Goal: Information Seeking & Learning: Learn about a topic

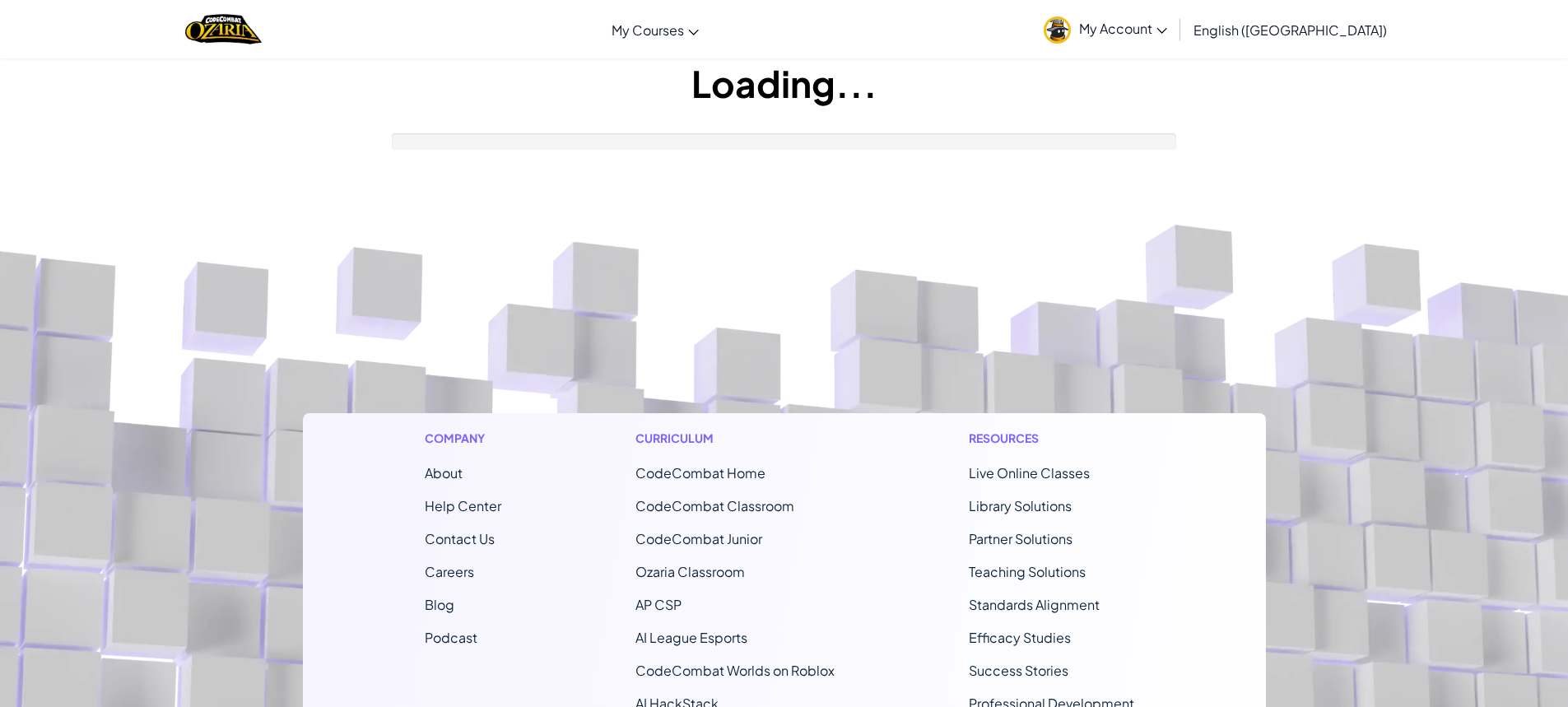
click at [828, 433] on h1 "Curriculum" at bounding box center [735, 439] width 199 height 17
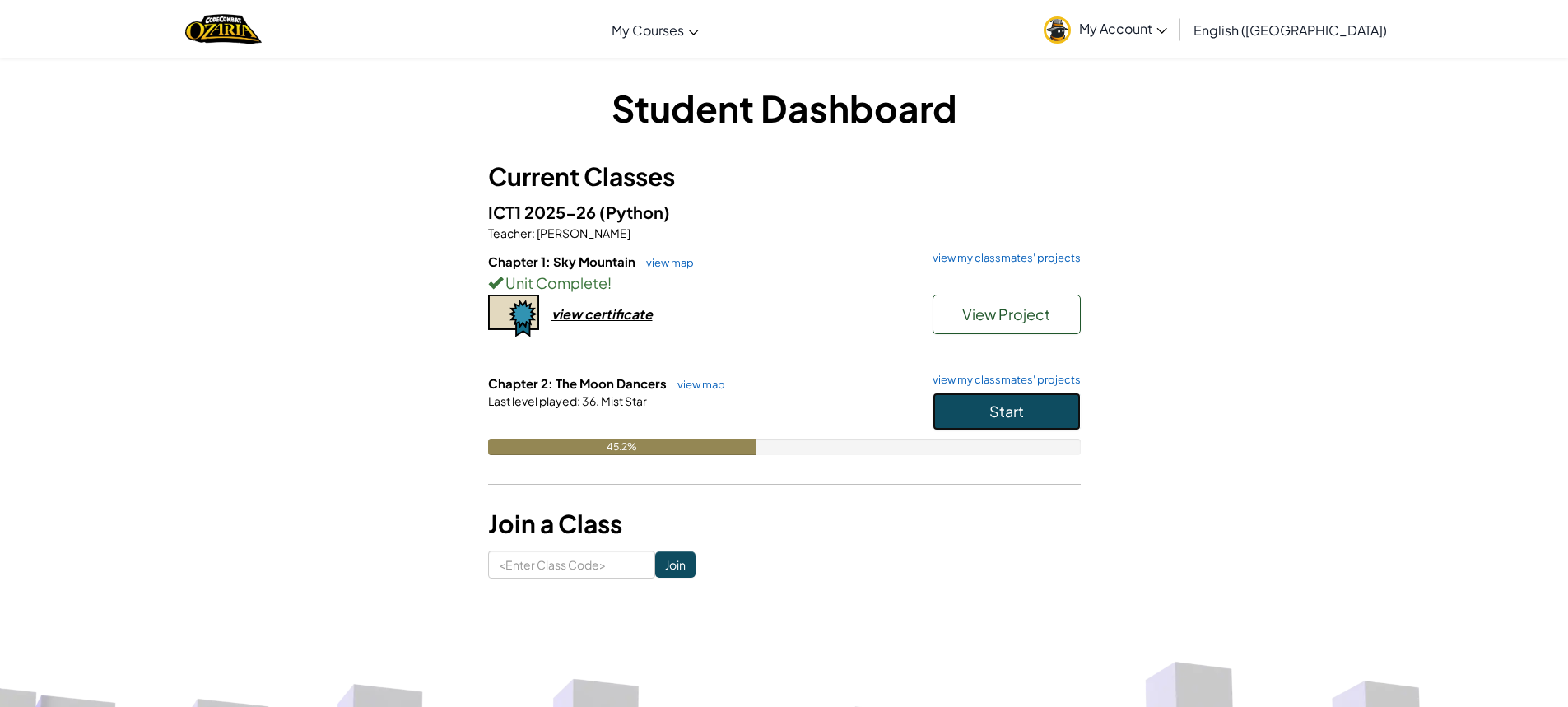
click at [1003, 404] on span "Start" at bounding box center [1007, 412] width 35 height 19
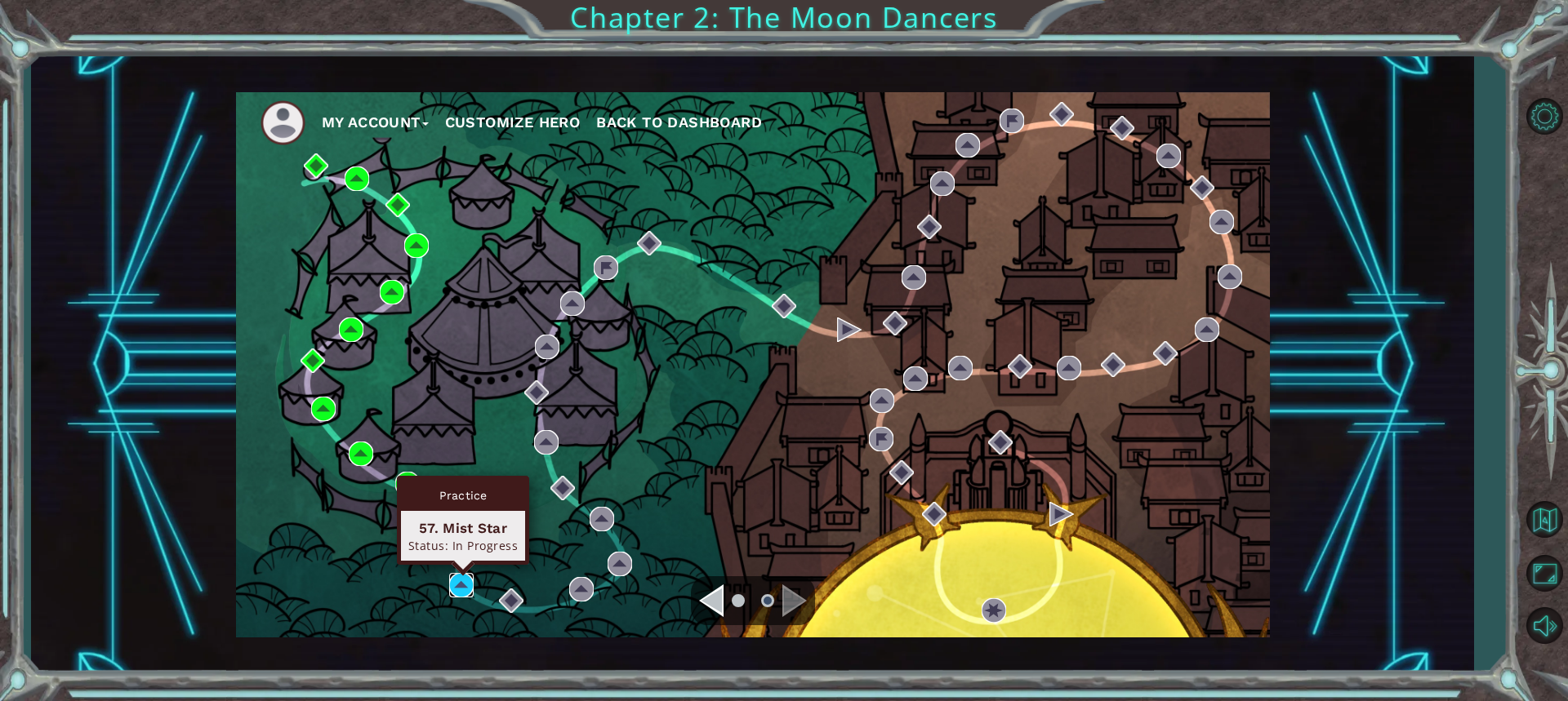
click at [456, 575] on img at bounding box center [461, 586] width 24 height 24
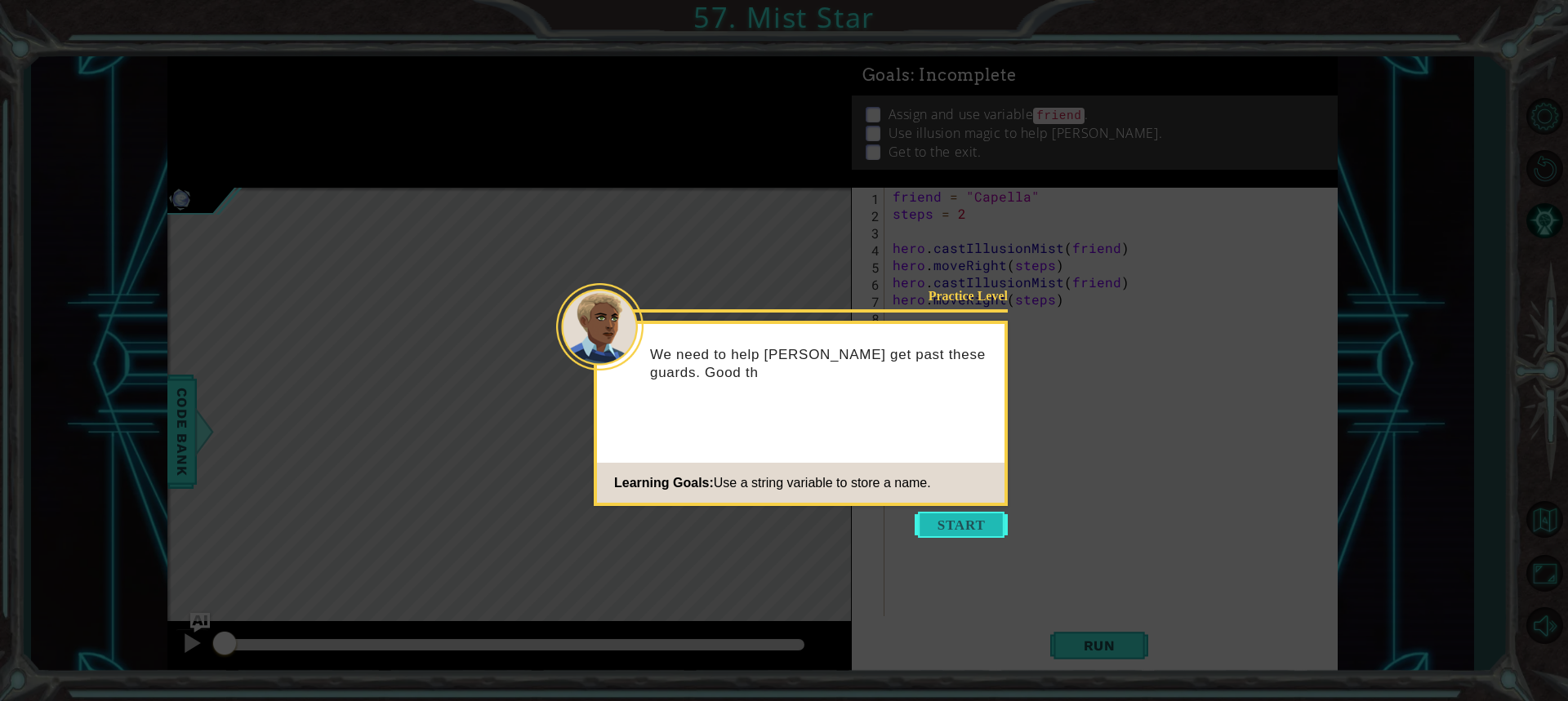
click at [951, 512] on button "Start" at bounding box center [961, 524] width 93 height 26
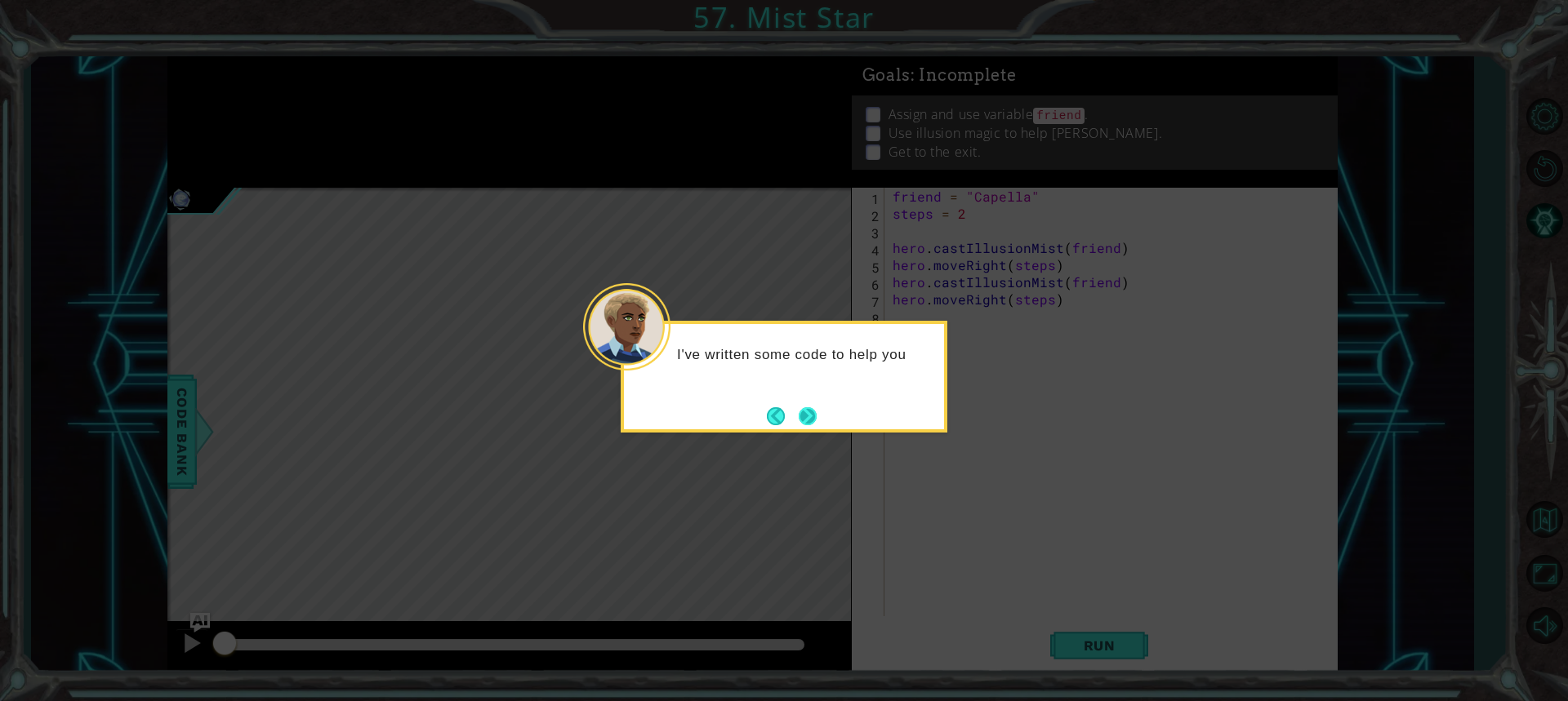
click at [811, 421] on button "Next" at bounding box center [807, 415] width 30 height 30
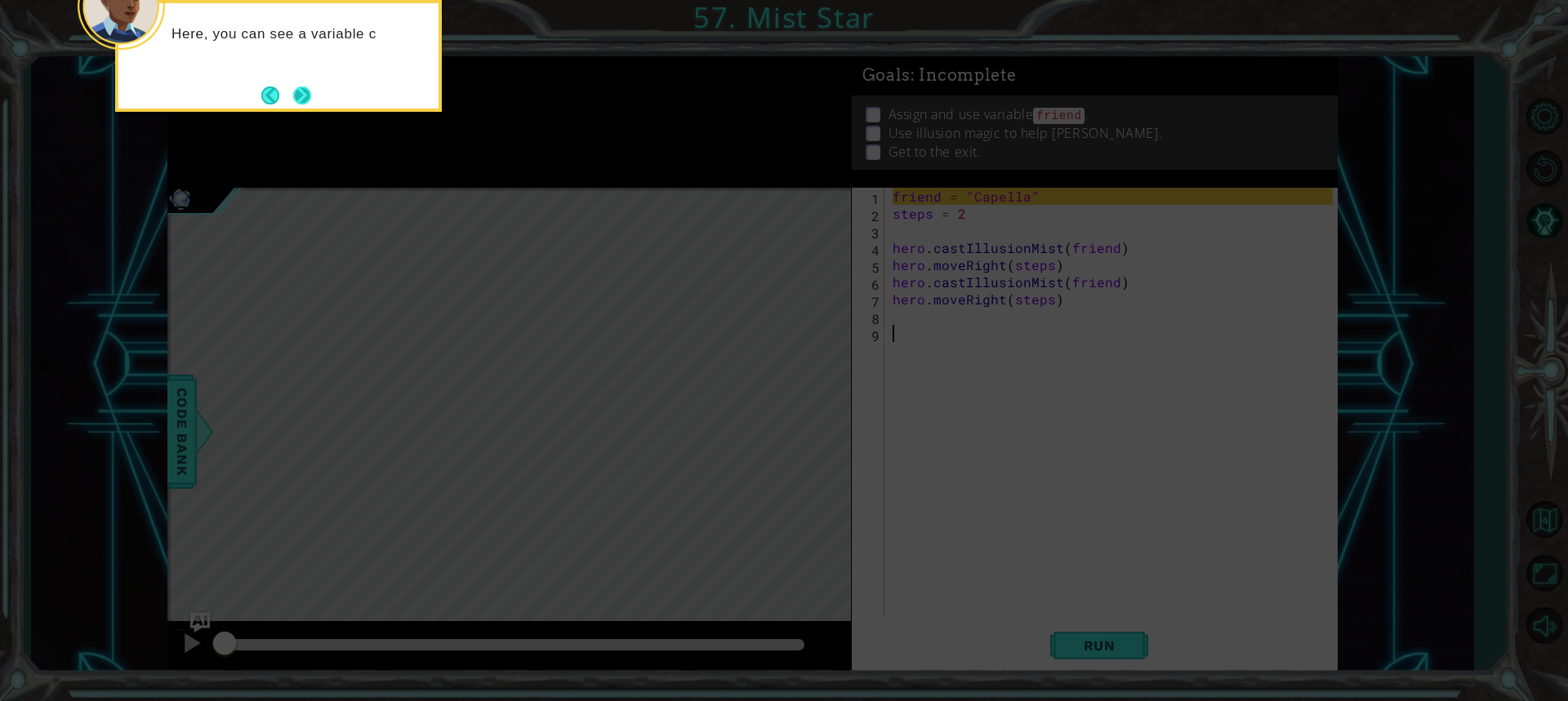
click at [296, 90] on button "Next" at bounding box center [302, 95] width 18 height 18
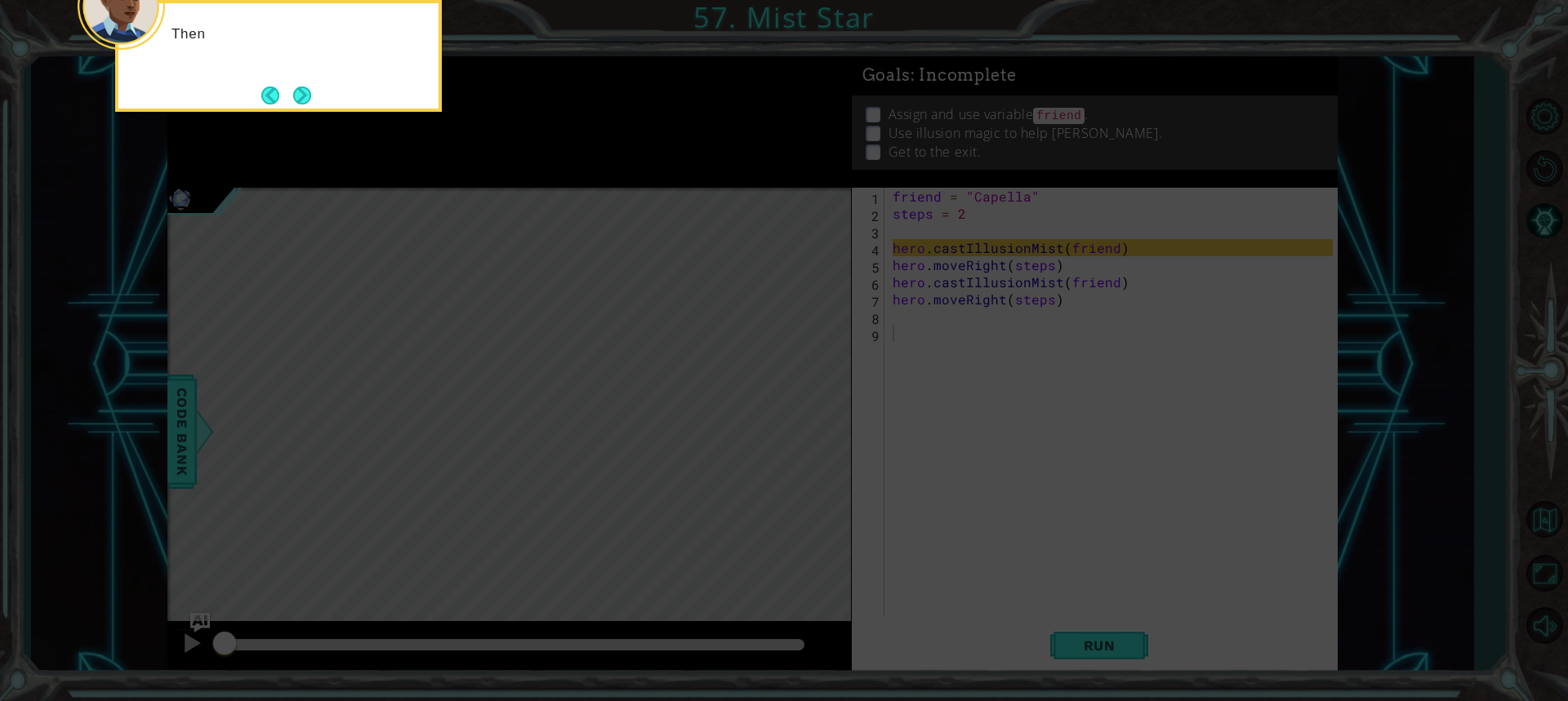
click at [296, 90] on button "Next" at bounding box center [302, 95] width 30 height 30
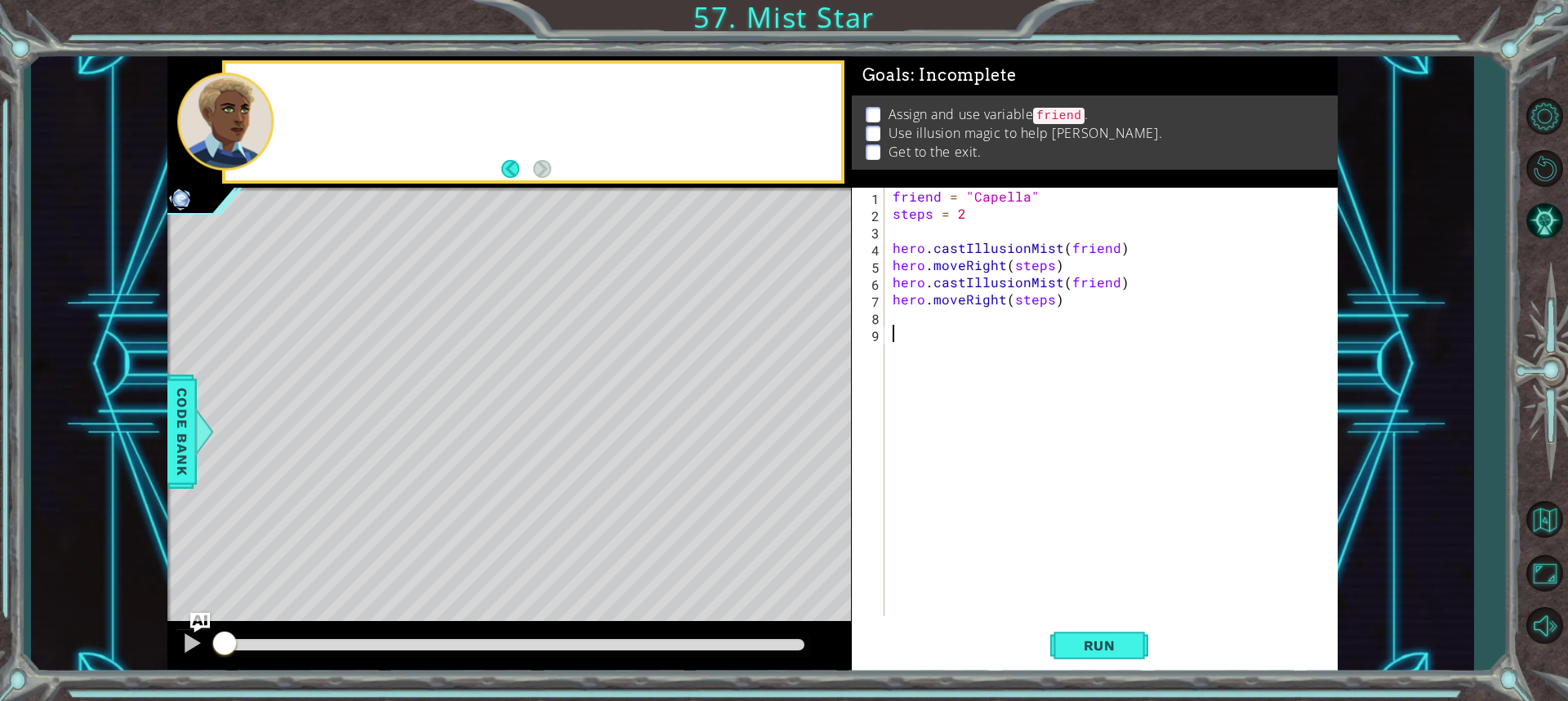
click at [296, 90] on div at bounding box center [533, 122] width 616 height 117
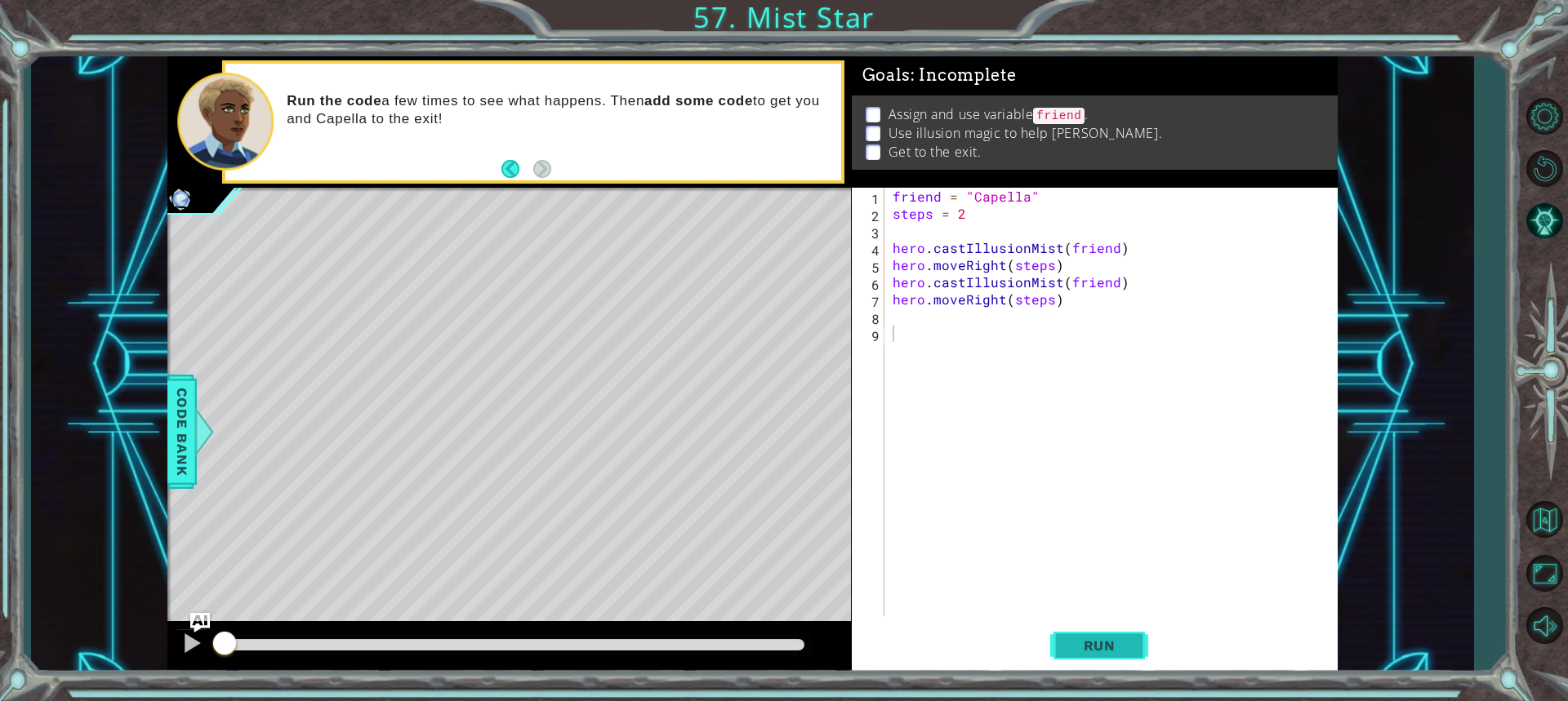
click at [1092, 643] on span "Run" at bounding box center [1099, 645] width 65 height 16
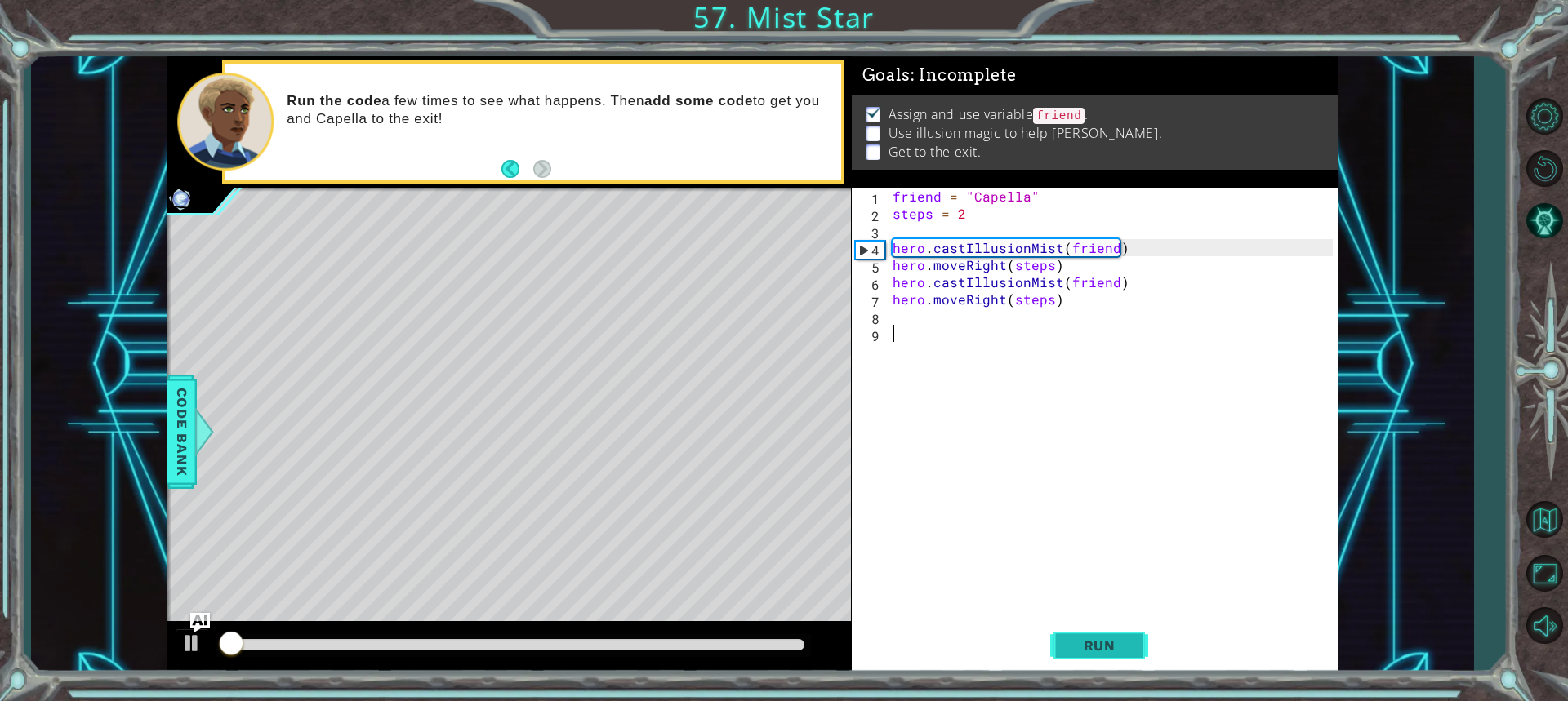
scroll to position [2, 0]
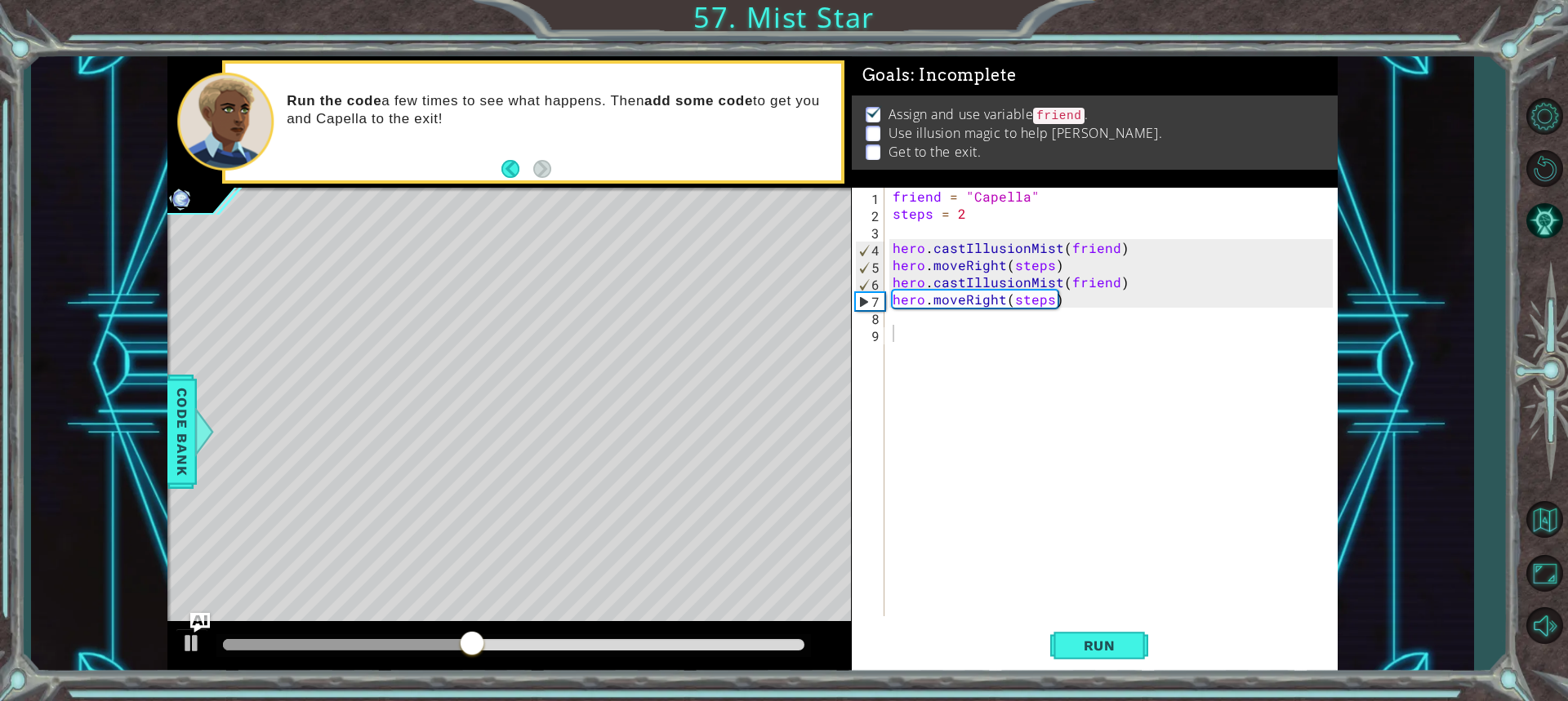
drag, startPoint x: 887, startPoint y: 245, endPoint x: 955, endPoint y: 288, distance: 80.5
click at [955, 288] on div "1 2 3 4 5 6 7 8 9 friend = "Capella" steps = 2 hero . castIllusionMist ( friend…" at bounding box center [1092, 402] width 481 height 429
drag, startPoint x: 887, startPoint y: 245, endPoint x: 935, endPoint y: 250, distance: 48.3
click at [935, 250] on div "1 2 3 4 5 6 7 8 9 friend = "Capella" steps = 2 hero . castIllusionMist ( friend…" at bounding box center [1092, 402] width 481 height 429
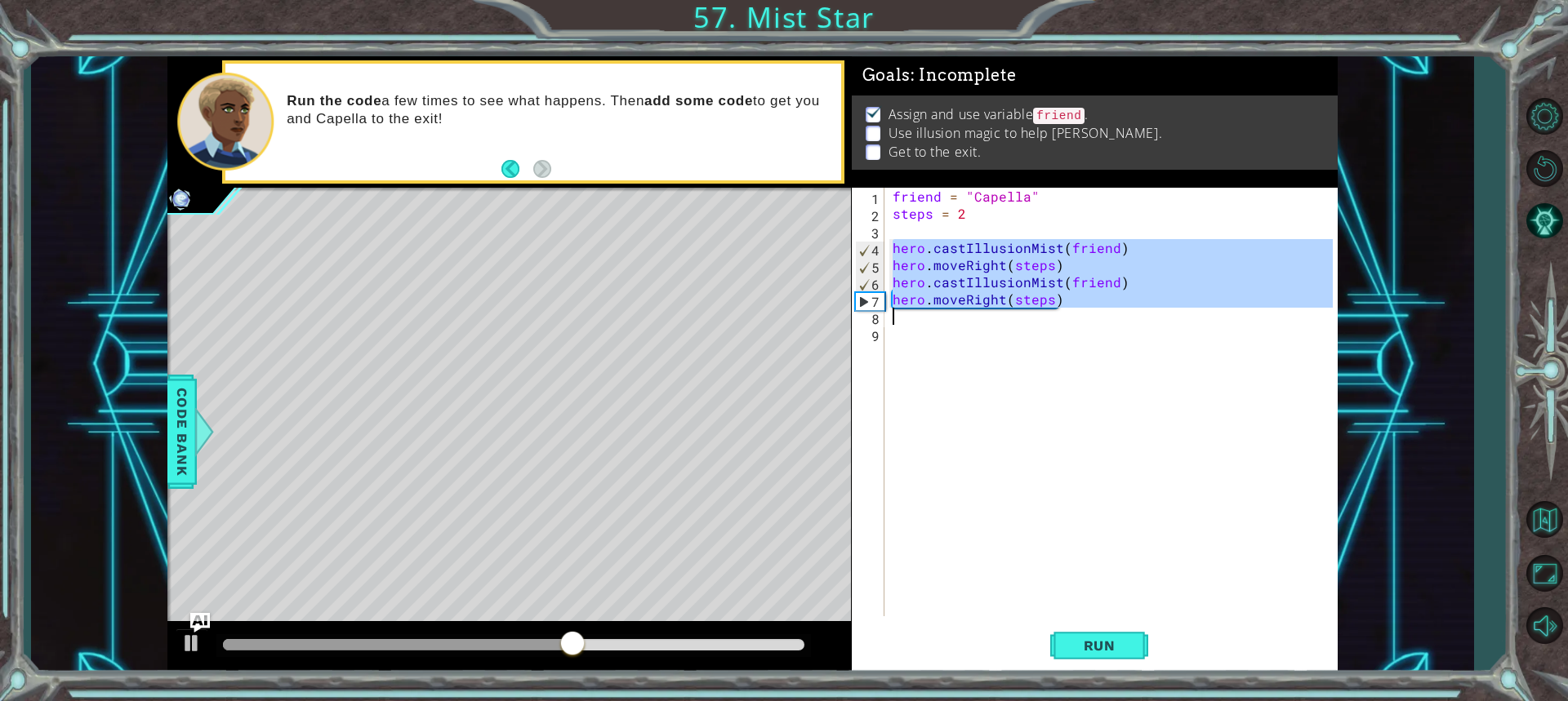
drag, startPoint x: 892, startPoint y: 246, endPoint x: 1248, endPoint y: 316, distance: 362.8
click at [1248, 316] on div "friend = "Capella" steps = 2 hero . castIllusionMist ( friend ) hero . moveRigh…" at bounding box center [1115, 419] width 451 height 463
type textarea "hero.moveRight(steps)"
paste textarea "Code Area"
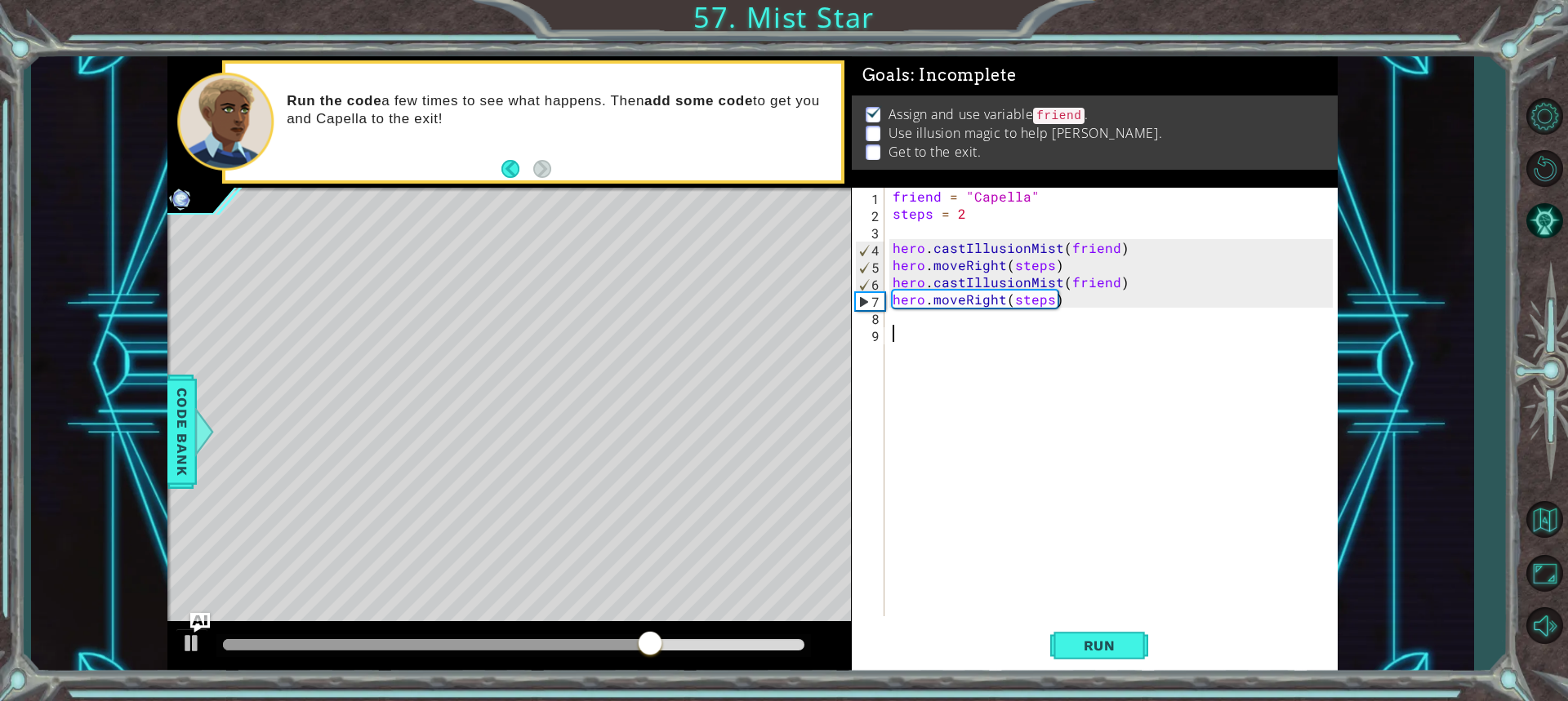
click at [940, 356] on div "friend = "Capella" steps = 2 hero . castIllusionMist ( friend ) hero . moveRigh…" at bounding box center [1115, 419] width 451 height 463
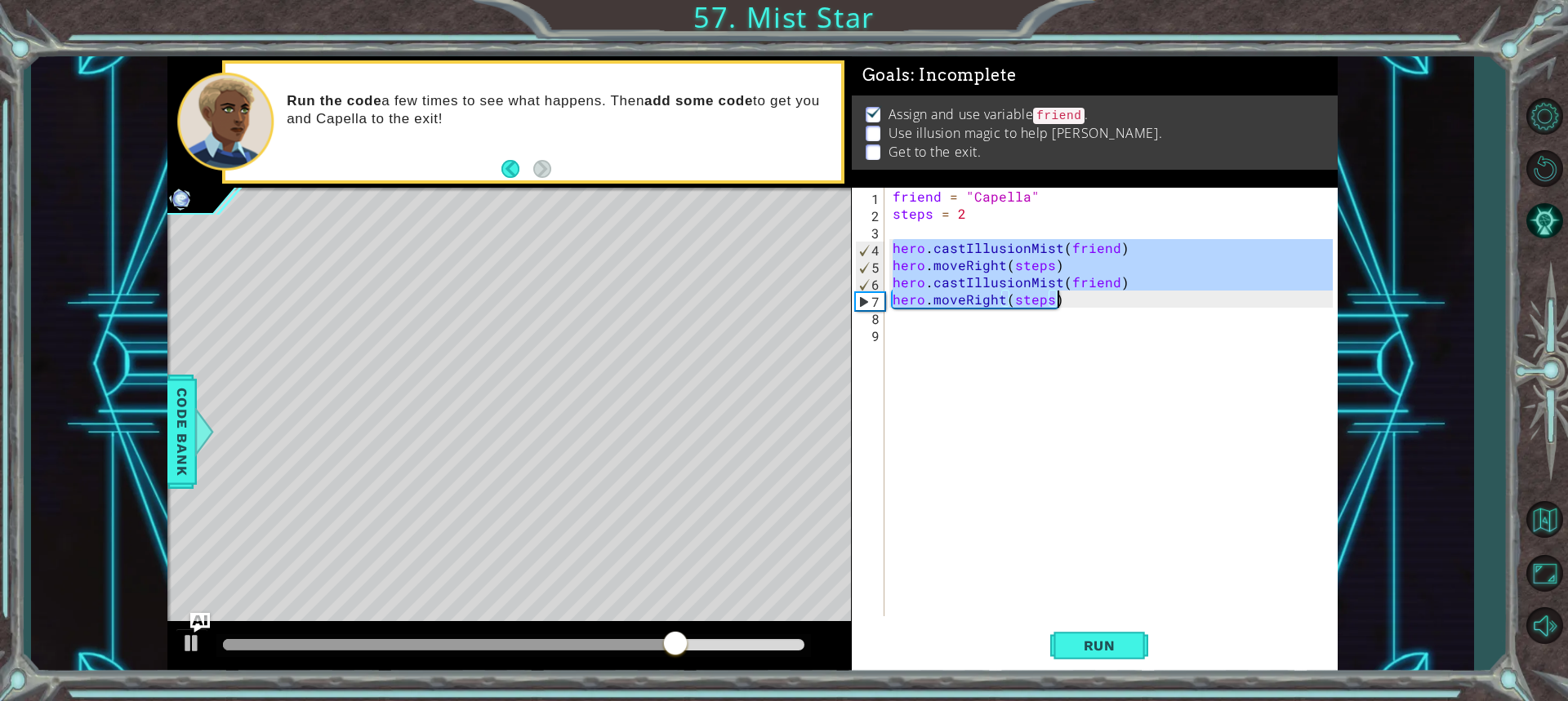
drag, startPoint x: 889, startPoint y: 251, endPoint x: 1231, endPoint y: 301, distance: 345.6
click at [1231, 301] on div "friend = "Capella" steps = 2 hero . castIllusionMist ( friend ) hero . moveRigh…" at bounding box center [1115, 419] width 451 height 463
type textarea "hero.castIllusionMist(friend) hero.moveRight(steps)"
click at [904, 318] on div "friend = "Capella" steps = 2 hero . castIllusionMist ( friend ) hero . moveRigh…" at bounding box center [1115, 419] width 451 height 463
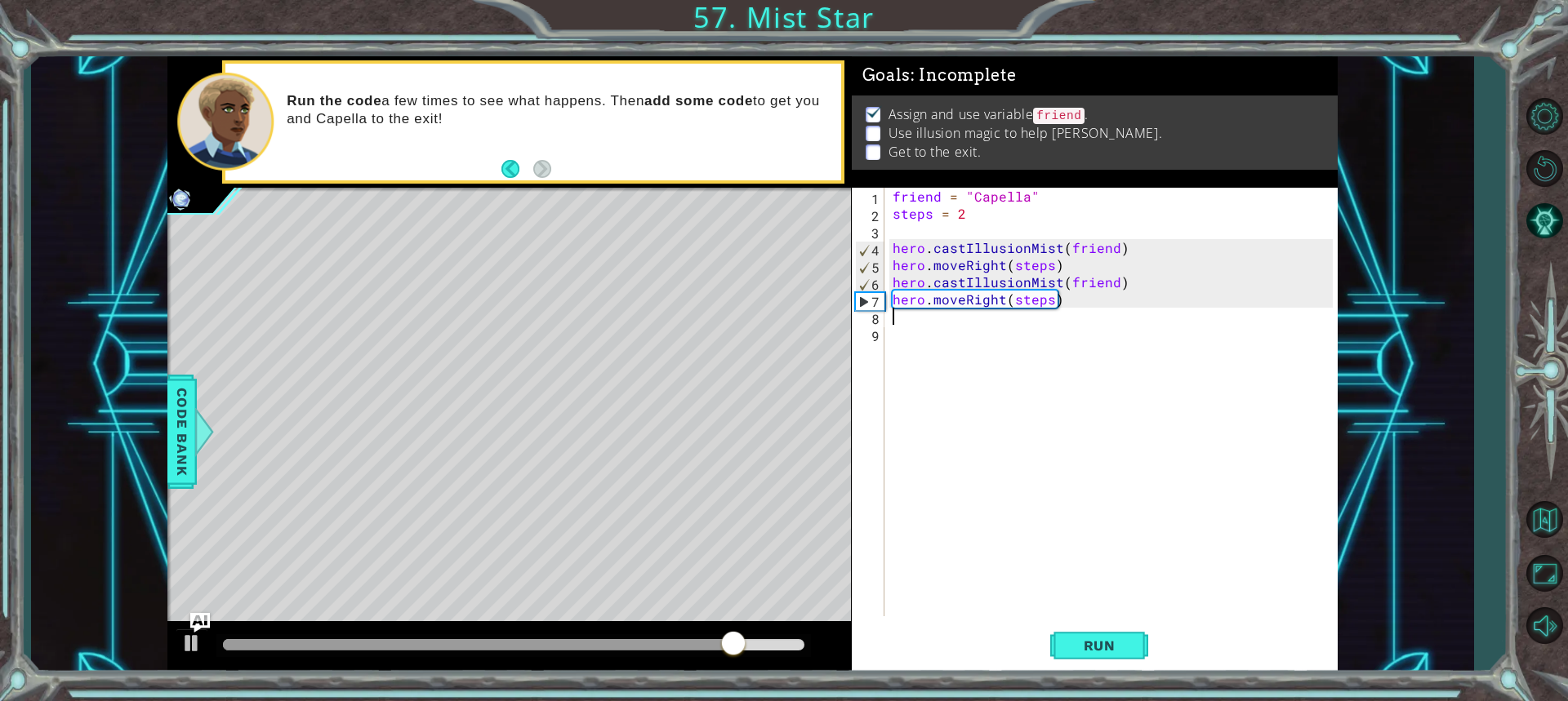
paste textarea "hero.moveRight(steps)"
type textarea "hero.moveRight(steps)"
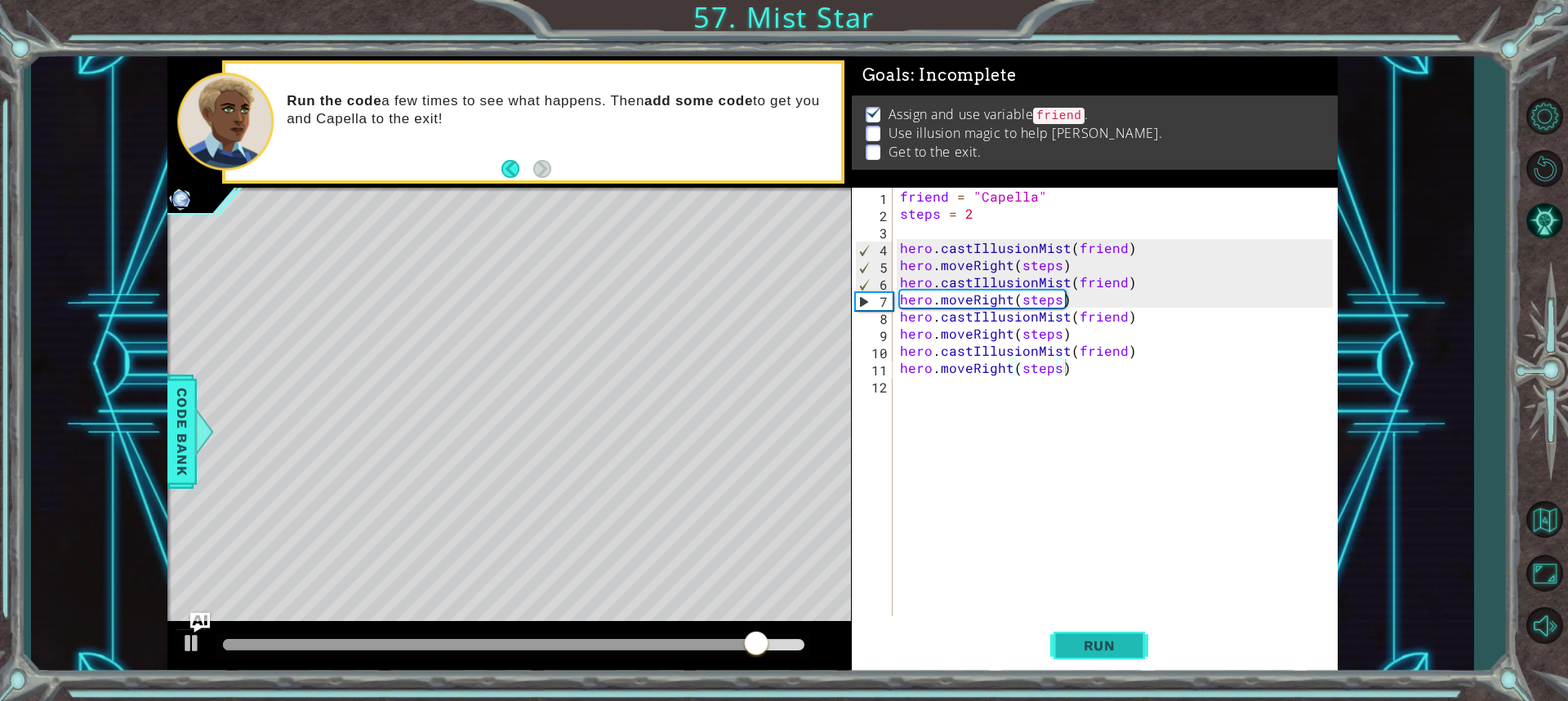
click at [1118, 633] on button "Run" at bounding box center [1099, 645] width 98 height 48
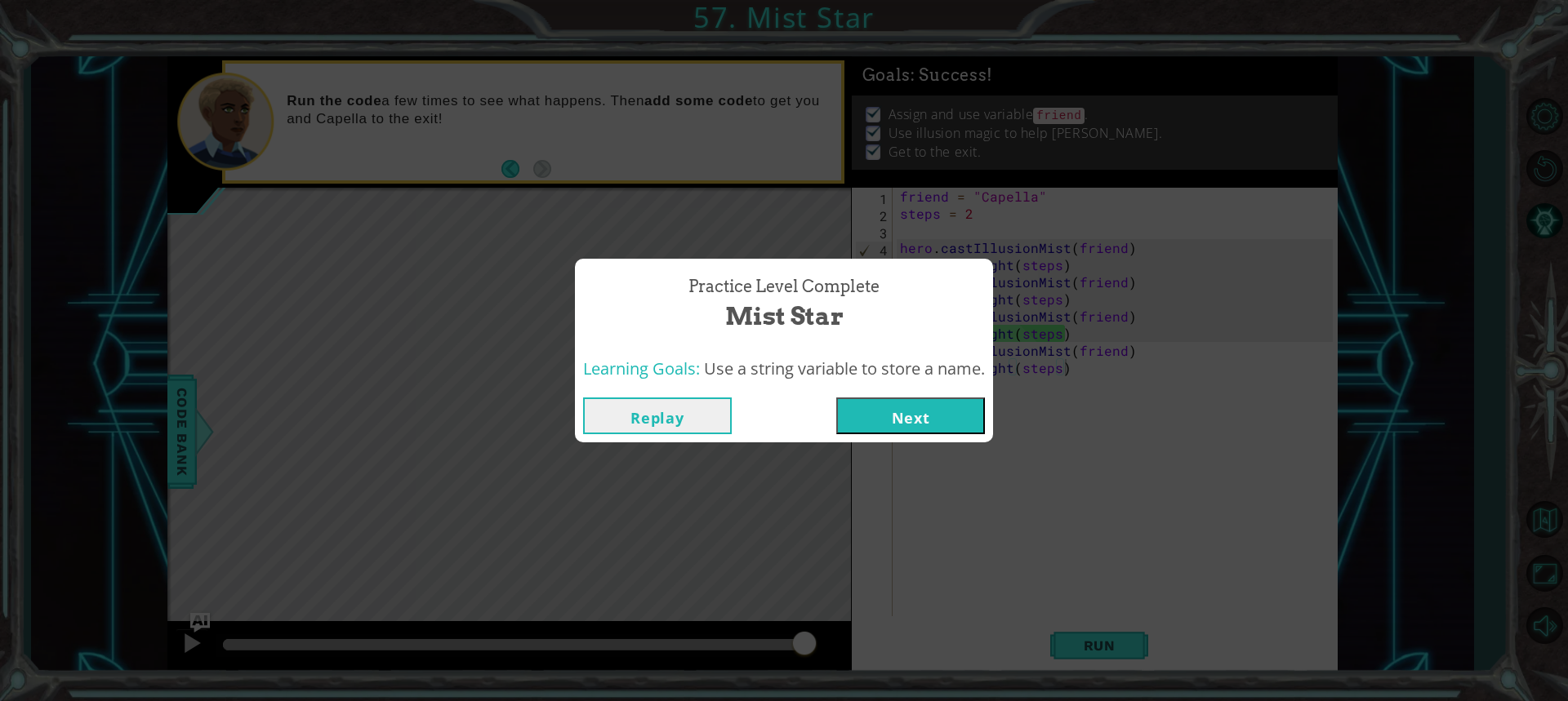
click at [863, 419] on button "Next" at bounding box center [911, 416] width 149 height 37
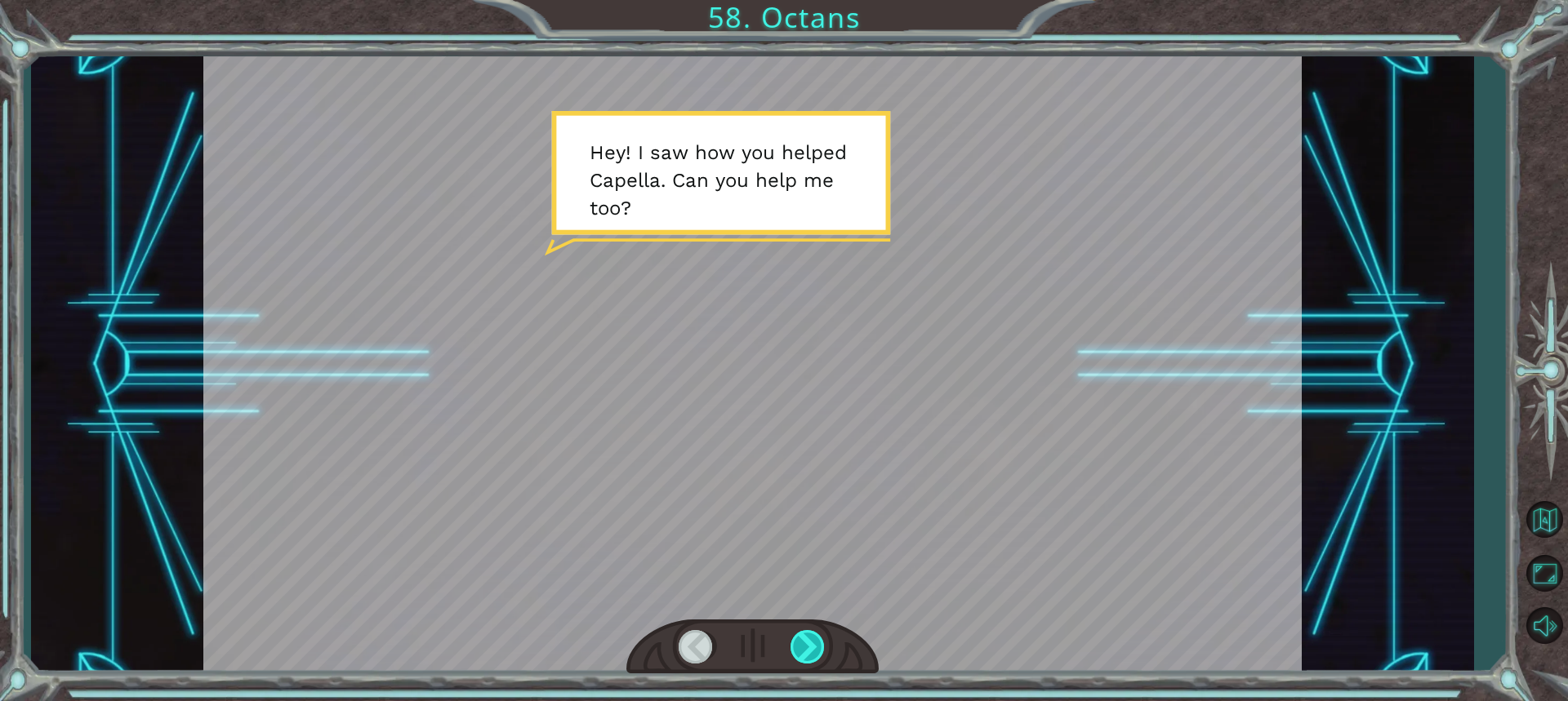
click at [806, 661] on div at bounding box center [809, 647] width 36 height 34
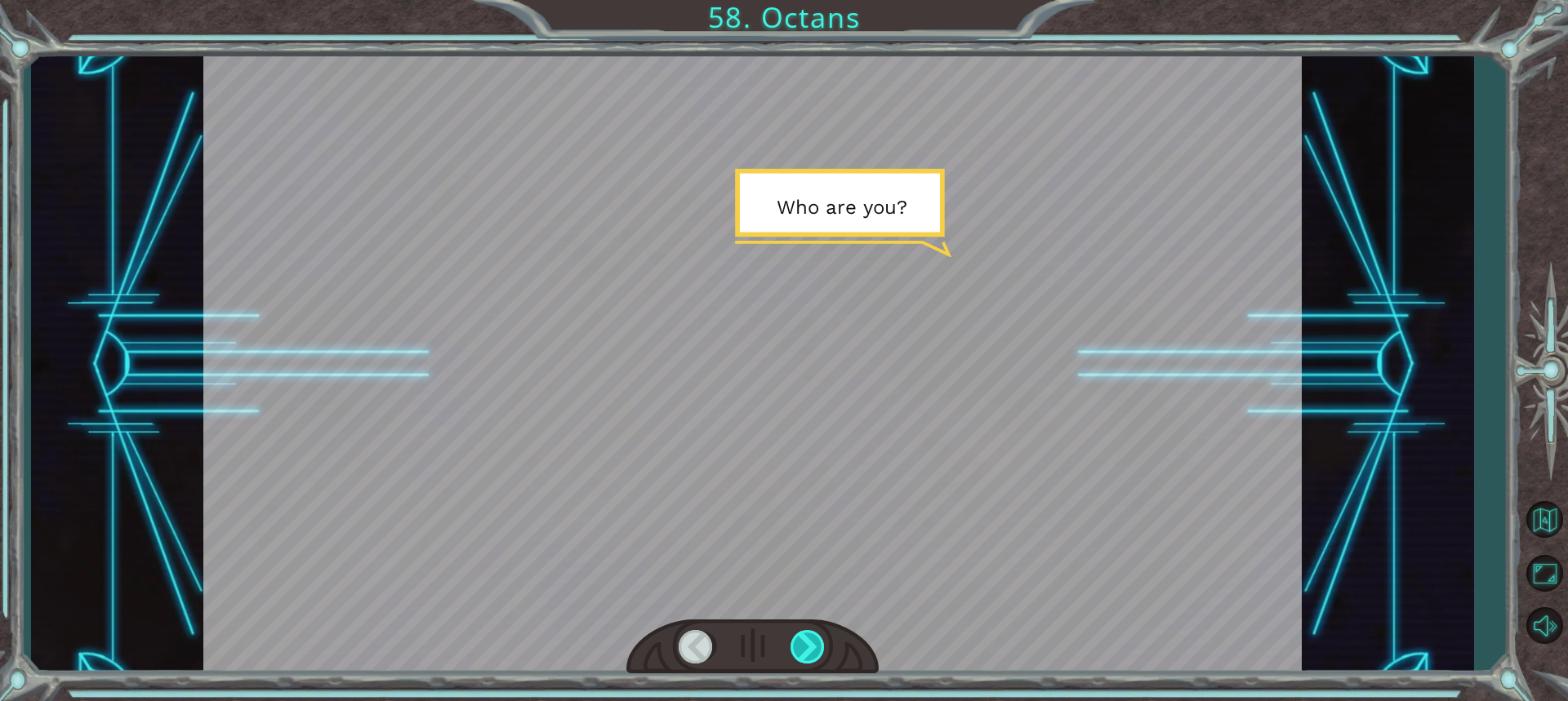
click at [797, 657] on div at bounding box center [809, 647] width 36 height 34
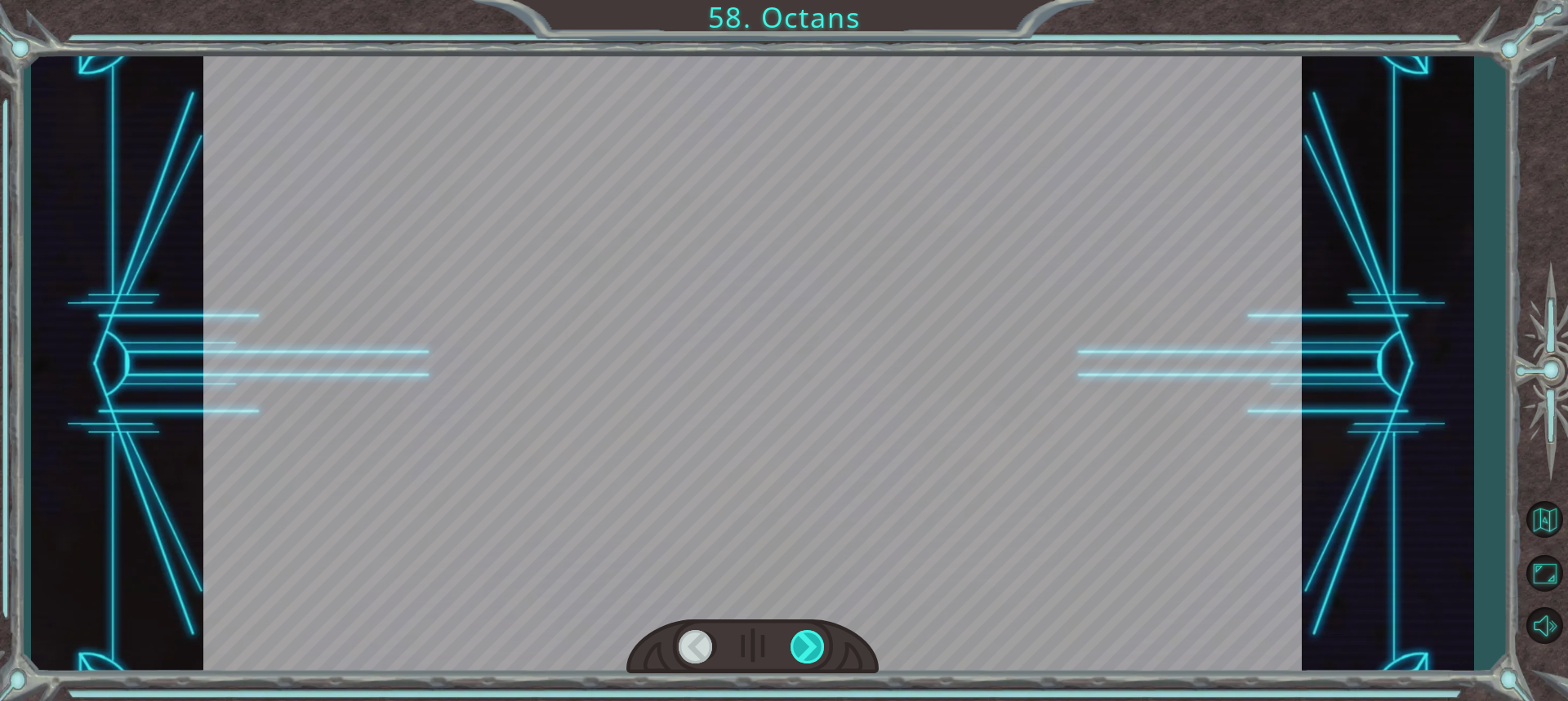
click at [797, 657] on div at bounding box center [809, 647] width 36 height 34
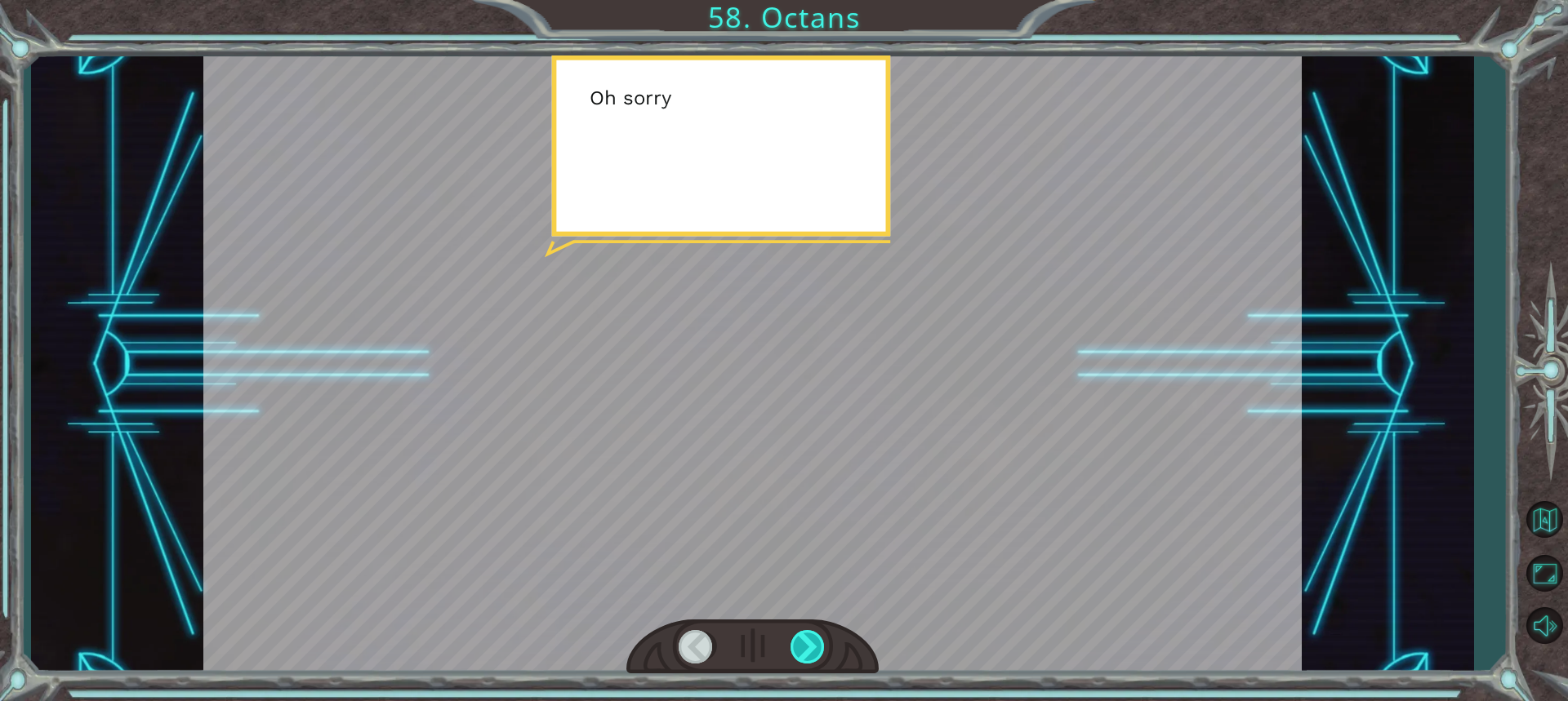
click at [797, 657] on div at bounding box center [809, 647] width 36 height 34
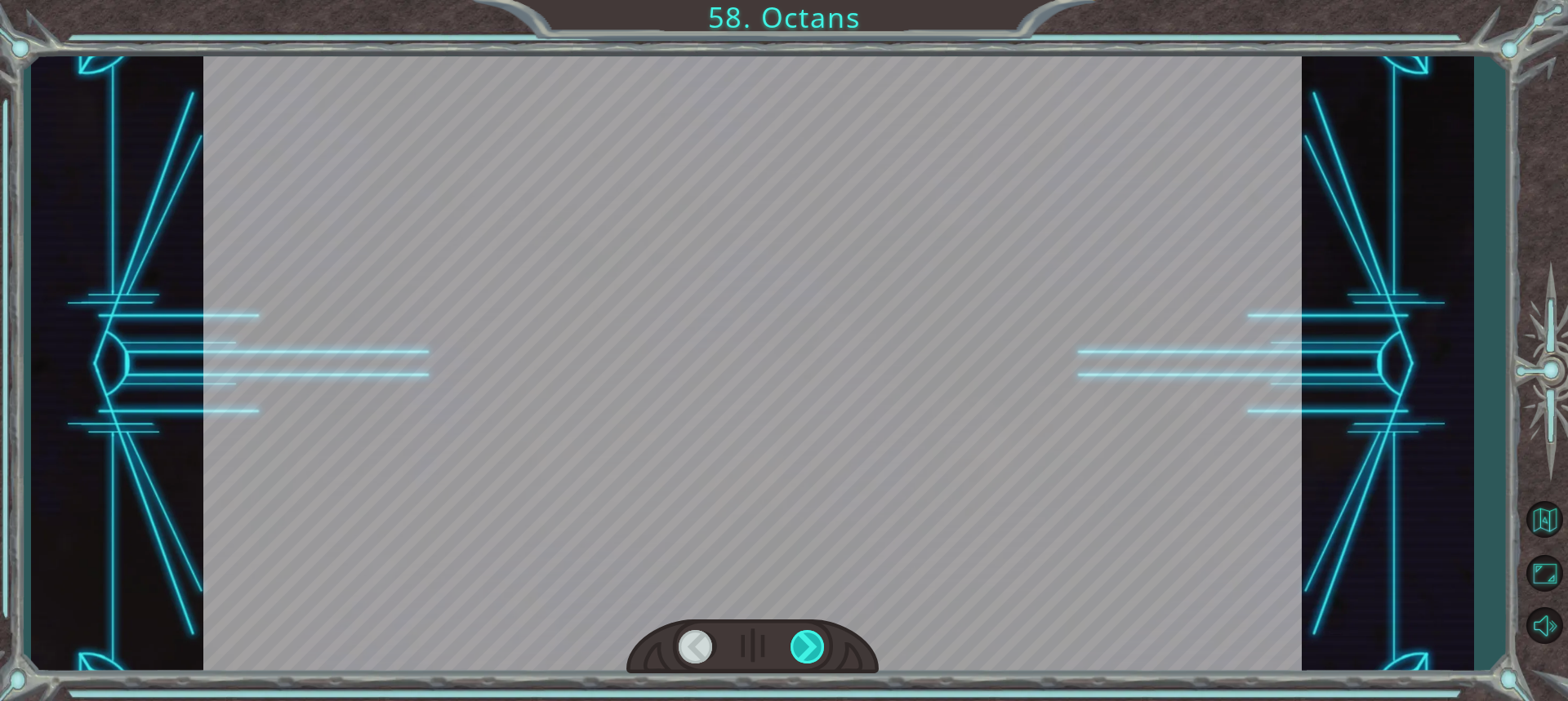
click at [797, 657] on div at bounding box center [809, 647] width 36 height 34
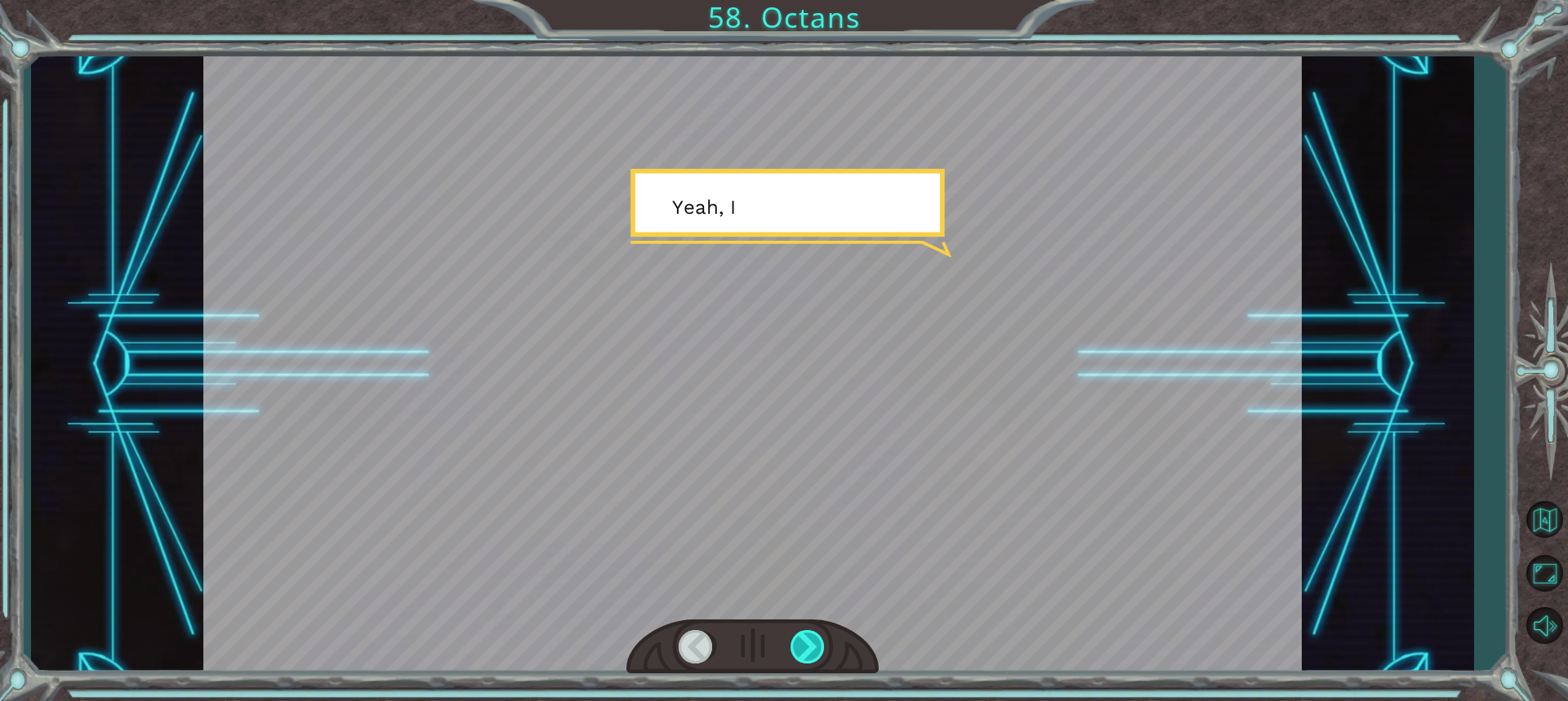
click at [797, 657] on div at bounding box center [809, 647] width 36 height 34
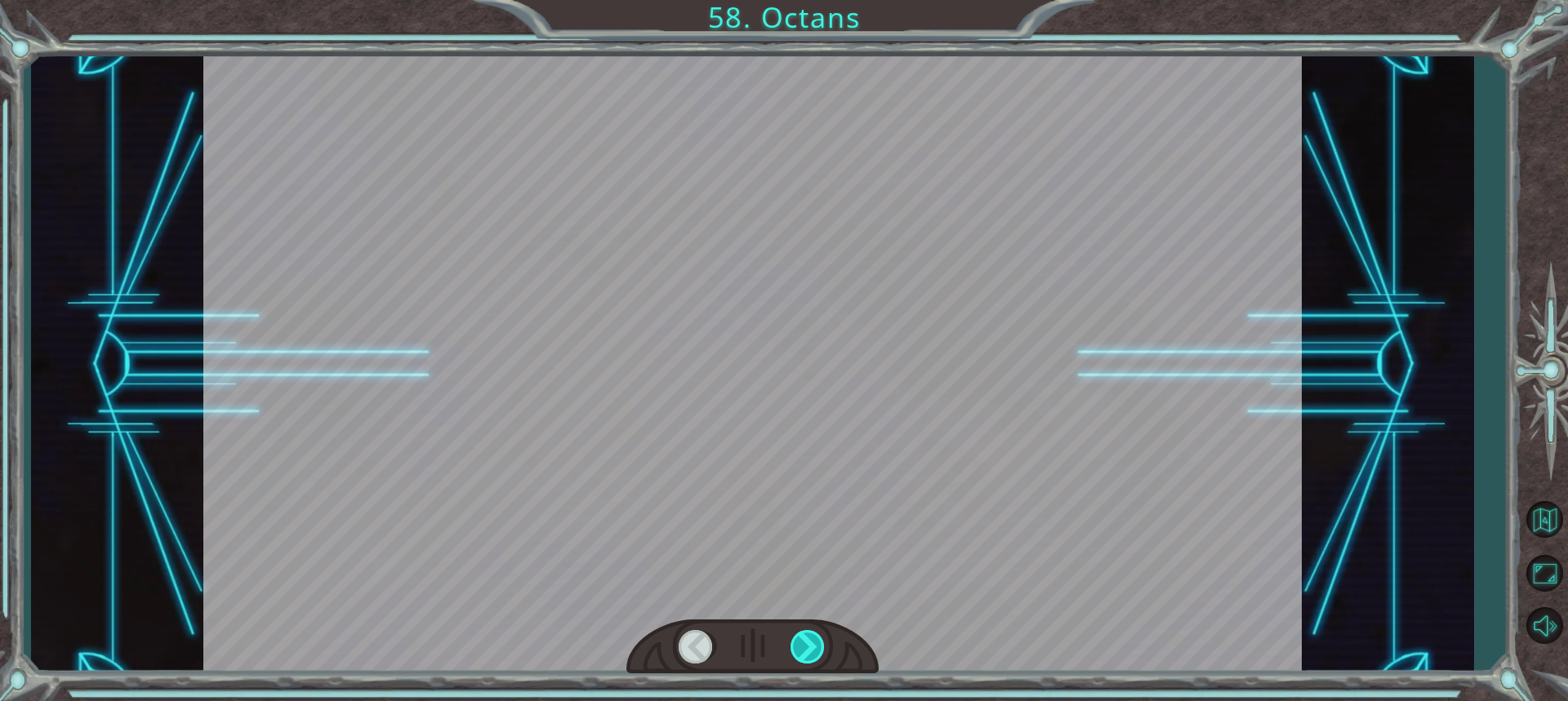
click at [797, 657] on div at bounding box center [809, 647] width 36 height 34
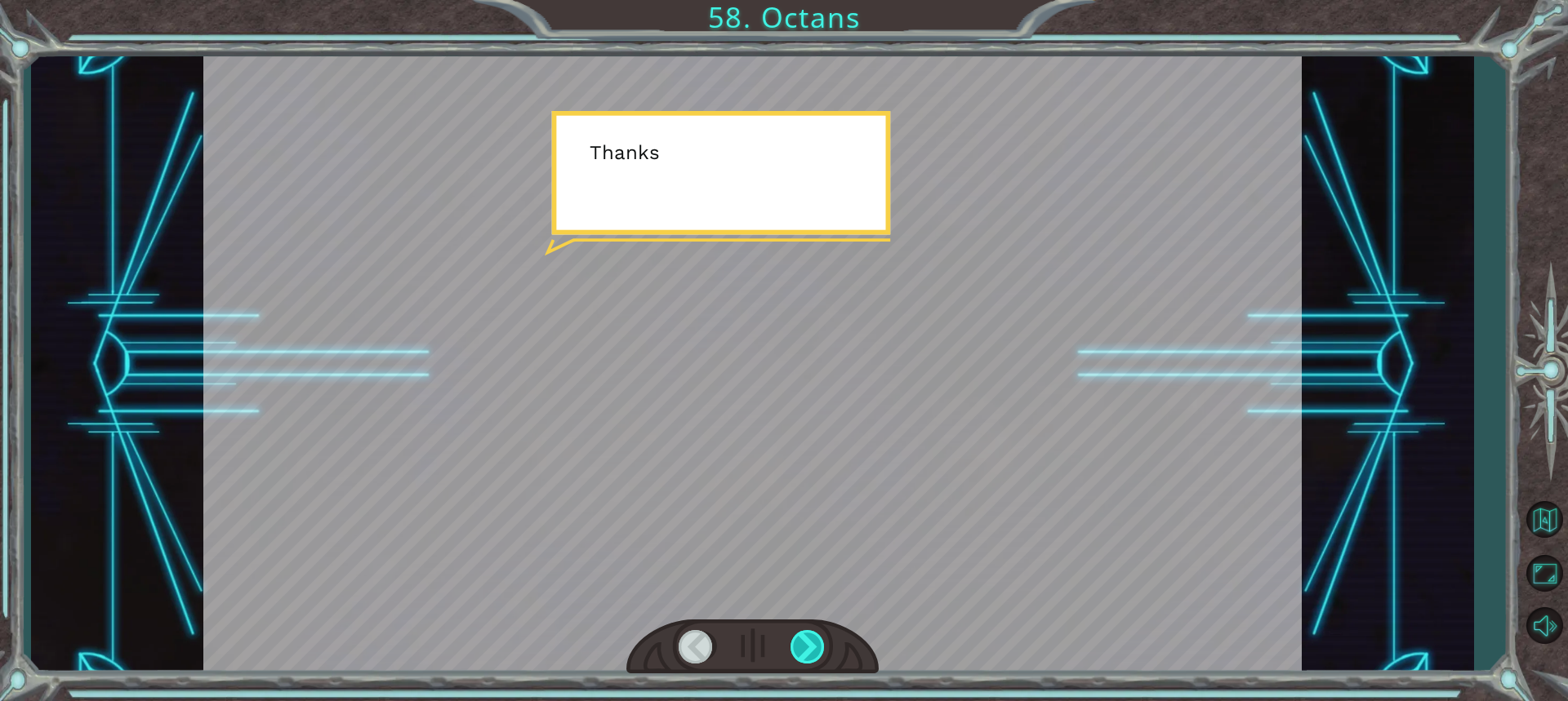
click at [797, 657] on div at bounding box center [809, 647] width 36 height 34
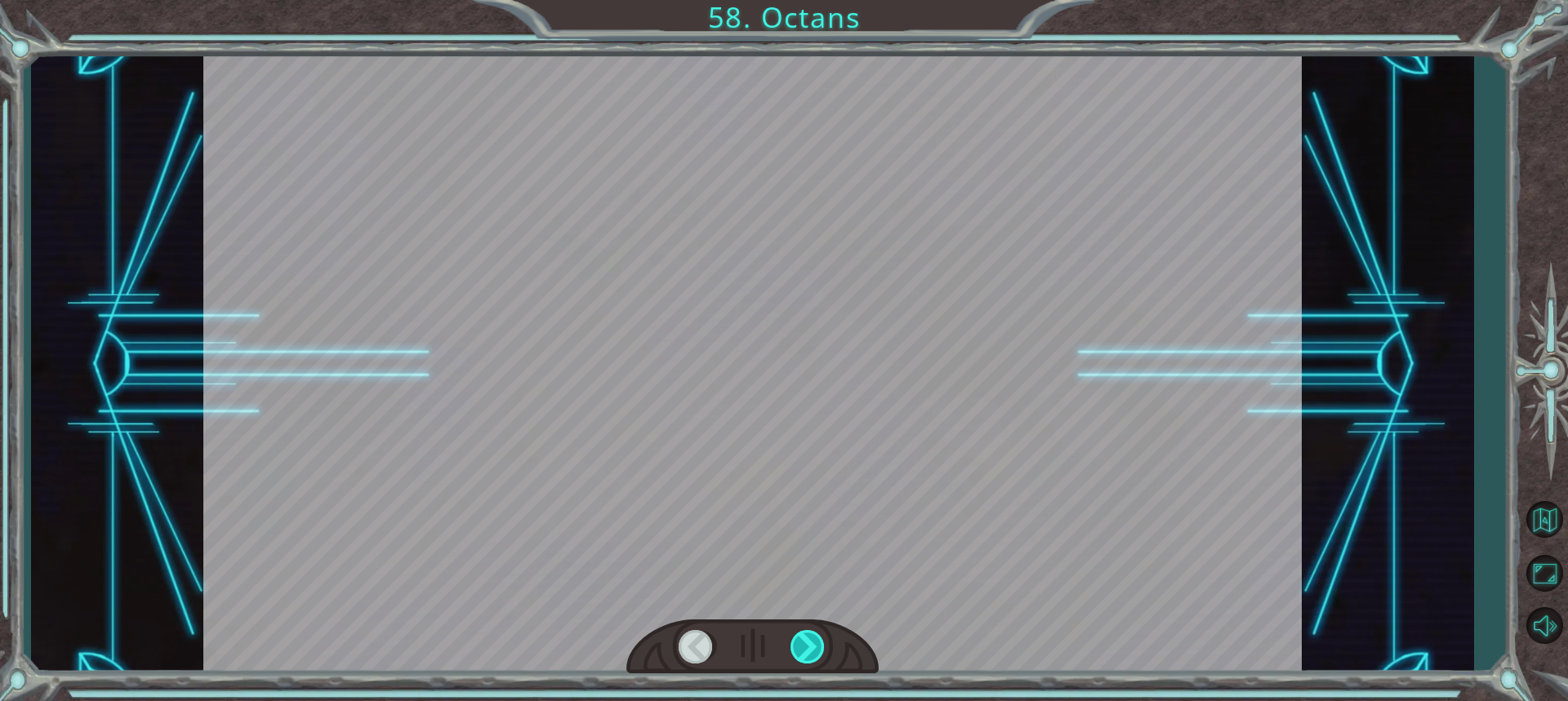
click at [797, 657] on div at bounding box center [809, 647] width 36 height 34
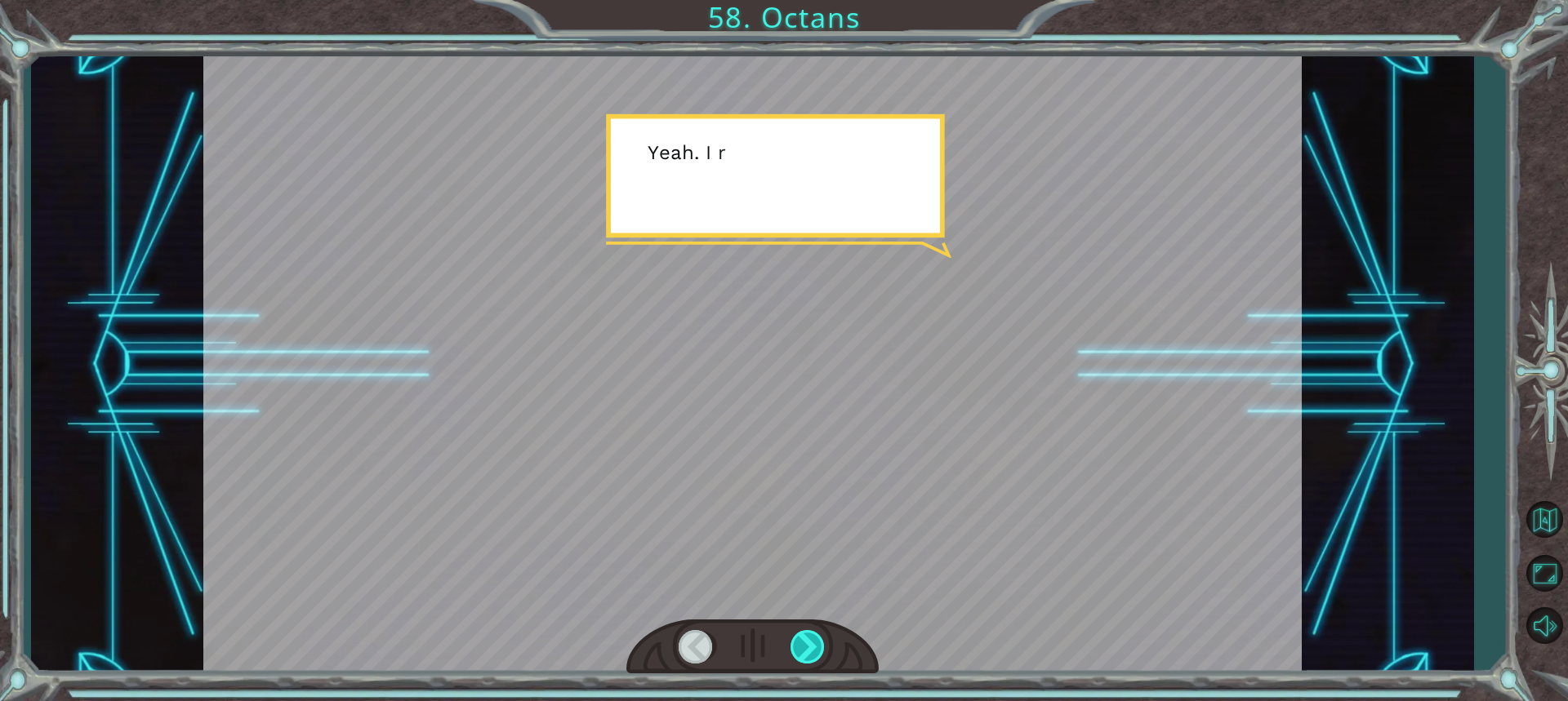
click at [797, 657] on div at bounding box center [809, 647] width 36 height 34
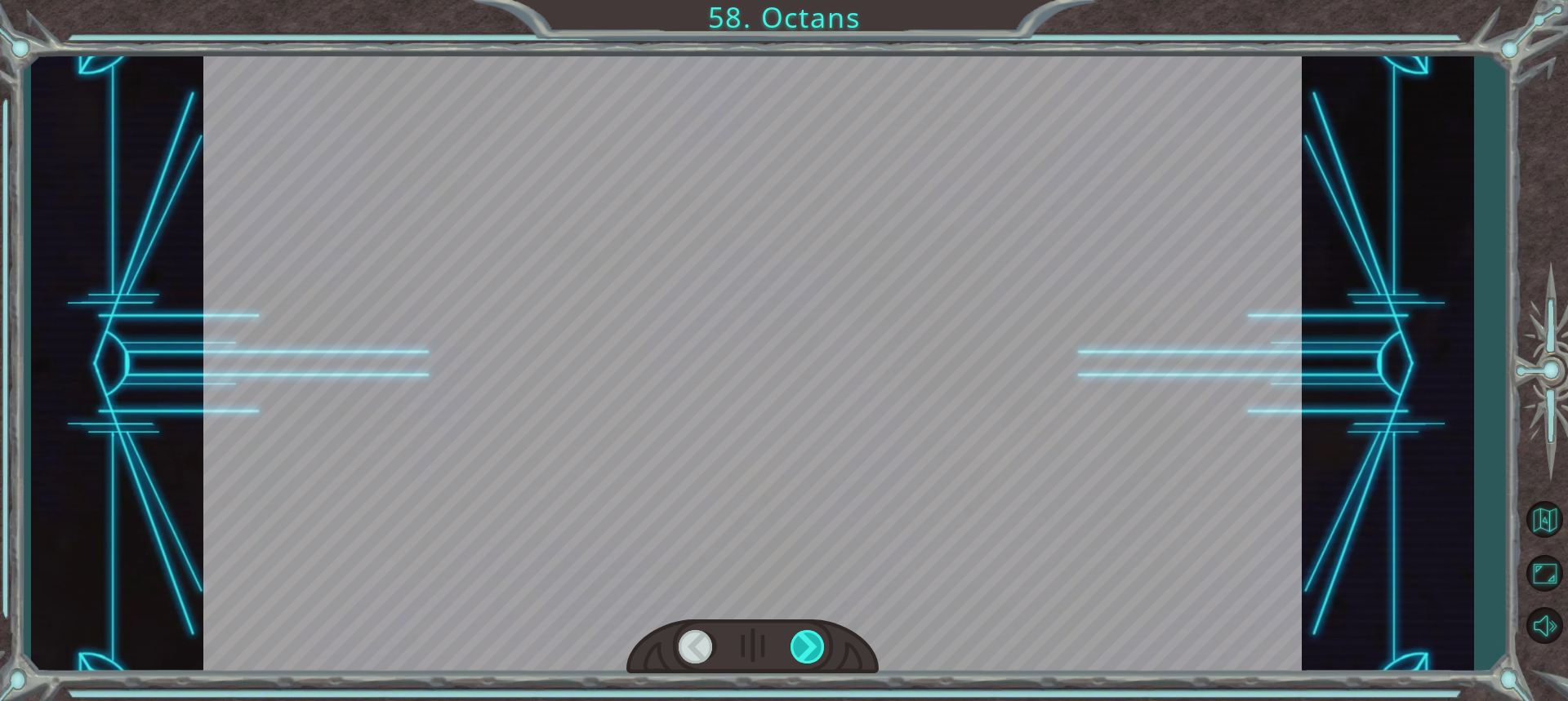
click at [797, 657] on div at bounding box center [809, 647] width 36 height 34
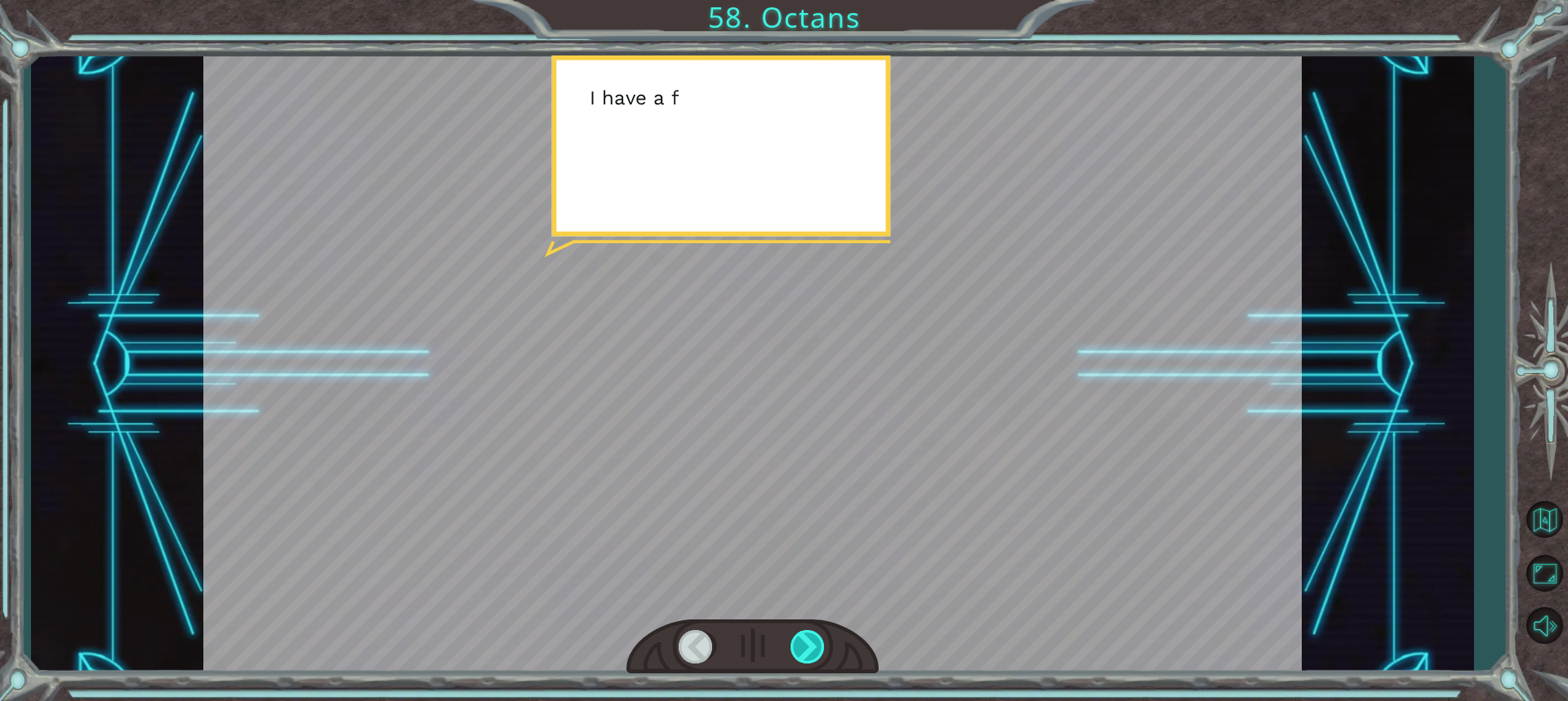
click at [797, 657] on div at bounding box center [809, 647] width 36 height 34
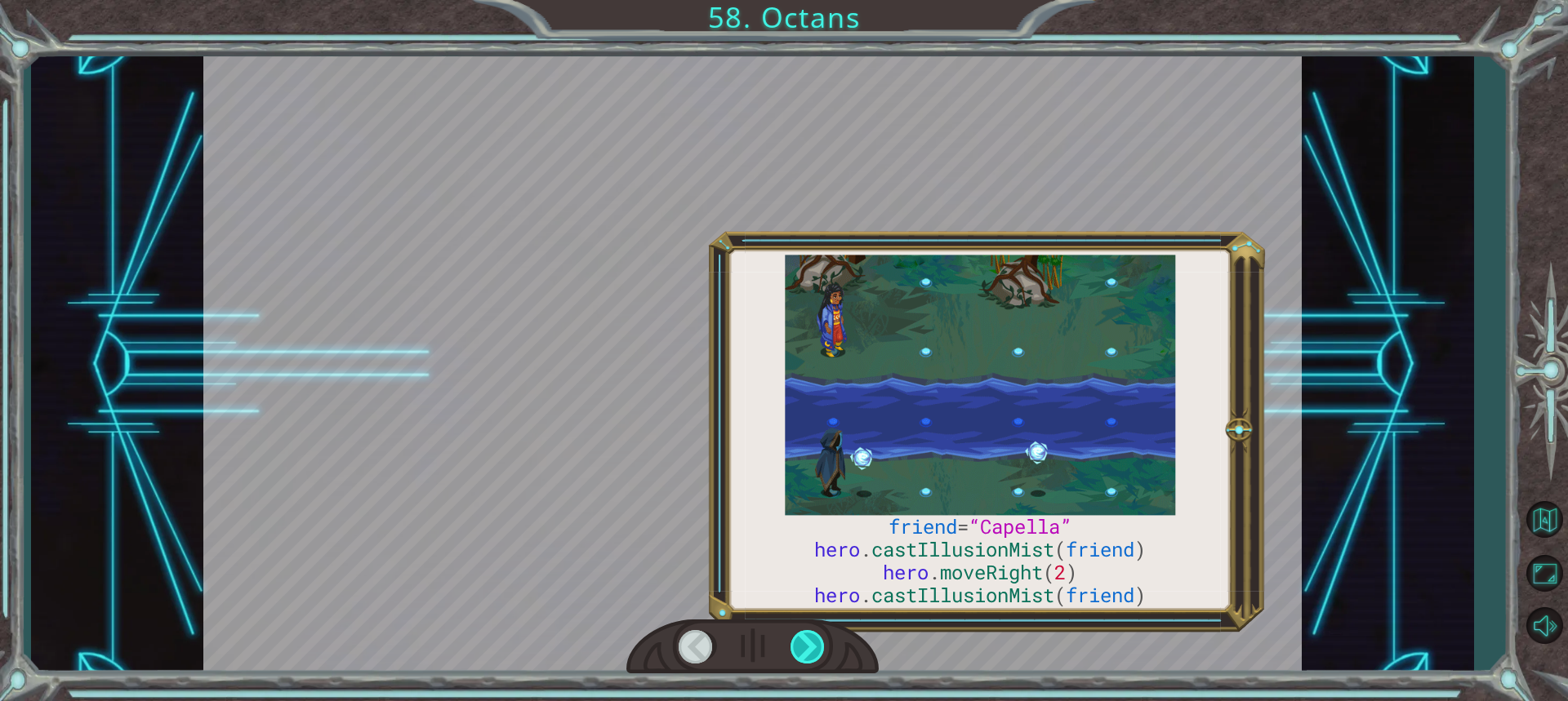
click at [797, 657] on div at bounding box center [809, 647] width 36 height 34
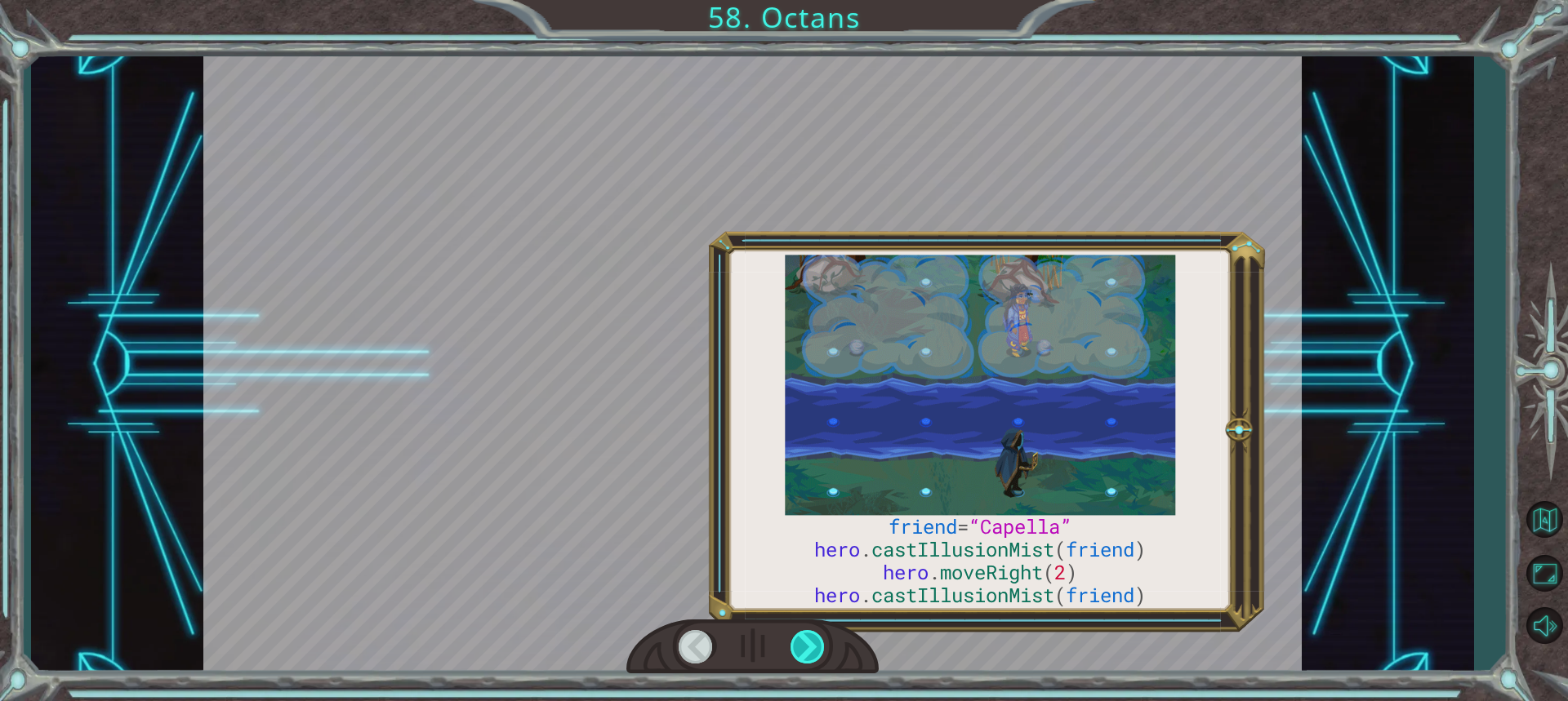
click at [797, 657] on div at bounding box center [809, 647] width 36 height 34
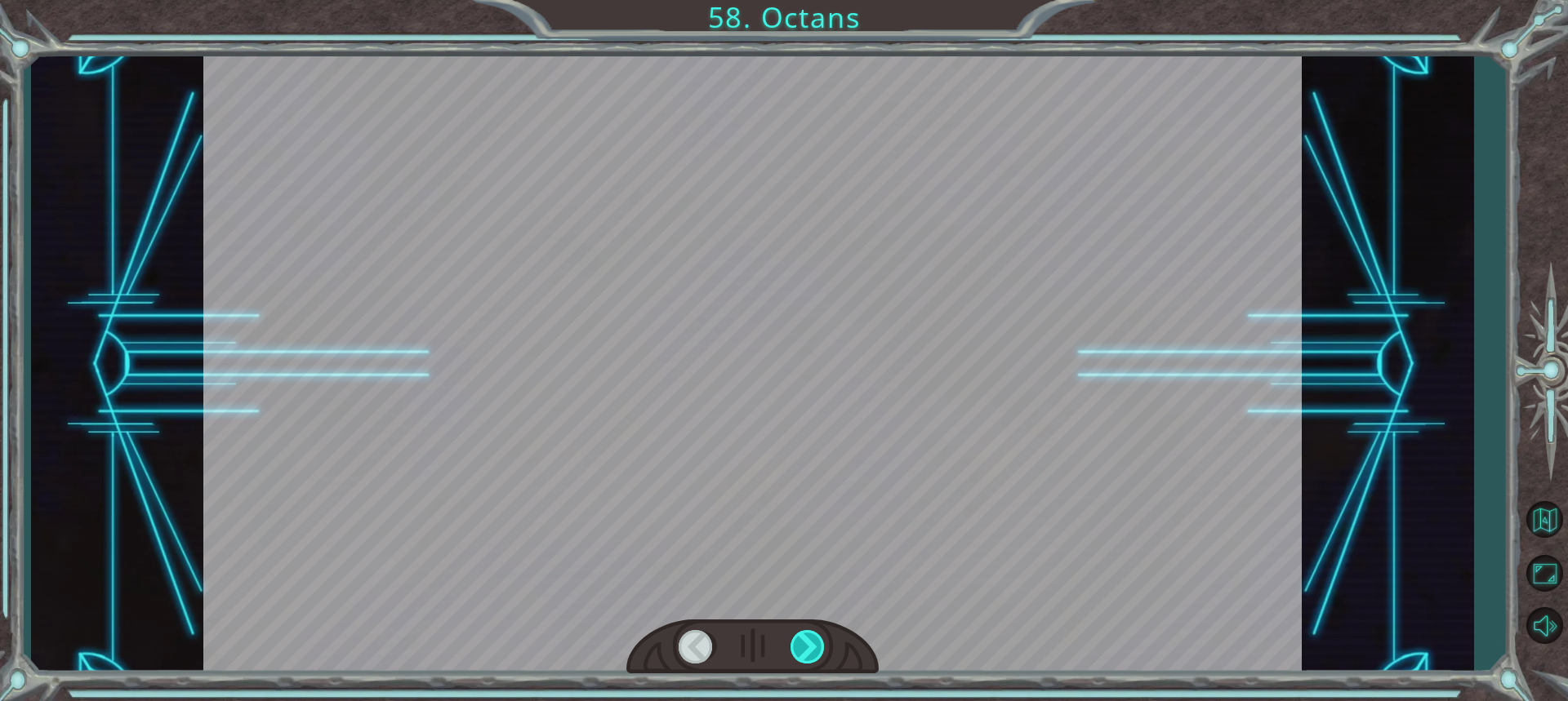
click at [797, 657] on div at bounding box center [809, 647] width 36 height 34
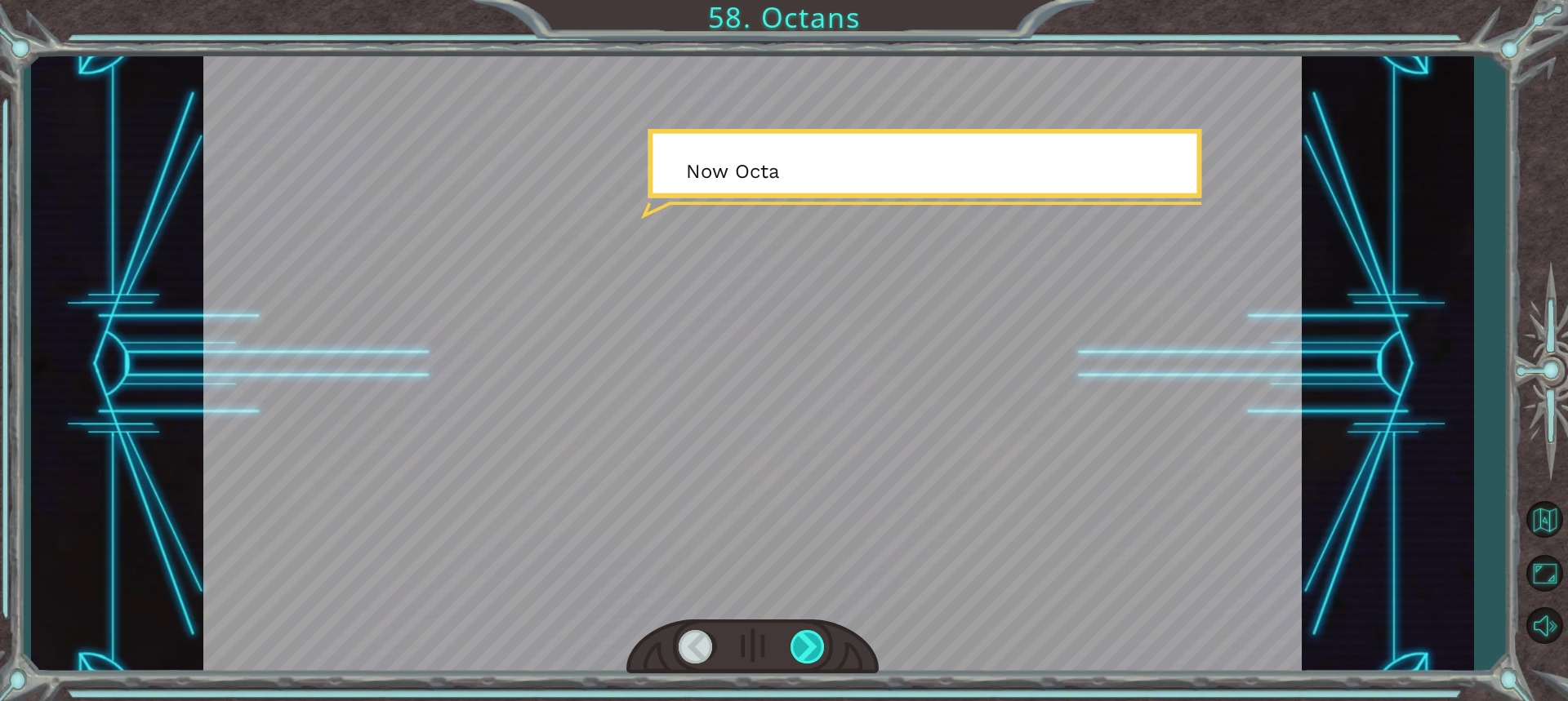
click at [797, 657] on div at bounding box center [809, 647] width 36 height 34
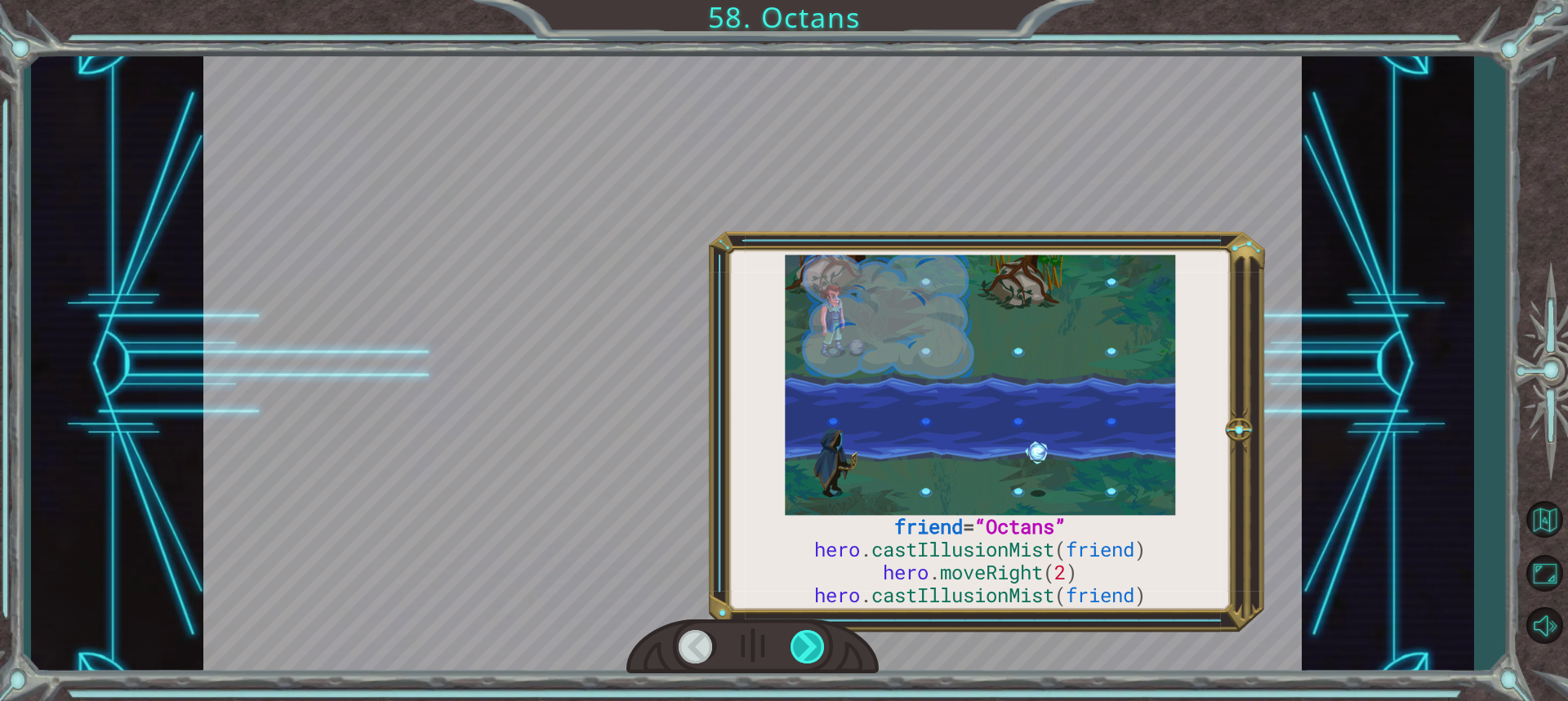
click at [797, 657] on div at bounding box center [809, 647] width 36 height 34
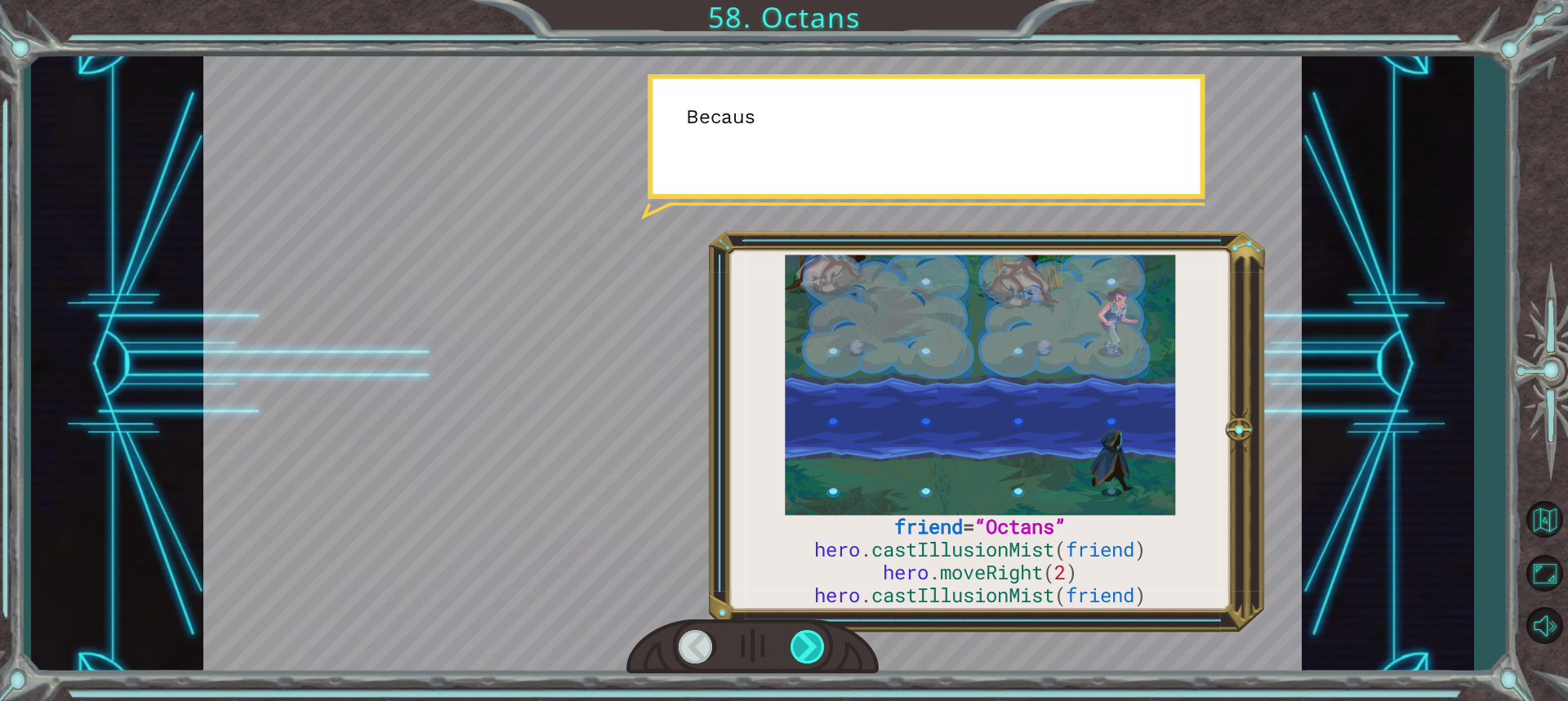
click at [797, 657] on div at bounding box center [809, 647] width 36 height 34
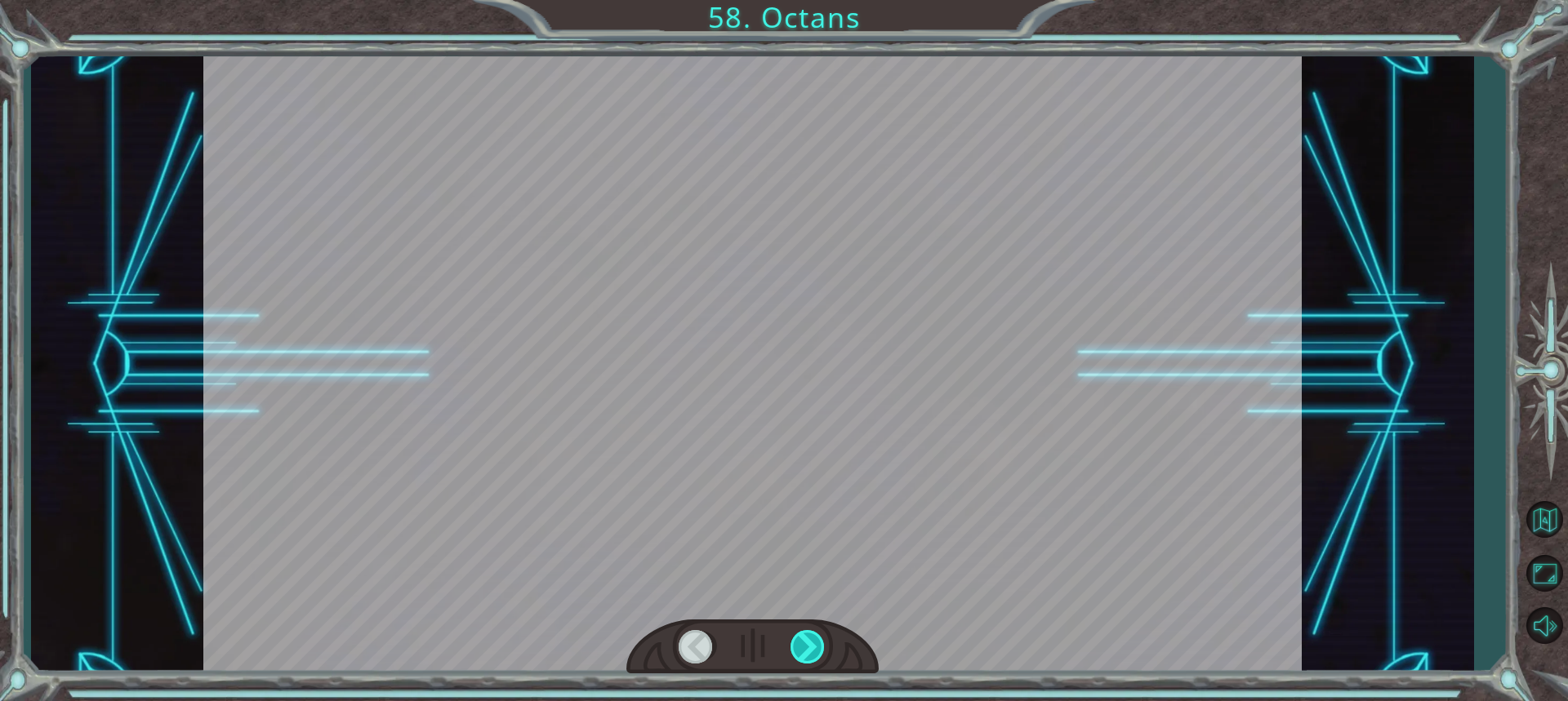
click at [797, 657] on div at bounding box center [809, 647] width 36 height 34
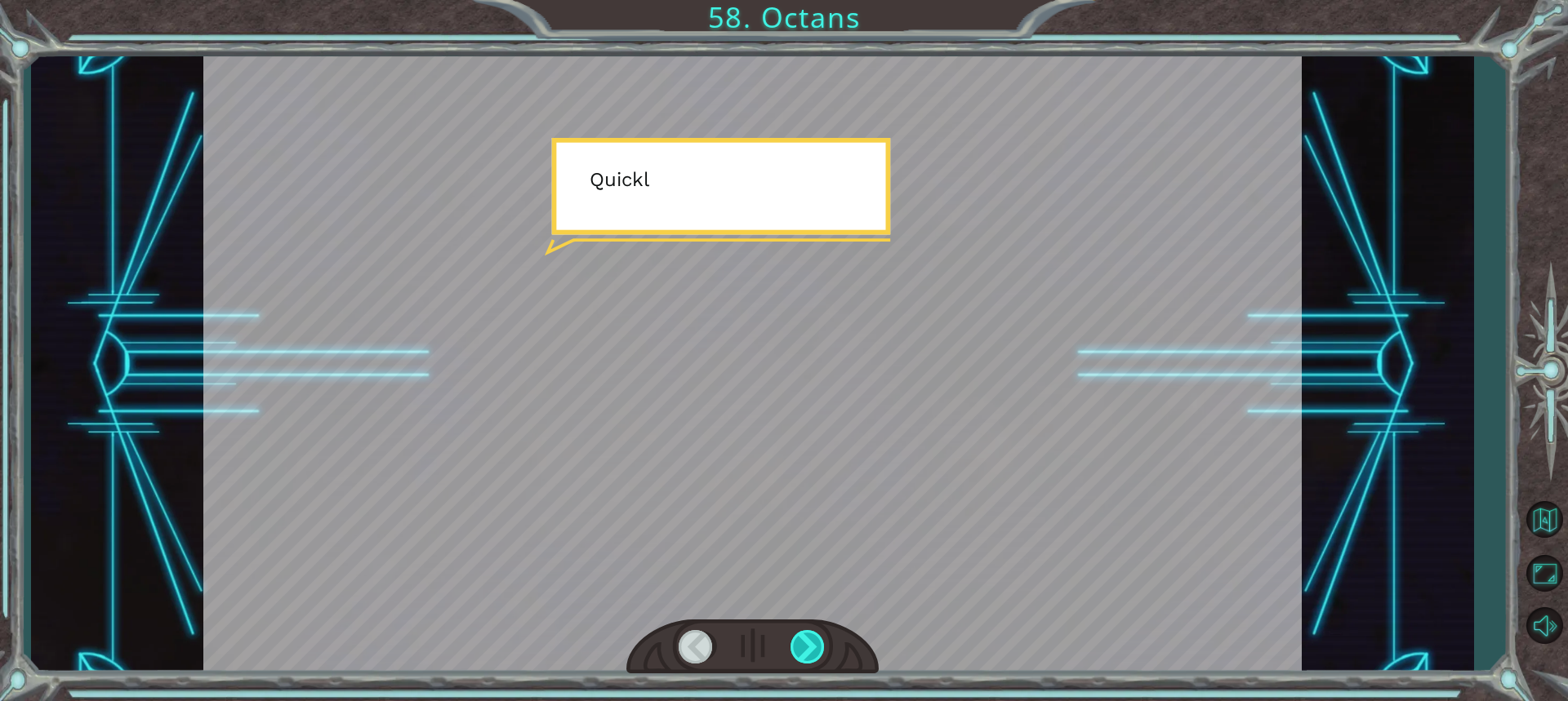
click at [797, 657] on div at bounding box center [809, 647] width 36 height 34
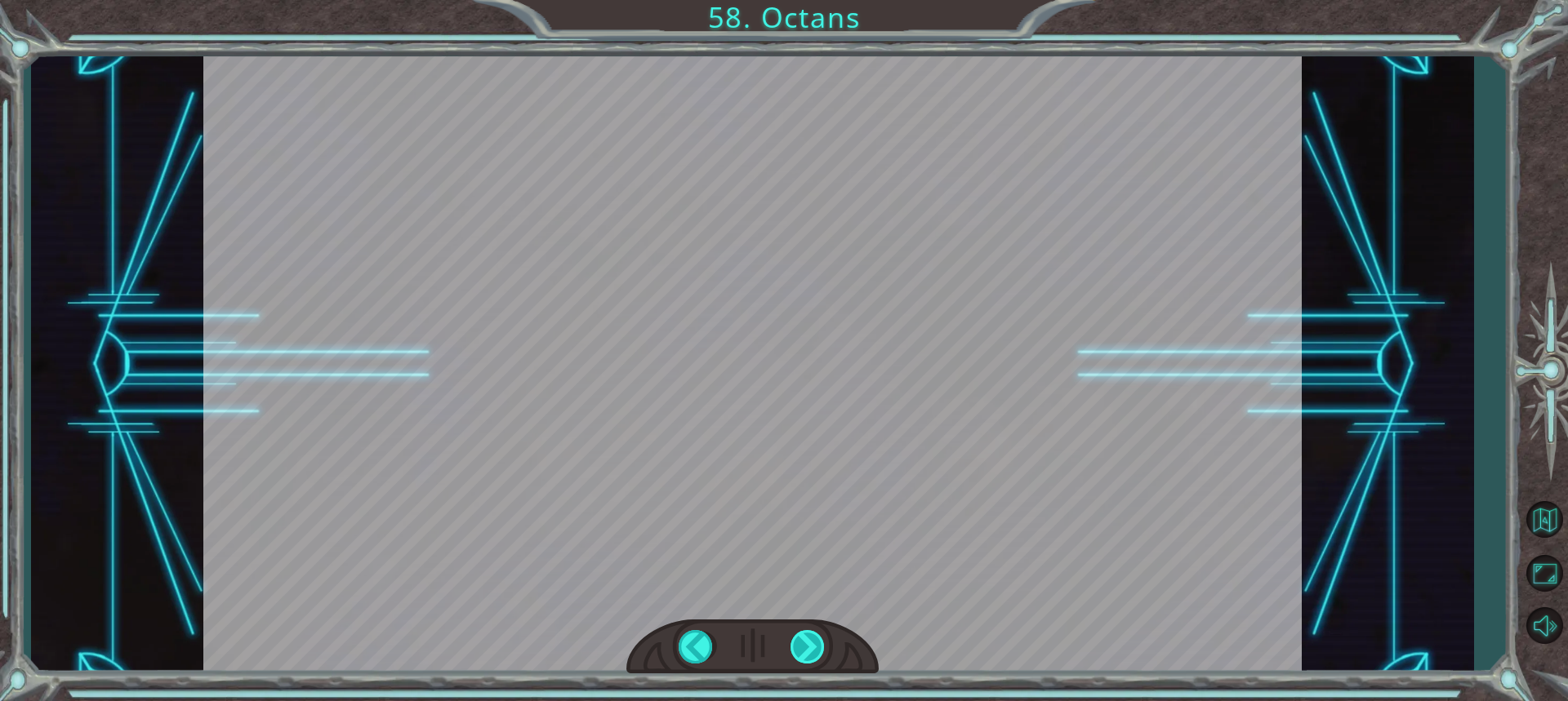
click at [797, 0] on div "friend = “Octans” hero . castIllusionMist ( friend ) hero . moveRight ( 2 ) her…" at bounding box center [784, 0] width 1568 height 0
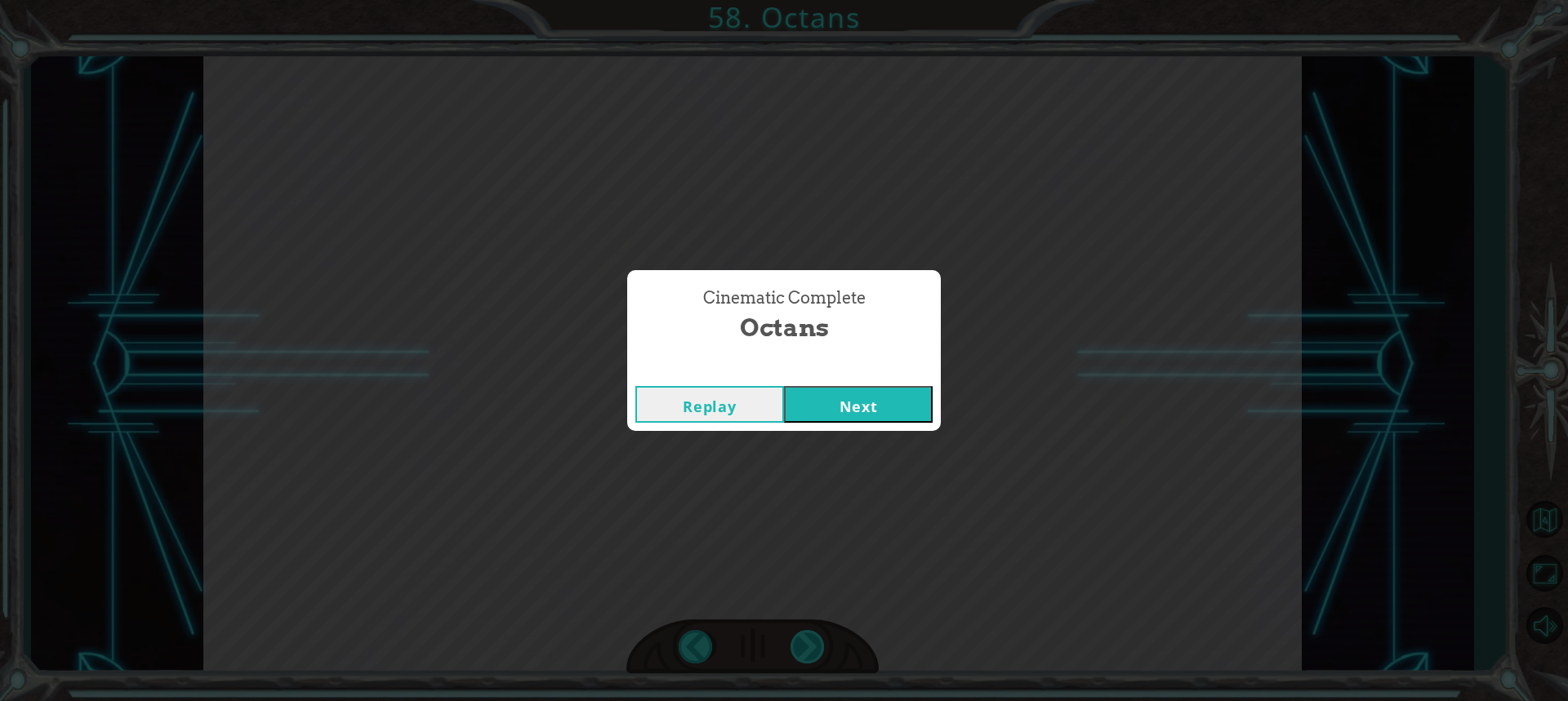
click at [797, 657] on div "Cinematic Complete Octans Replay Next" at bounding box center [784, 350] width 1568 height 701
click at [836, 382] on div "Replay Next" at bounding box center [784, 405] width 314 height 53
click at [854, 398] on button "Next" at bounding box center [858, 404] width 149 height 37
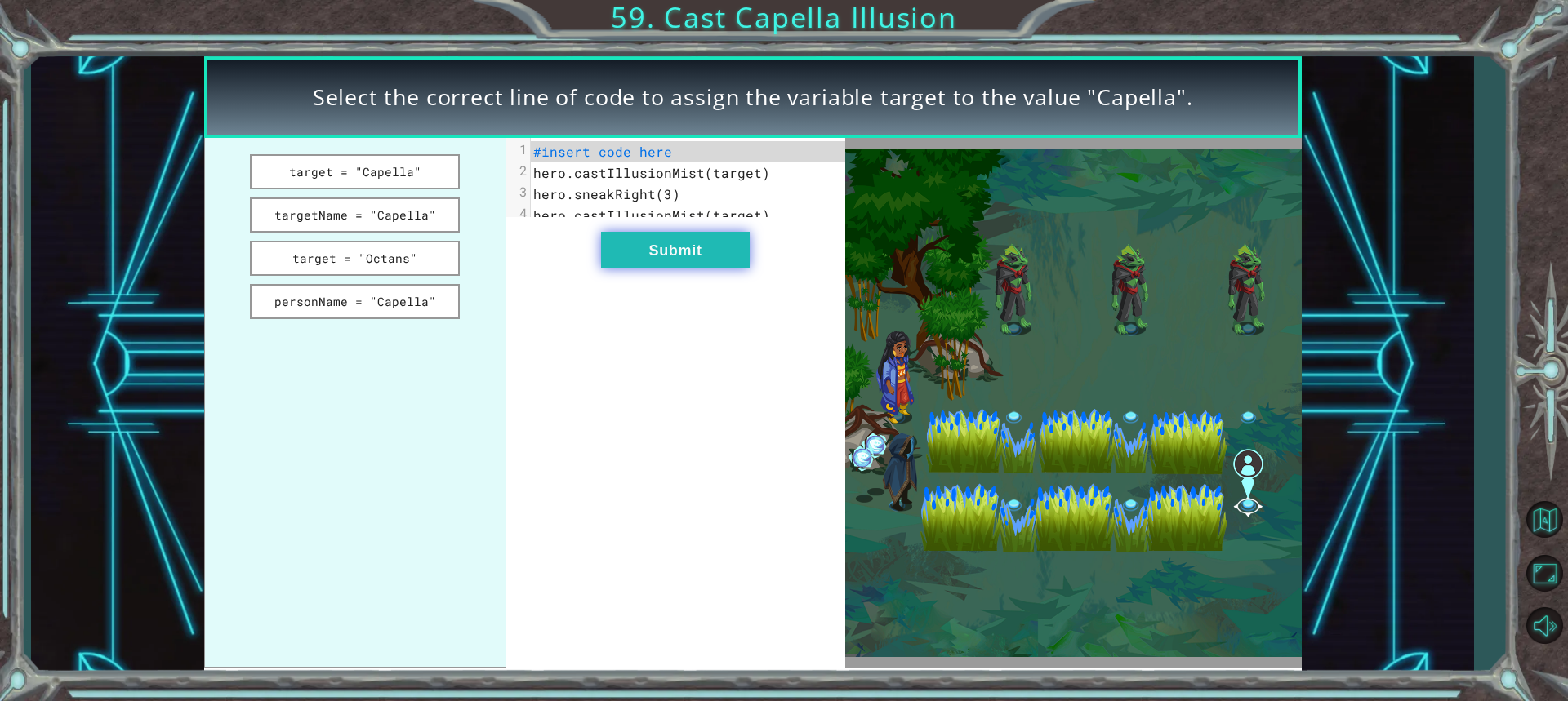
click at [646, 251] on button "Submit" at bounding box center [675, 250] width 149 height 37
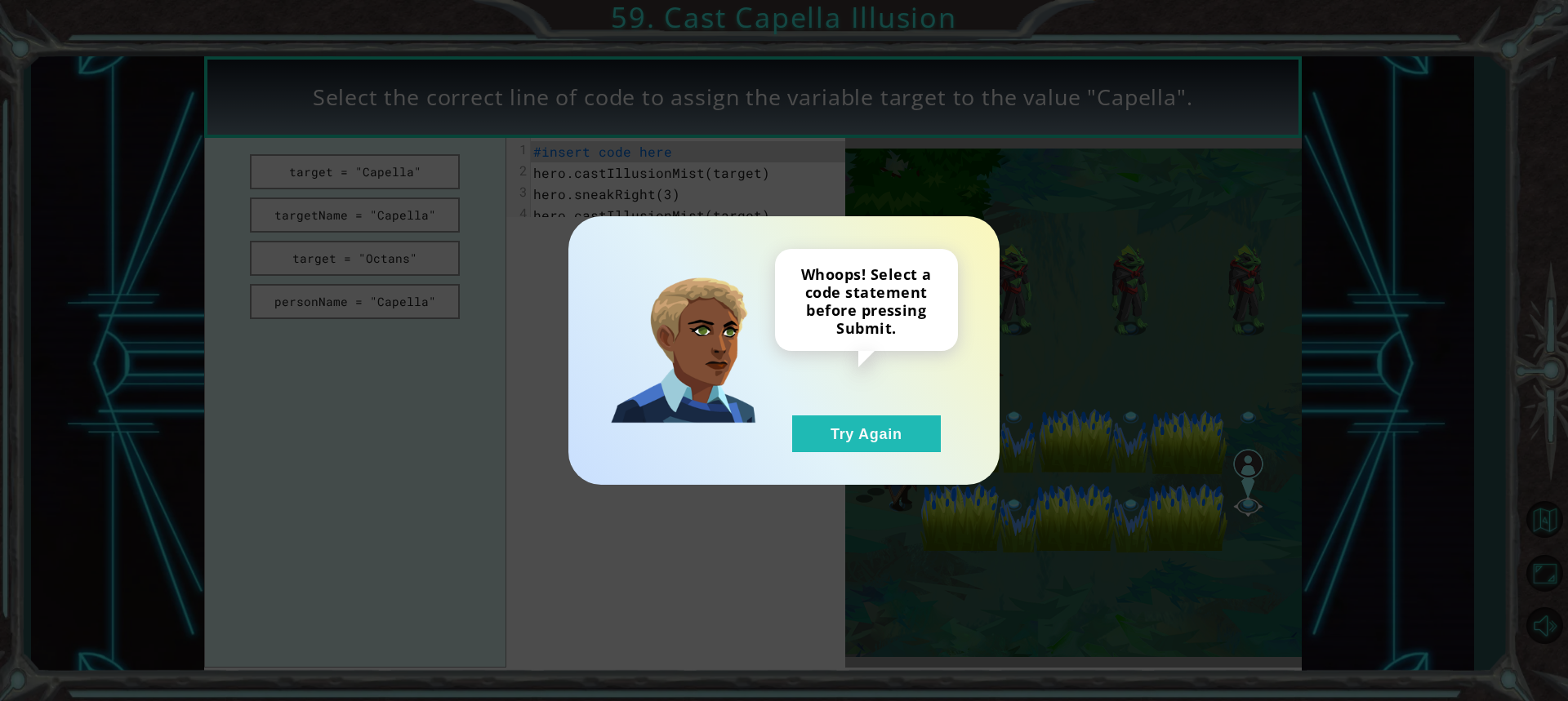
click at [1192, 358] on div "Whoops! Select a code statement before pressing Submit. Try Again" at bounding box center [784, 350] width 1568 height 701
click at [865, 426] on button "Try Again" at bounding box center [867, 434] width 149 height 37
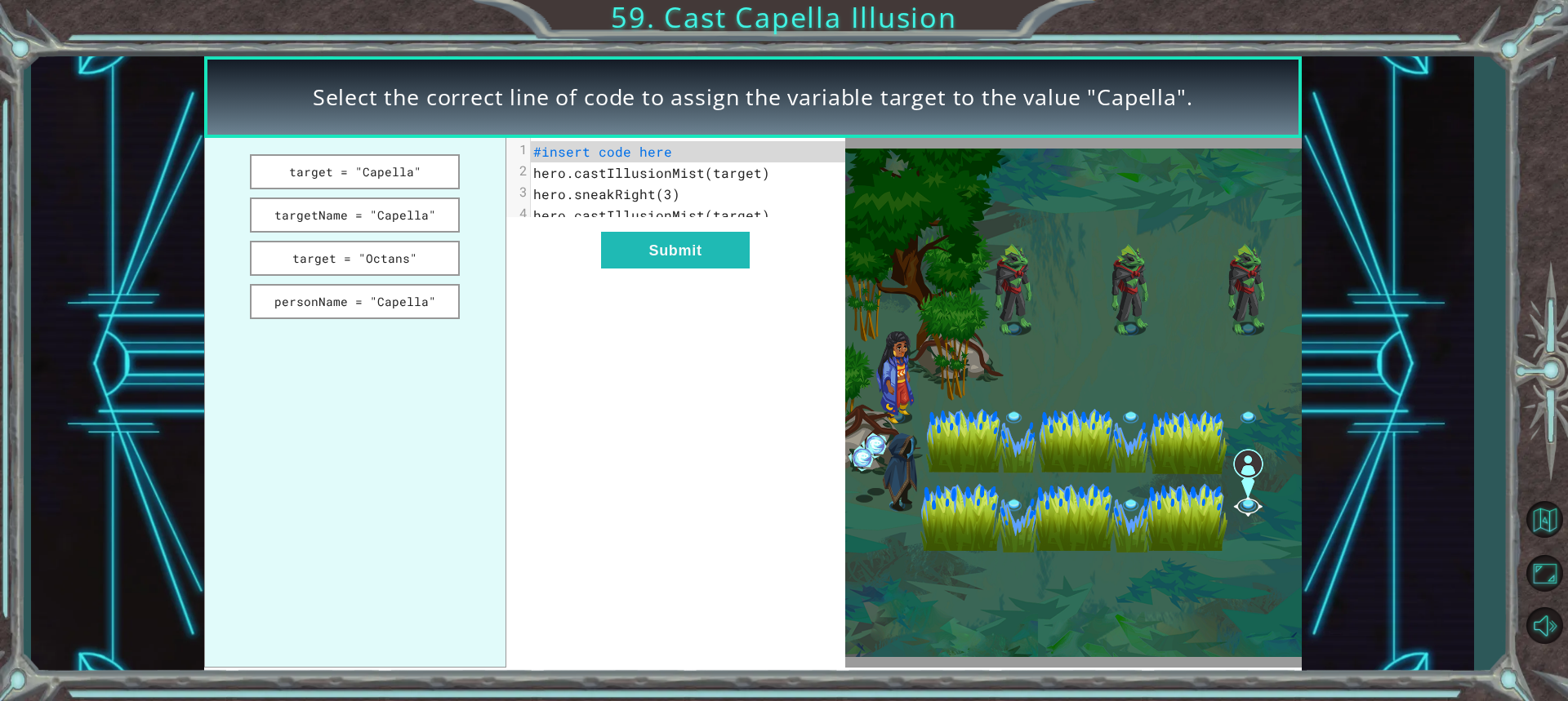
drag, startPoint x: 358, startPoint y: 263, endPoint x: 449, endPoint y: 152, distance: 143.5
click at [600, 121] on div "Select the correct line of code to assign the variable target to the value "Cap…" at bounding box center [753, 364] width 1098 height 617
click at [352, 254] on button "target = "Octans"" at bounding box center [355, 258] width 211 height 35
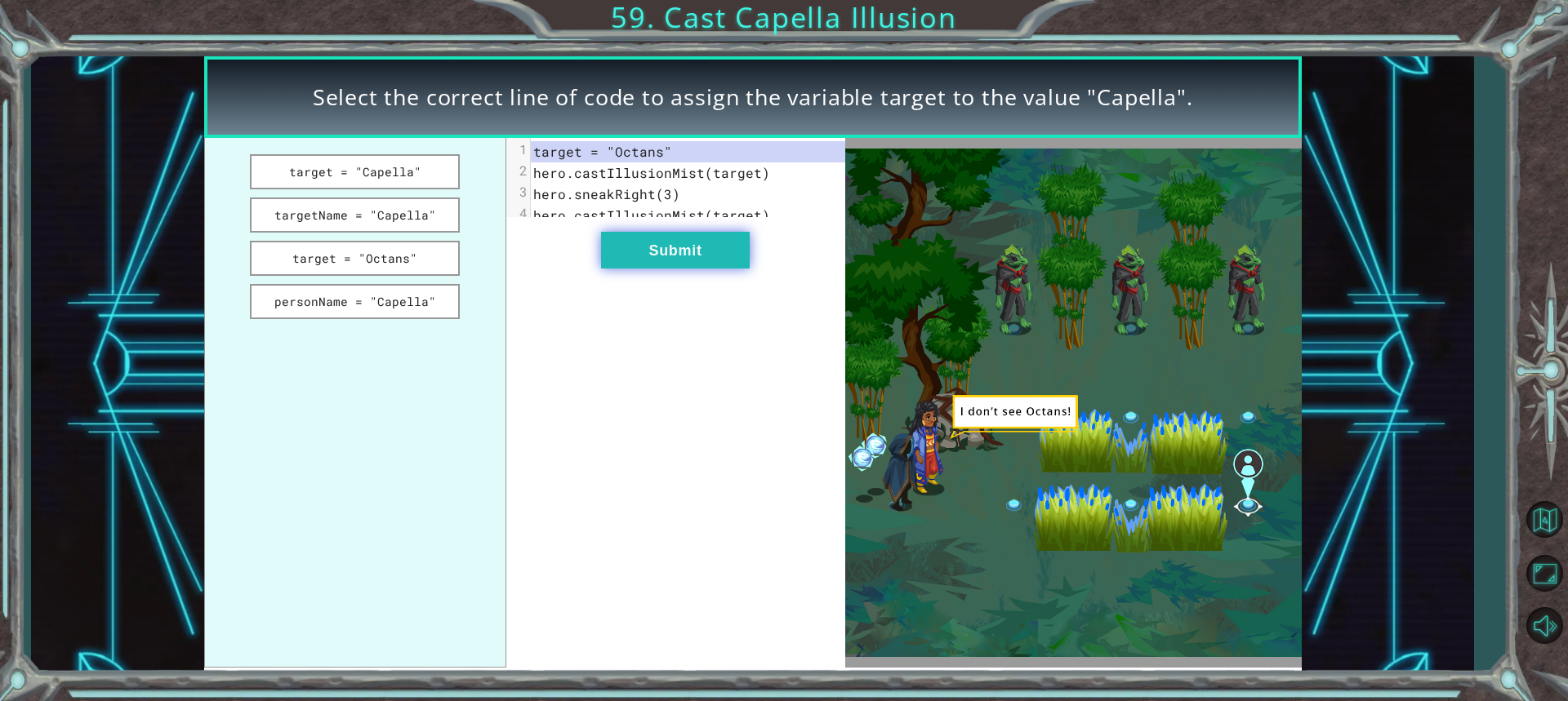
click at [697, 244] on button "Submit" at bounding box center [675, 250] width 149 height 37
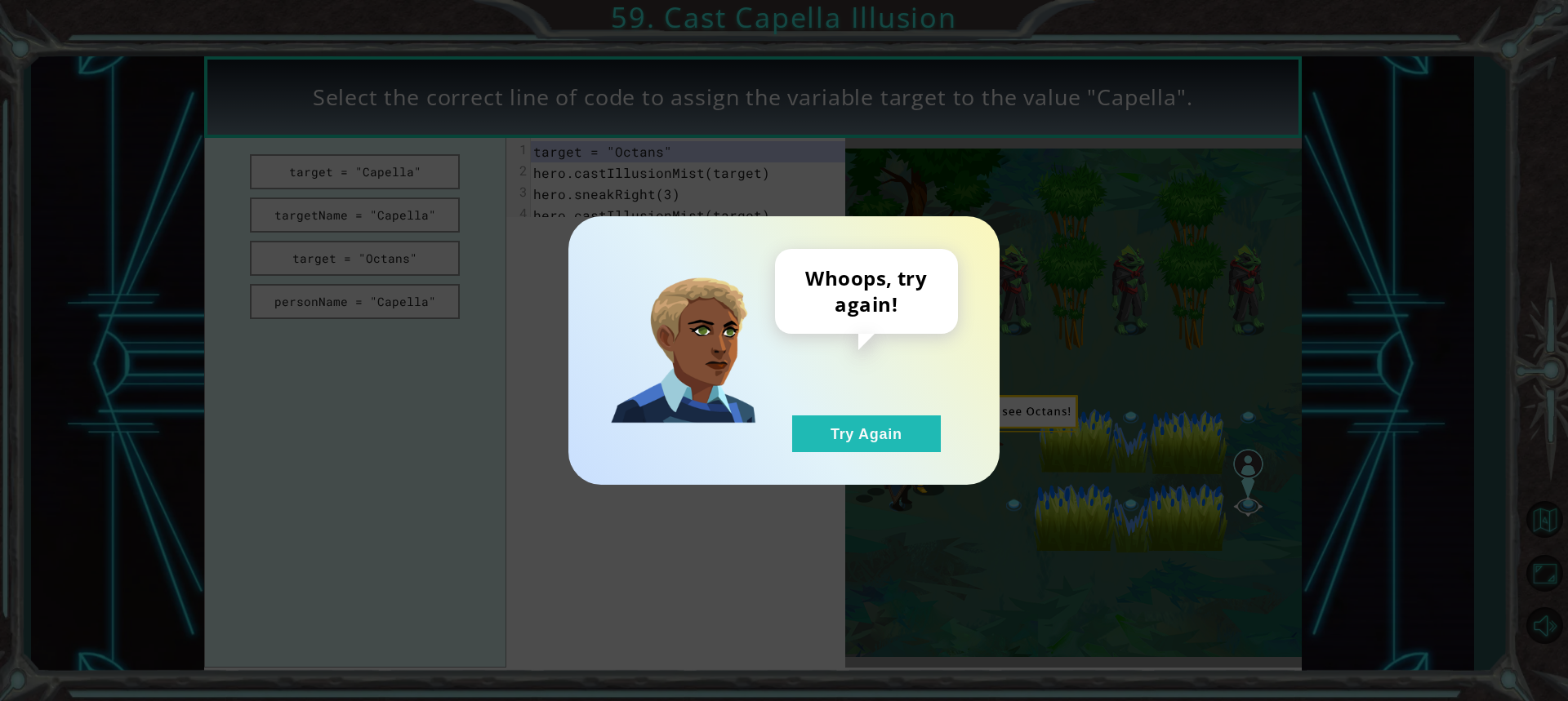
click at [911, 466] on div "Whoops, try again! Try Again" at bounding box center [784, 350] width 432 height 269
click at [903, 462] on div "Whoops, try again! Try Again" at bounding box center [784, 350] width 432 height 269
click at [862, 436] on button "Try Again" at bounding box center [867, 434] width 149 height 37
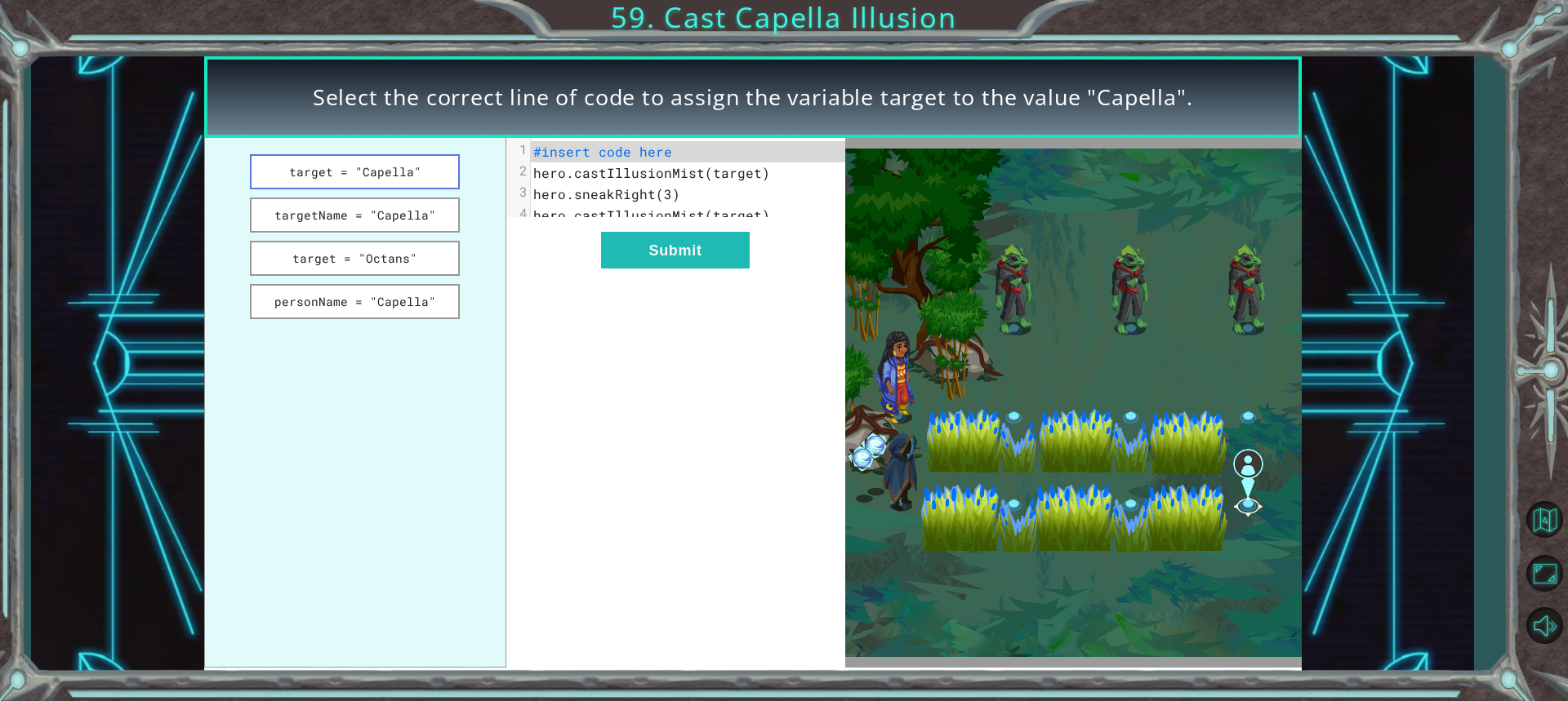
click at [353, 174] on button "target = "Capella"" at bounding box center [355, 171] width 211 height 35
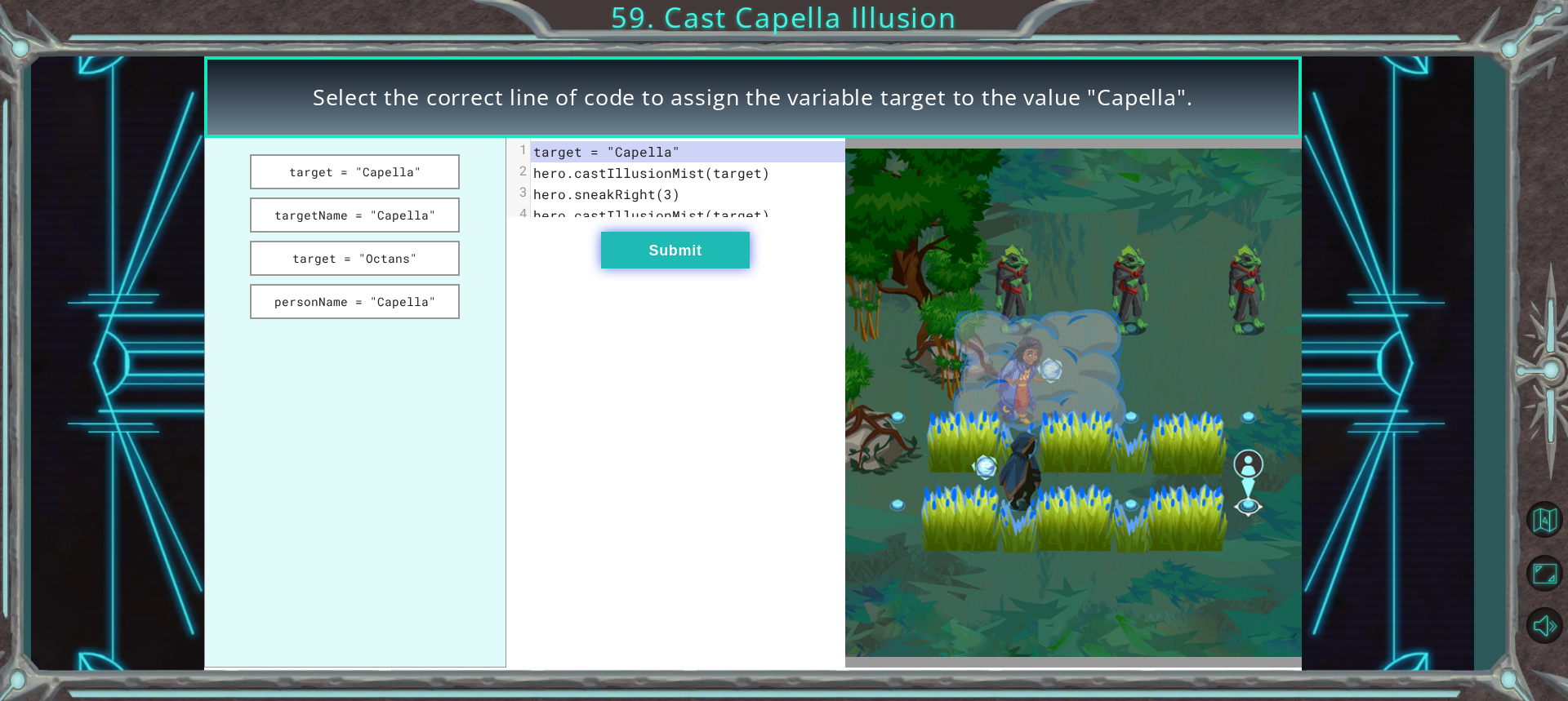
click at [704, 267] on button "Submit" at bounding box center [675, 250] width 149 height 37
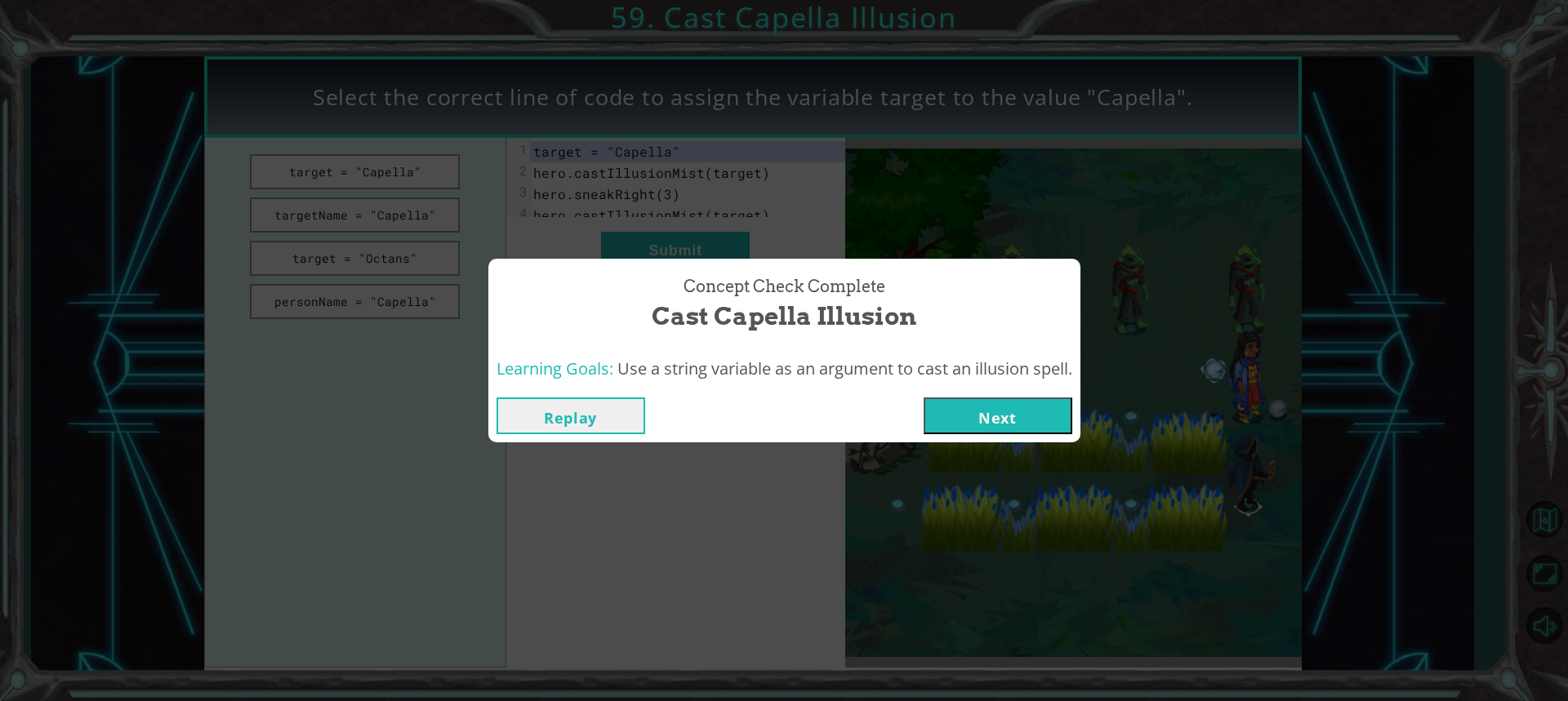
click at [968, 403] on button "Next" at bounding box center [998, 416] width 149 height 37
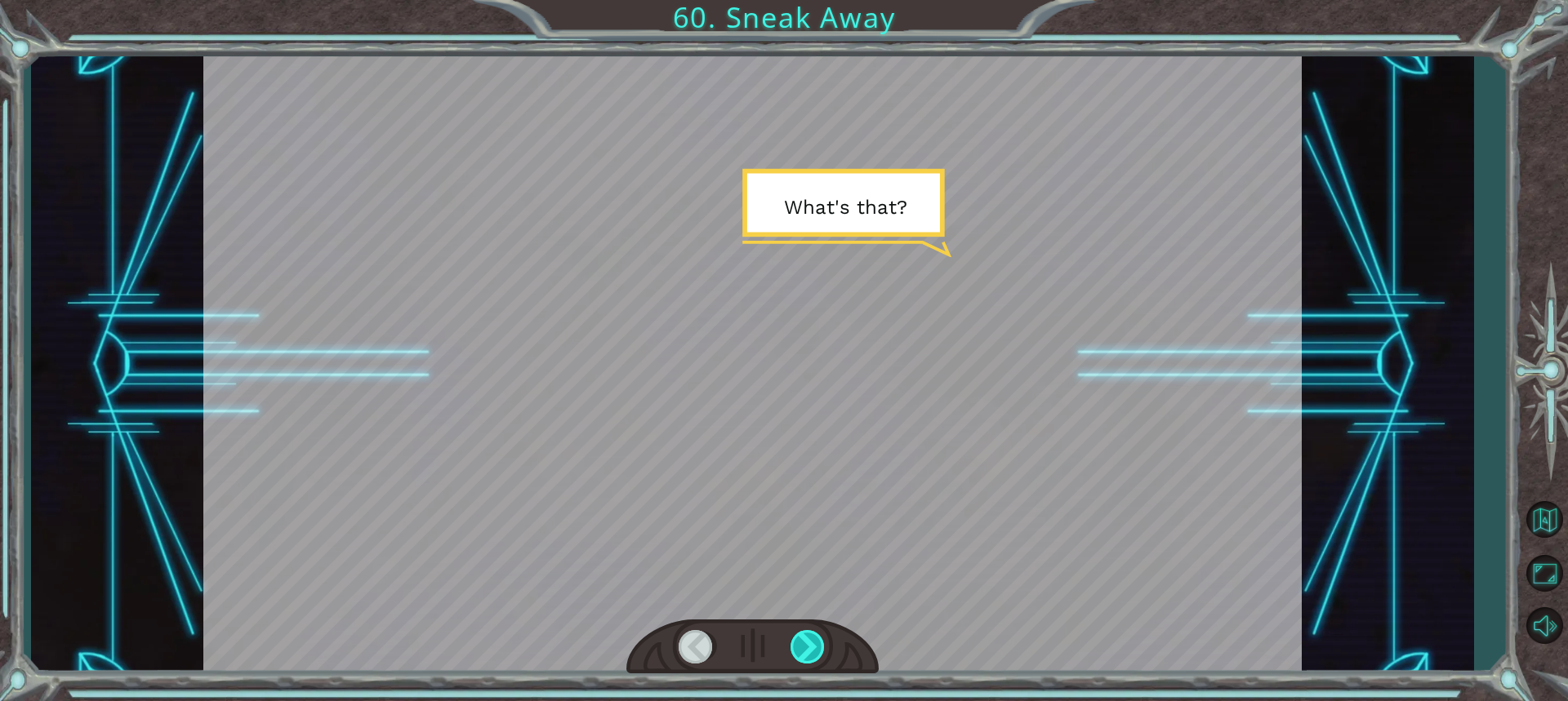
click at [823, 652] on div at bounding box center [809, 647] width 36 height 34
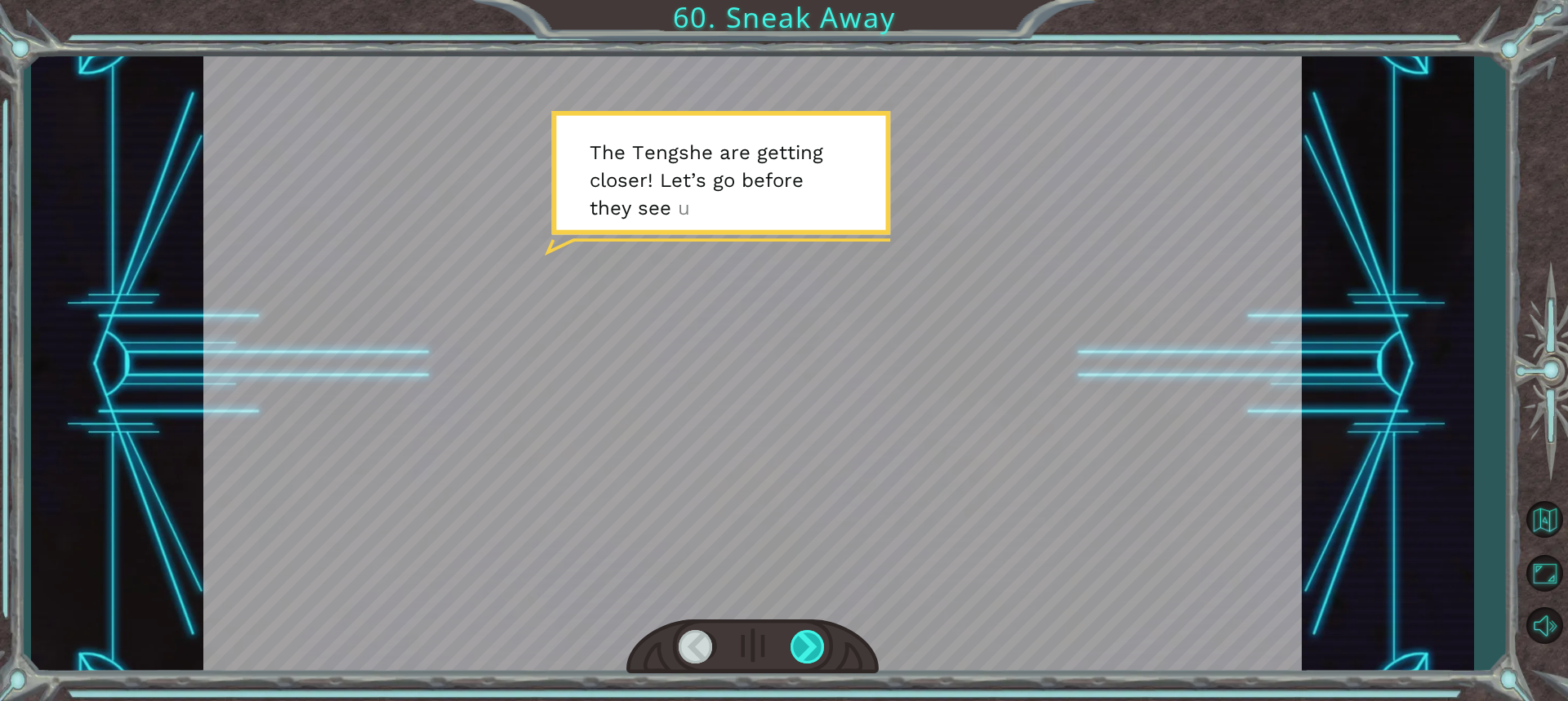
click at [805, 639] on div at bounding box center [809, 647] width 36 height 34
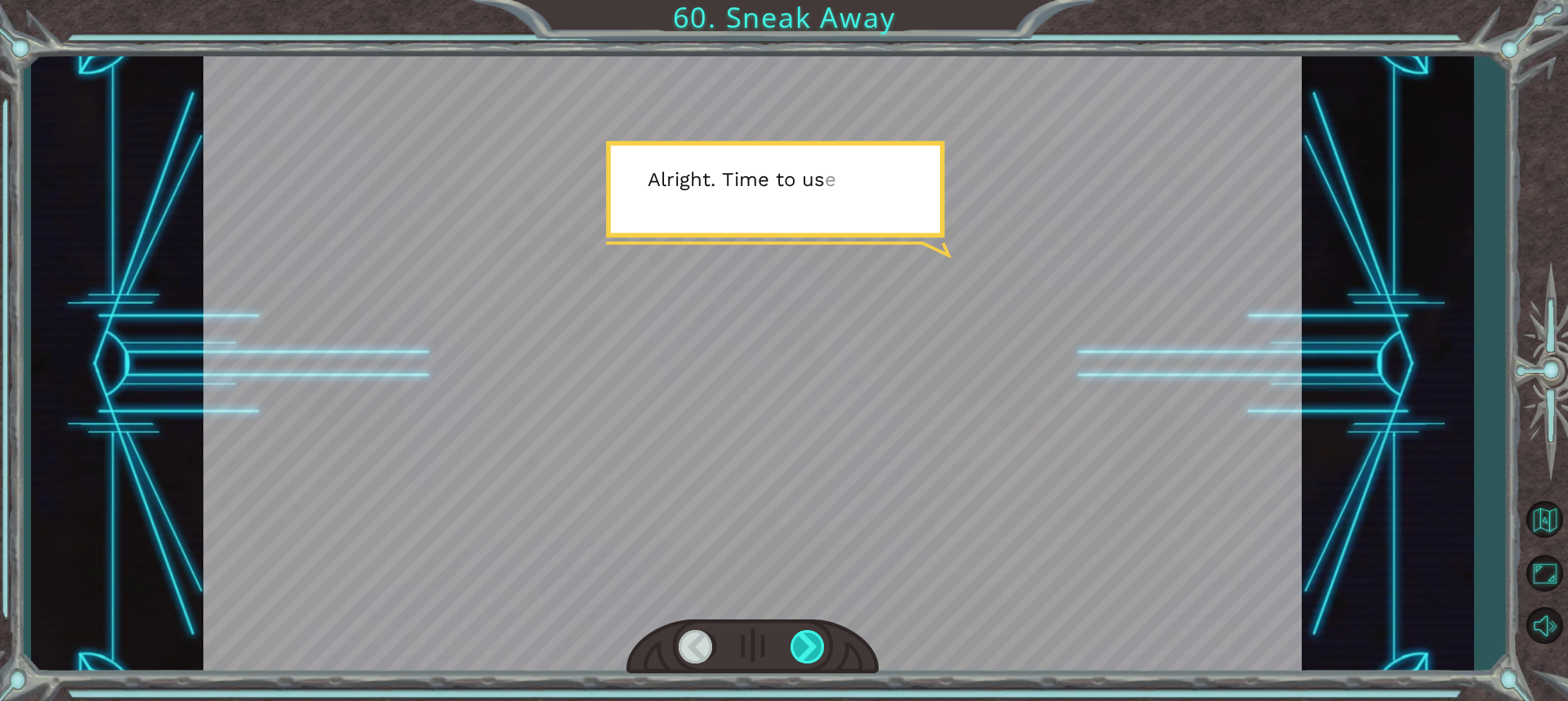
click at [805, 639] on div at bounding box center [809, 647] width 36 height 34
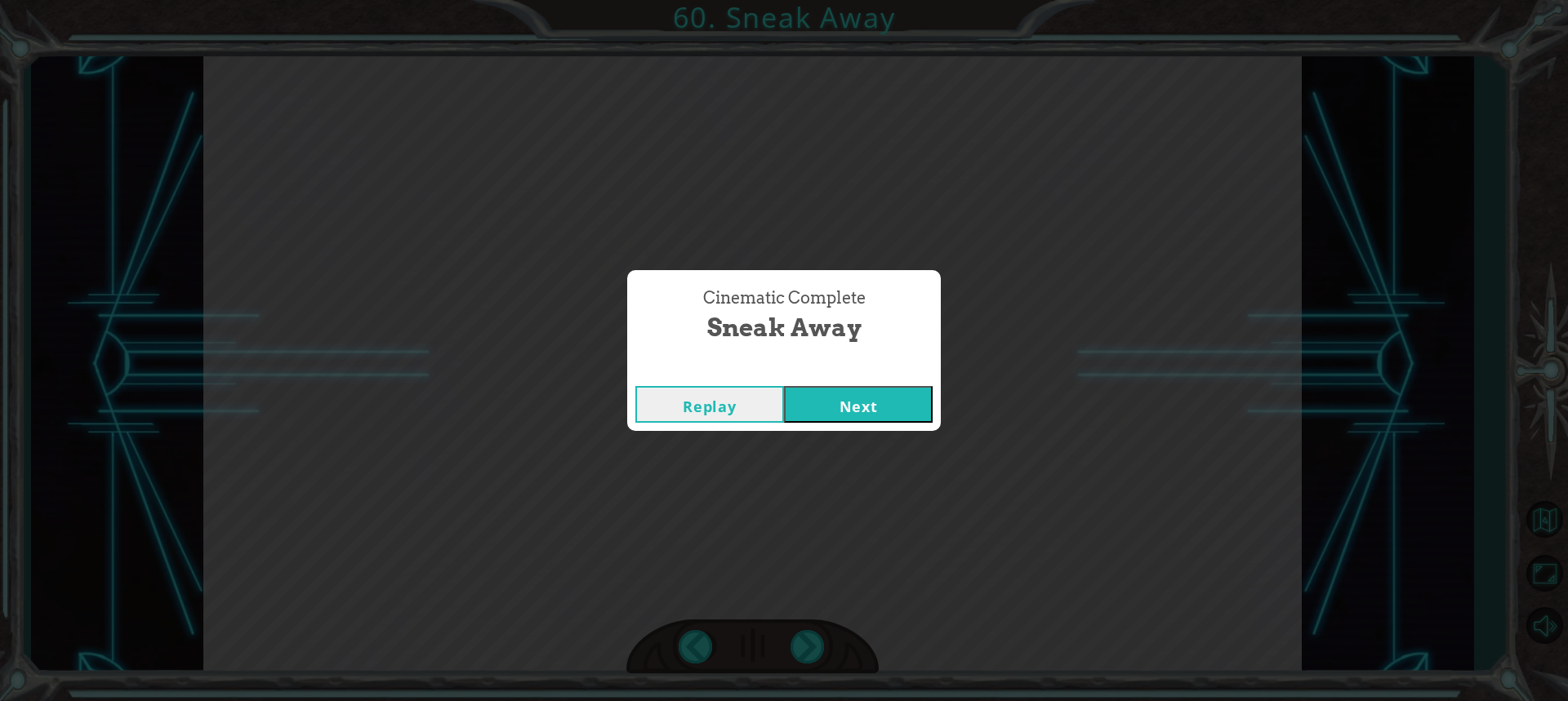
click at [824, 654] on div "Cinematic Complete Sneak Away Replay Next" at bounding box center [784, 350] width 1568 height 701
click at [853, 395] on button "Next" at bounding box center [858, 404] width 149 height 37
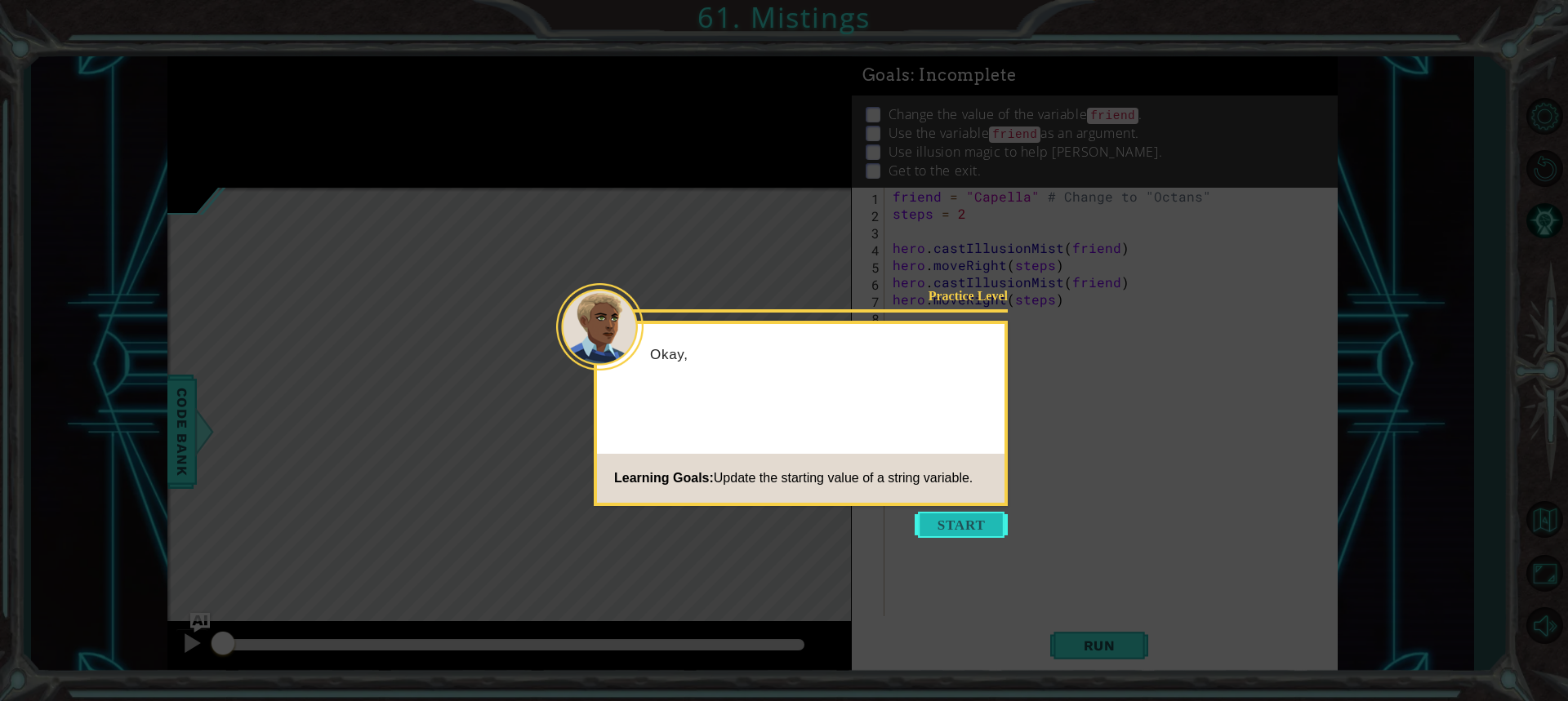
click at [968, 517] on button "Start" at bounding box center [961, 524] width 93 height 26
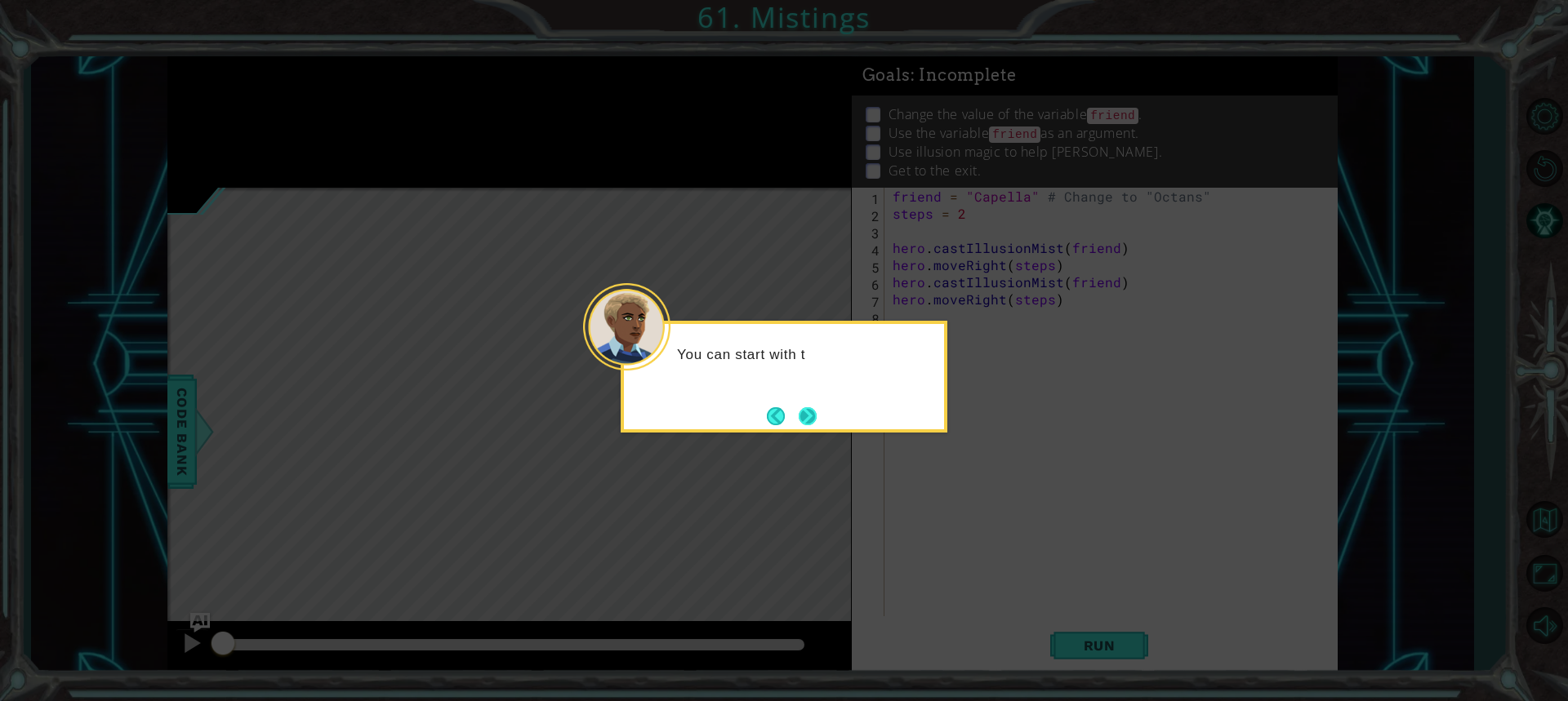
click at [817, 419] on button "Next" at bounding box center [807, 416] width 19 height 19
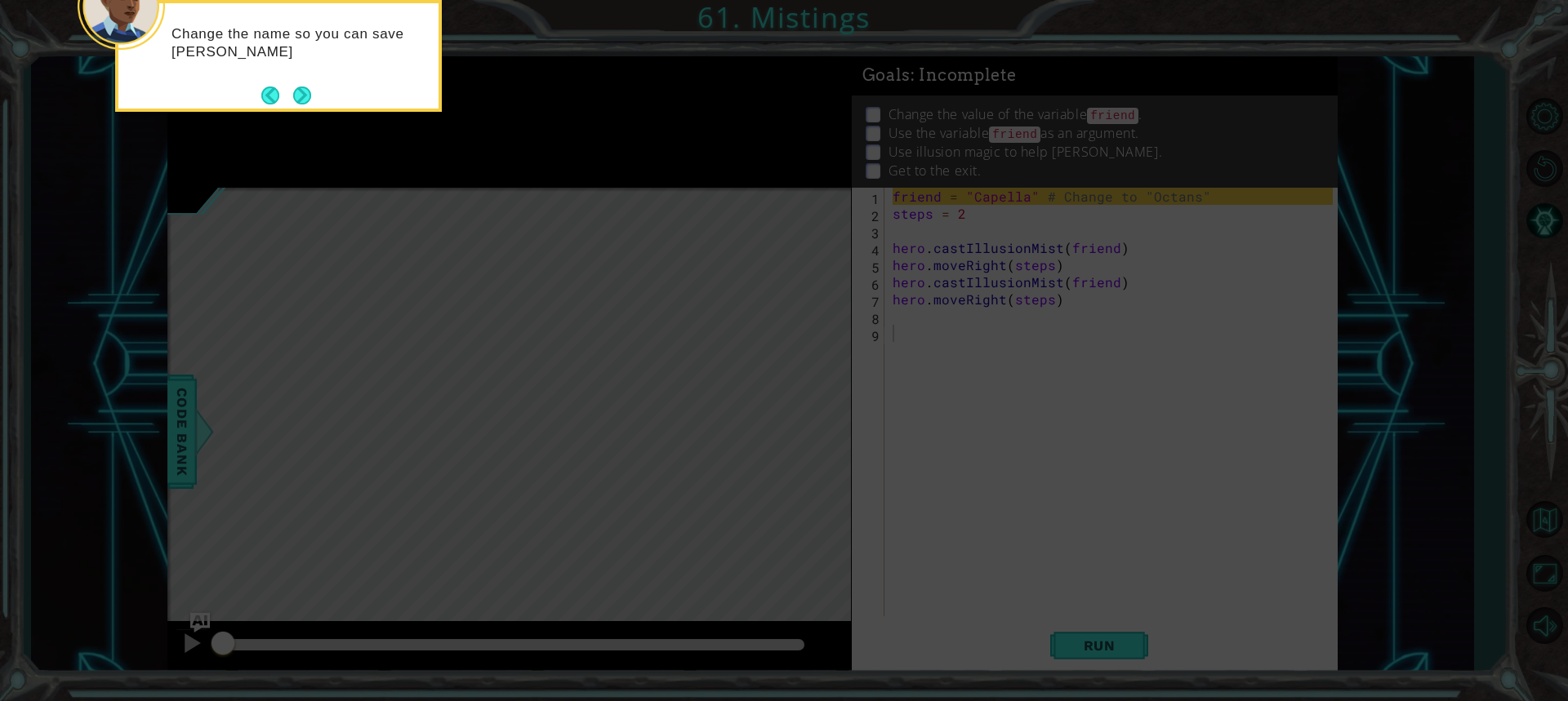
click at [283, 84] on footer at bounding box center [286, 96] width 50 height 24
click at [291, 86] on button "Next" at bounding box center [302, 95] width 30 height 30
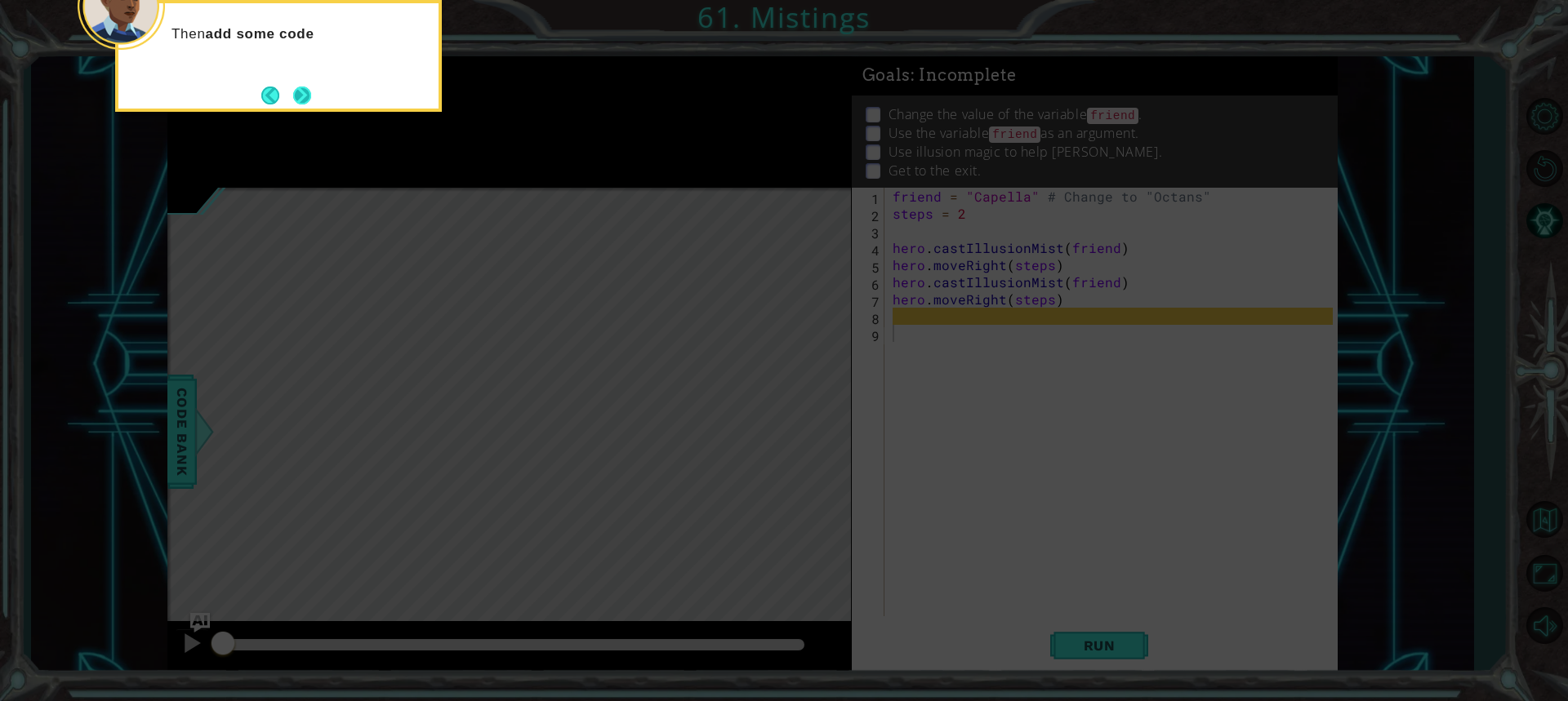
click at [305, 94] on button "Next" at bounding box center [302, 95] width 30 height 30
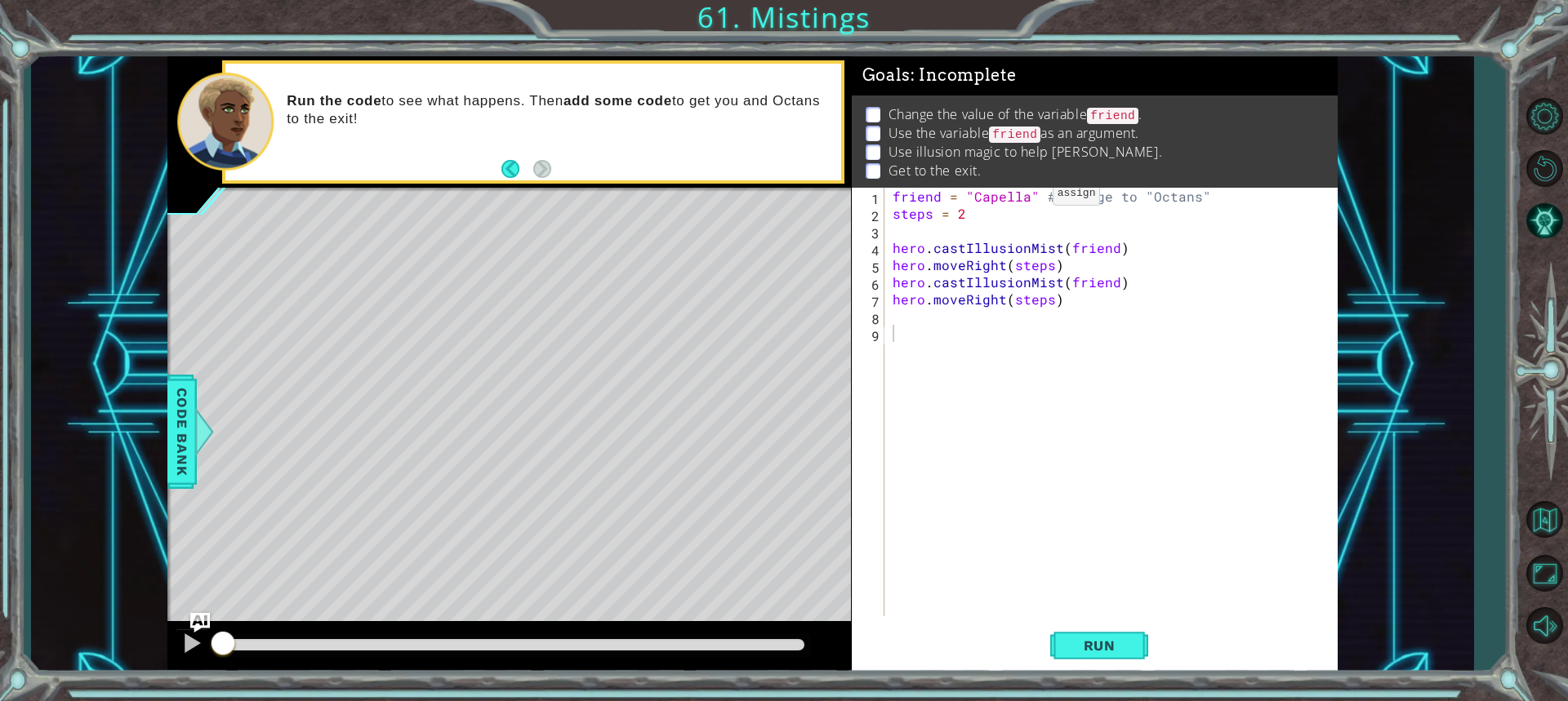
click at [1025, 197] on div "friend = "Capella" # Change to "Octans" steps = 2 hero . castIllusionMist ( fri…" at bounding box center [1115, 419] width 451 height 463
click at [203, 430] on div at bounding box center [205, 431] width 21 height 49
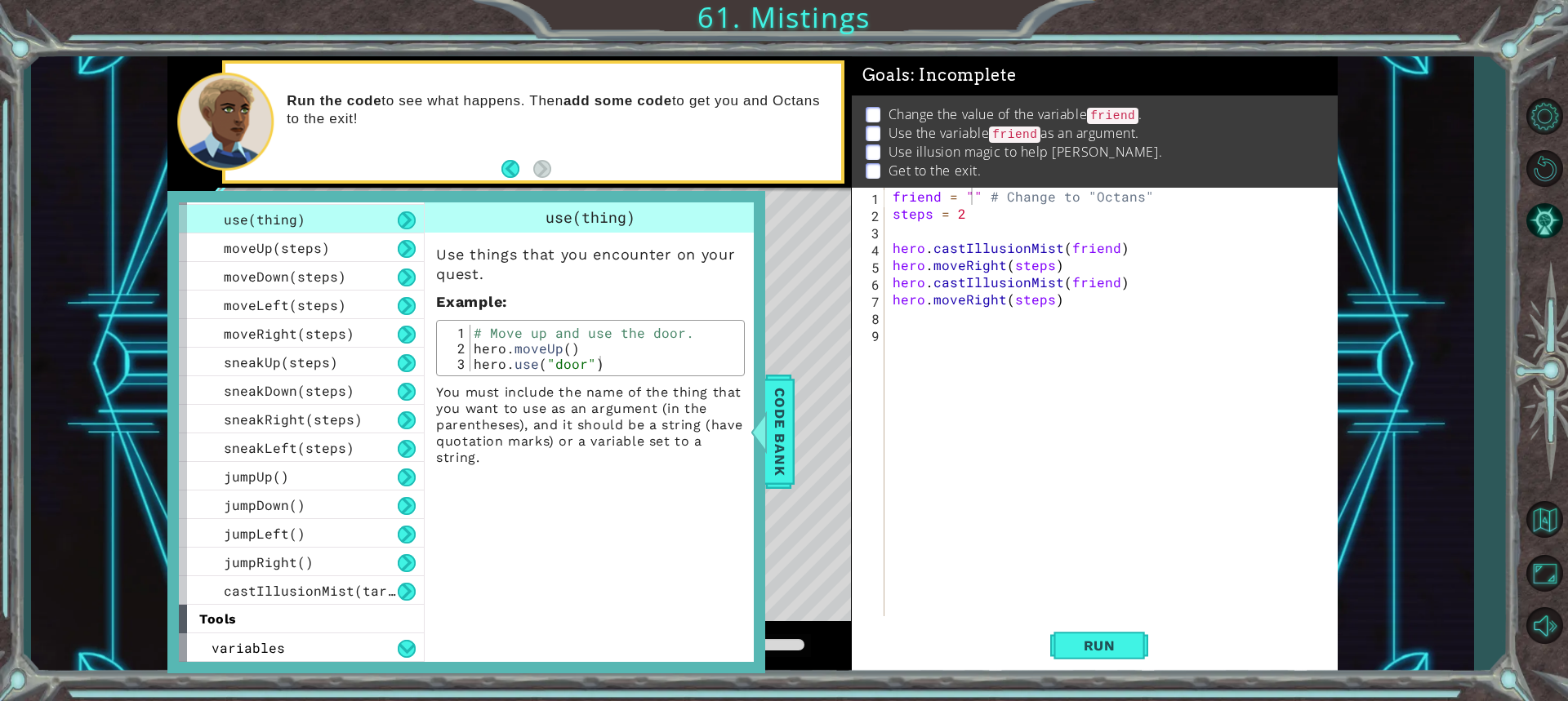
scroll to position [0, 0]
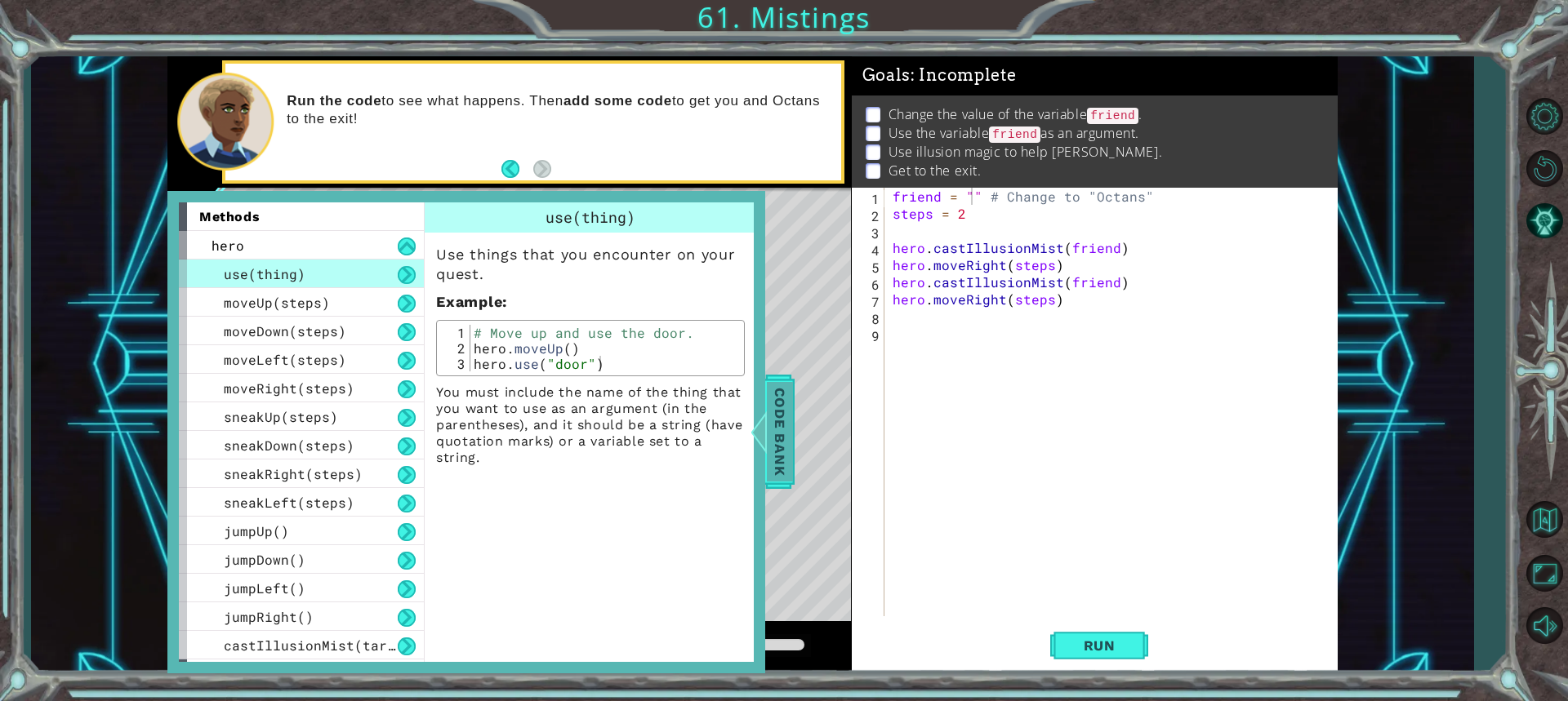
click at [778, 402] on span "Code Bank" at bounding box center [780, 432] width 26 height 100
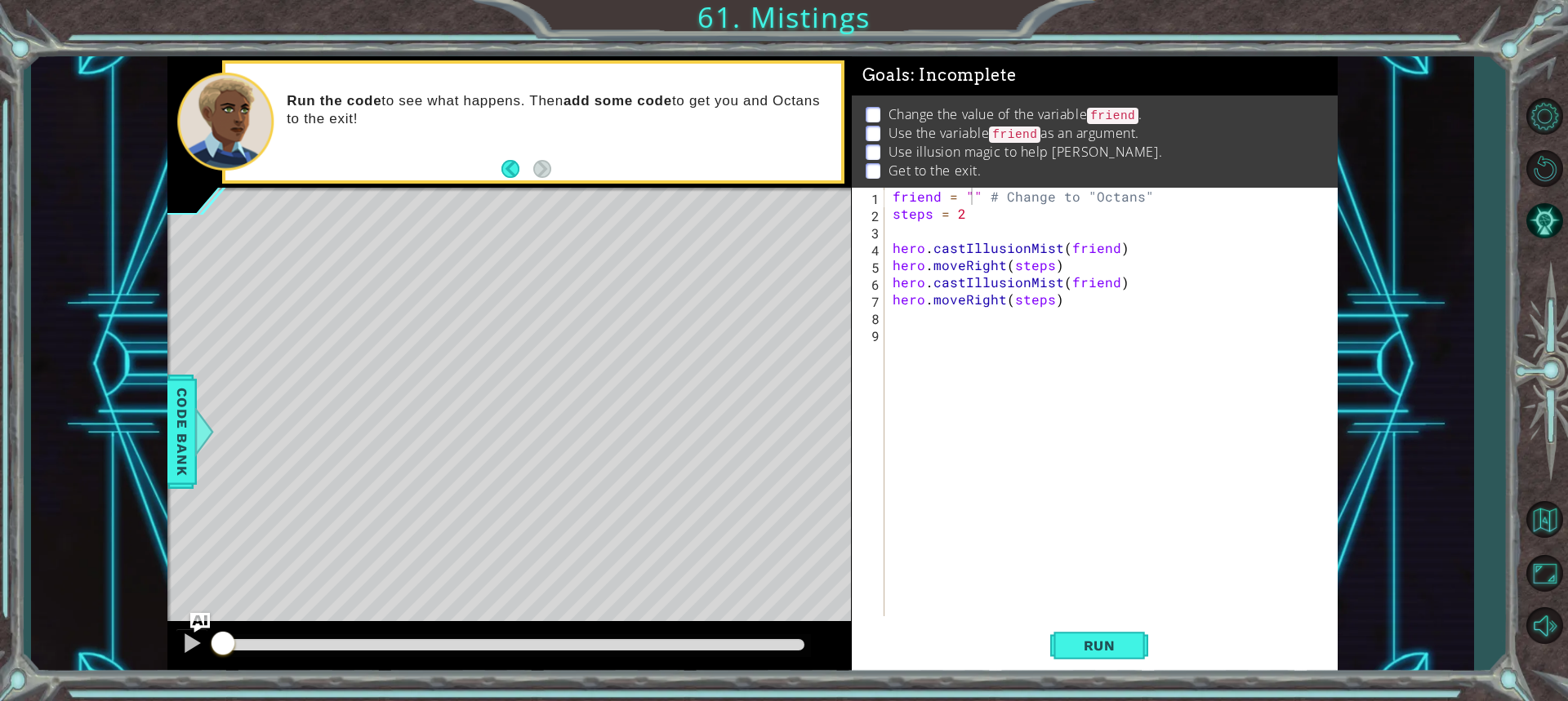
click at [1045, 201] on div "friend = "" # Change to "Octans" steps = 2 hero . castIllusionMist ( friend ) h…" at bounding box center [1115, 419] width 451 height 463
click at [971, 192] on div "friend = "" # Change to "Octans" steps = 2 hero . castIllusionMist ( friend ) h…" at bounding box center [1115, 419] width 451 height 463
click at [1080, 657] on button "Run" at bounding box center [1099, 645] width 98 height 48
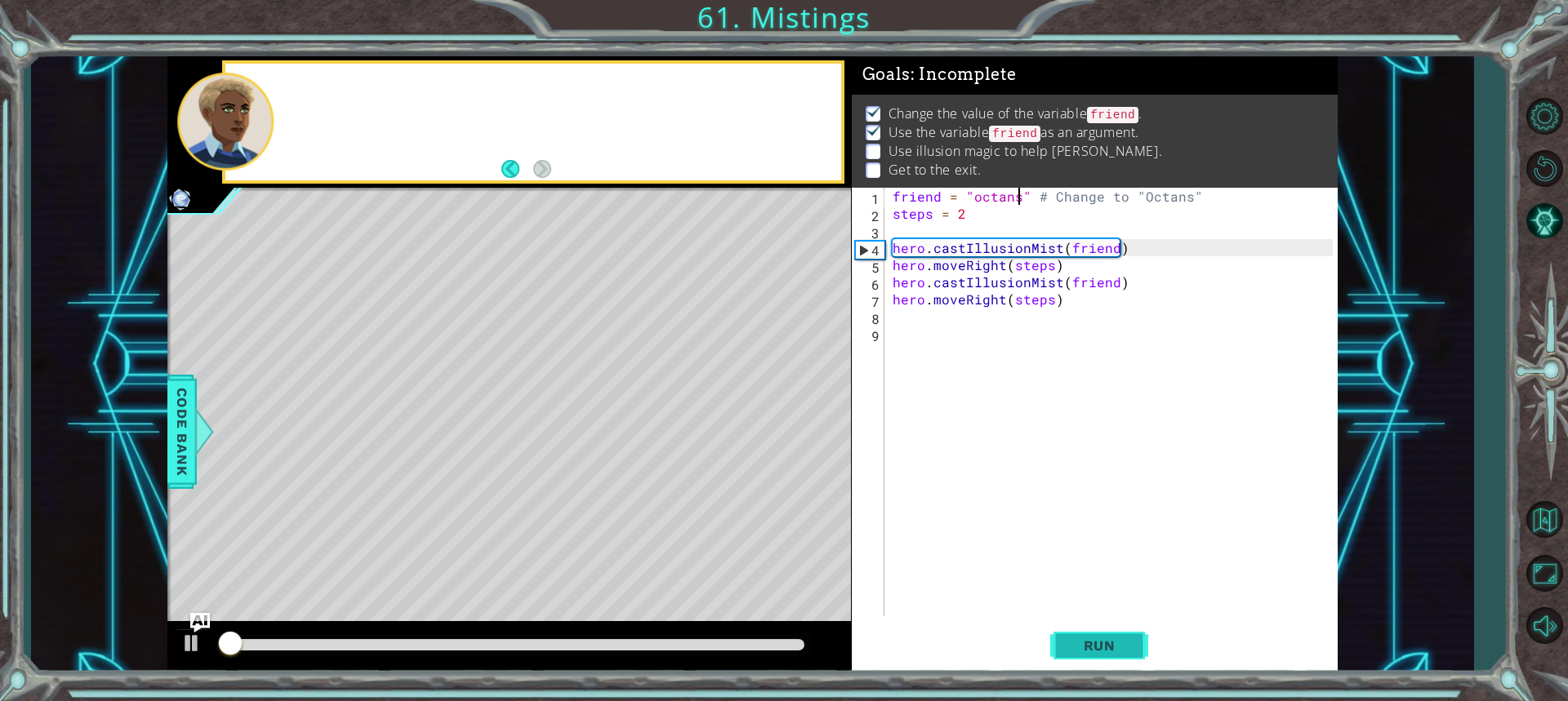
scroll to position [10, 0]
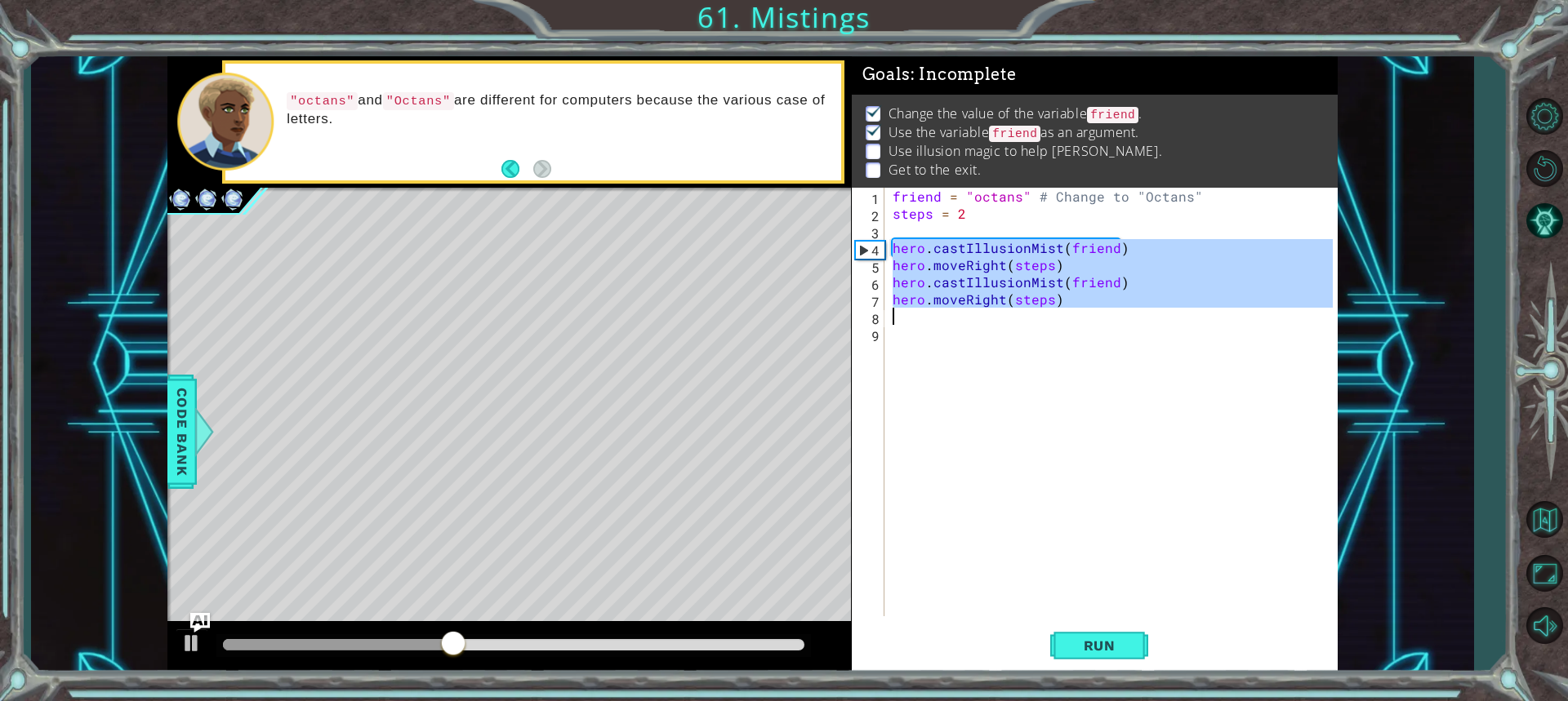
drag, startPoint x: 891, startPoint y: 248, endPoint x: 1227, endPoint y: 307, distance: 341.1
click at [1229, 308] on div "friend = "octans" # Change to "Octans" steps = 2 hero . castIllusionMist ( frie…" at bounding box center [1115, 419] width 451 height 463
type textarea "hero.moveRight(steps)"
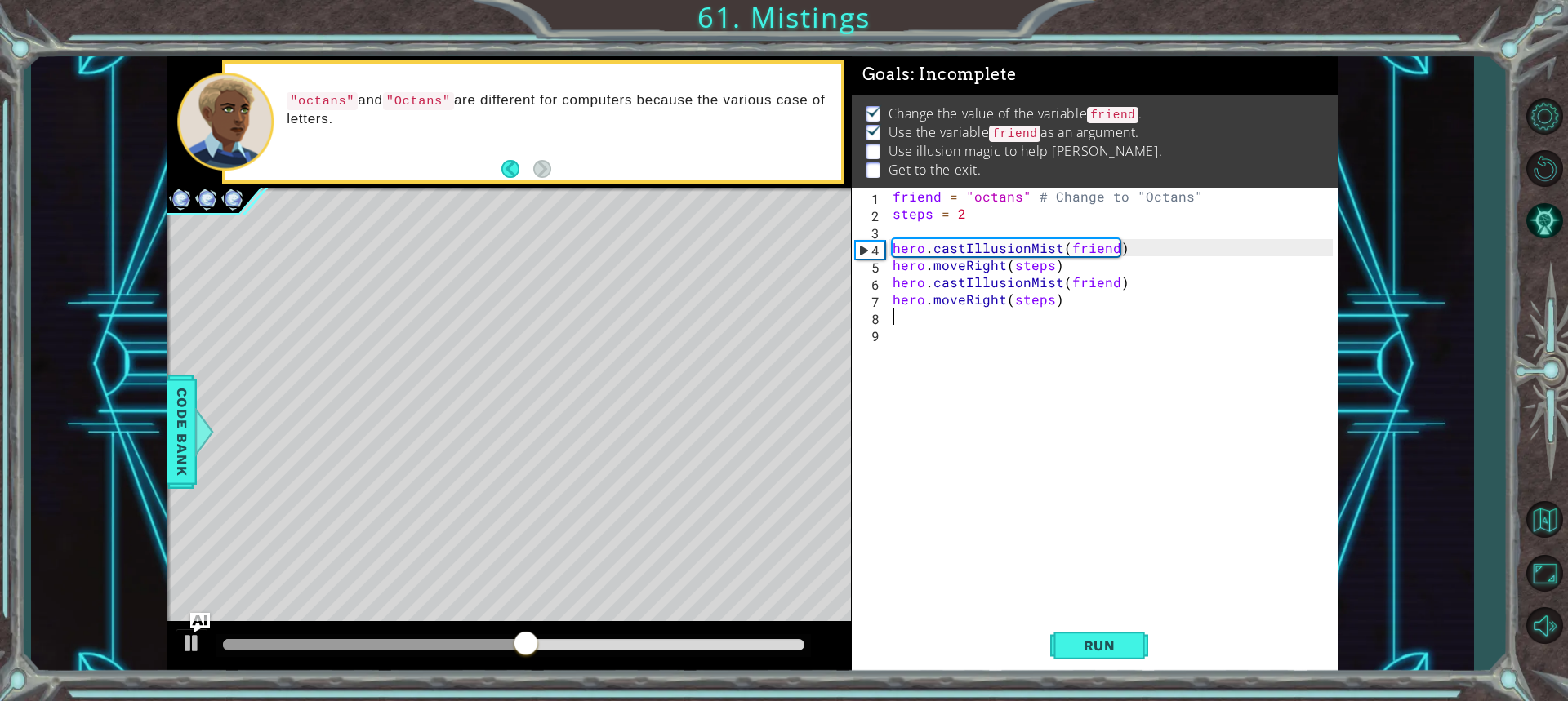
click at [937, 311] on div "friend = "octans" # Change to "Octans" steps = 2 hero . castIllusionMist ( frie…" at bounding box center [1115, 419] width 451 height 463
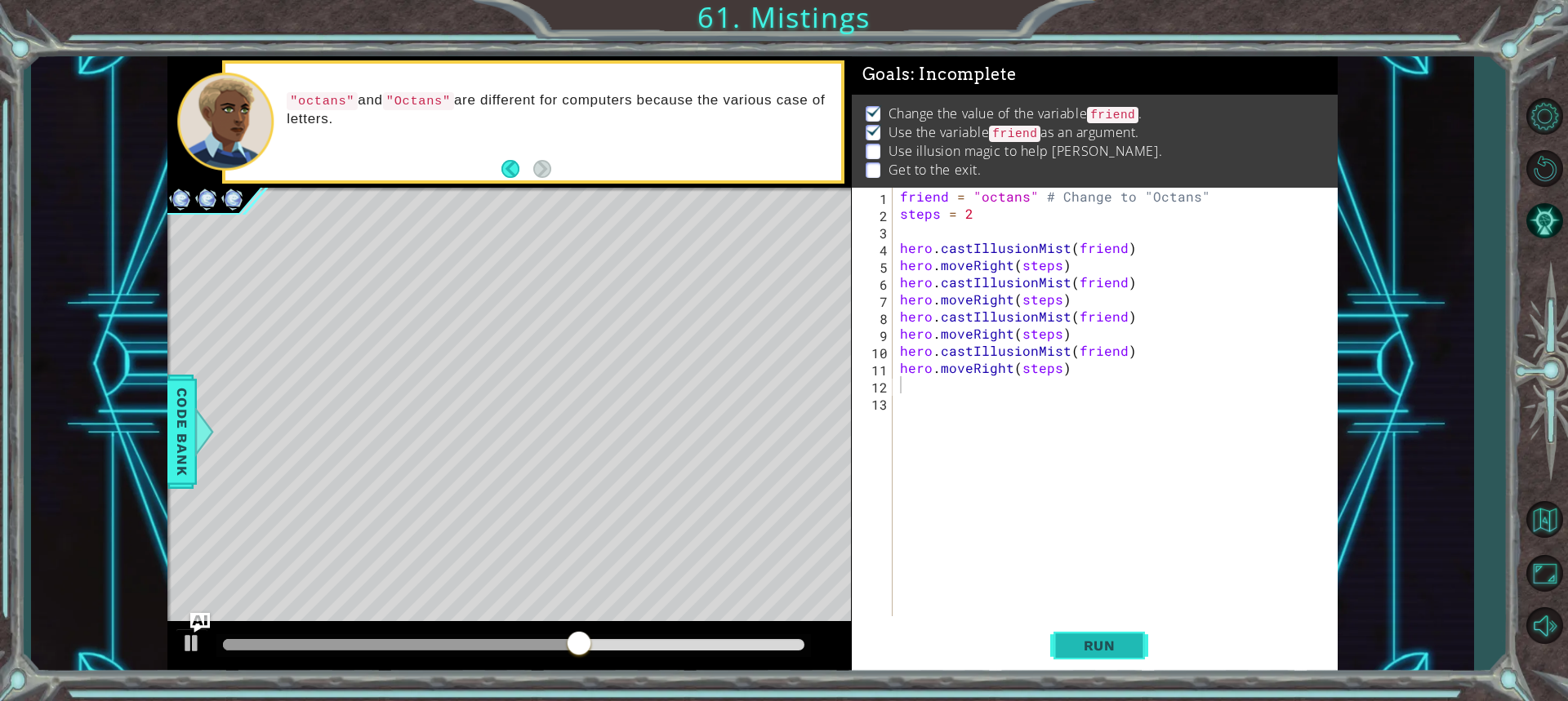
click at [1124, 645] on span "Run" at bounding box center [1099, 645] width 65 height 16
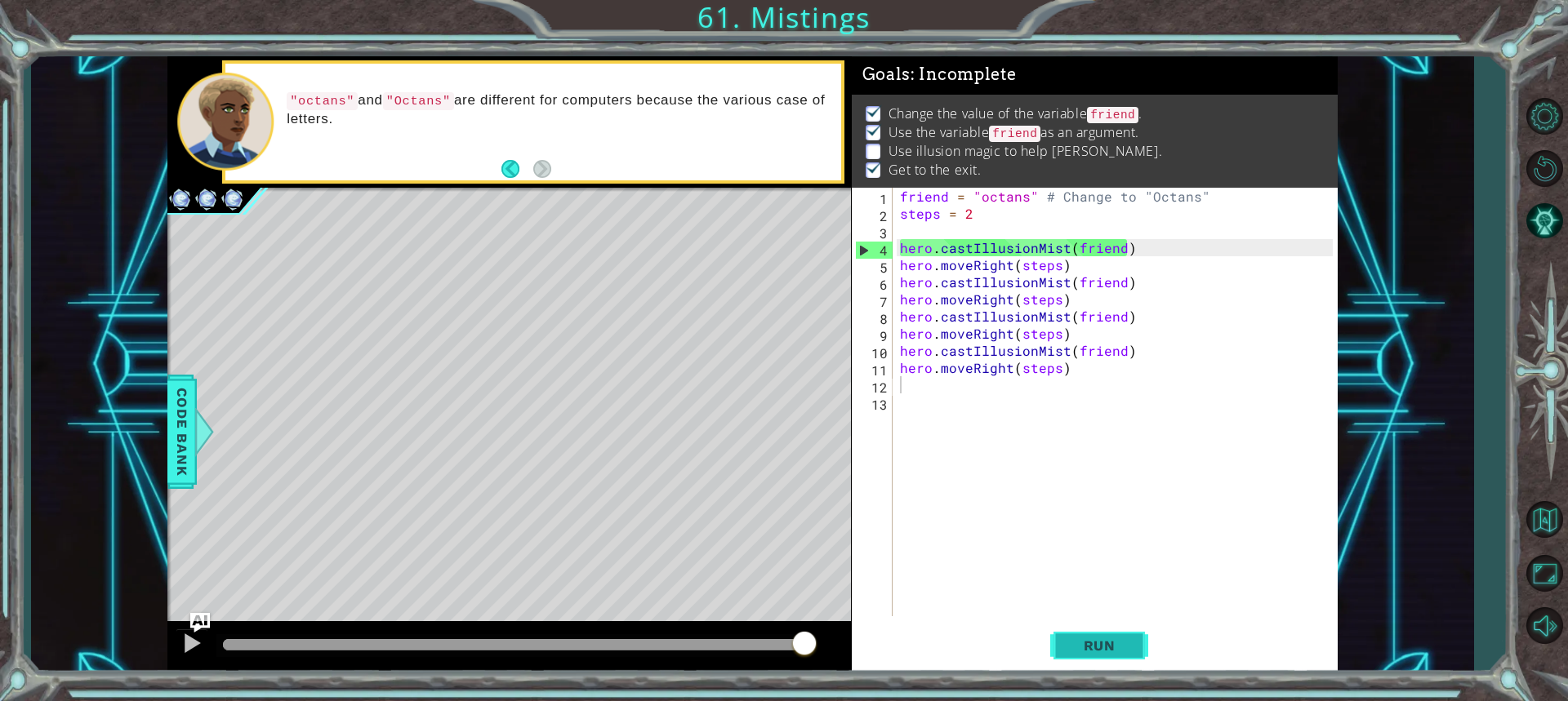
click at [1101, 630] on button "Run" at bounding box center [1099, 645] width 98 height 48
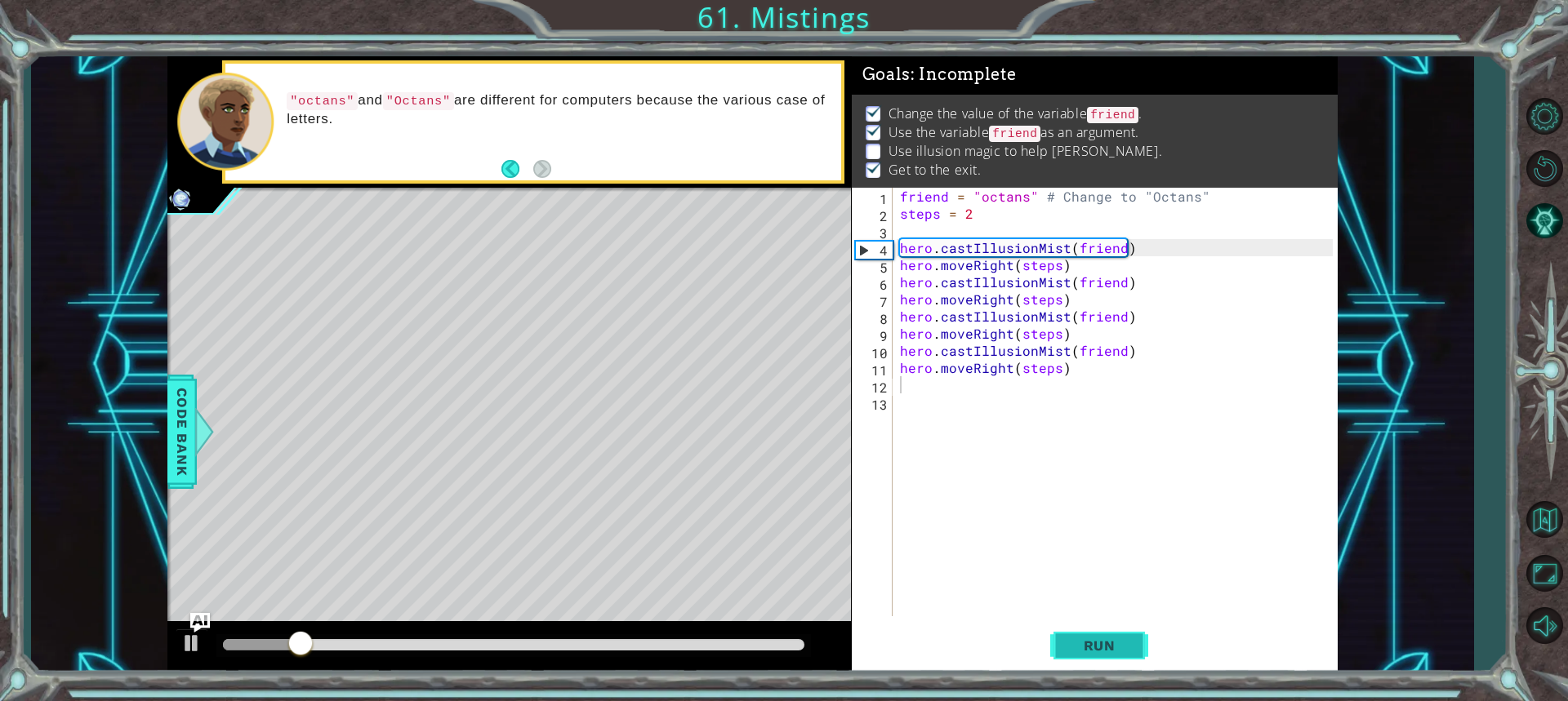
click at [1101, 630] on button "Run" at bounding box center [1099, 645] width 98 height 48
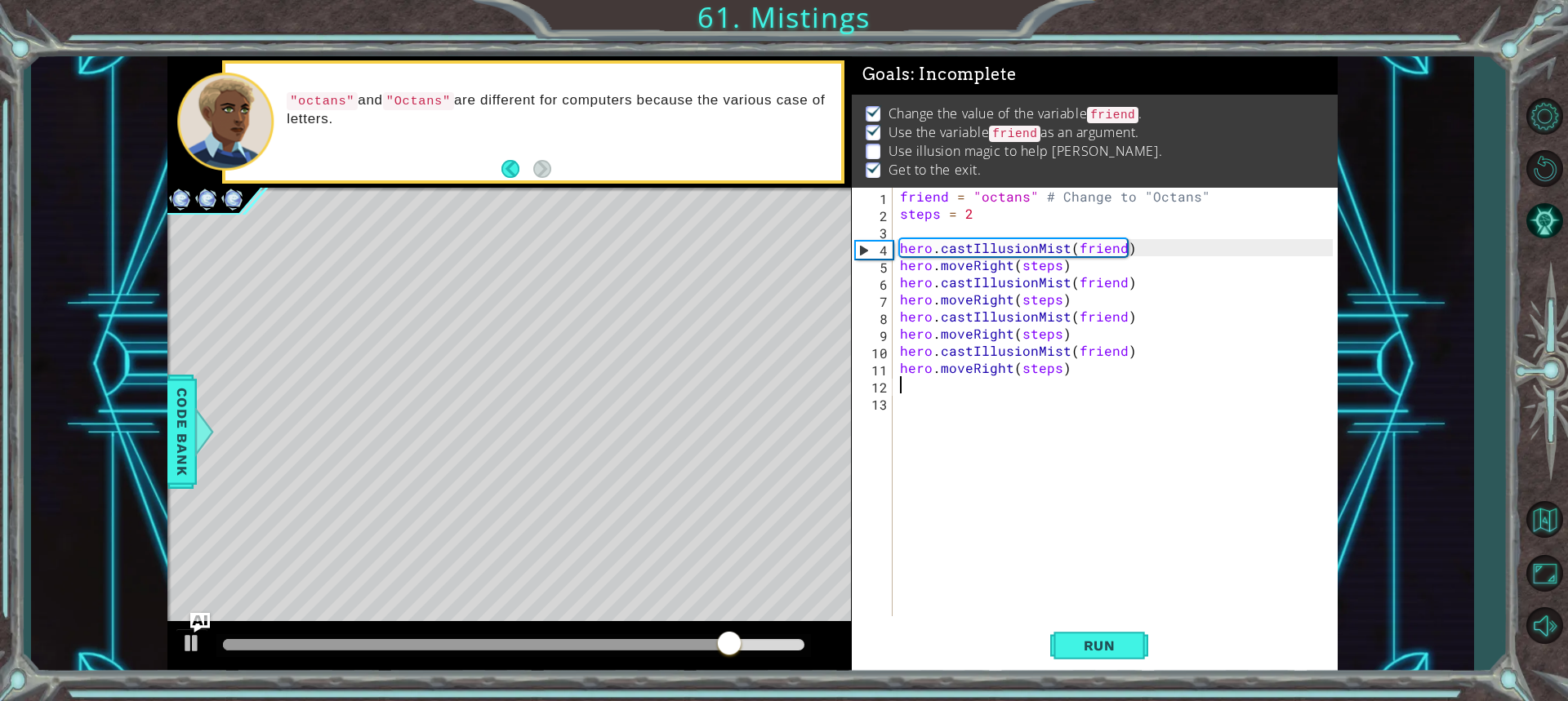
click at [905, 232] on div "friend = "octans" # Change to "Octans" steps = 2 hero . castIllusionMist ( frie…" at bounding box center [1119, 419] width 445 height 463
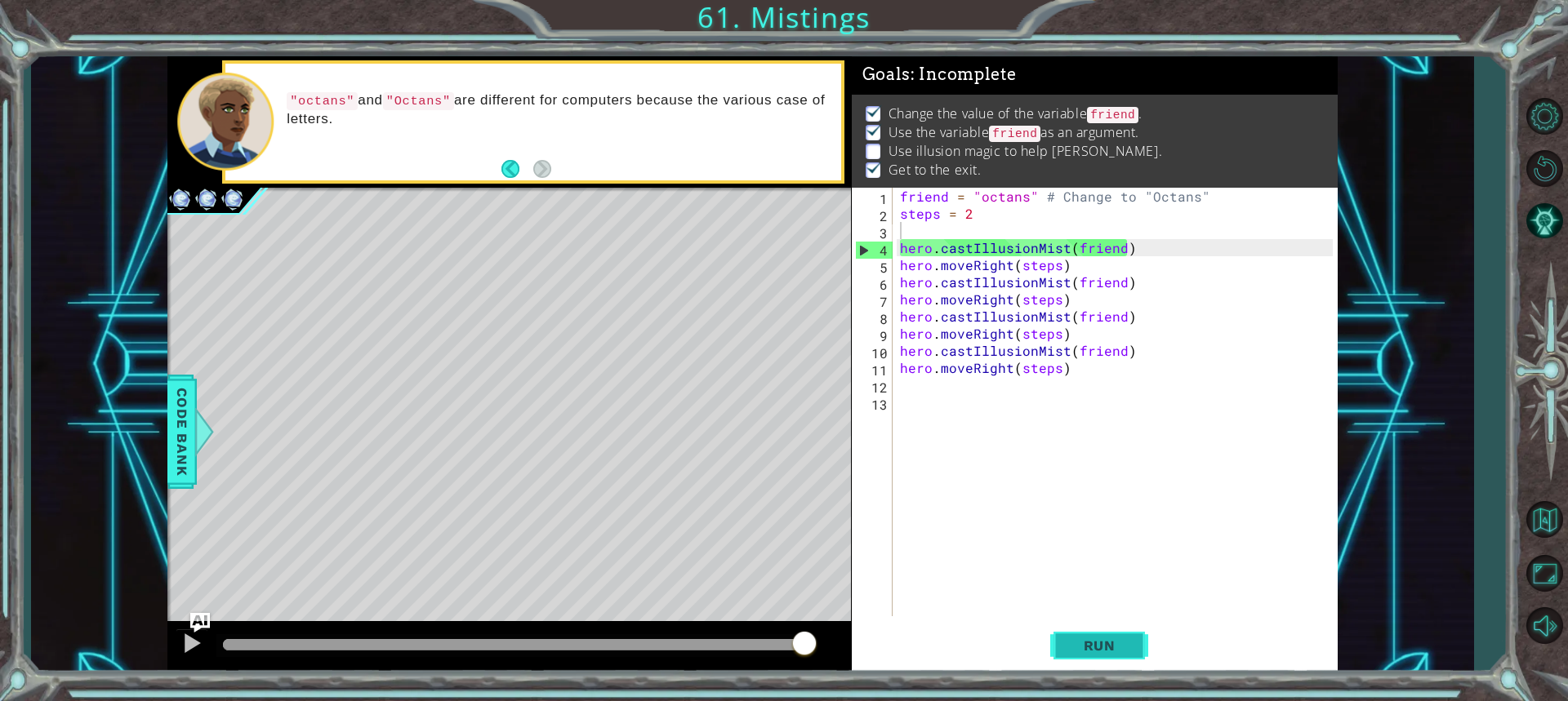
click at [1107, 640] on span "Run" at bounding box center [1099, 645] width 65 height 16
click at [970, 222] on div "friend = "octans" # Change to "Octans" steps = 2 hero . castIllusionMist ( frie…" at bounding box center [1119, 419] width 445 height 463
click at [1129, 647] on span "Run" at bounding box center [1099, 645] width 65 height 16
drag, startPoint x: 807, startPoint y: 642, endPoint x: 860, endPoint y: 599, distance: 68.2
click at [860, 599] on div "1 ההההההההההההההההההההההההההההההההההההההההההההההההההההההההההההההההההההההההההההה…" at bounding box center [752, 364] width 1171 height 617
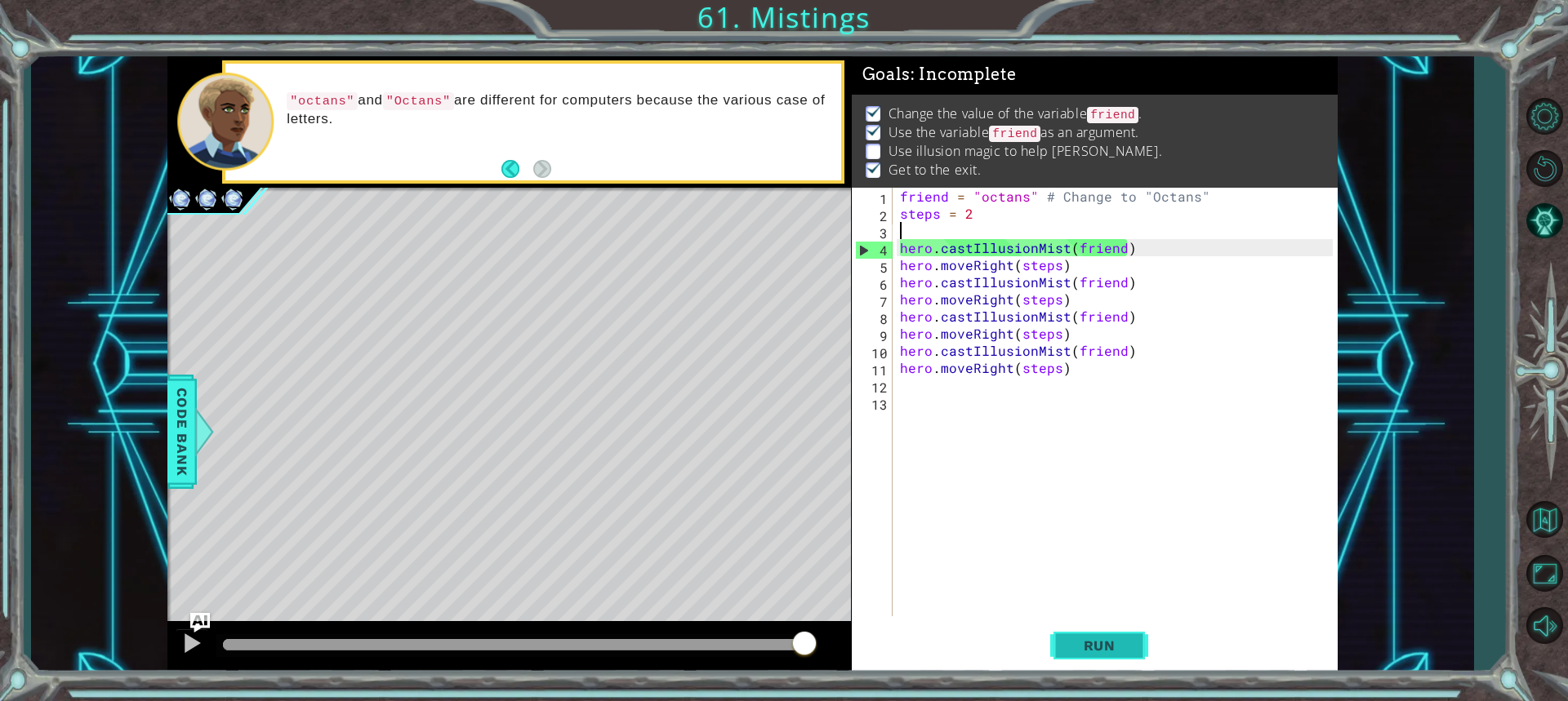
click at [1127, 647] on span "Run" at bounding box center [1099, 645] width 65 height 16
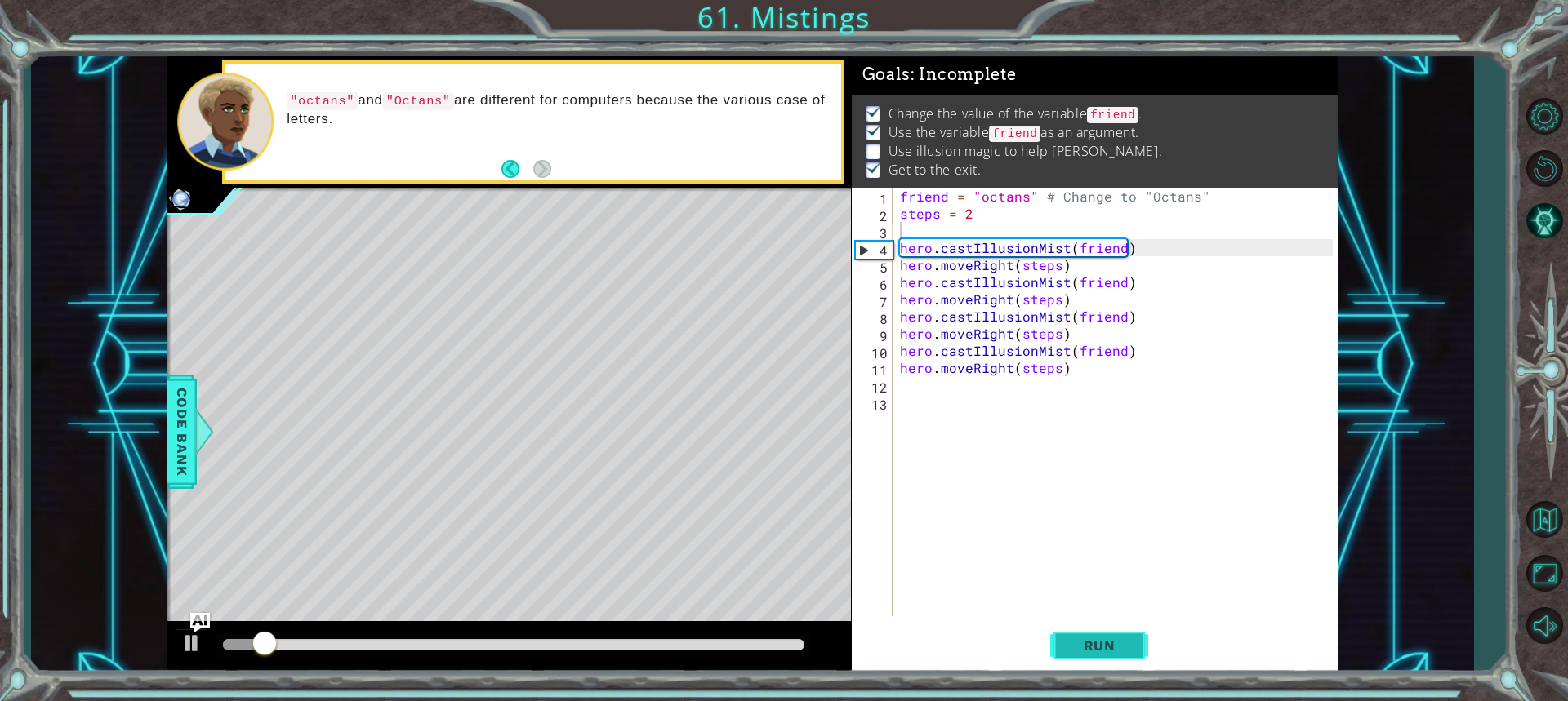
click at [1123, 644] on span "Run" at bounding box center [1099, 645] width 65 height 16
click at [198, 636] on div at bounding box center [191, 643] width 22 height 22
click at [1116, 638] on span "Run" at bounding box center [1099, 645] width 65 height 16
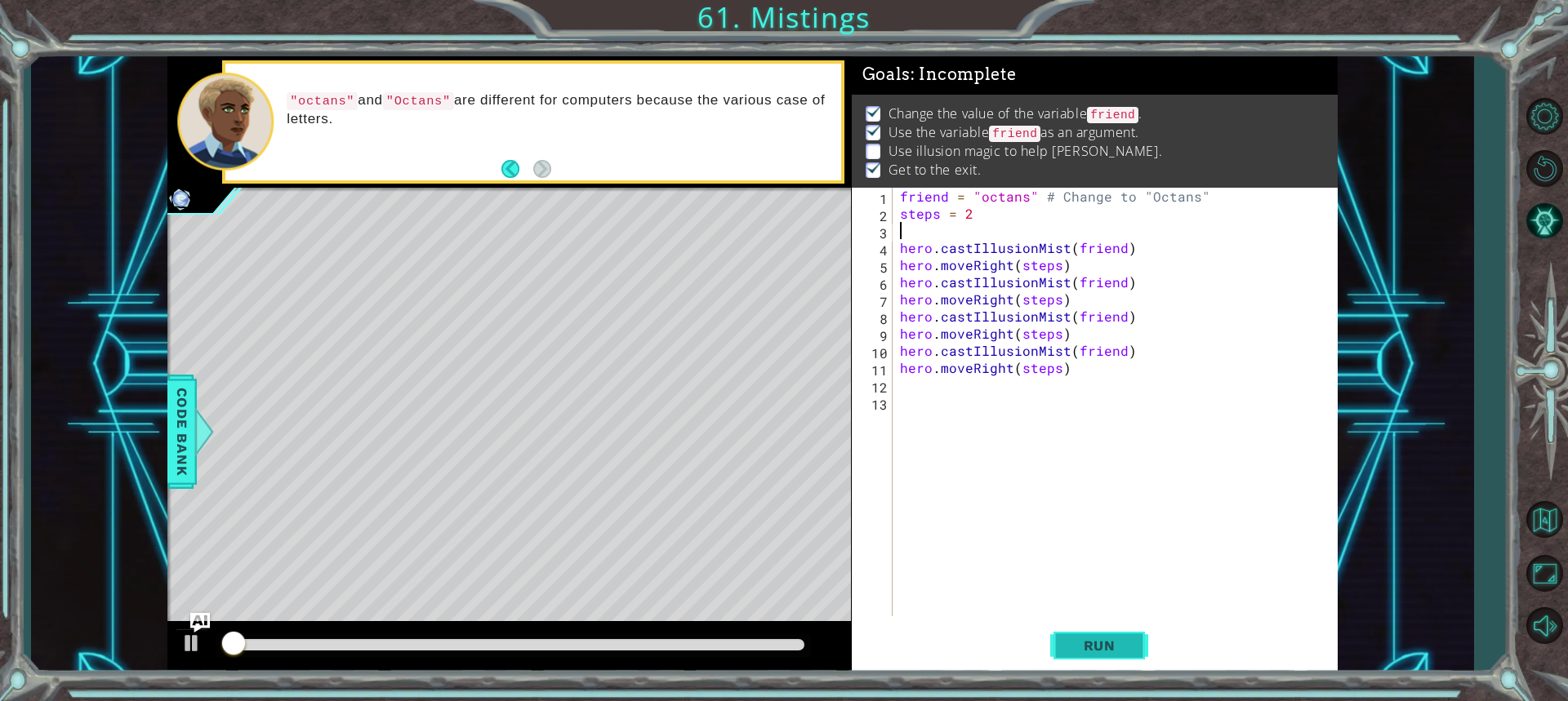
click at [1116, 638] on span "Run" at bounding box center [1099, 645] width 65 height 16
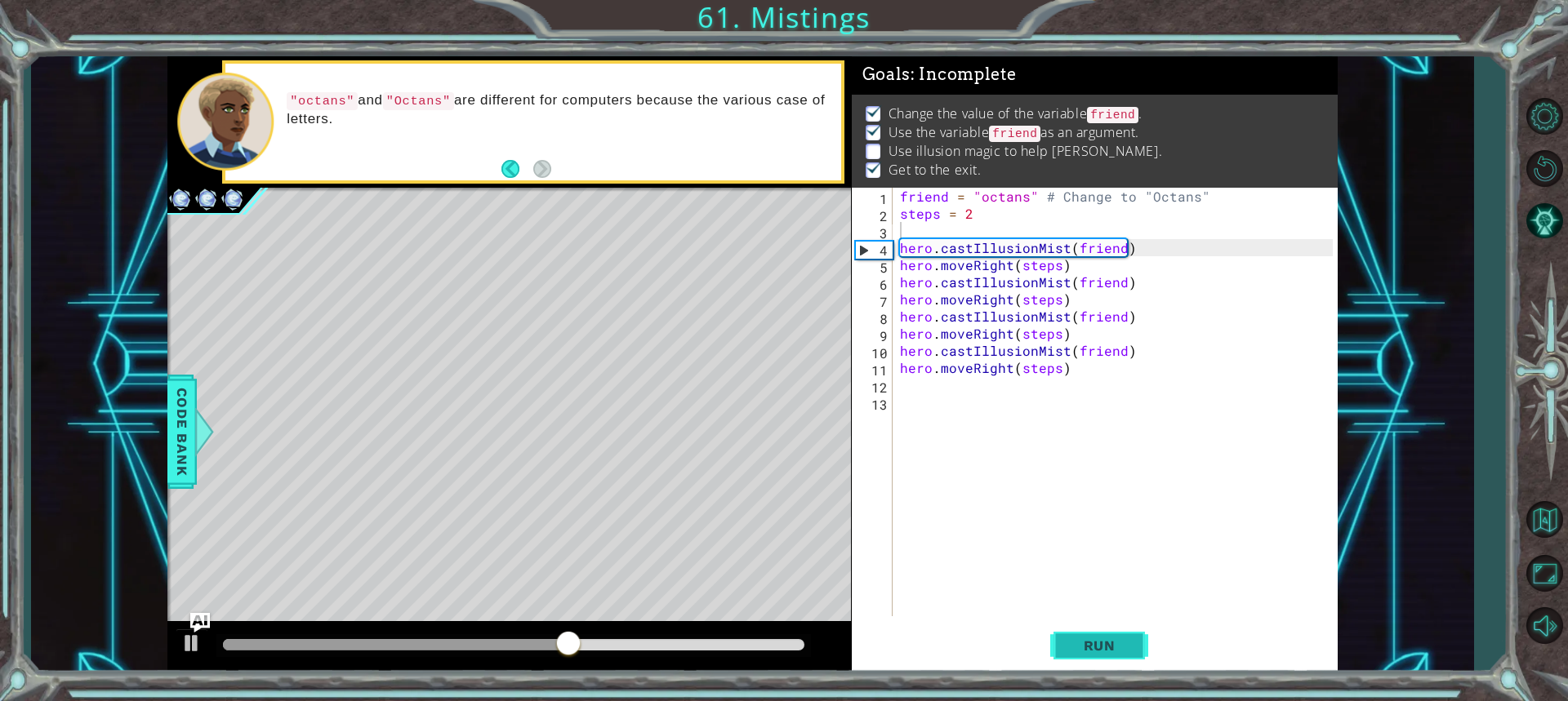
click at [1084, 646] on span "Run" at bounding box center [1099, 645] width 65 height 16
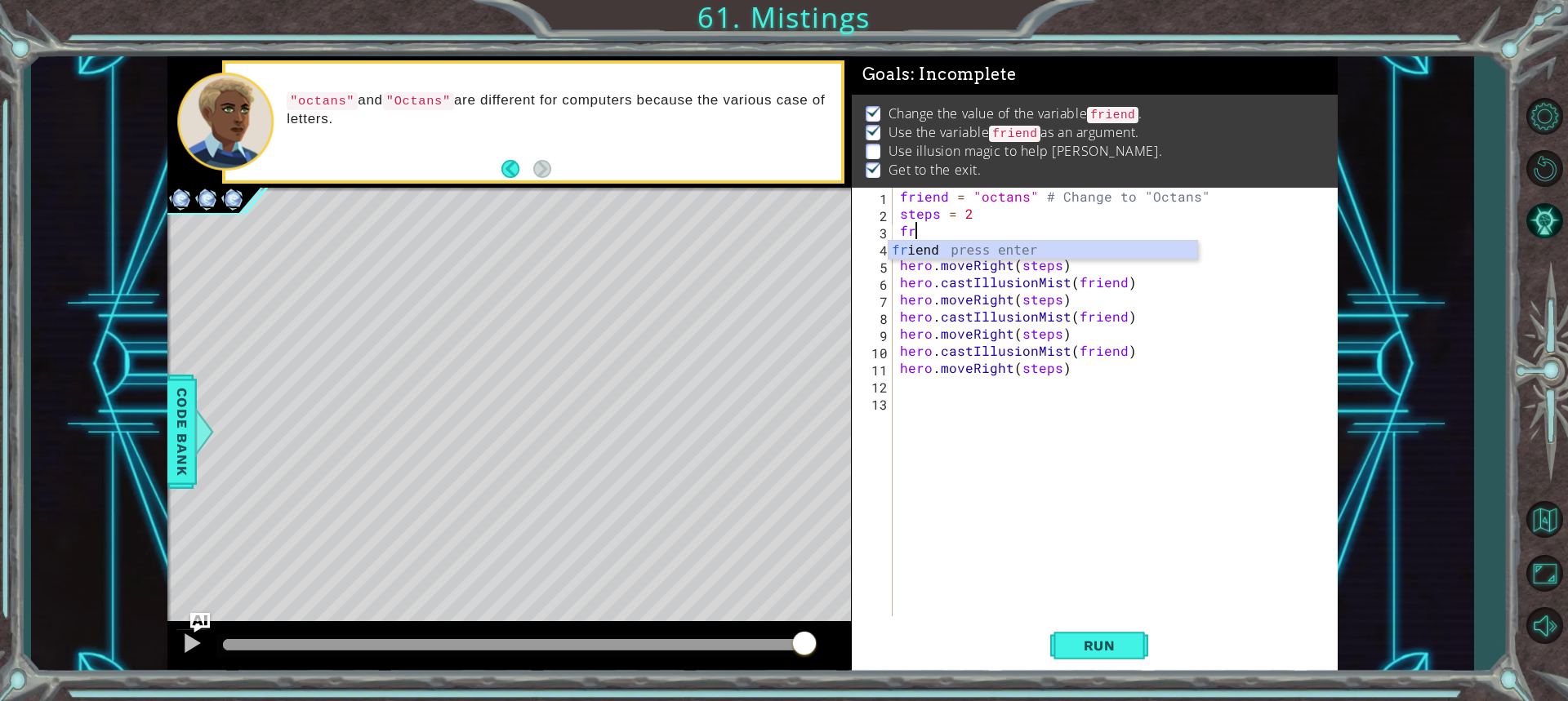
type textarea "fre"
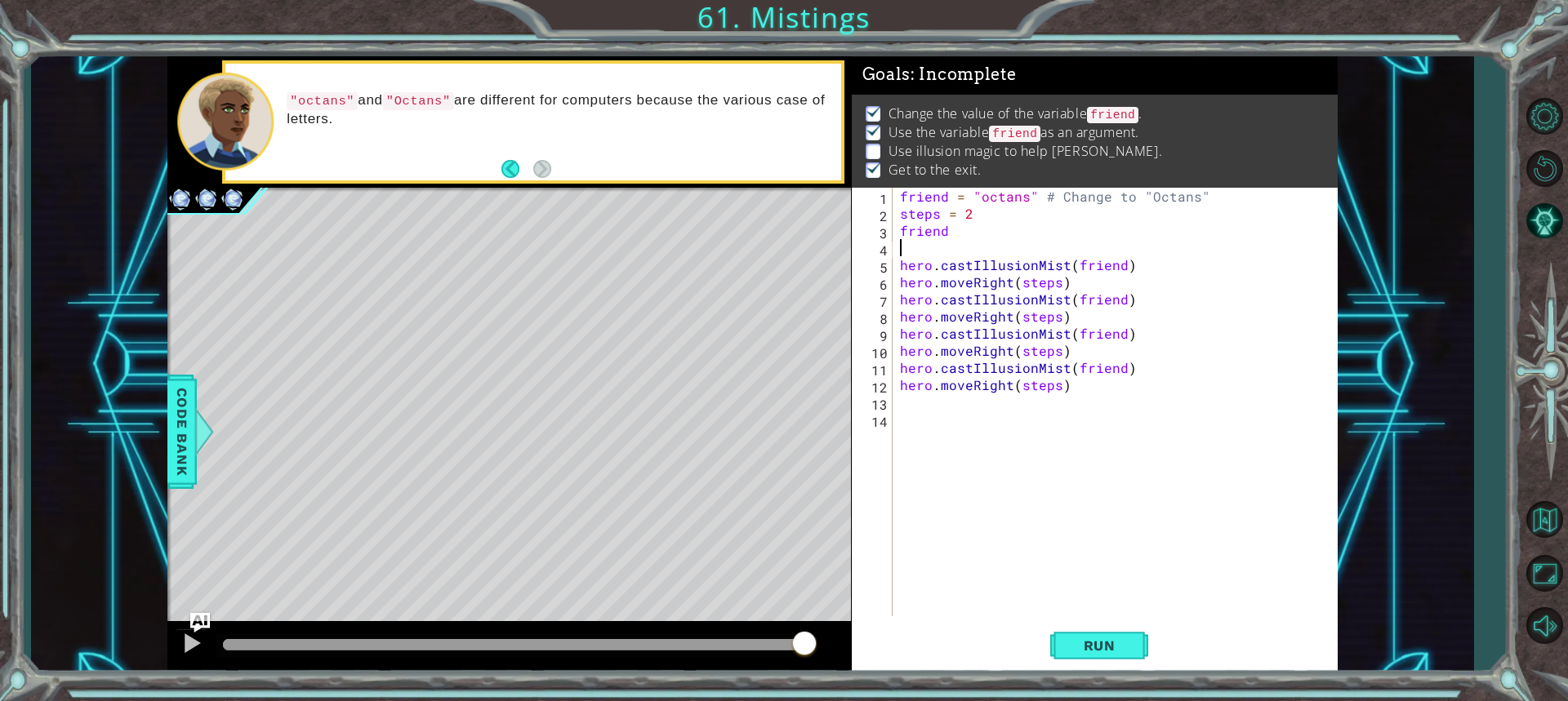
click at [970, 241] on div "friend = "octans" # Change to "Octans" steps = 2 friend hero . castIllusionMist…" at bounding box center [1119, 419] width 445 height 463
click at [961, 235] on div "friend = "octans" # Change to "Octans" steps = 2 friend hero . castIllusionMist…" at bounding box center [1119, 419] width 445 height 463
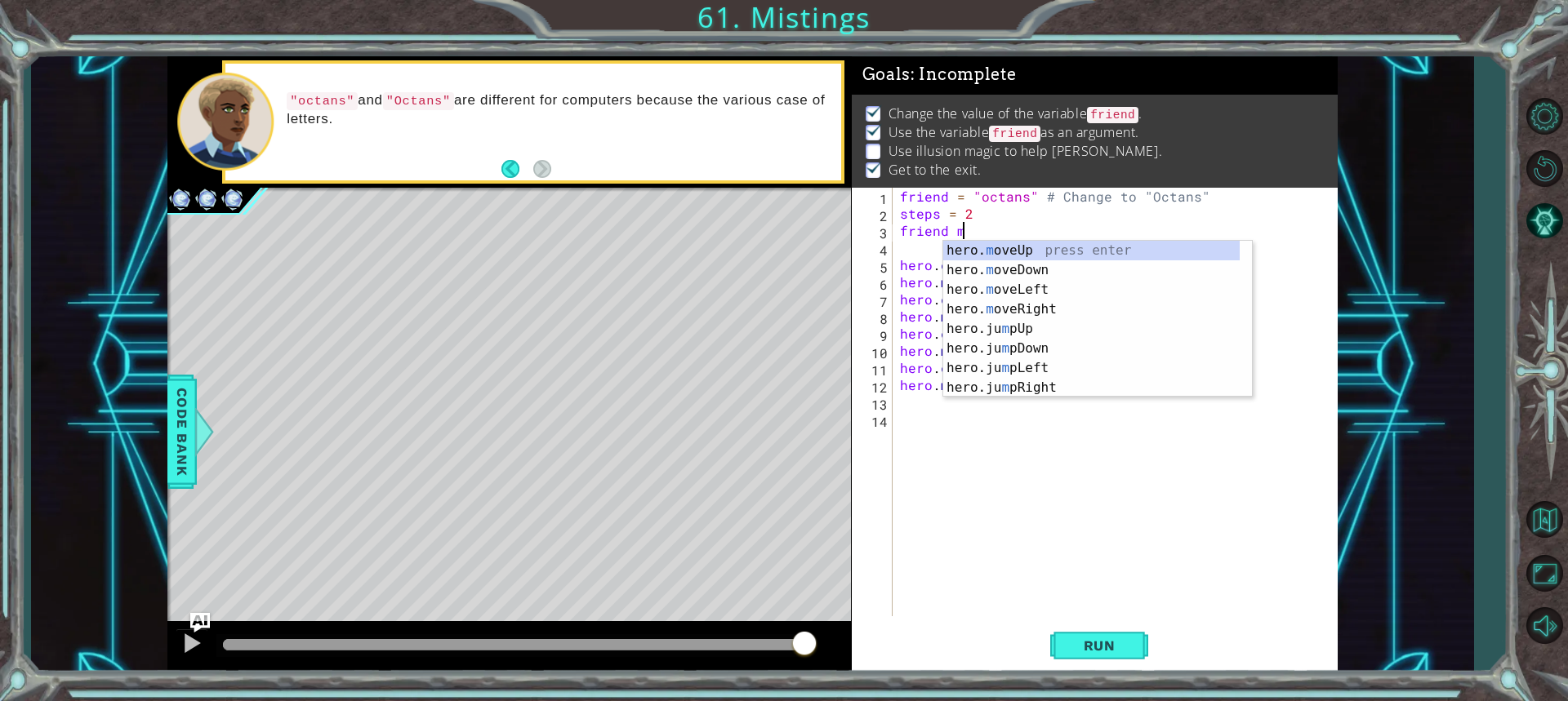
scroll to position [0, 3]
click at [986, 301] on div "hero. m oveUp press enter hero. m oveDown press enter hero. m oveLeft press ent…" at bounding box center [1092, 339] width 296 height 196
type textarea "friend hero.moveRight(1)"
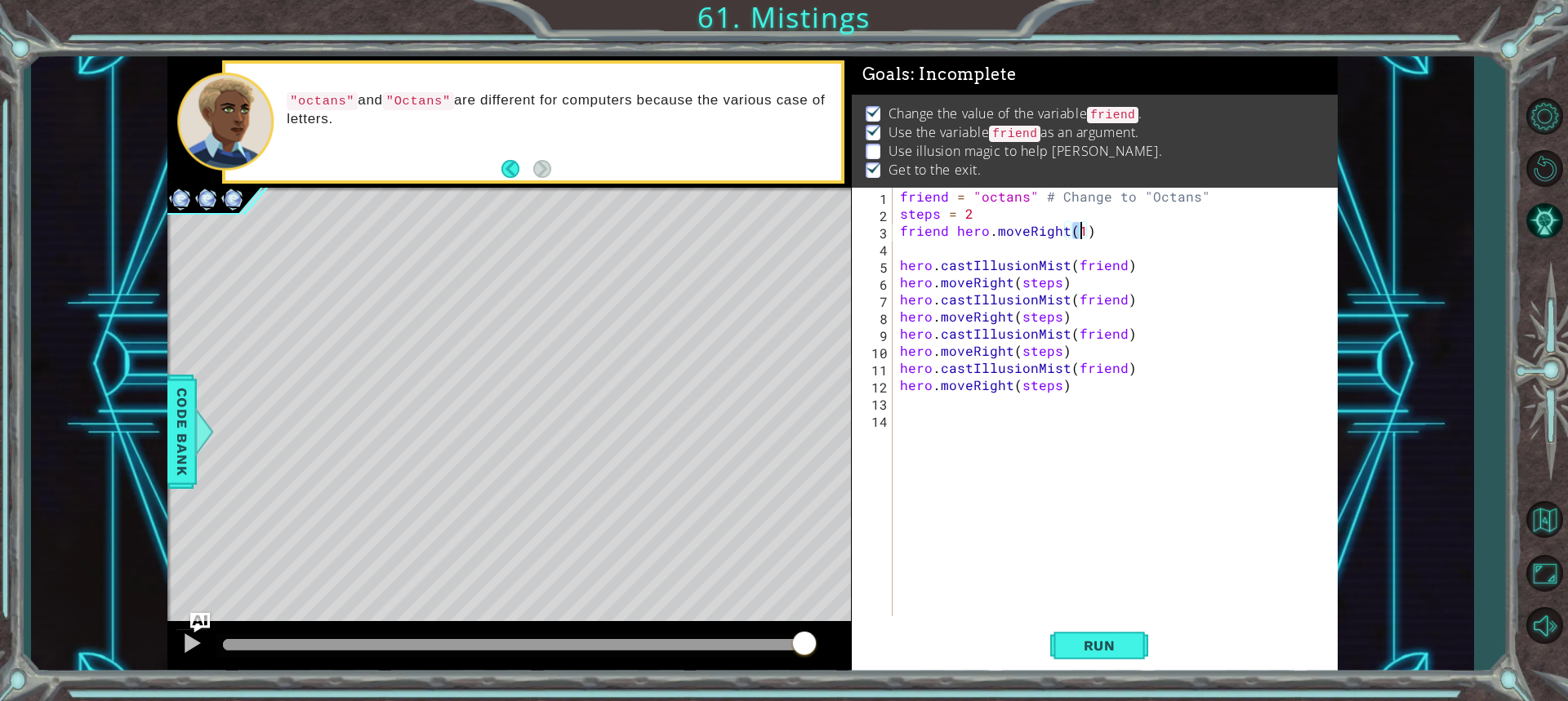
click at [1114, 247] on div "friend = "octans" # Change to "Octans" steps = 2 friend hero . moveRight ( 1 ) …" at bounding box center [1119, 419] width 445 height 463
click at [986, 229] on div "friend = "octans" # Change to "Octans" steps = 2 friend hero . moveRight ( 1 ) …" at bounding box center [1119, 419] width 445 height 463
type textarea "friend.moveRight(1)"
click at [929, 485] on div "friend = "octans" # Change to "Octans" steps = 2 friend . moveRight ( 1 ) hero …" at bounding box center [1119, 419] width 445 height 463
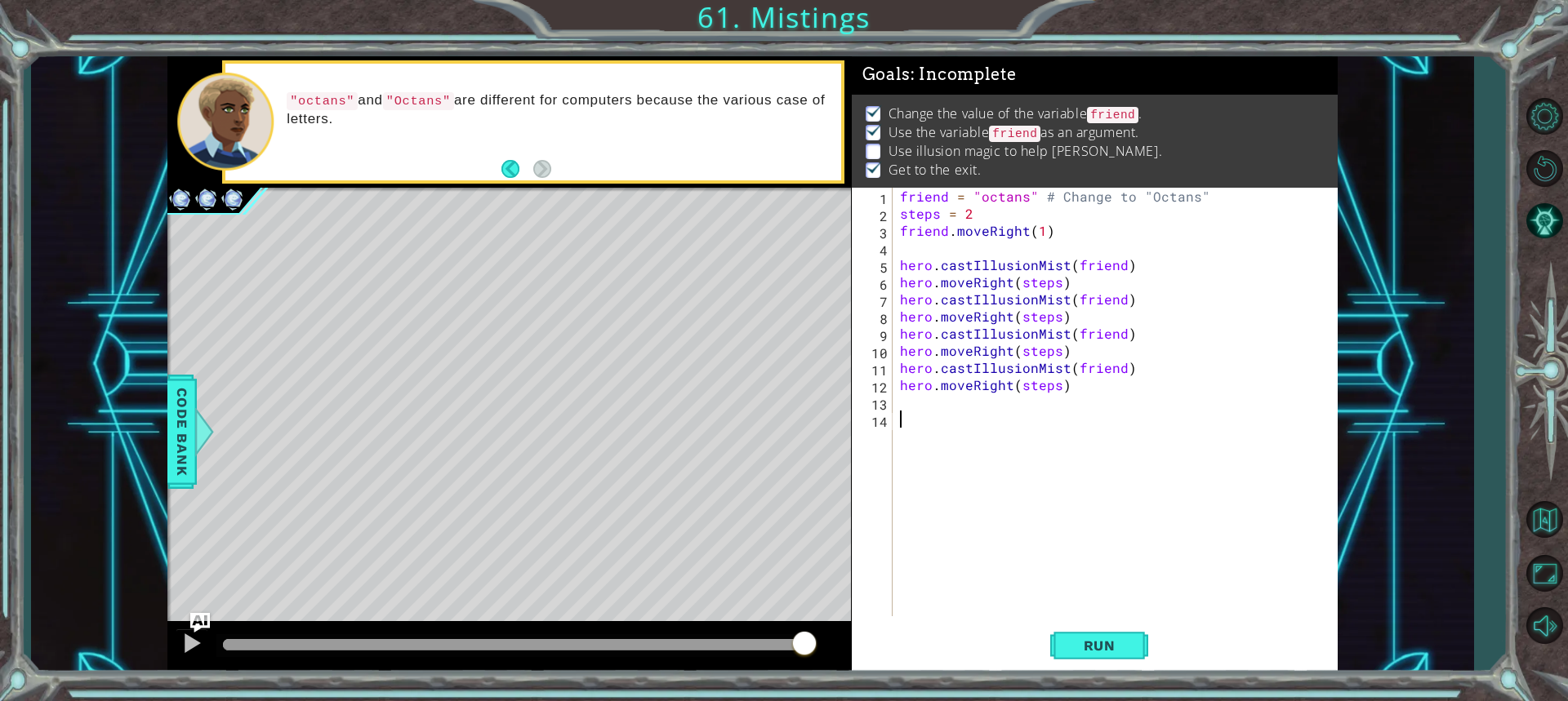
click at [1076, 617] on div "1 2 3 4 5 6 7 8 9 10 11 12 13 14 friend = "octans" # Change to "Octans" steps =…" at bounding box center [1095, 431] width 486 height 486
click at [1088, 638] on span "Run" at bounding box center [1099, 645] width 65 height 16
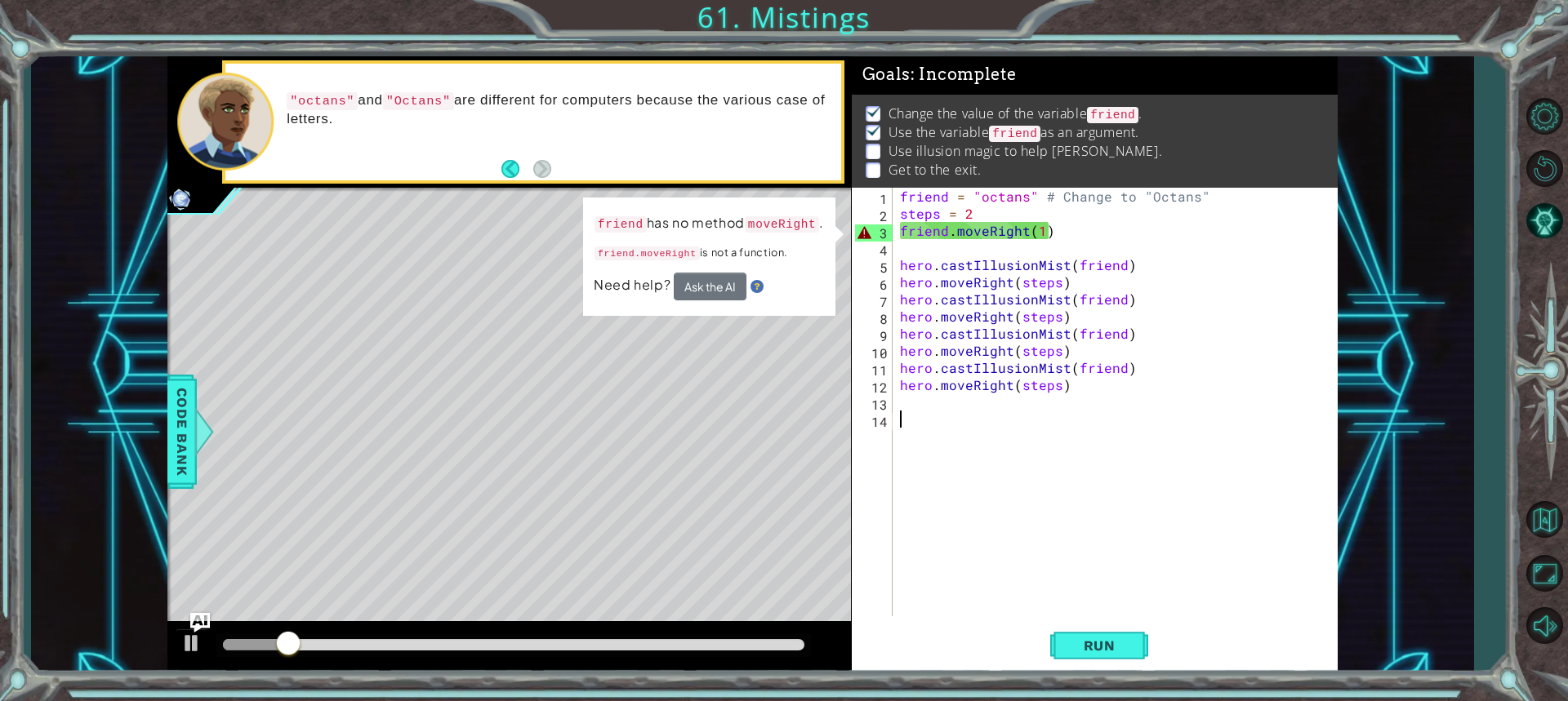
click at [946, 234] on div "friend = "octans" # Change to "Octans" steps = 2 friend . moveRight ( 1 ) hero …" at bounding box center [1119, 419] width 445 height 463
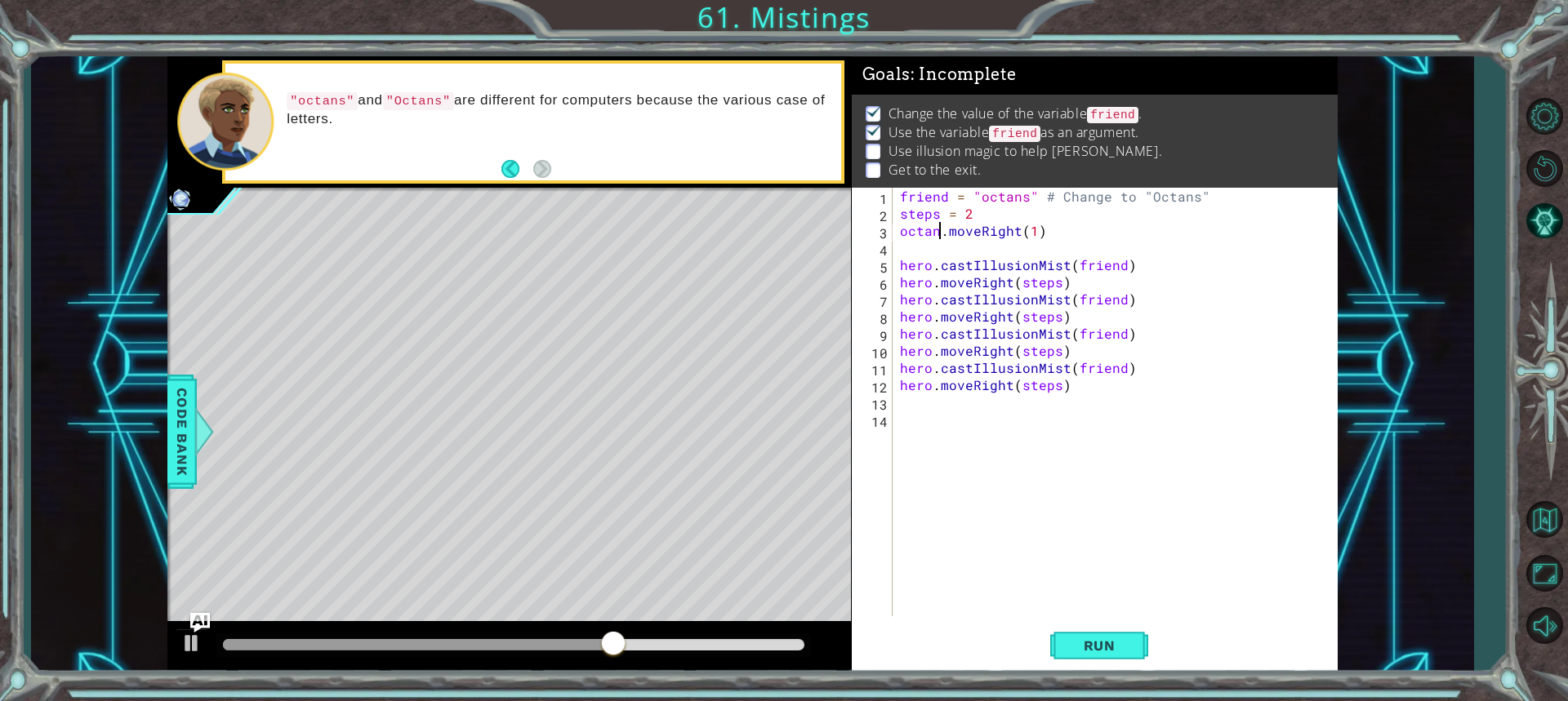
scroll to position [0, 3]
click at [1092, 639] on span "Run" at bounding box center [1099, 645] width 65 height 16
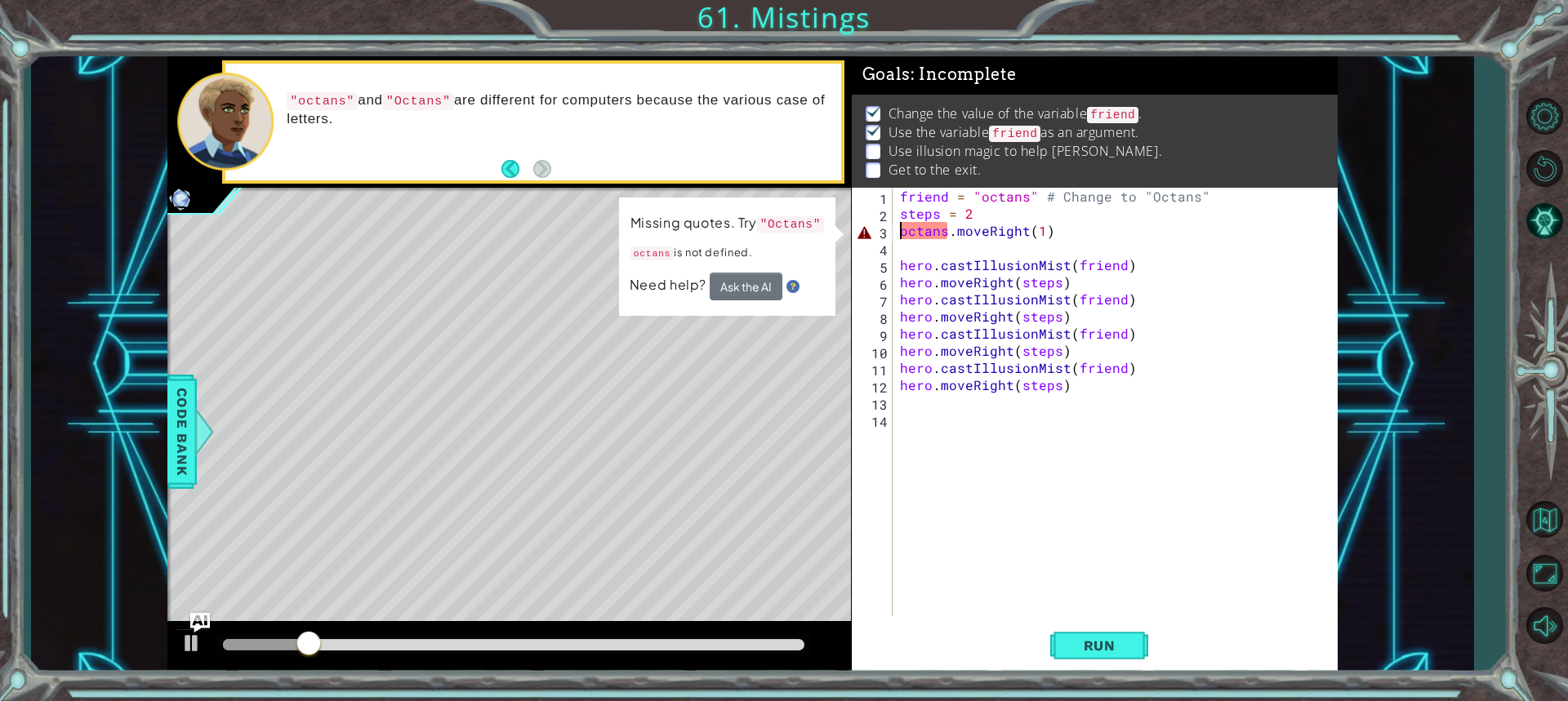
click at [899, 227] on div "friend = "octans" # Change to "Octans" steps = 2 octans . moveRight ( 1 ) hero …" at bounding box center [1119, 419] width 445 height 463
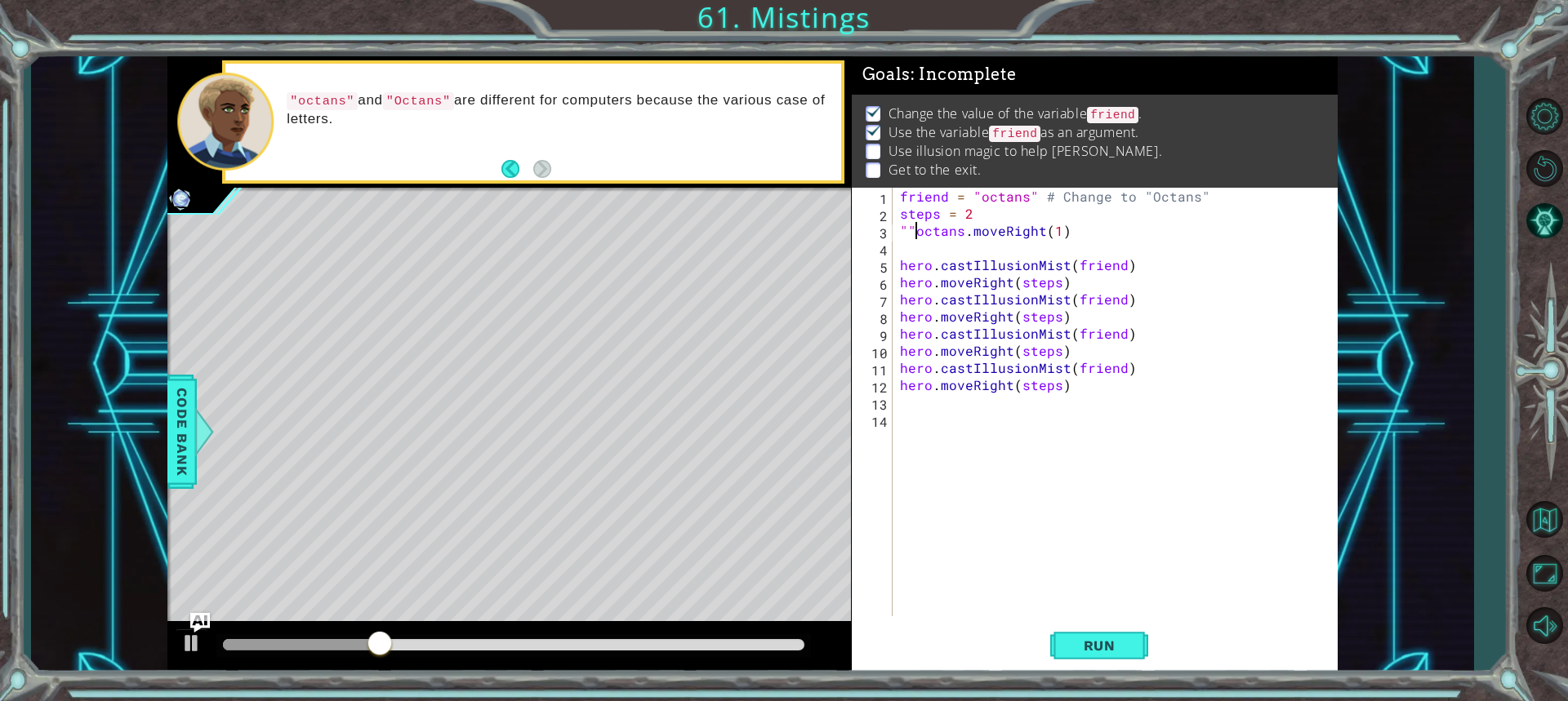
scroll to position [0, 1]
click at [955, 229] on div "friend = "octans" # Change to "Octans" steps = 2 "octans.moveRight(1) hero . ca…" at bounding box center [1119, 419] width 445 height 463
type textarea ""octans".moveRight(1)"
click at [1092, 652] on span "Run" at bounding box center [1099, 645] width 65 height 16
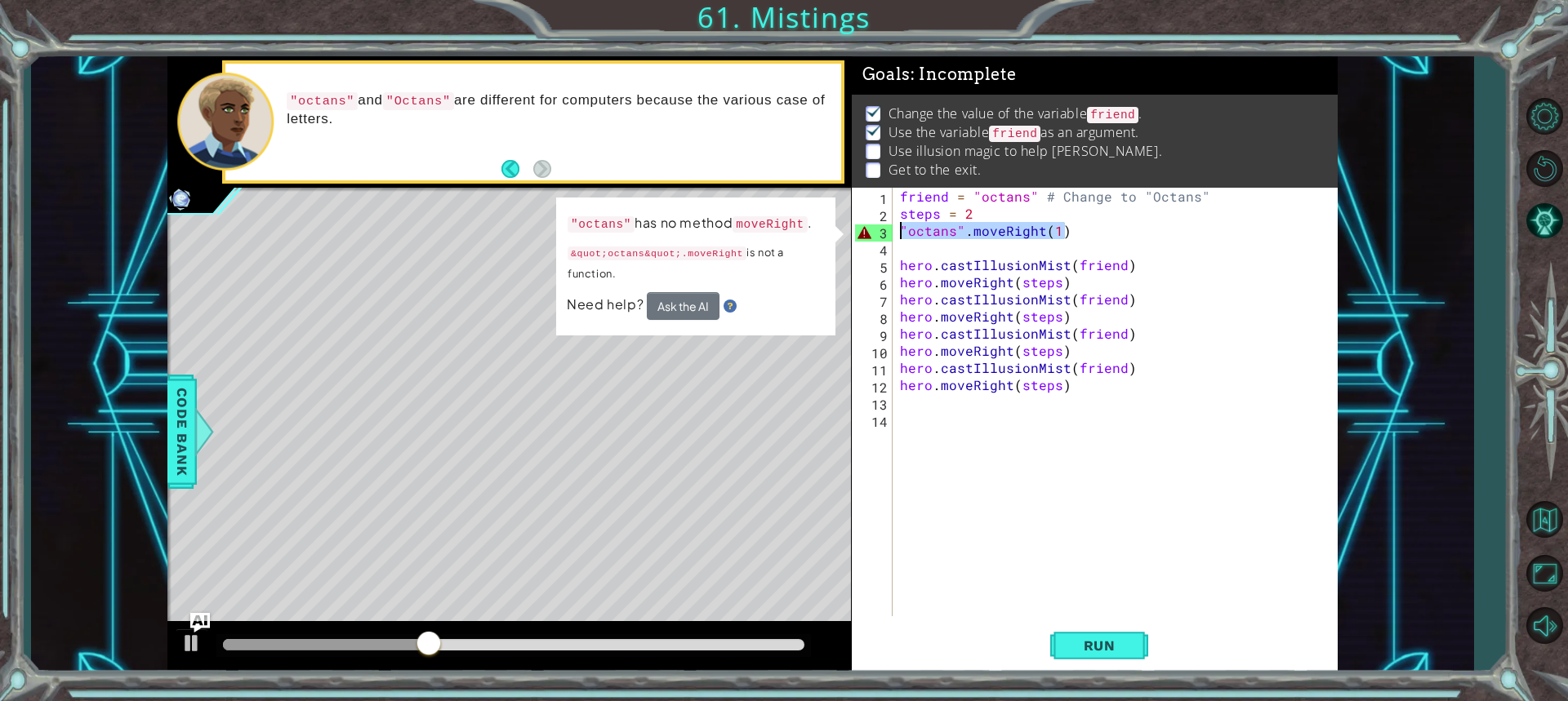
drag, startPoint x: 1067, startPoint y: 237, endPoint x: 883, endPoint y: 236, distance: 184.0
click at [883, 236] on div ""octans".moveRight(1) 1 2 3 4 5 6 7 8 9 10 11 12 13 14 friend = "octans" # Chan…" at bounding box center [1092, 402] width 481 height 429
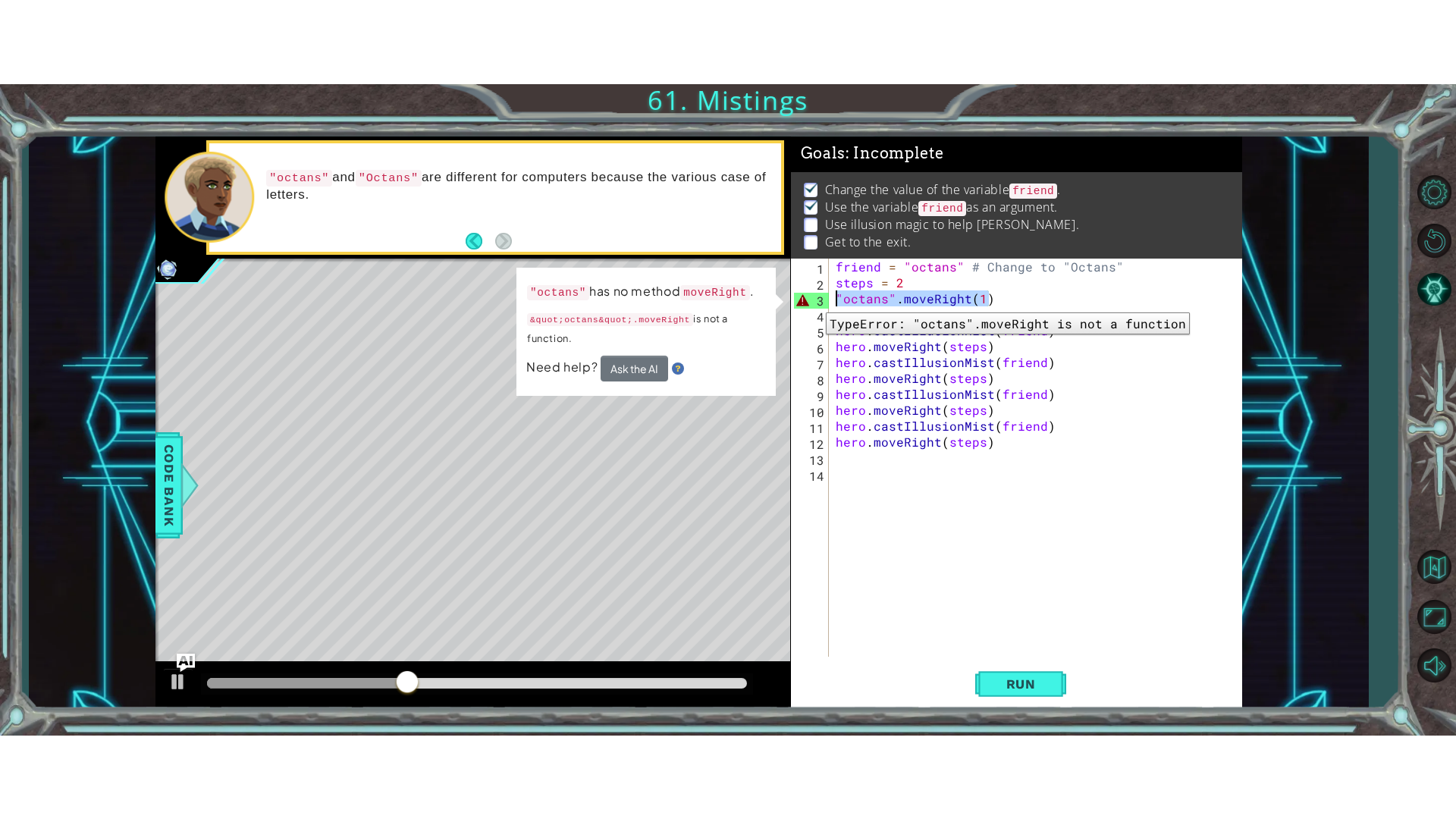
scroll to position [0, 0]
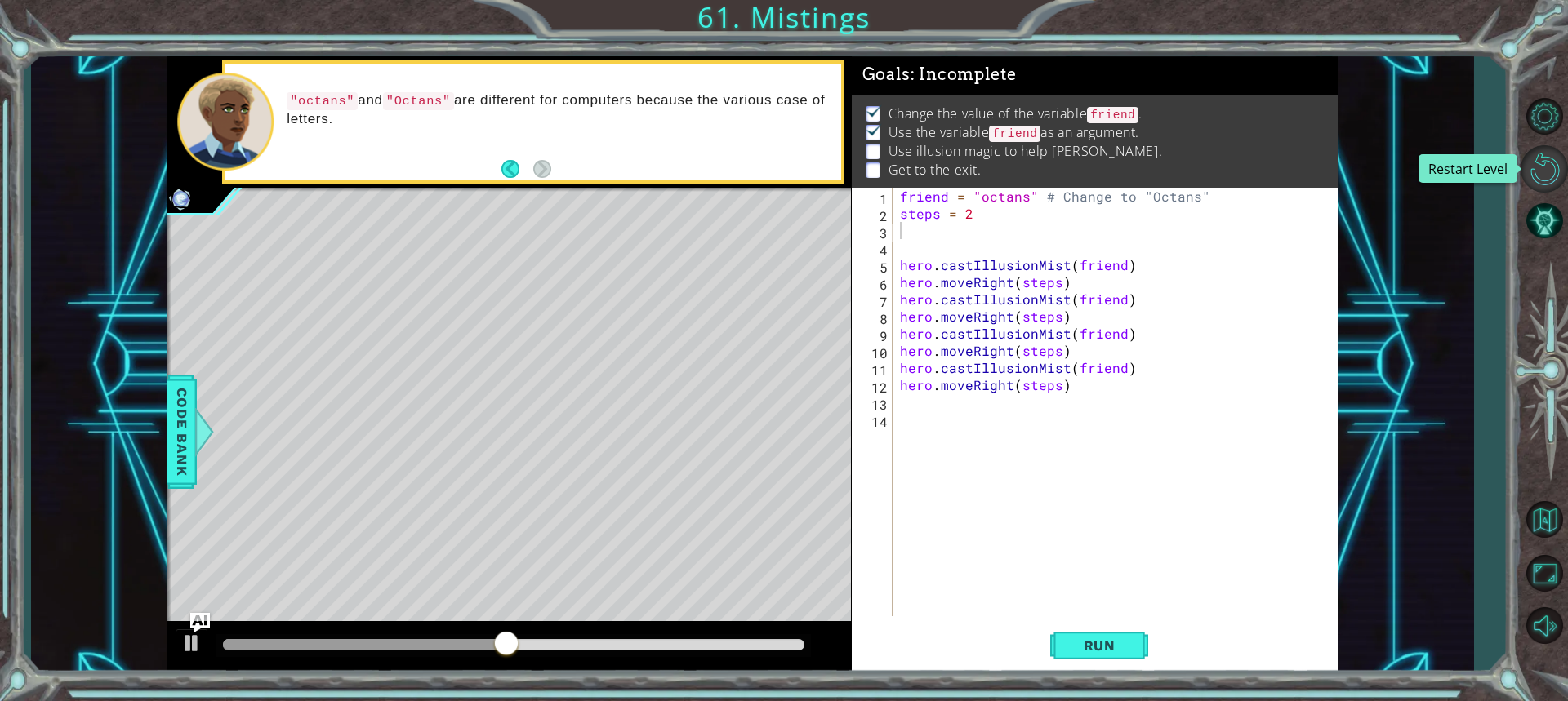
click at [1548, 156] on button "Restart Level" at bounding box center [1544, 169] width 47 height 47
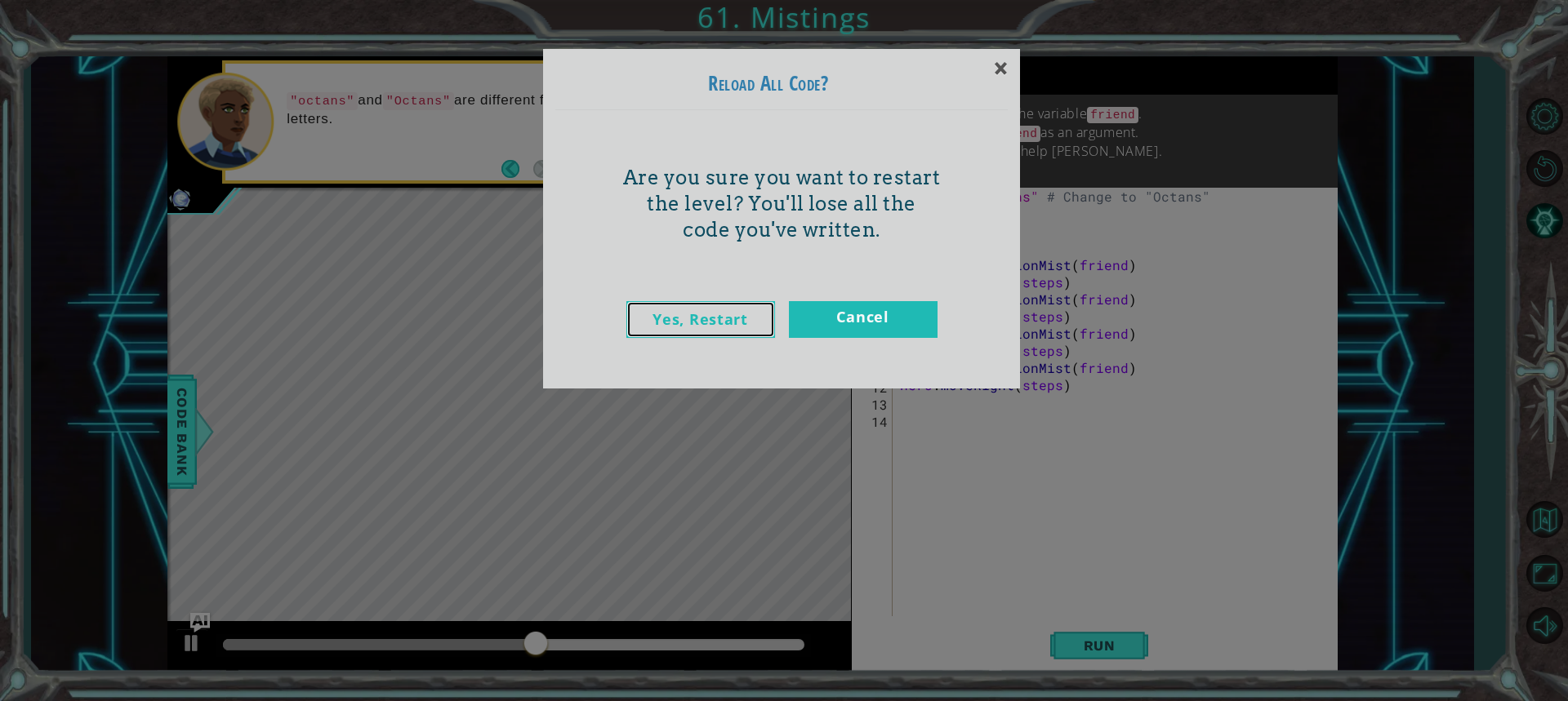
click at [688, 314] on link "Yes, Restart" at bounding box center [700, 319] width 149 height 37
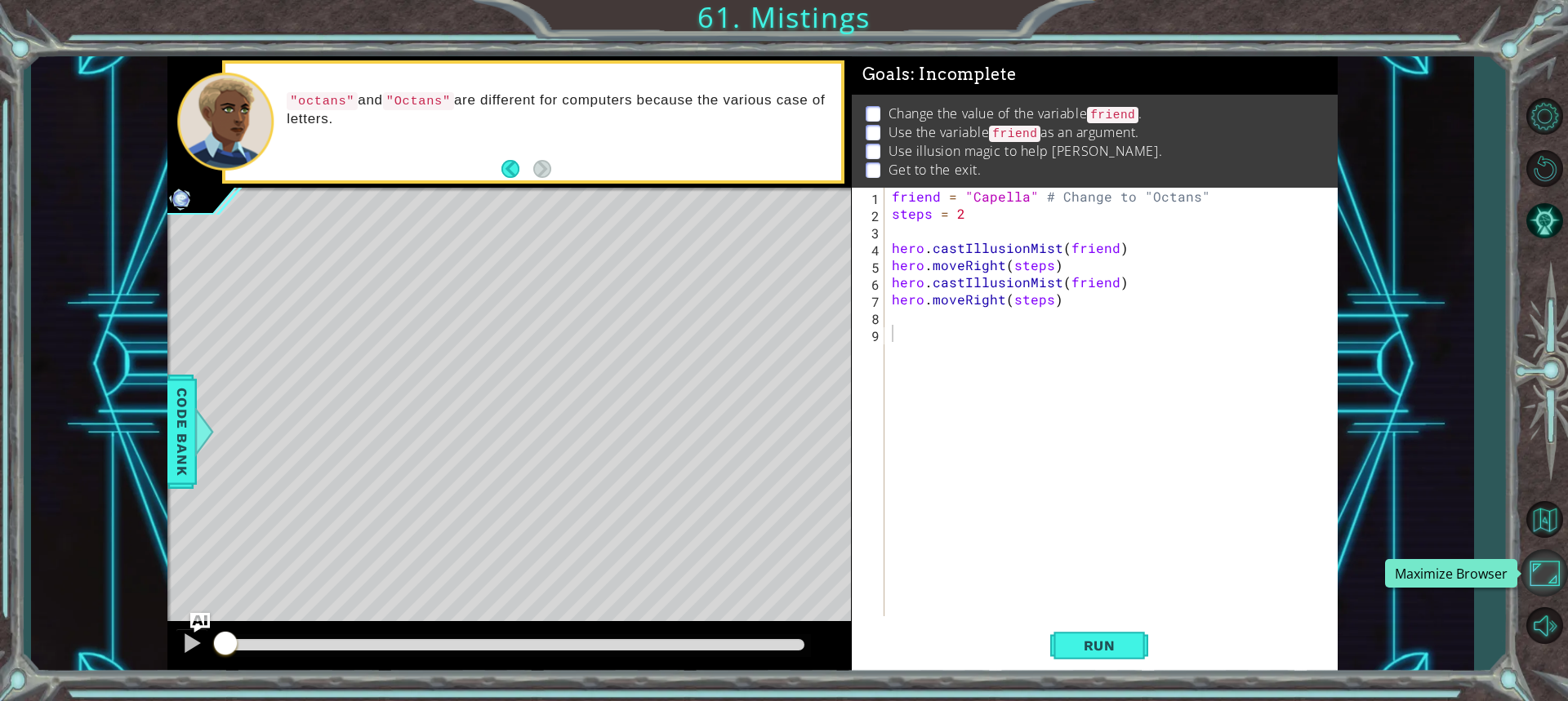
click at [1543, 569] on button "Maximize Browser" at bounding box center [1544, 573] width 47 height 47
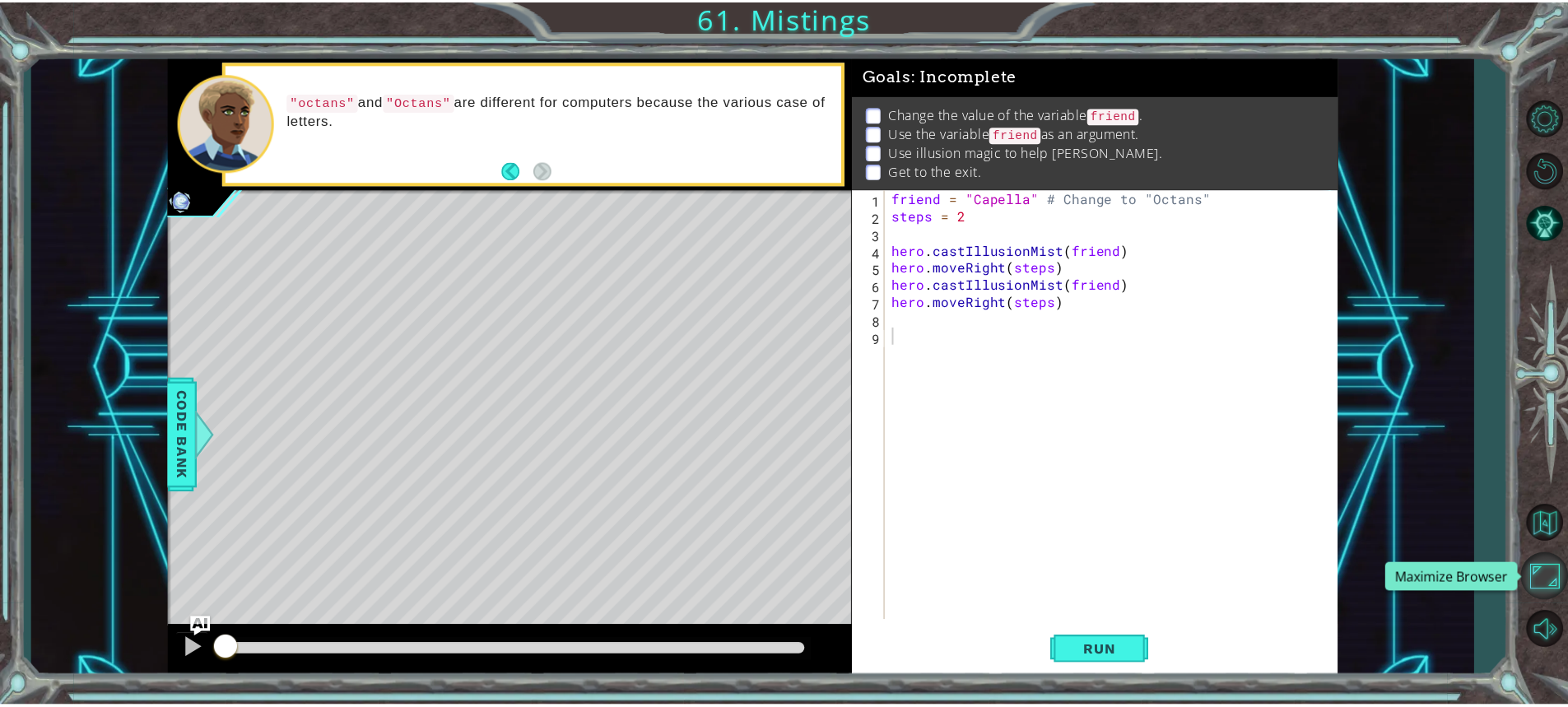
scroll to position [2, 0]
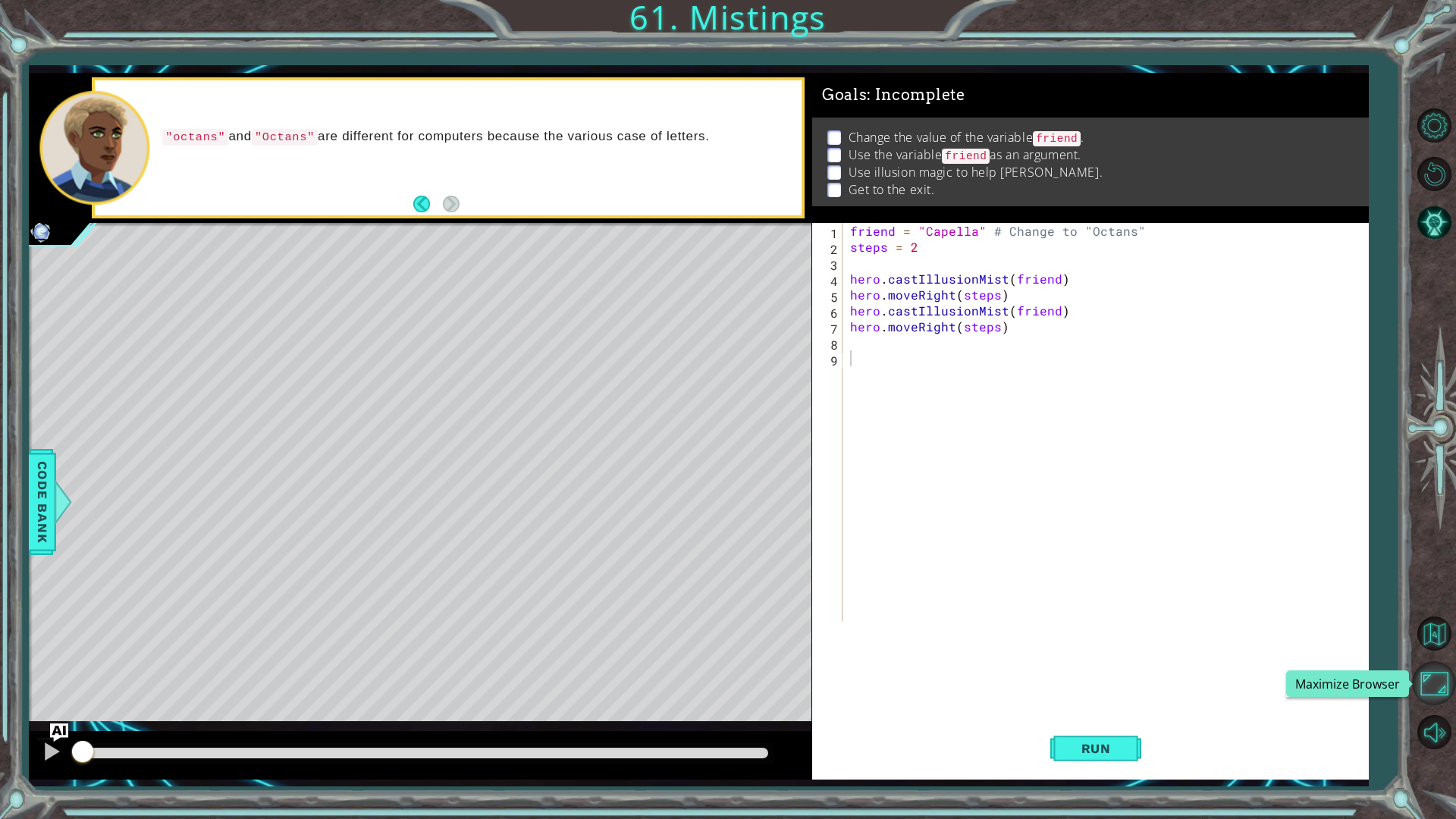
click at [1434, 650] on button "Maximize Browser" at bounding box center [1434, 683] width 44 height 44
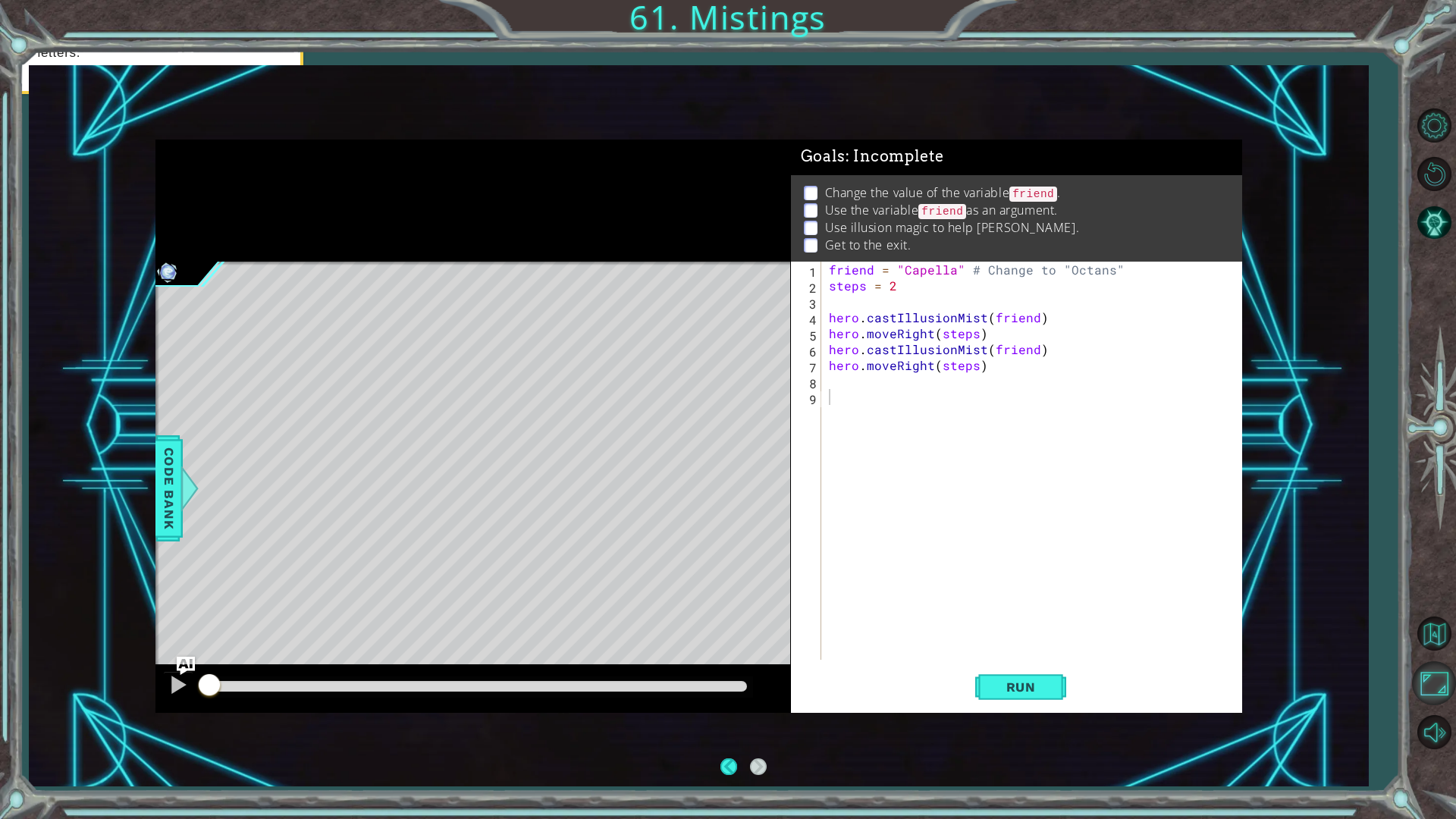
scroll to position [0, 0]
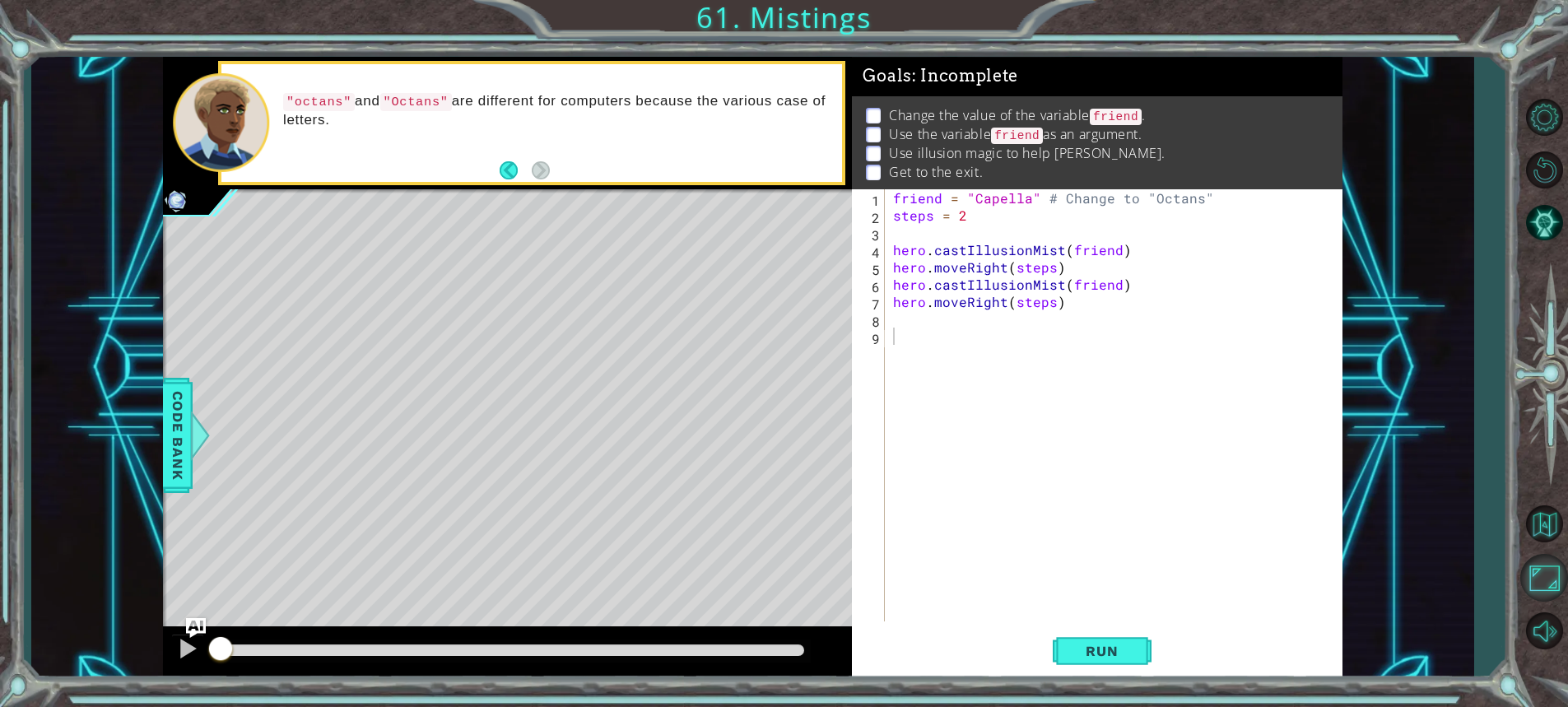
click at [1550, 585] on button "Maximize Browser" at bounding box center [1544, 578] width 48 height 48
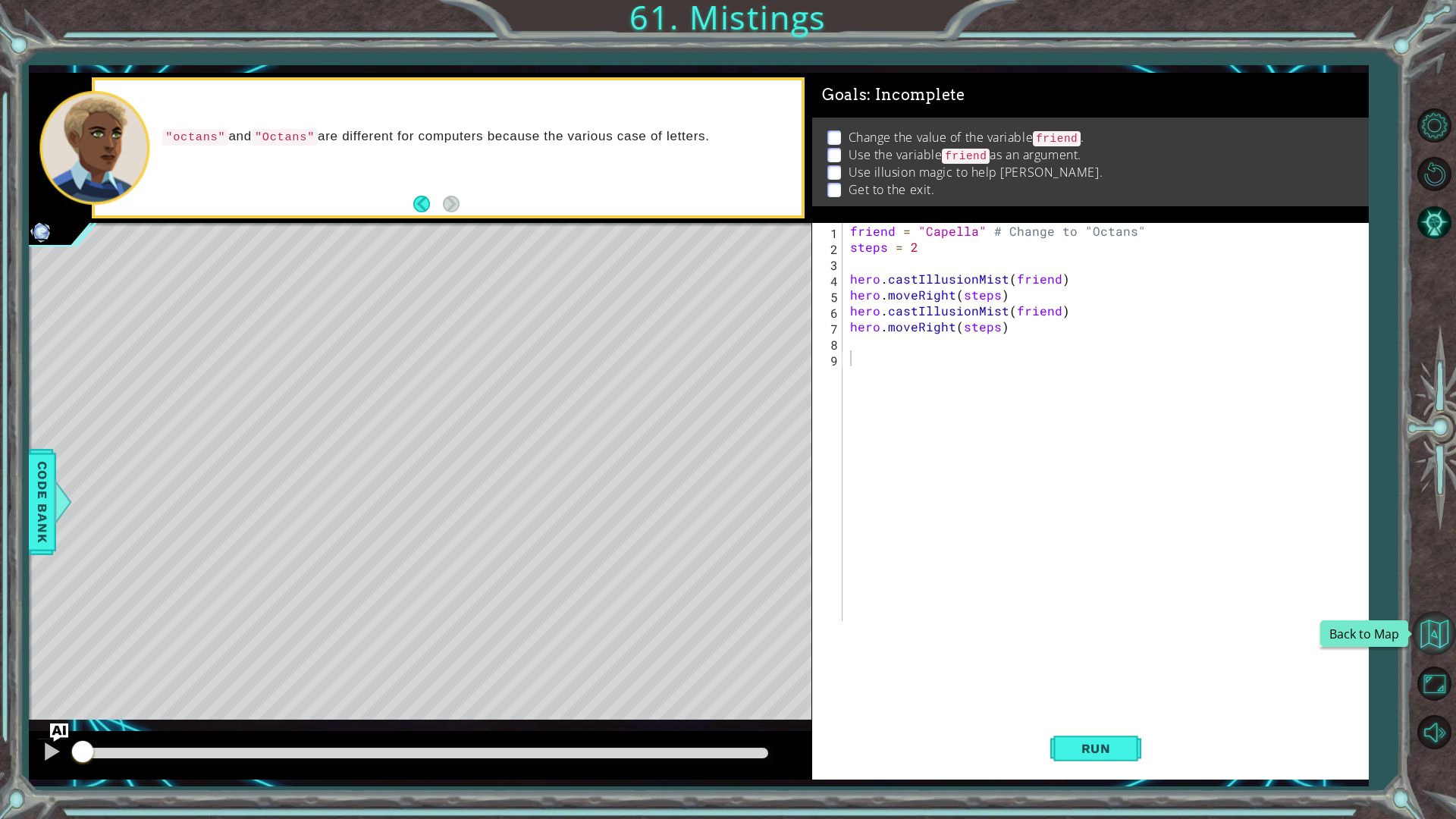
click at [1437, 614] on button "Back to Map" at bounding box center [1434, 633] width 44 height 44
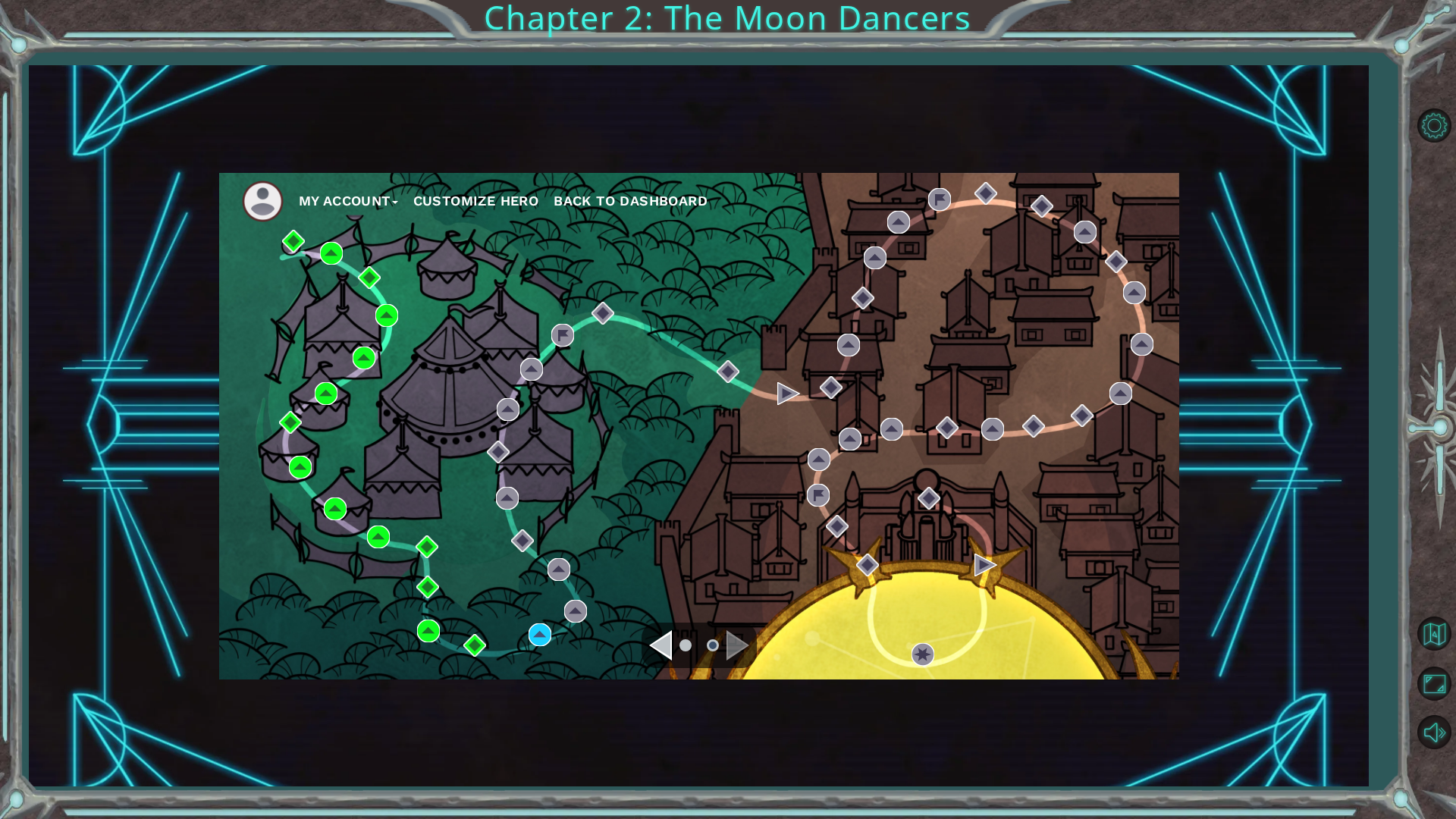
click at [670, 650] on div "Navigate to the previous page" at bounding box center [660, 645] width 22 height 30
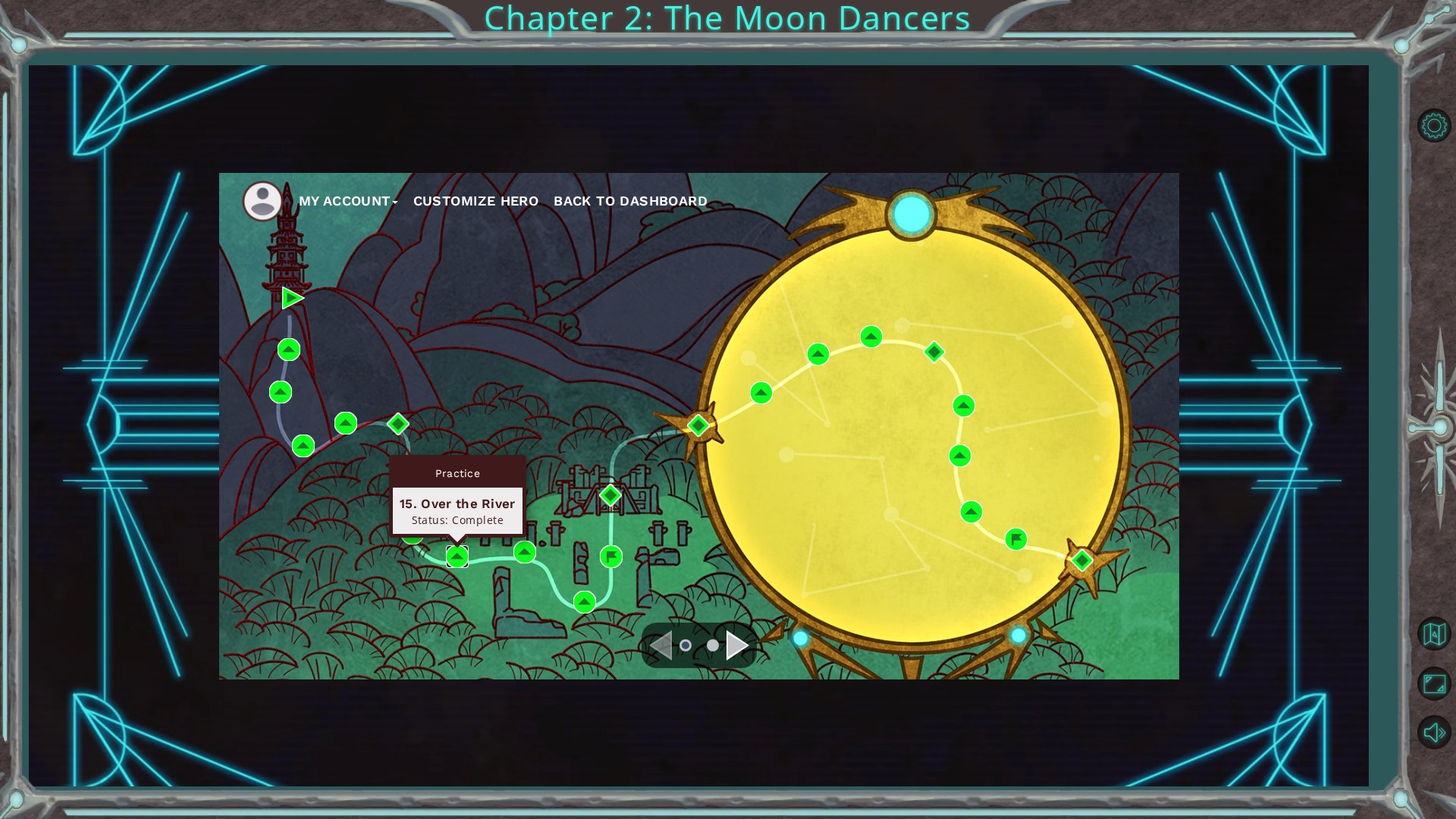
click at [452, 560] on img at bounding box center [457, 557] width 22 height 22
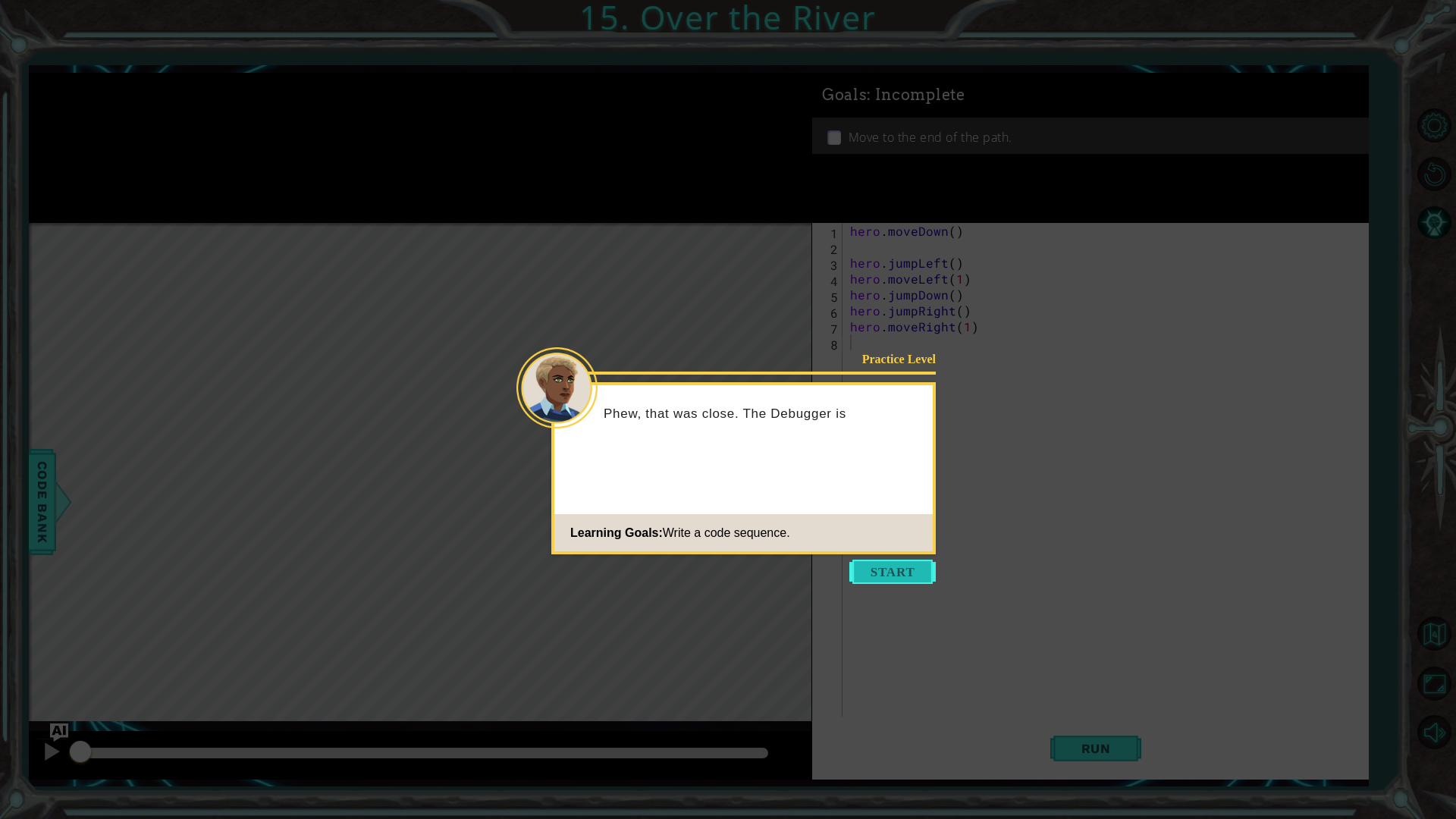
click at [891, 565] on button "Start" at bounding box center [893, 572] width 86 height 24
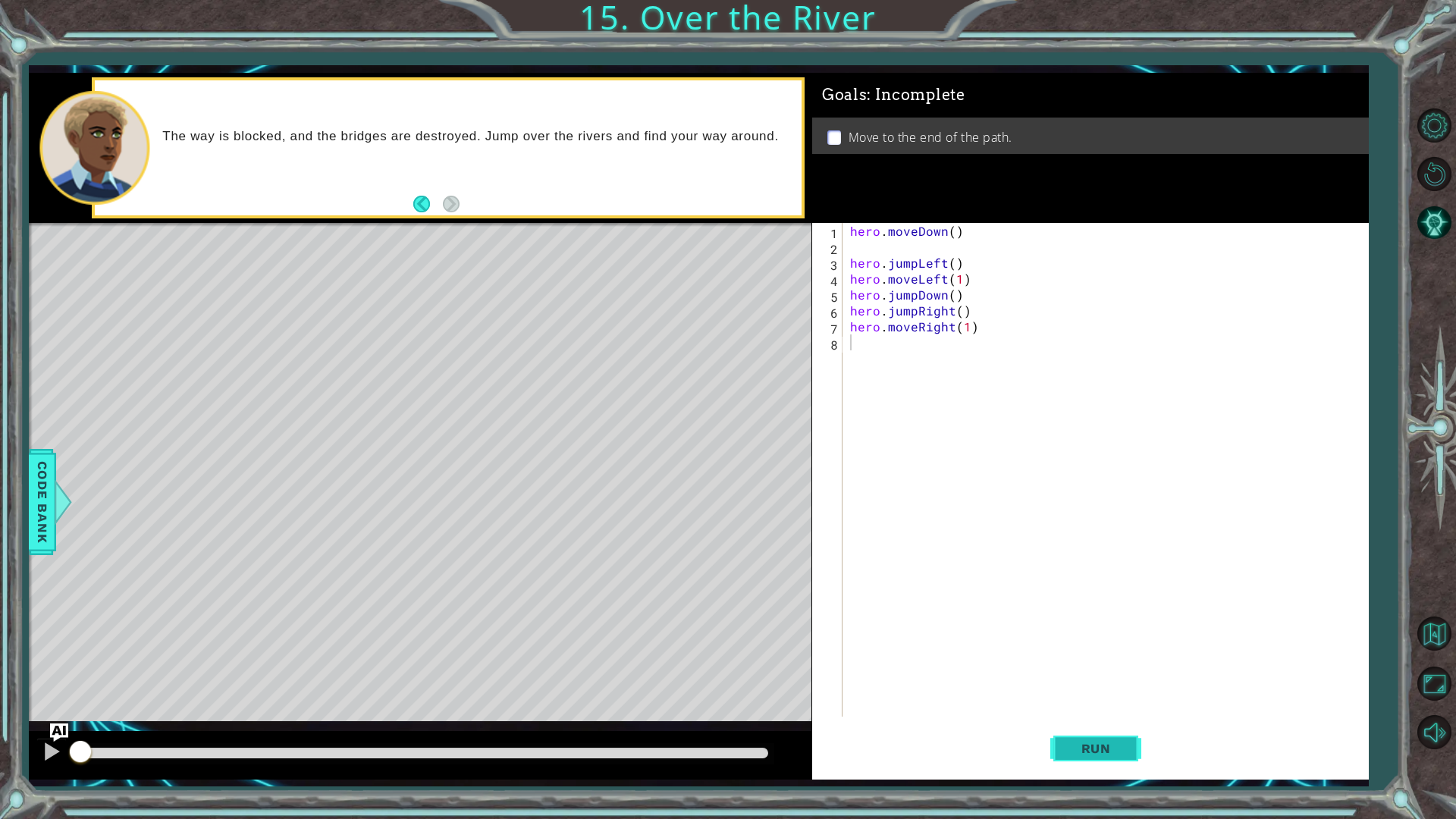
click at [1135, 650] on button "Run" at bounding box center [1096, 748] width 91 height 55
click at [1111, 650] on button "Run" at bounding box center [1096, 748] width 91 height 55
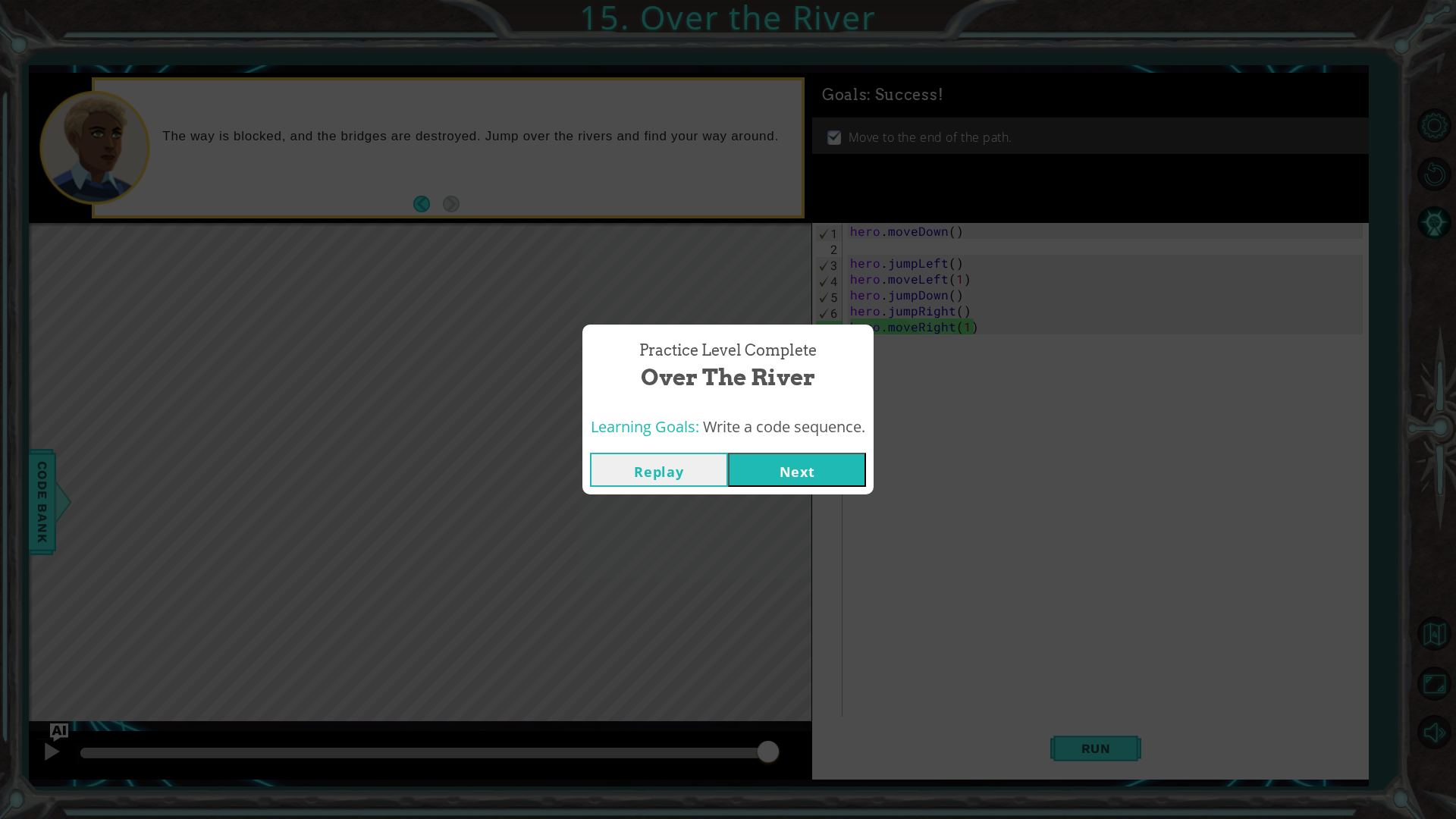
click at [770, 461] on button "Next" at bounding box center [797, 469] width 138 height 34
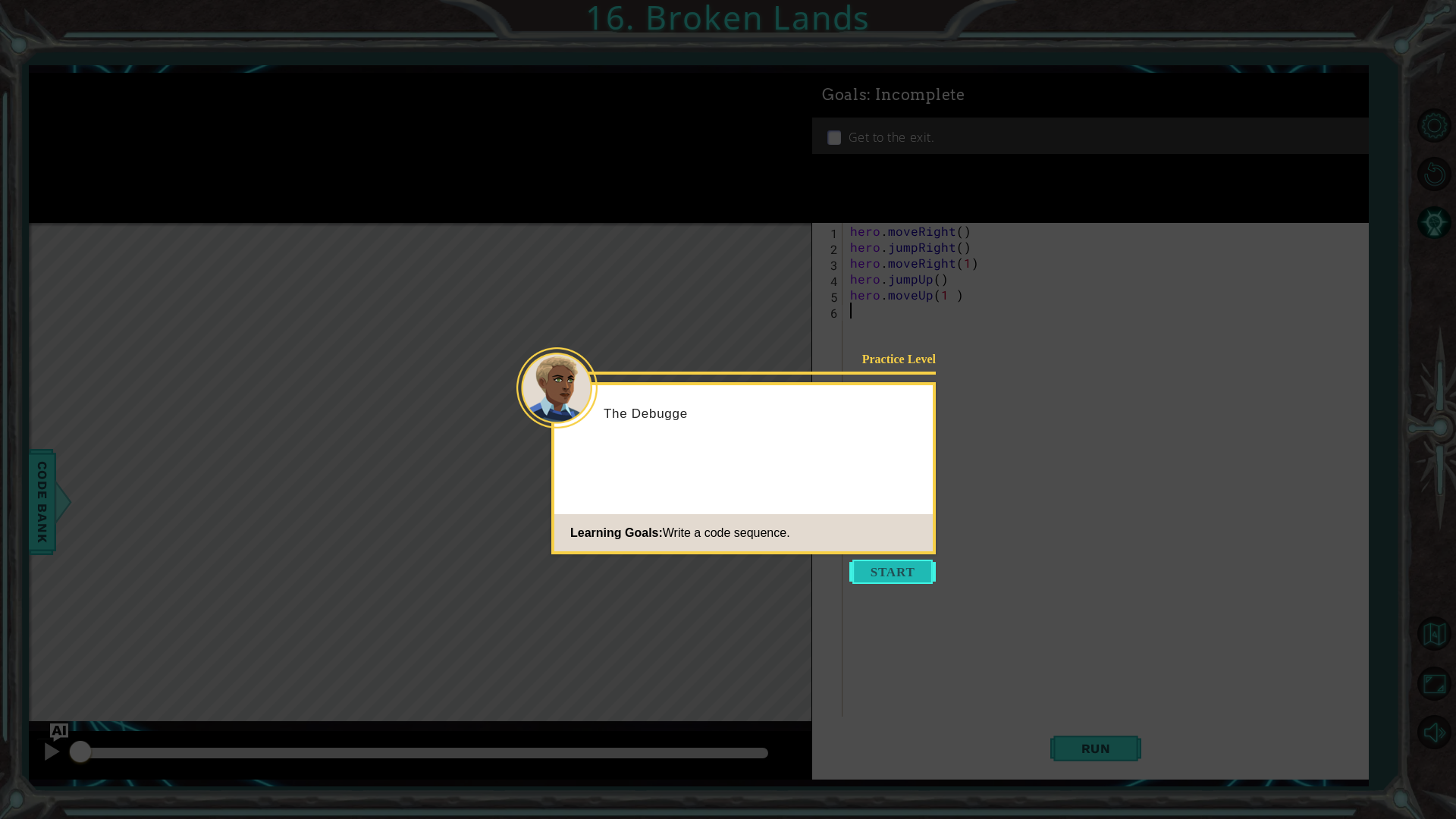
click at [900, 569] on button "Start" at bounding box center [893, 572] width 86 height 24
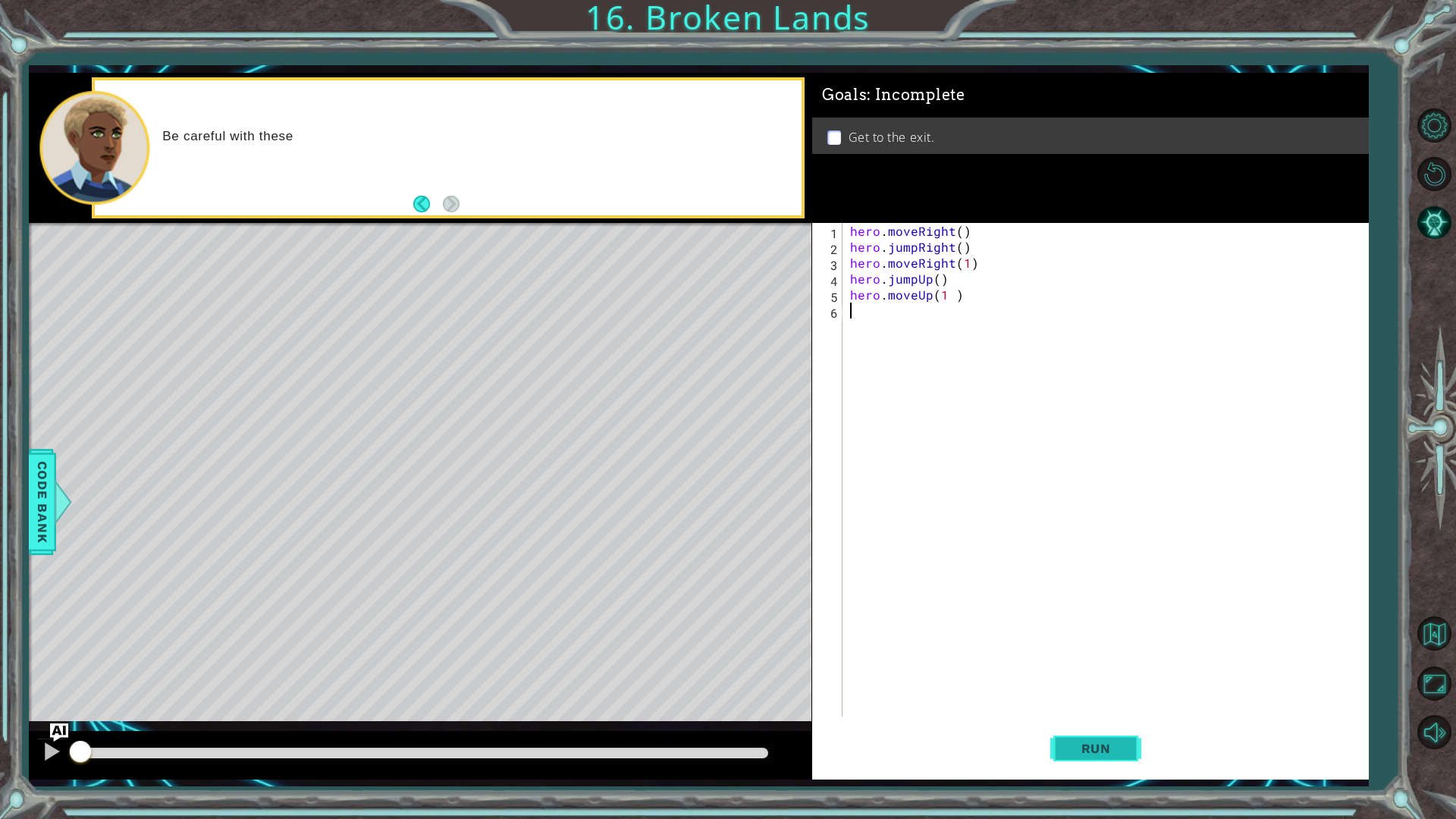
click at [1116, 650] on span "Run" at bounding box center [1096, 748] width 60 height 15
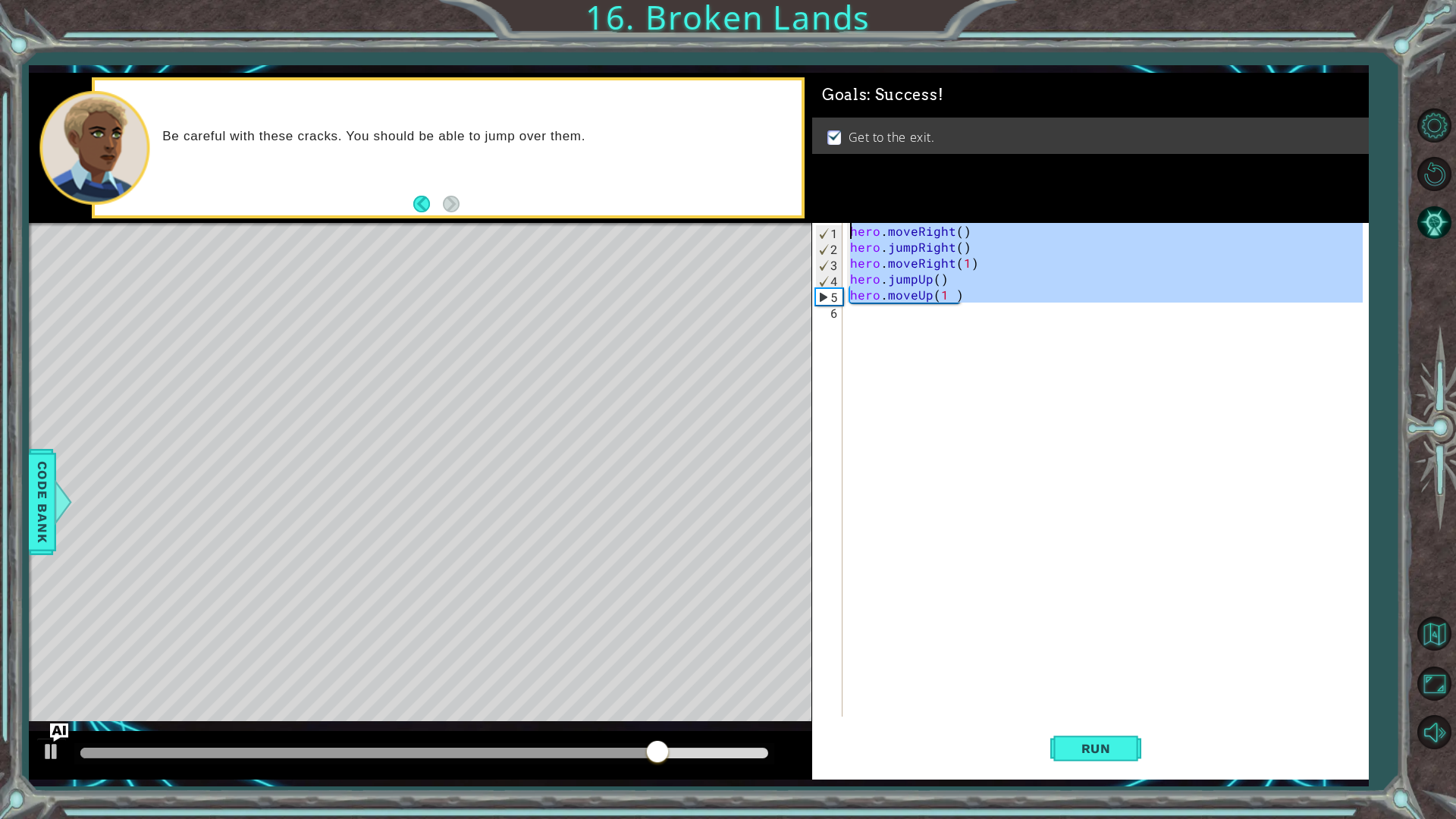
drag, startPoint x: 989, startPoint y: 306, endPoint x: 810, endPoint y: 207, distance: 204.6
click at [810, 207] on div "1 ההההההההההההההההההההההההההההההההההההההההההההההההההההההההההההההההההההההההההההה…" at bounding box center [698, 426] width 1339 height 707
type textarea "hero.moveRight() hero.jumpRight()"
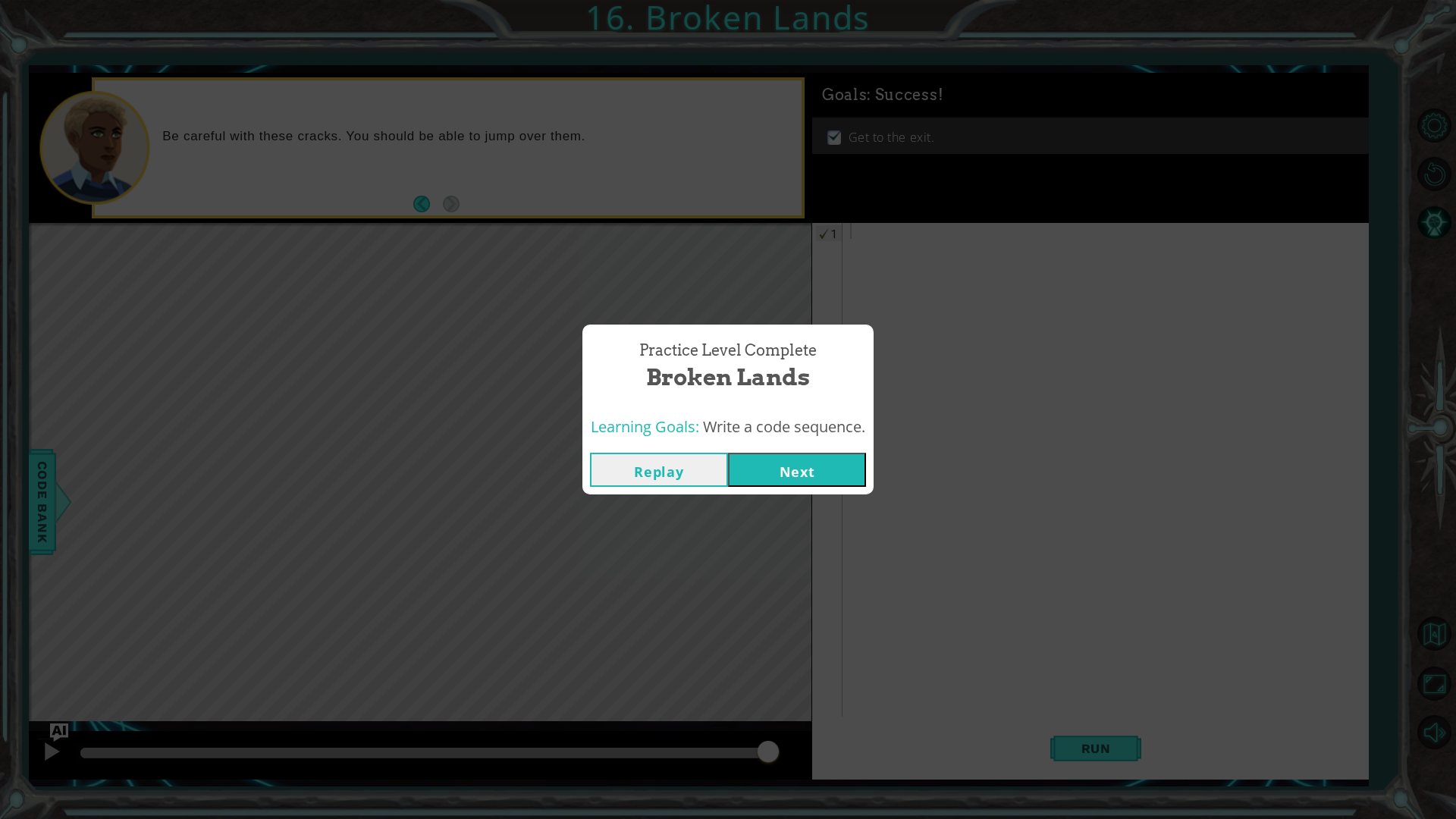
click at [678, 479] on button "Replay" at bounding box center [659, 469] width 138 height 34
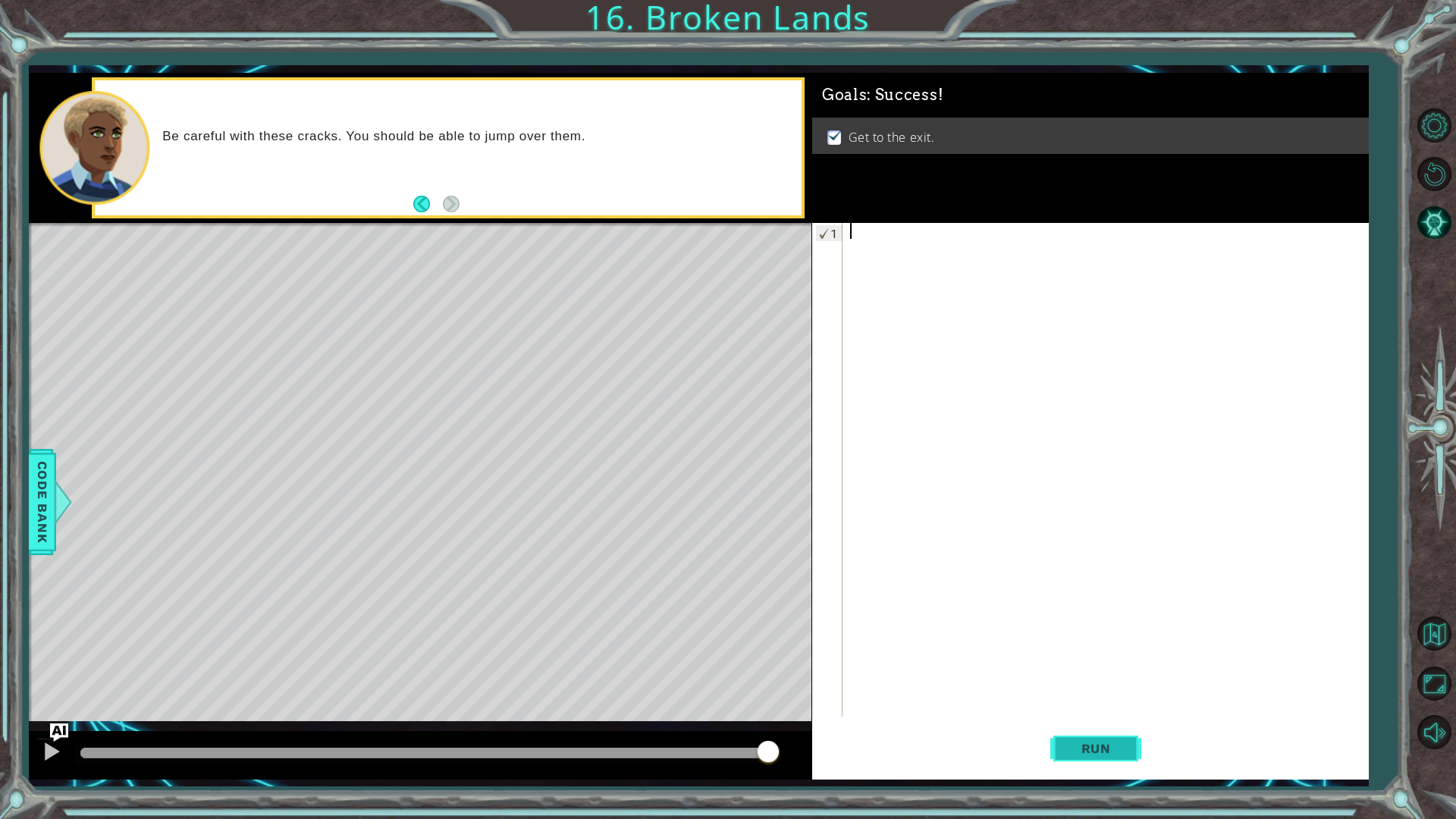
click at [1102, 650] on span "Run" at bounding box center [1096, 748] width 60 height 15
type textarea "h"
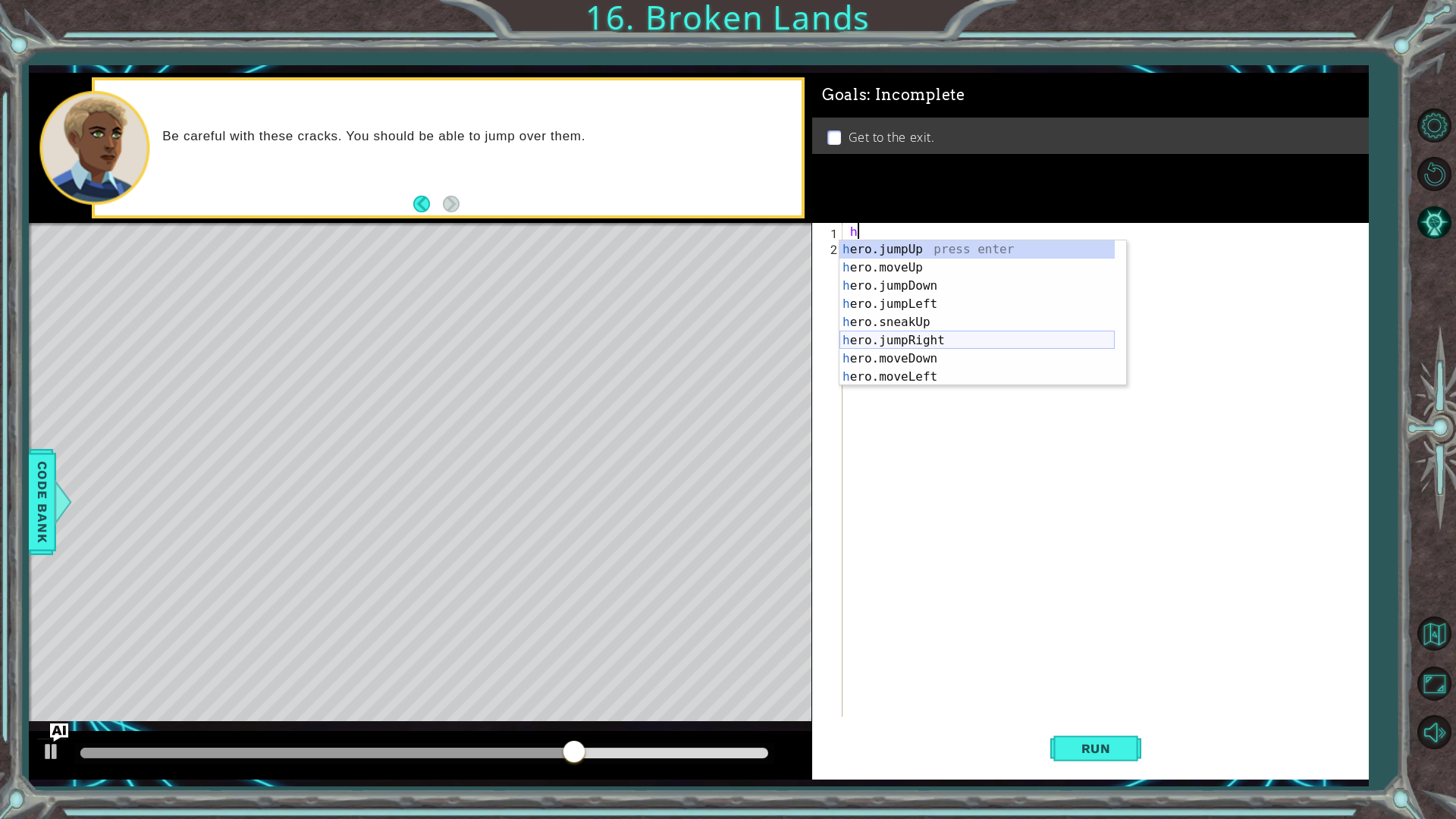
click at [913, 339] on div "h ero.jumpUp press enter h ero.moveUp press enter h ero.jumpDown press enter h …" at bounding box center [977, 332] width 275 height 182
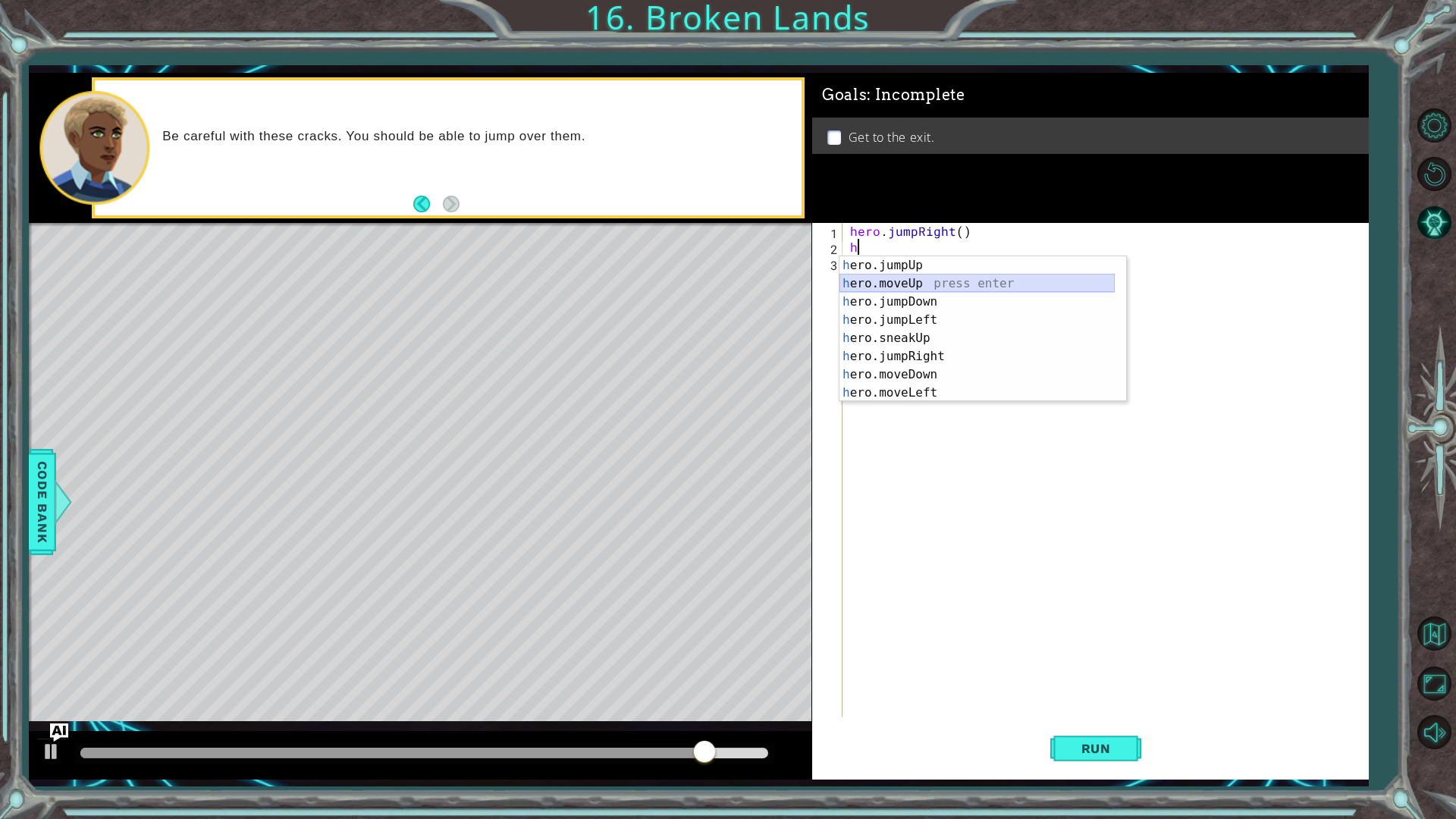
click at [878, 281] on div "h ero.jumpUp press enter h ero.moveUp press enter h ero.jumpDown press enter h …" at bounding box center [977, 347] width 275 height 182
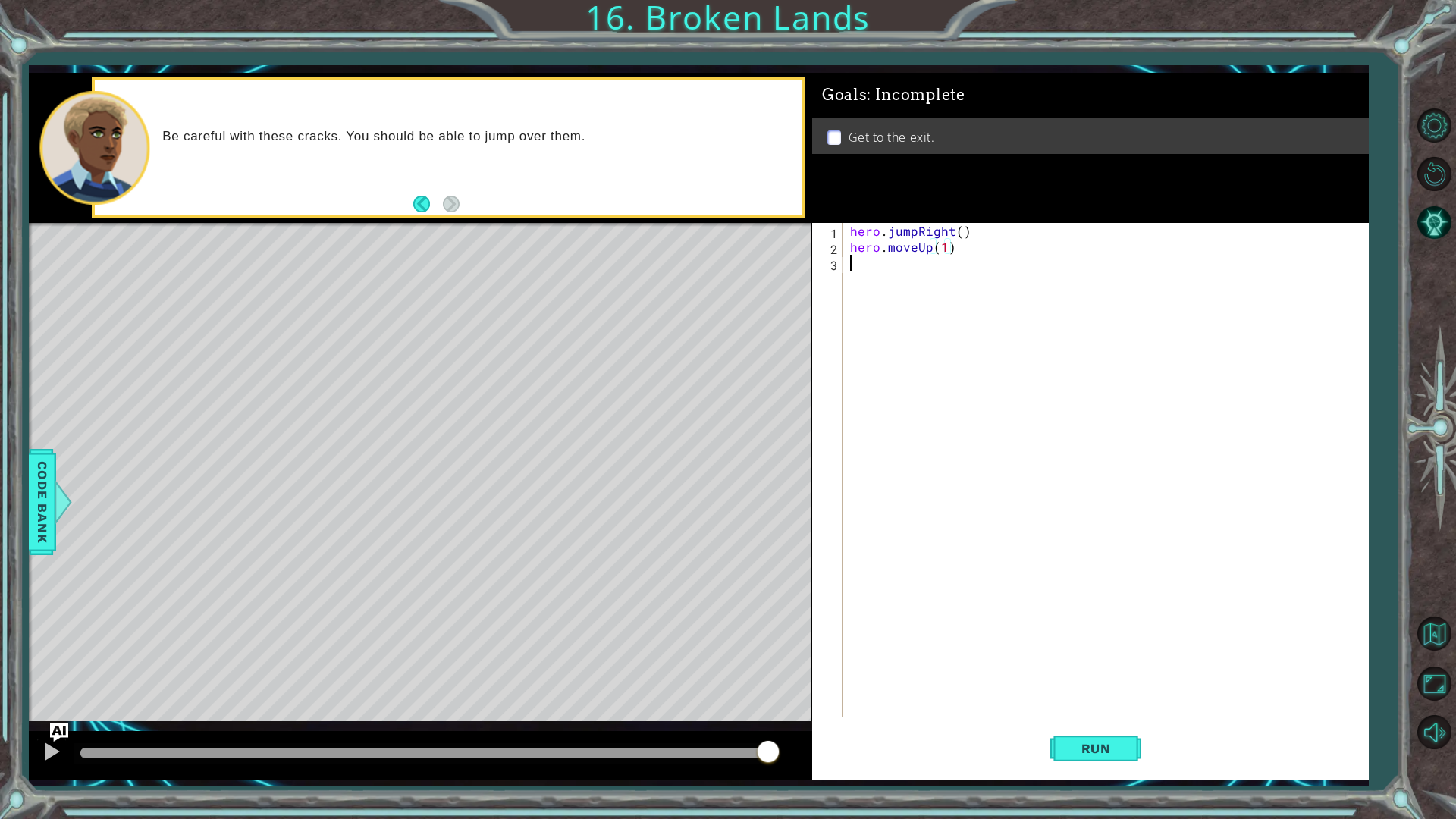
click at [859, 254] on div "hero . jumpRight ( ) hero . moveUp ( 1 )" at bounding box center [1109, 485] width 524 height 525
type textarea "hh"
drag, startPoint x: 1064, startPoint y: 465, endPoint x: 1054, endPoint y: 442, distance: 25.1
click at [1064, 464] on div "hero . jumpRight ( ) hh" at bounding box center [1109, 485] width 524 height 525
click at [876, 246] on div "hero . jumpRight ( ) hh" at bounding box center [1109, 485] width 524 height 525
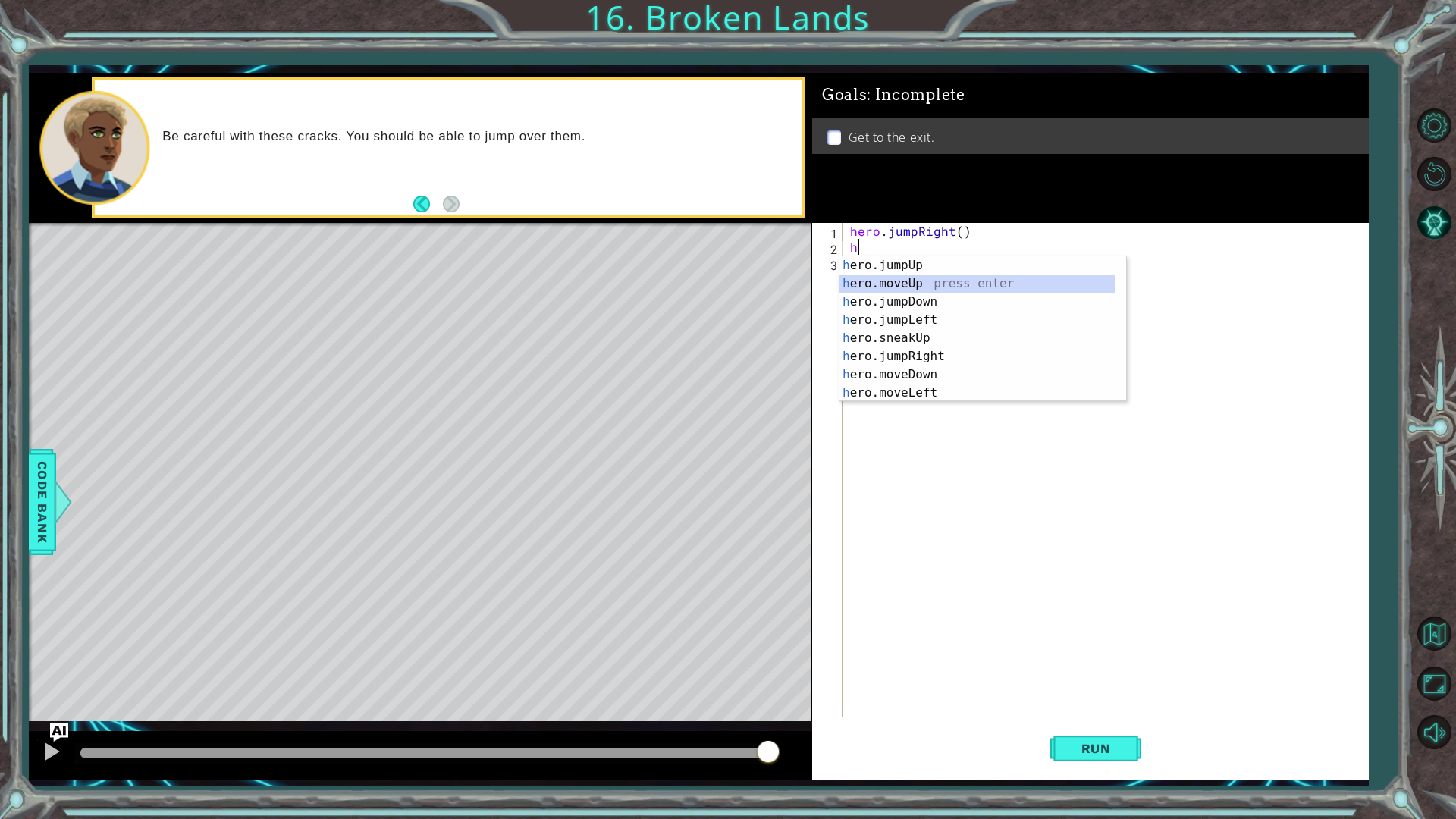
click at [898, 285] on div "h ero.jumpUp press enter h ero.moveUp press enter h ero.jumpDown press enter h …" at bounding box center [977, 347] width 275 height 182
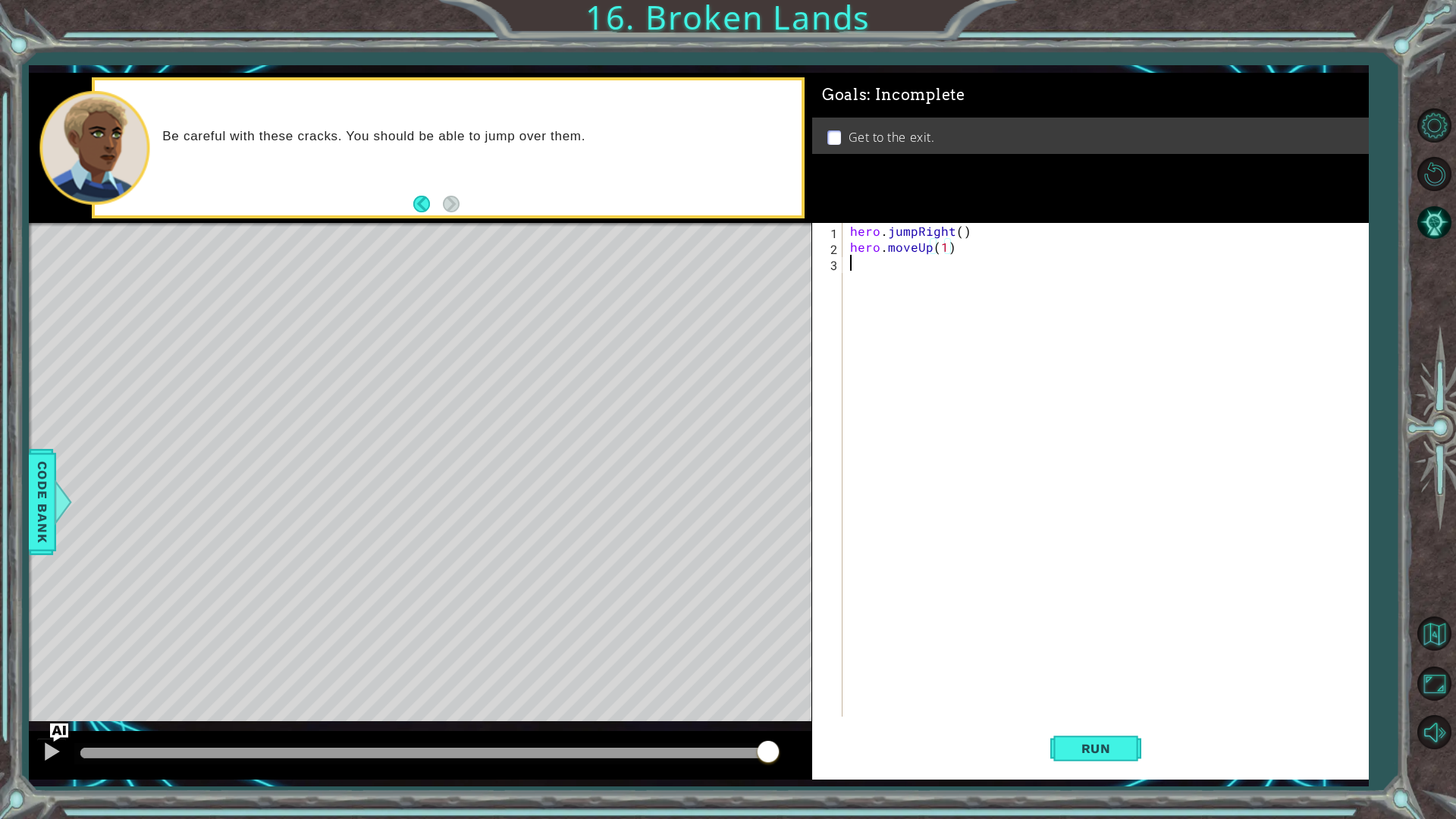
click at [863, 270] on div "hero . jumpRight ( ) hero . moveUp ( 1 )" at bounding box center [1109, 485] width 524 height 525
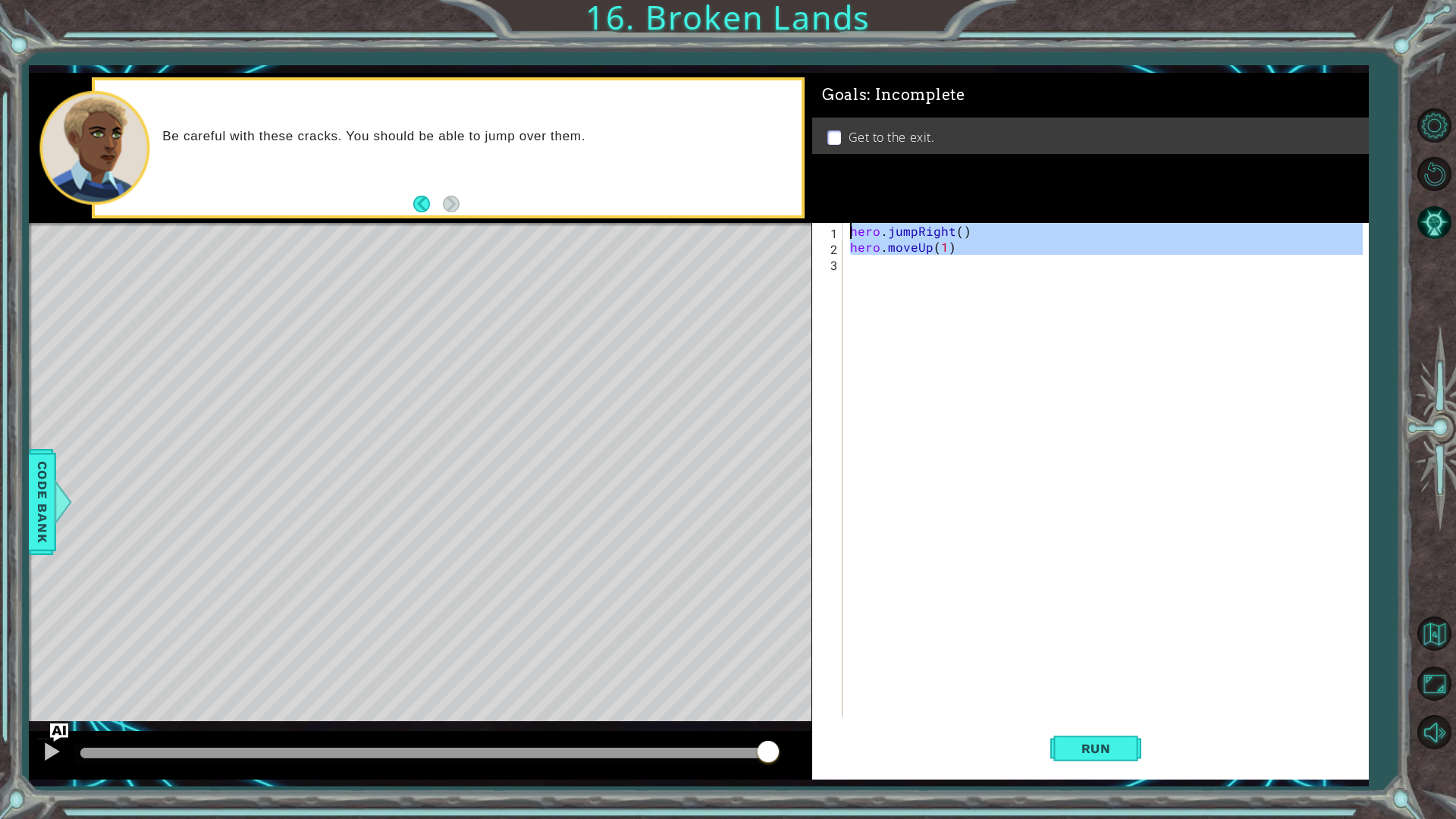
type textarea "hero.jumpRight() hero.moveUp(1)"
click at [856, 279] on div "hero . jumpRight ( ) hero . moveUp ( 1 )" at bounding box center [1106, 469] width 517 height 493
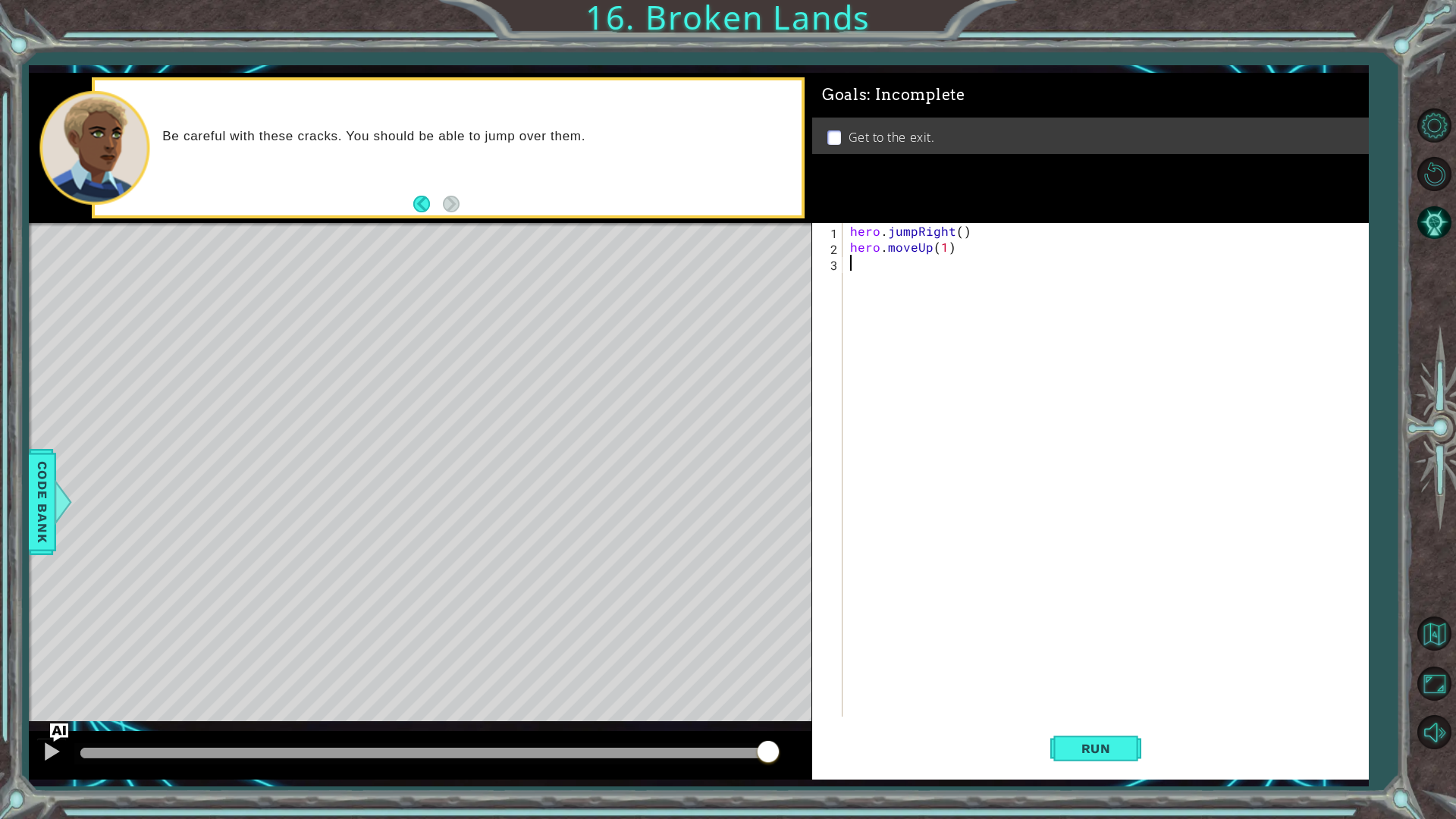
type textarea "h"
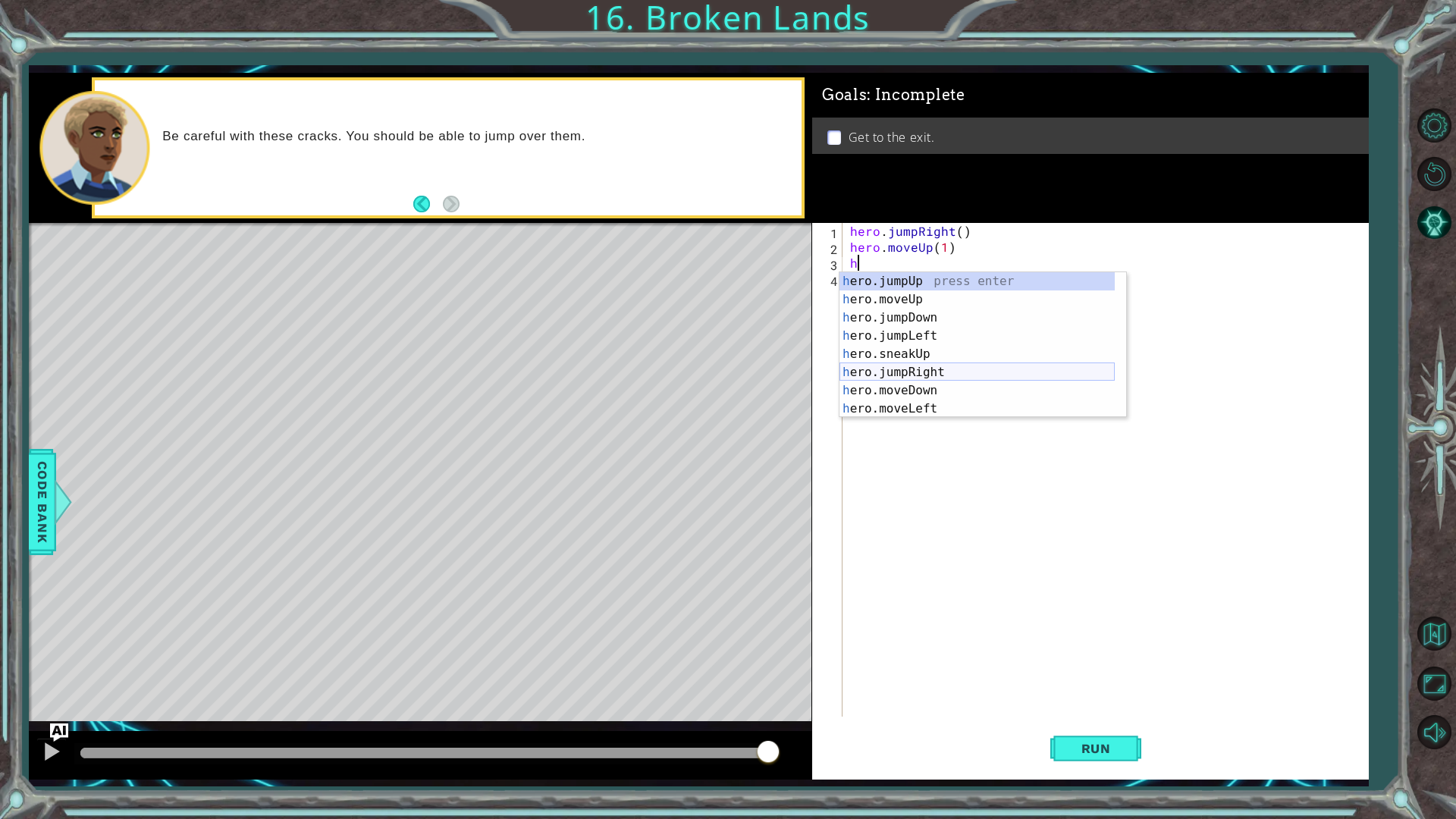
click at [910, 369] on div "h ero.jumpUp press enter h ero.moveUp press enter h ero.jumpDown press enter h …" at bounding box center [977, 363] width 275 height 182
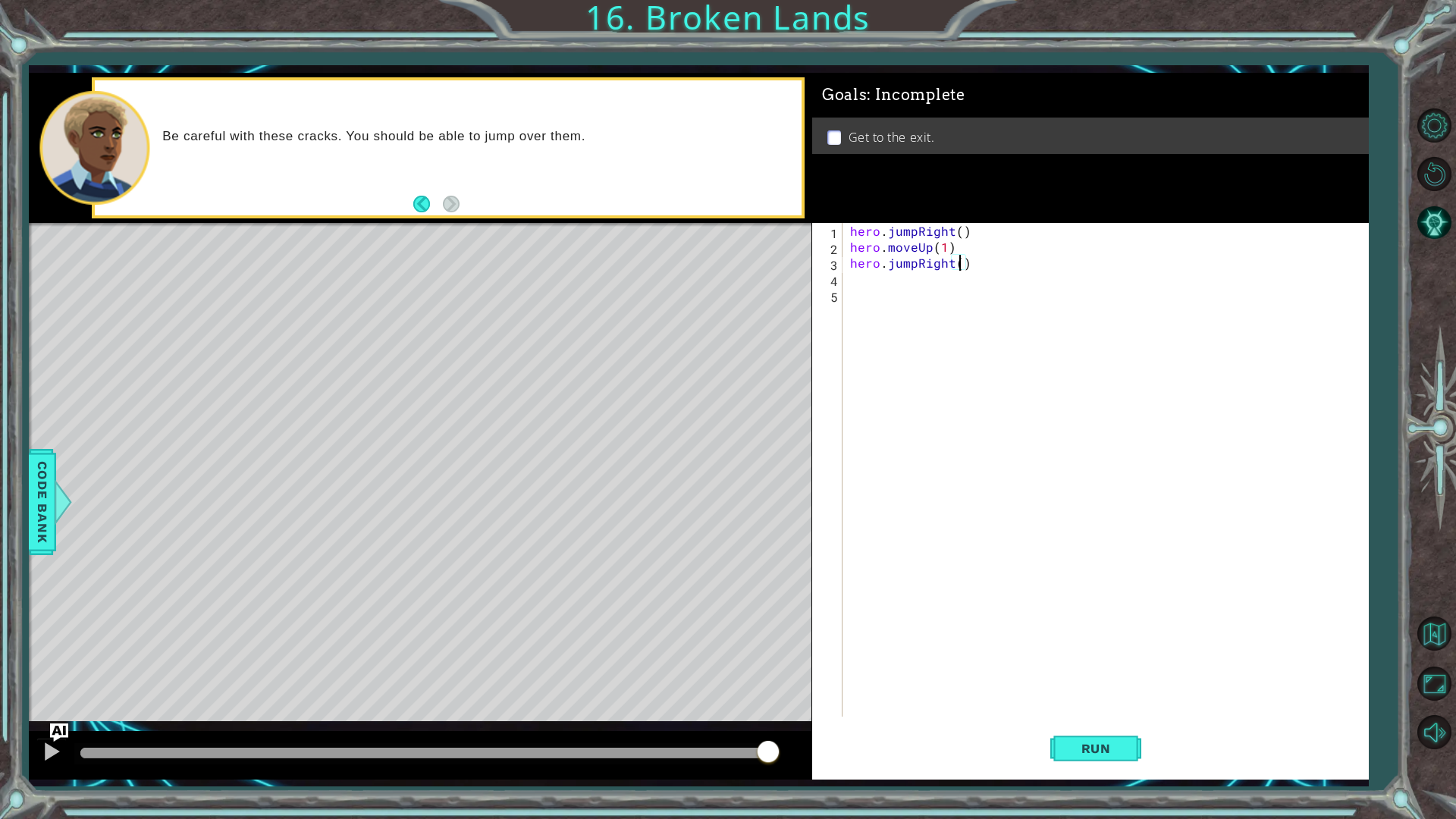
click at [958, 263] on div "hero . jumpRight ( ) hero . moveUp ( 1 ) hero . jumpRight ( )" at bounding box center [1109, 485] width 524 height 525
click at [1103, 650] on span "Run" at bounding box center [1096, 748] width 60 height 15
click at [1074, 650] on span "Run" at bounding box center [1096, 748] width 60 height 15
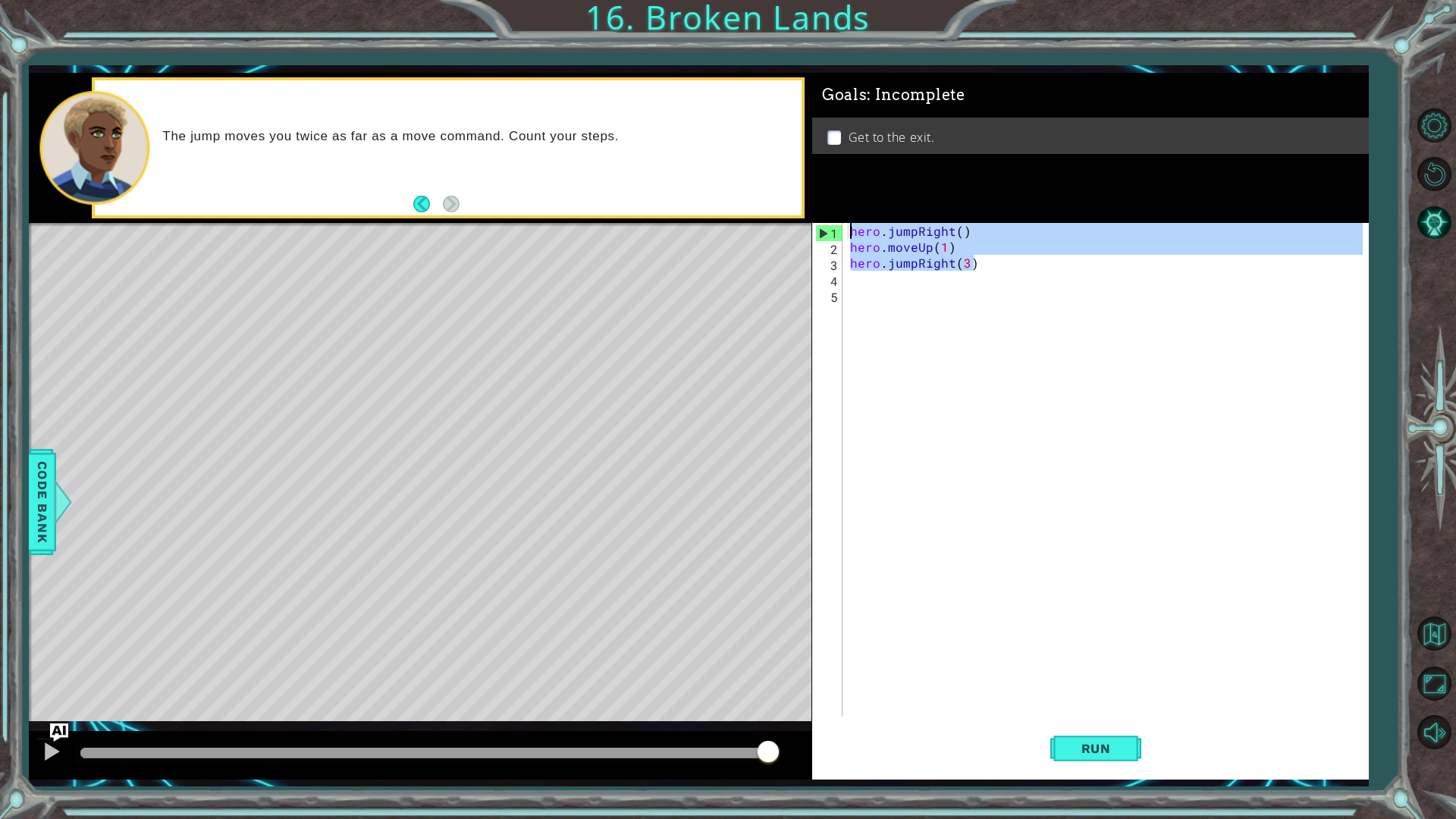
drag, startPoint x: 550, startPoint y: 213, endPoint x: 55, endPoint y: 42, distance: 523.7
click at [55, 42] on div "1 ההההההההההההההההההההההההההההההההההההההההההההההההההההההההההההההההההההההההההההה…" at bounding box center [728, 410] width 1456 height 819
type textarea "hero.jumpRight() hero.moveUp(1)"
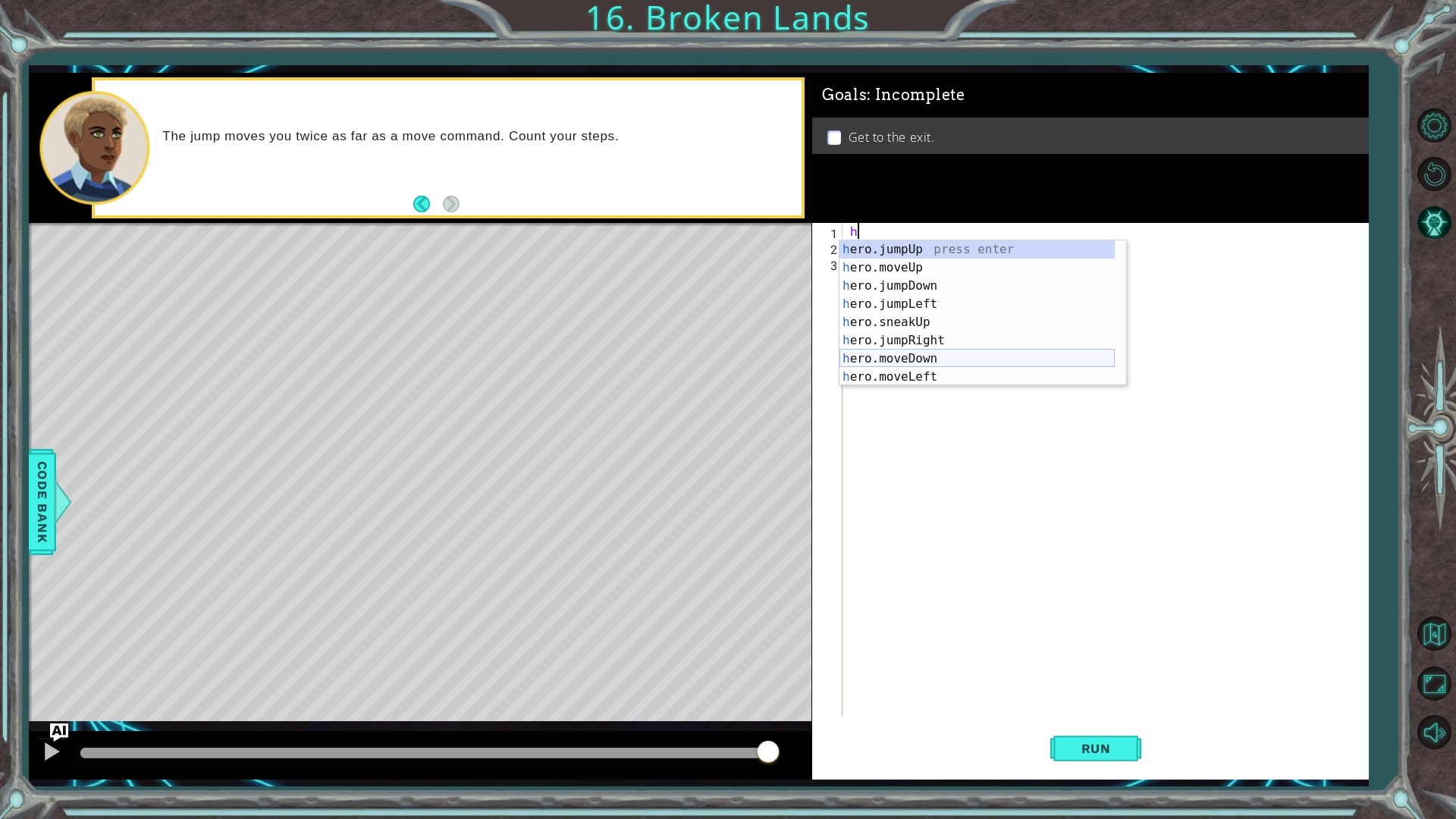
scroll to position [46, 0]
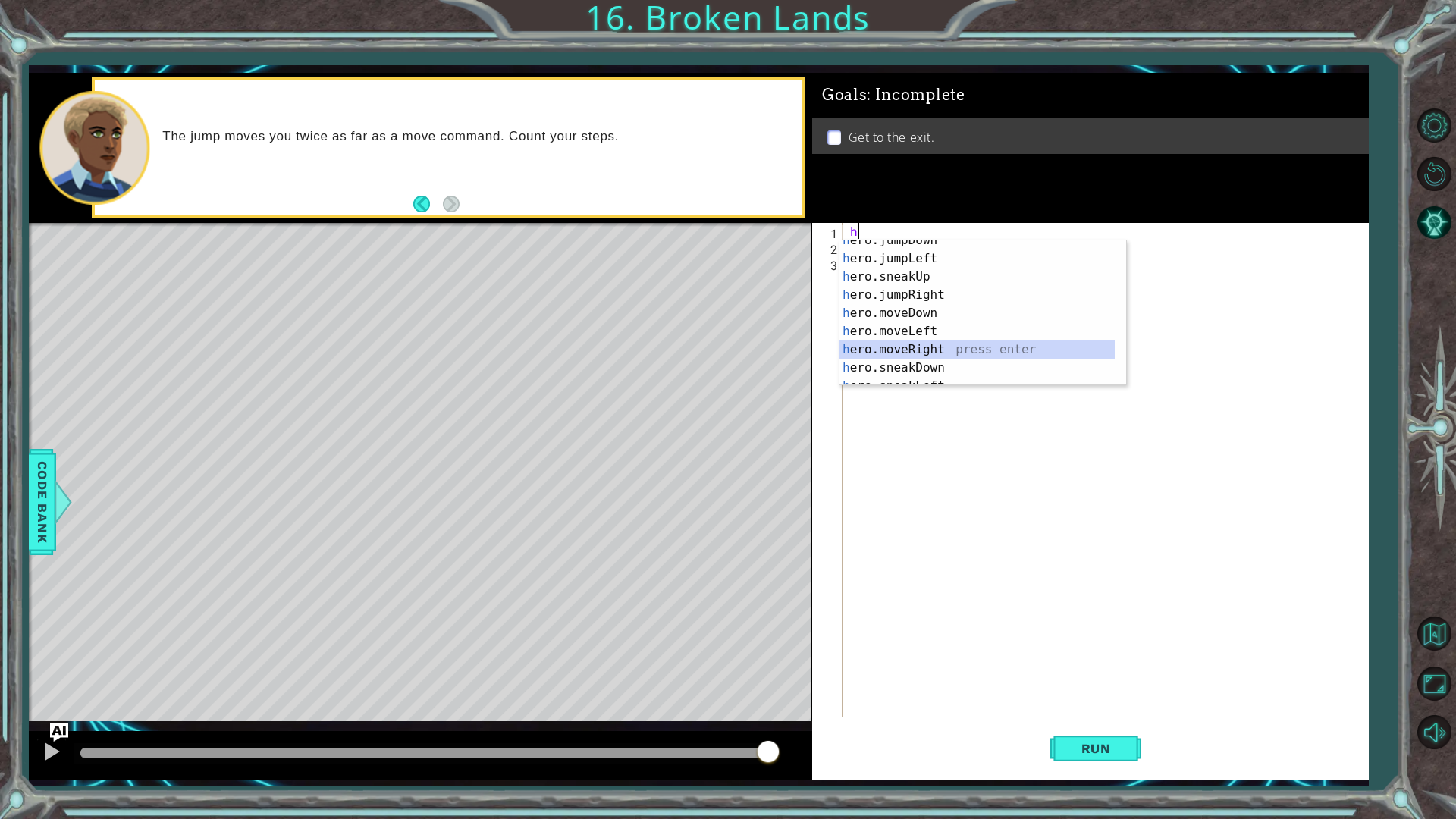
click at [911, 350] on div "h ero.jumpDown press enter h ero.jumpLeft press enter h ero.sneakUp press enter…" at bounding box center [977, 322] width 275 height 182
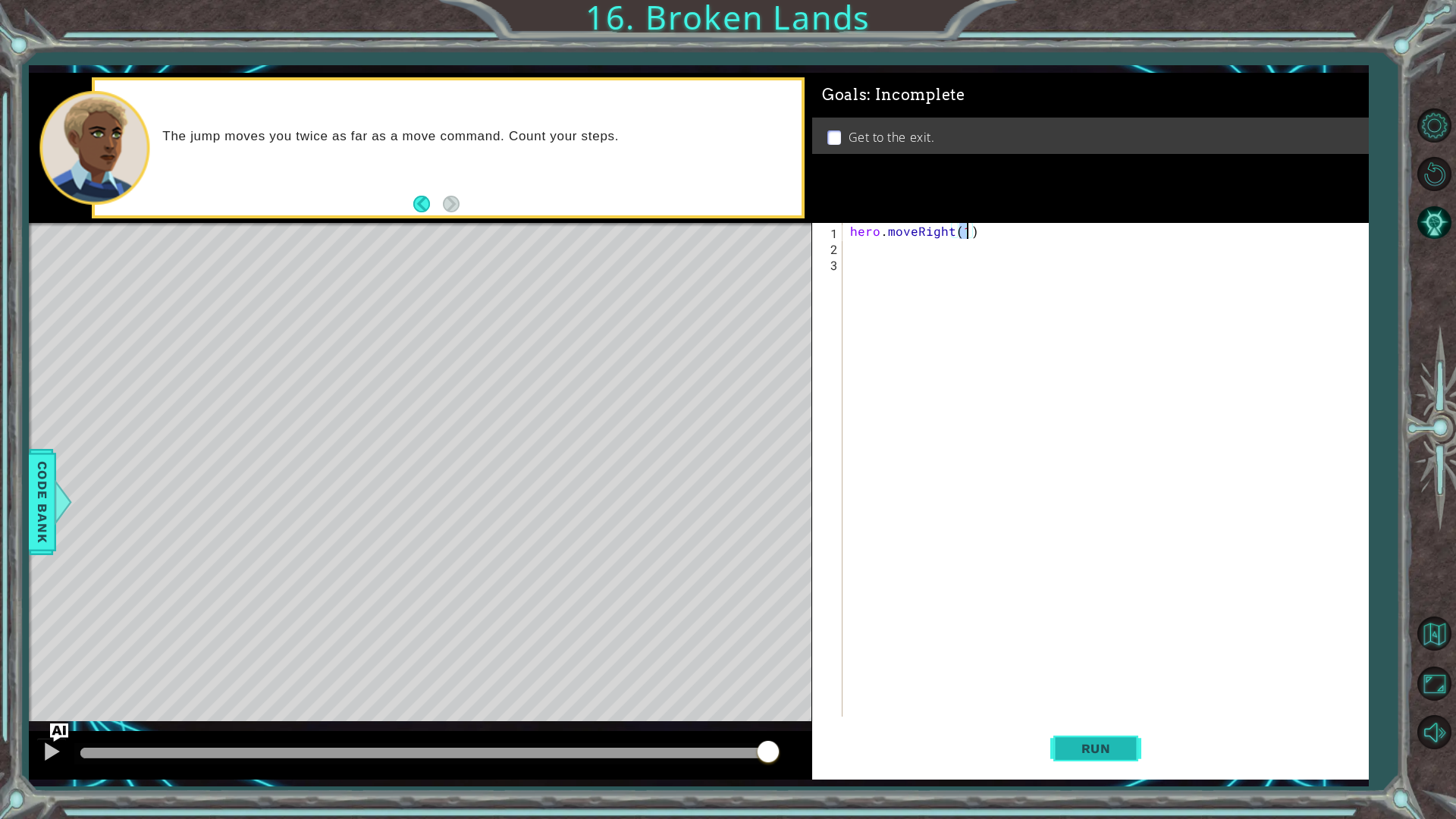
type textarea "hero.moveRight(1)"
click at [1082, 650] on button "Run" at bounding box center [1096, 748] width 91 height 55
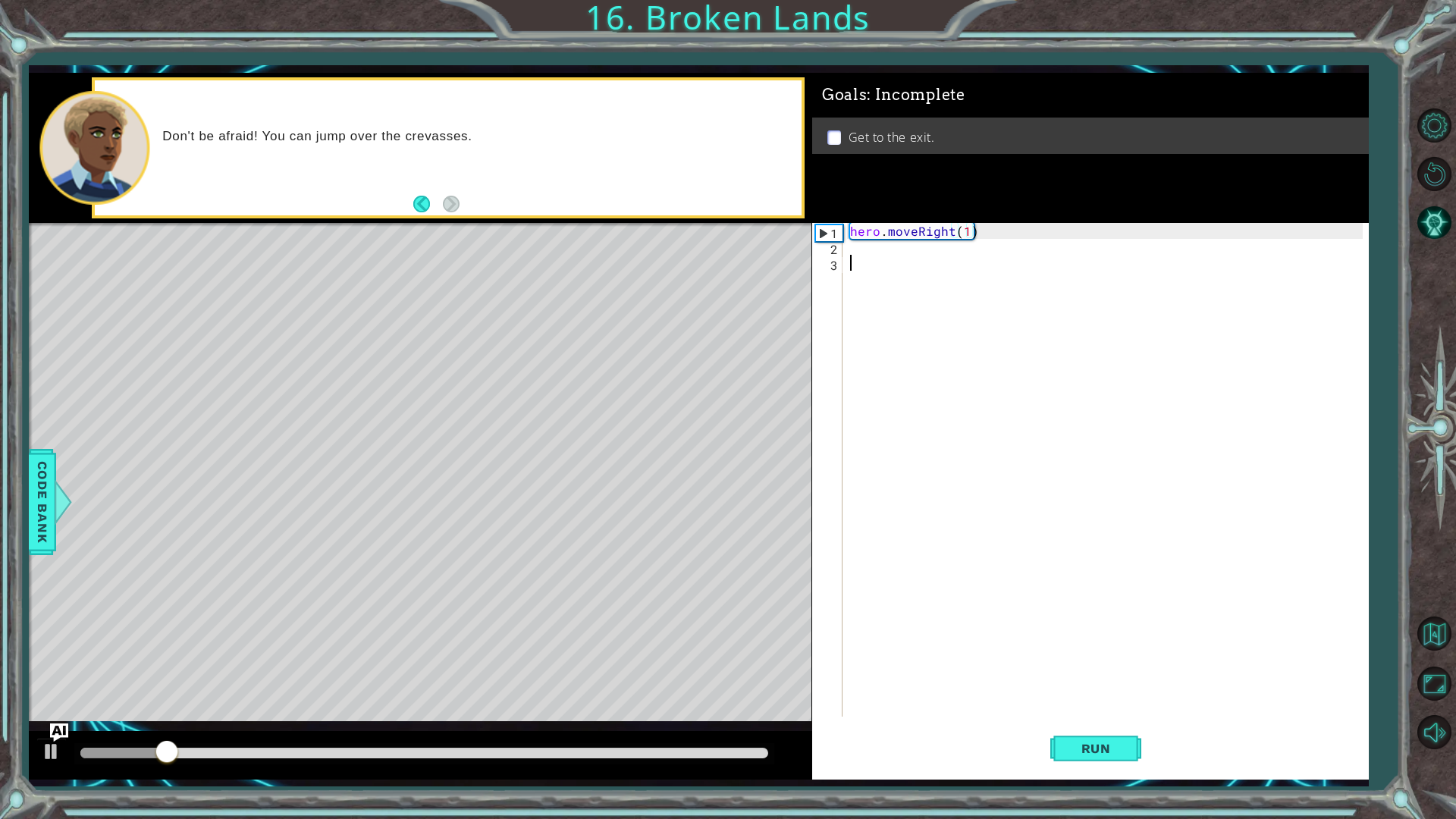
click at [903, 264] on div "hero . moveRight ( 1 )" at bounding box center [1109, 485] width 524 height 525
click at [926, 258] on div "hero . moveRight ( 1 )" at bounding box center [1109, 485] width 524 height 525
click at [877, 250] on div "hero . moveRight ( 1 )" at bounding box center [1109, 485] width 524 height 525
type textarea "h"
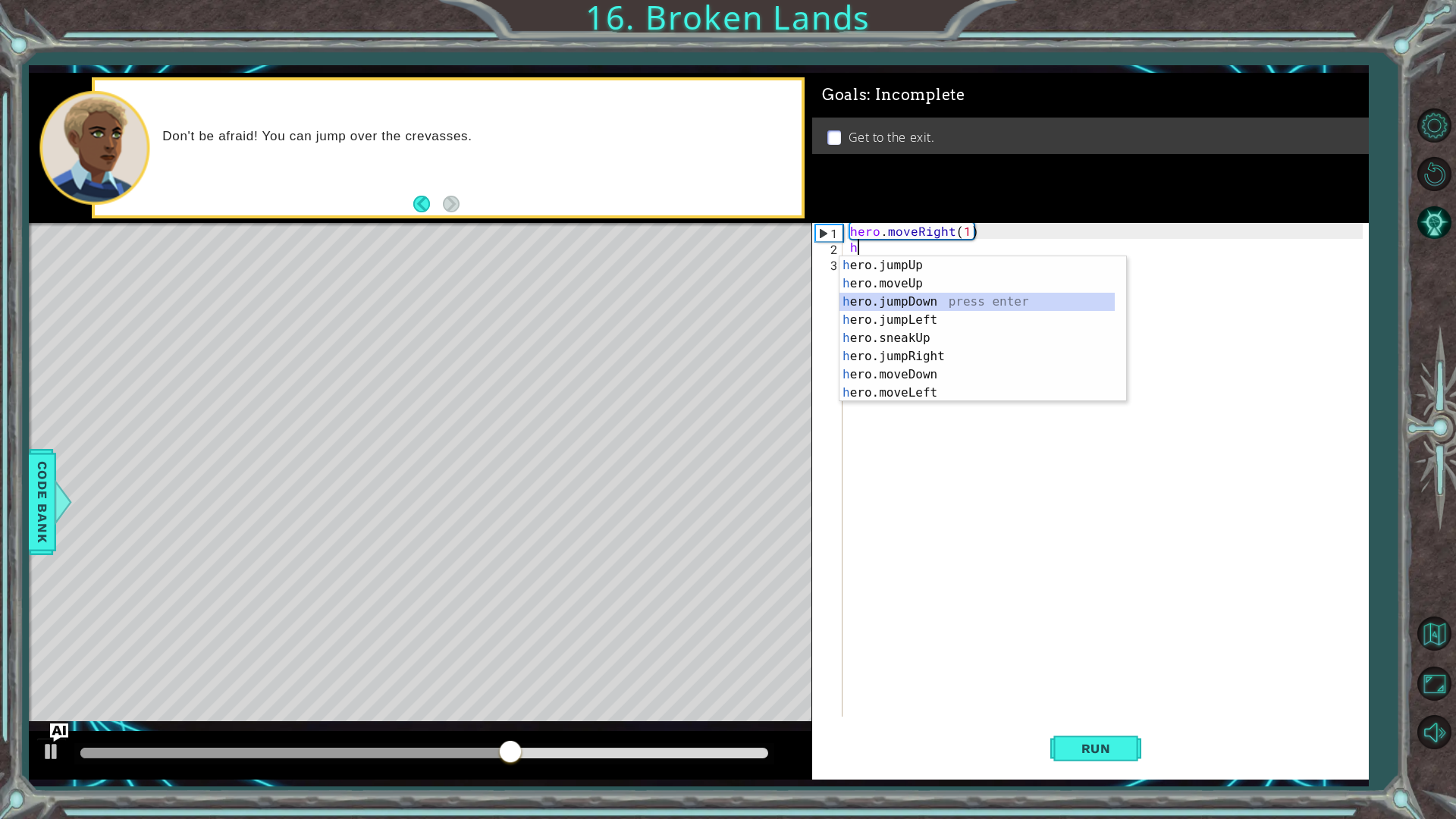
click at [894, 304] on div "h ero.jumpUp press enter h ero.moveUp press enter h ero.jumpDown press enter h …" at bounding box center [977, 347] width 275 height 182
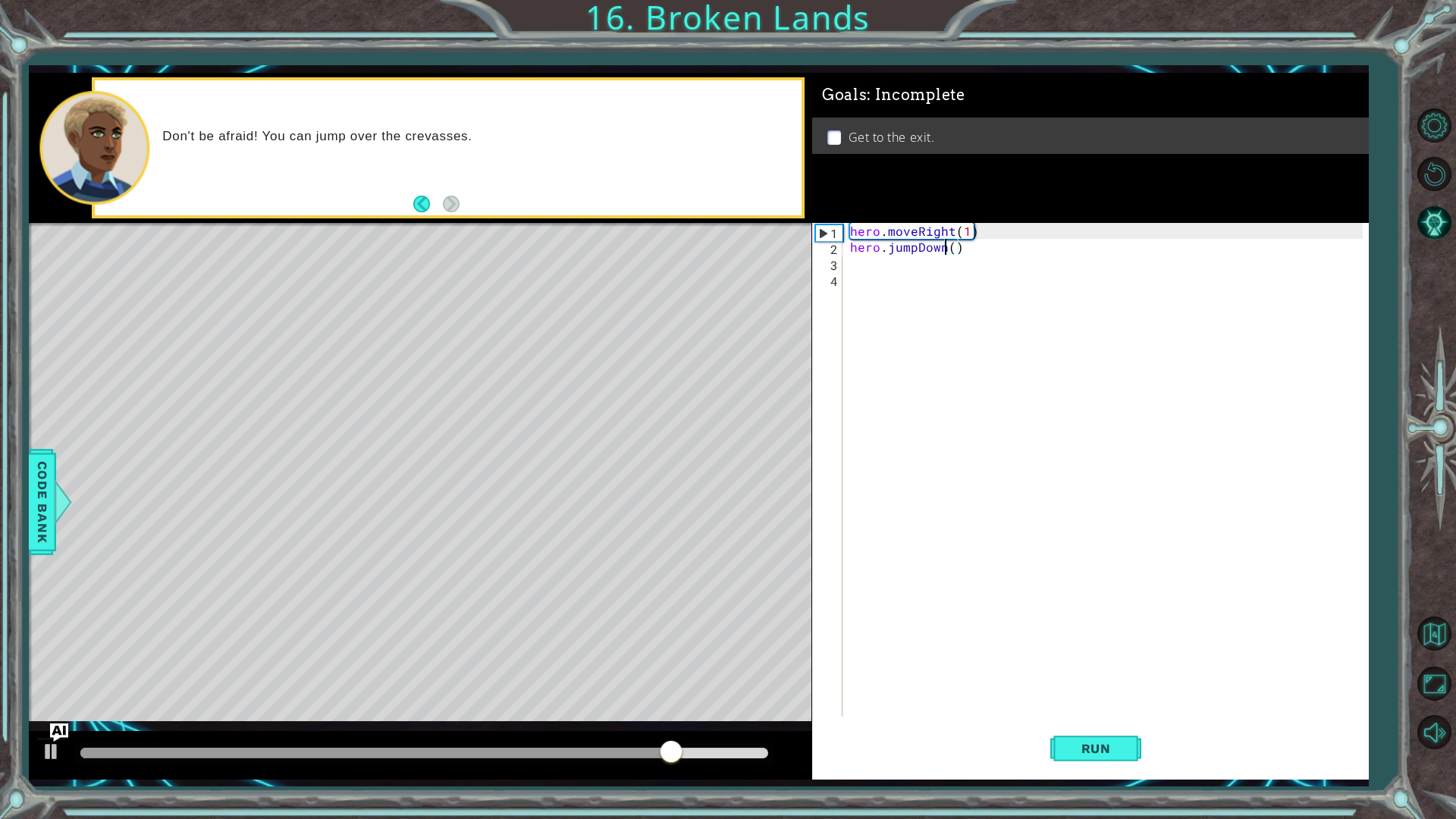
click at [945, 248] on div "hero . moveRight ( 1 ) hero . jumpDown ( )" at bounding box center [1109, 485] width 524 height 525
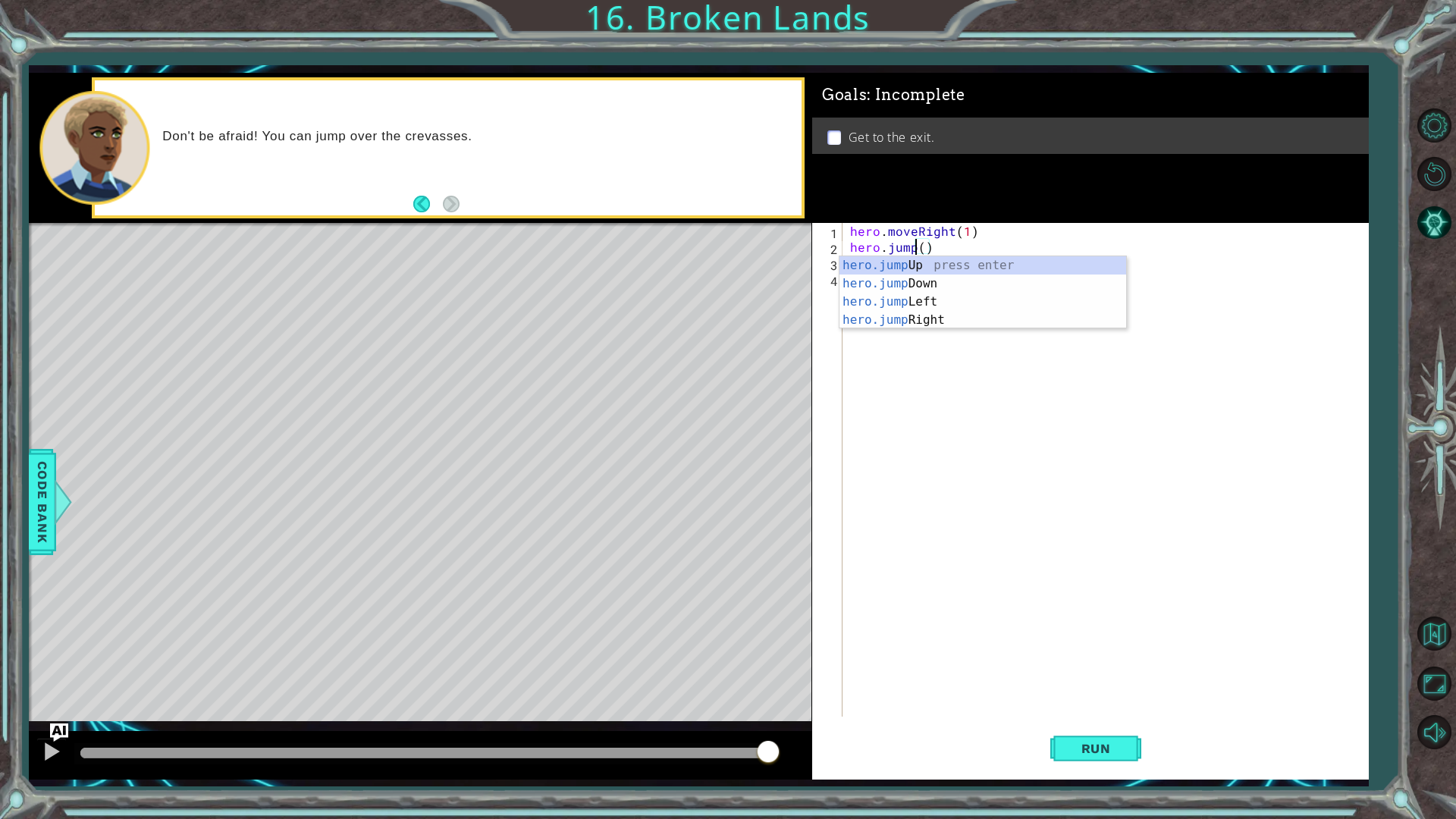
click at [957, 270] on div "hero.jump Up press enter hero.jump Down press enter hero.jump Left press enter …" at bounding box center [982, 310] width 286 height 110
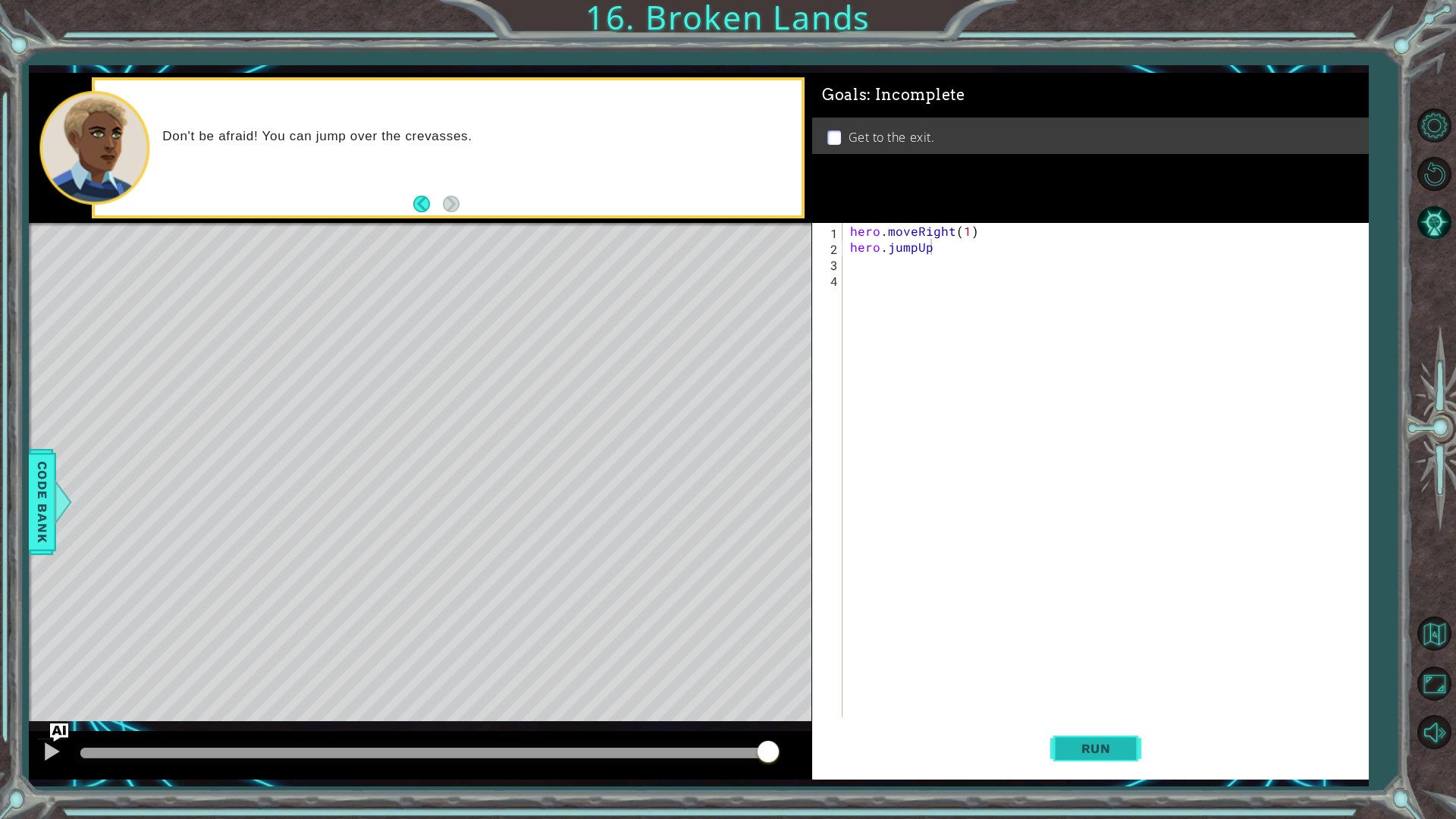
click at [1102, 650] on span "Run" at bounding box center [1096, 748] width 60 height 15
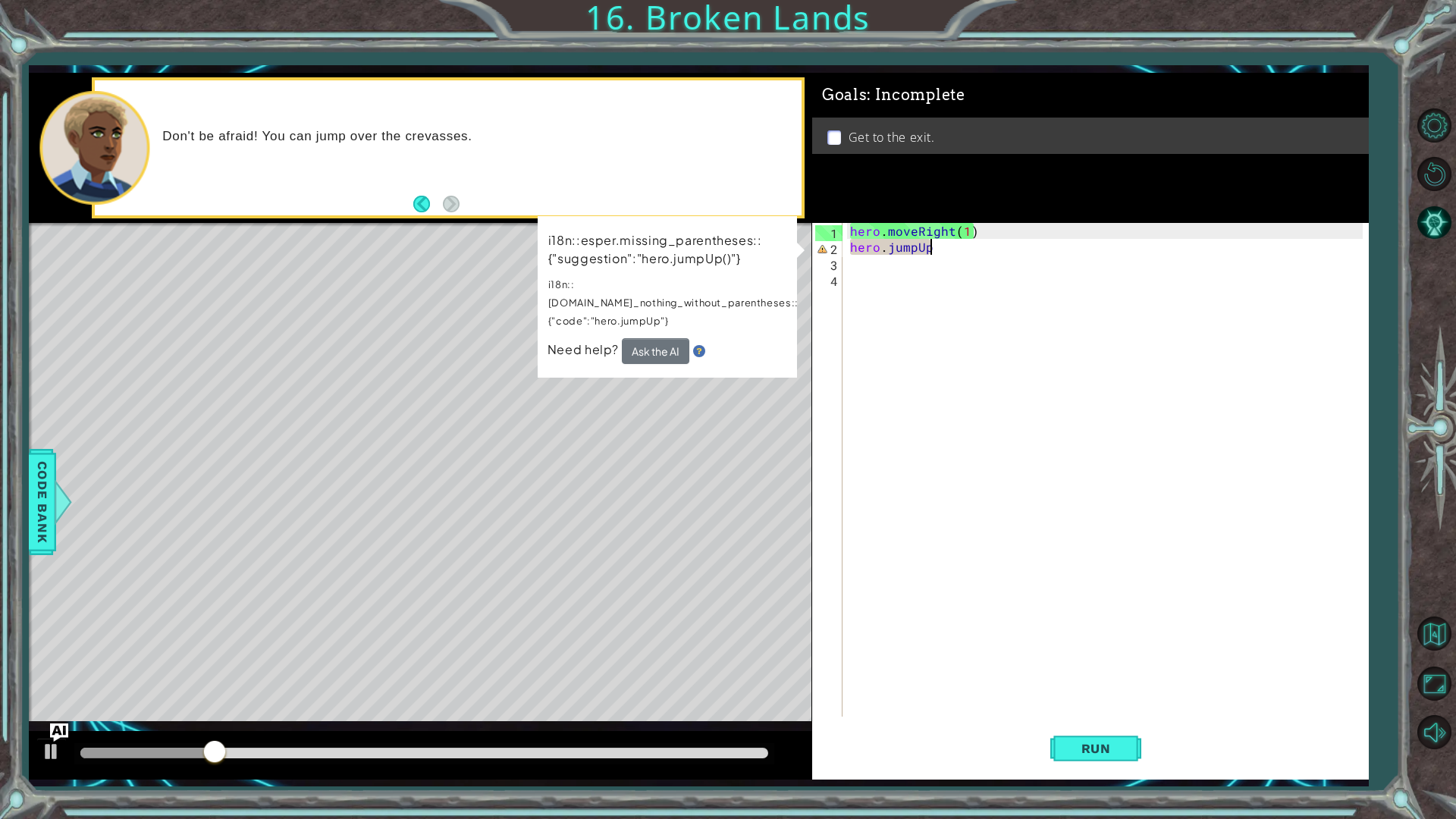
scroll to position [0, 5]
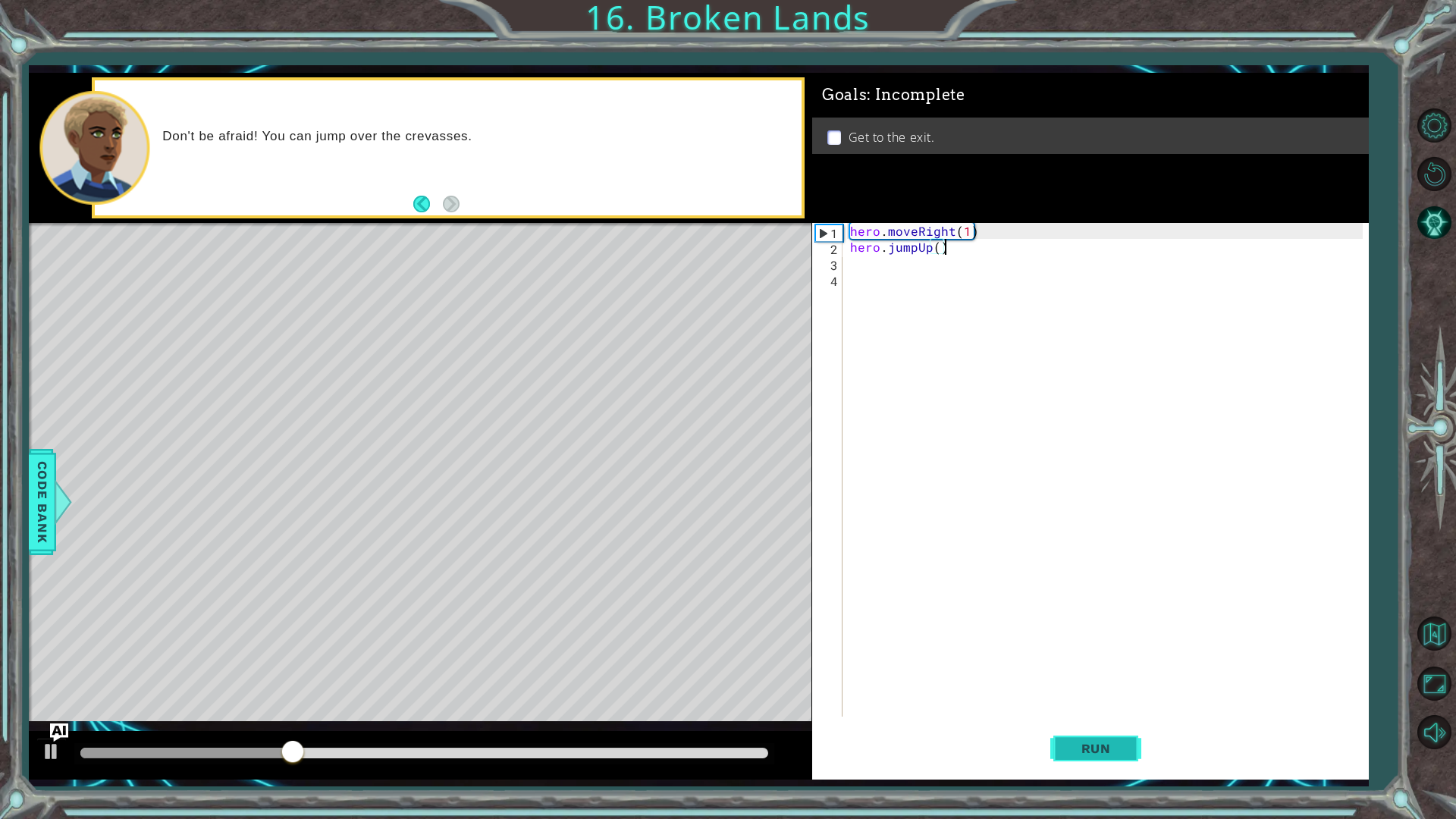
click at [1094, 650] on button "Run" at bounding box center [1096, 748] width 91 height 55
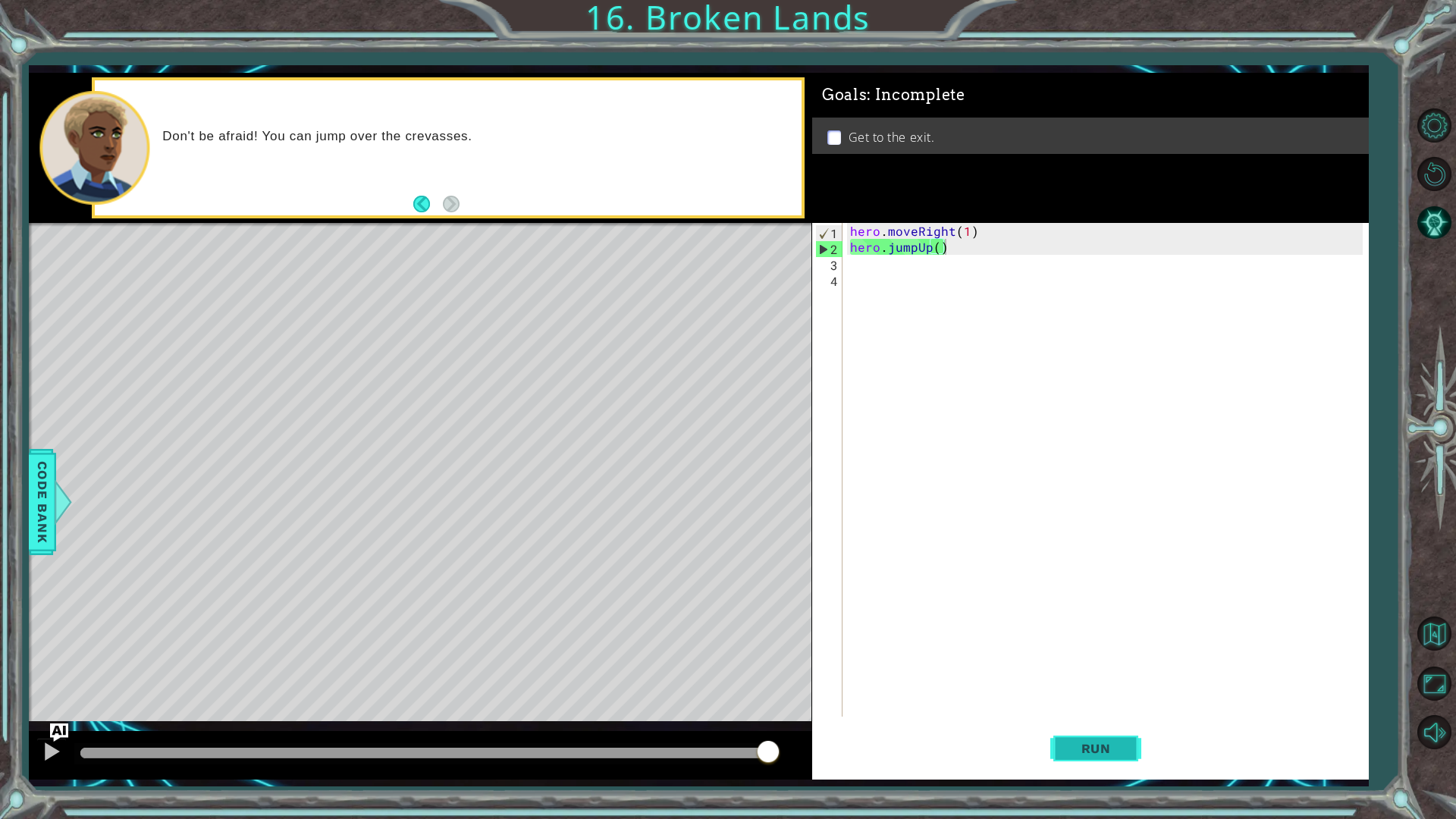
click at [1106, 650] on button "Run" at bounding box center [1096, 748] width 91 height 55
click at [51, 650] on img "Ask AI" at bounding box center [59, 732] width 20 height 20
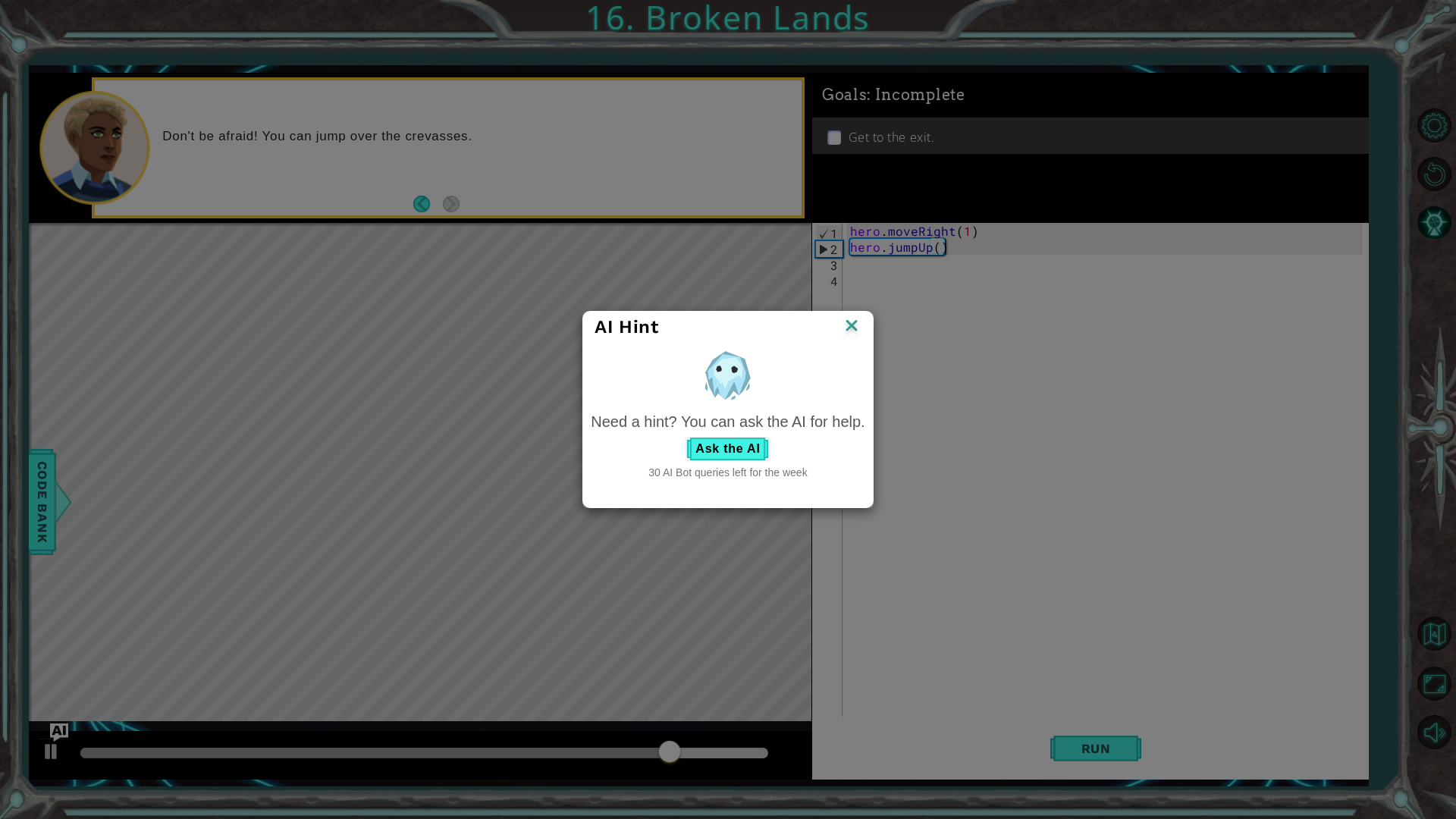
click at [718, 461] on div "Need a hint? You can ask the AI for help. Ask the AI 30 AI Bot queries left for…" at bounding box center [728, 445] width 274 height 69
click at [715, 448] on button "Ask the AI" at bounding box center [727, 449] width 84 height 24
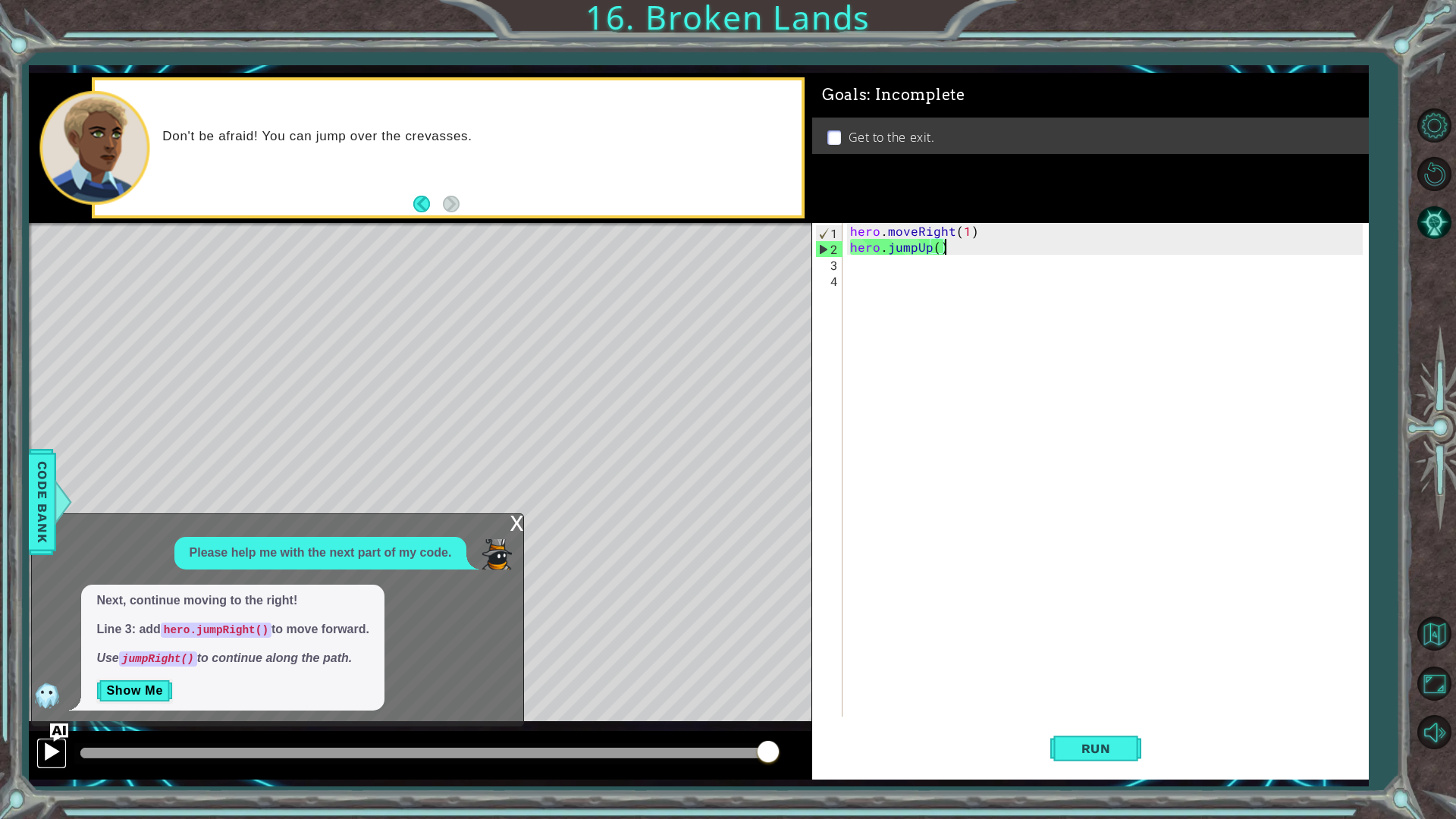
click at [49, 650] on div at bounding box center [51, 751] width 20 height 20
click at [49, 650] on button at bounding box center [52, 753] width 30 height 31
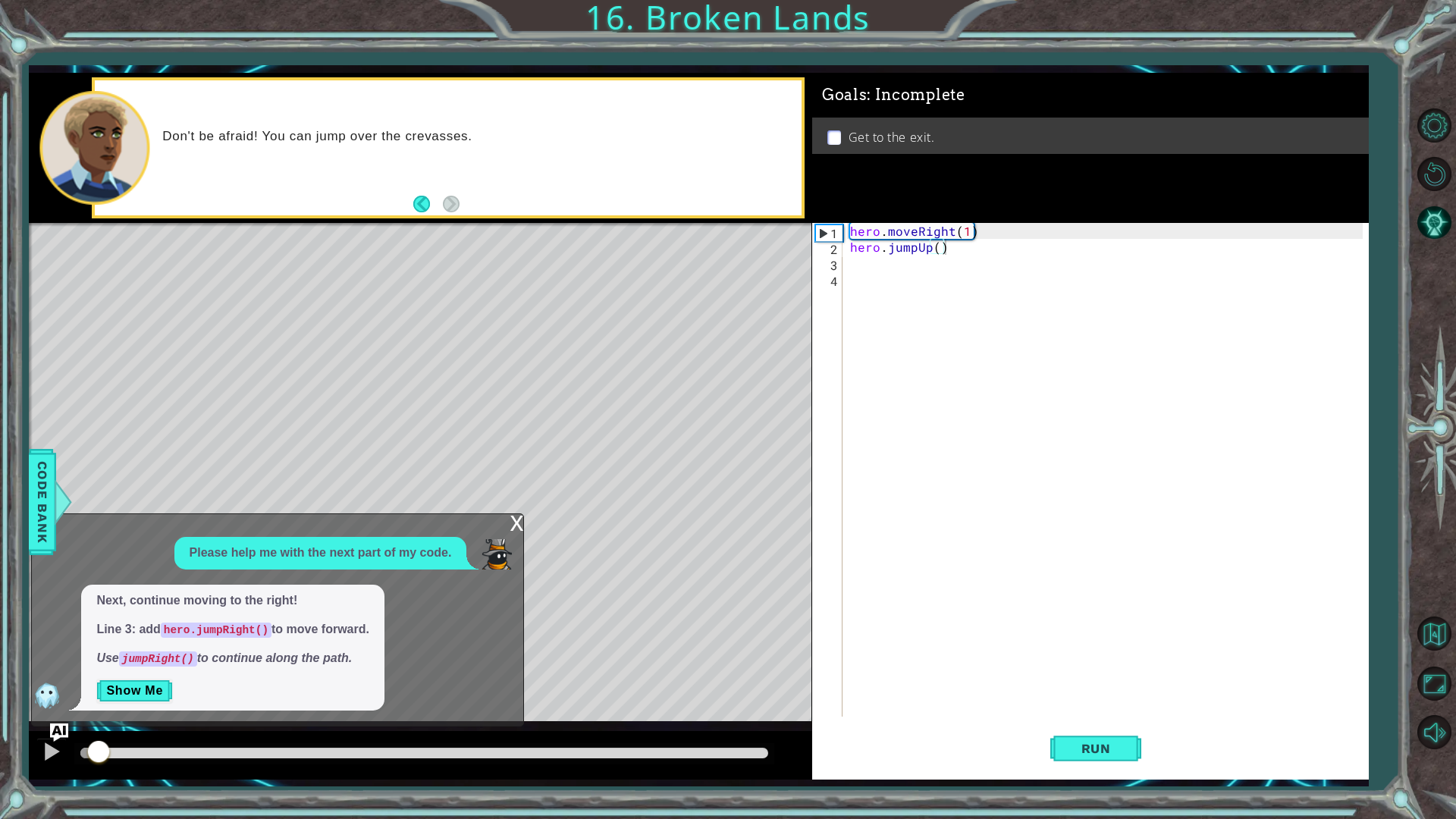
click at [513, 516] on div "x" at bounding box center [516, 521] width 14 height 15
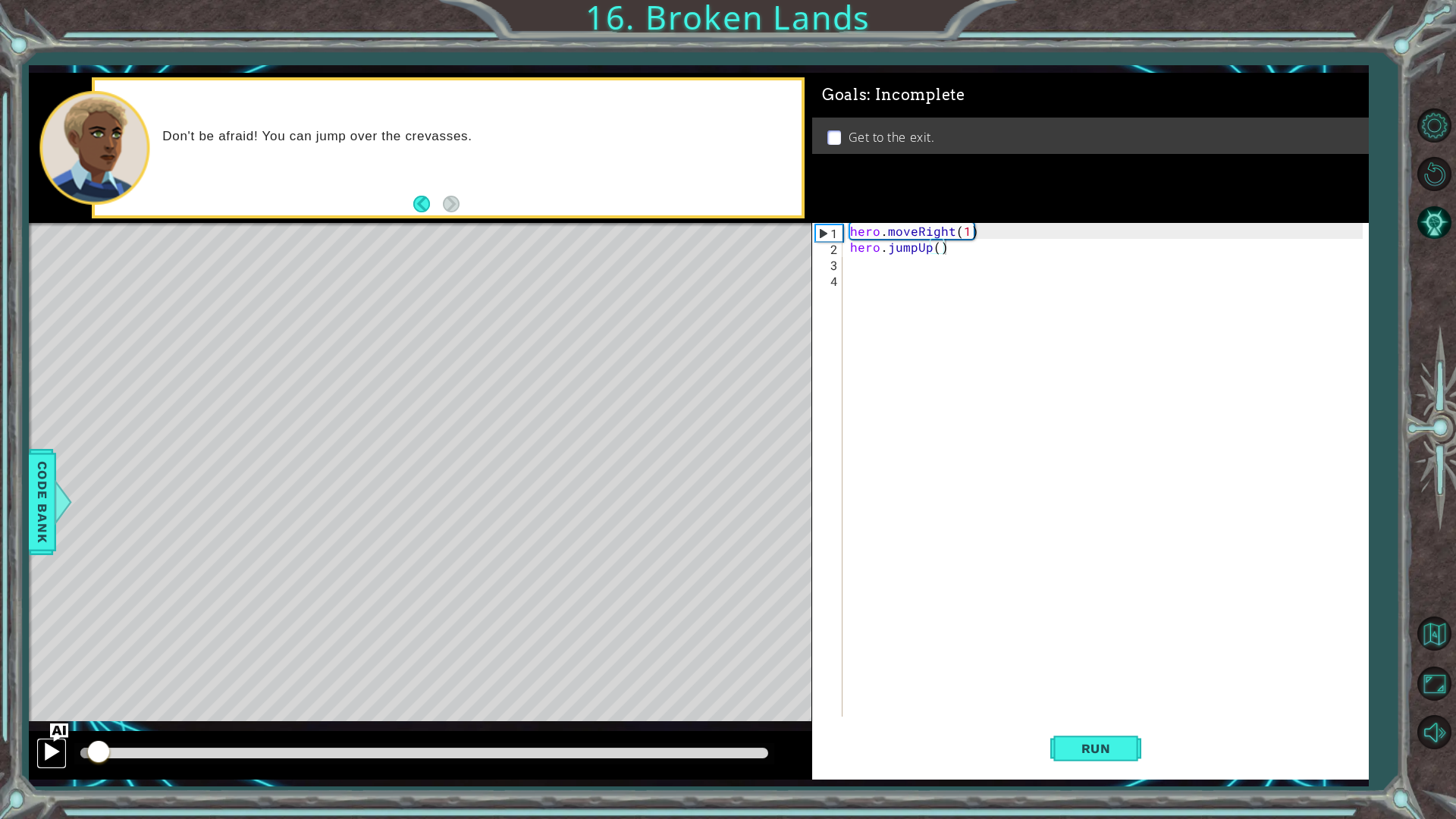
click at [45, 650] on div at bounding box center [51, 751] width 20 height 20
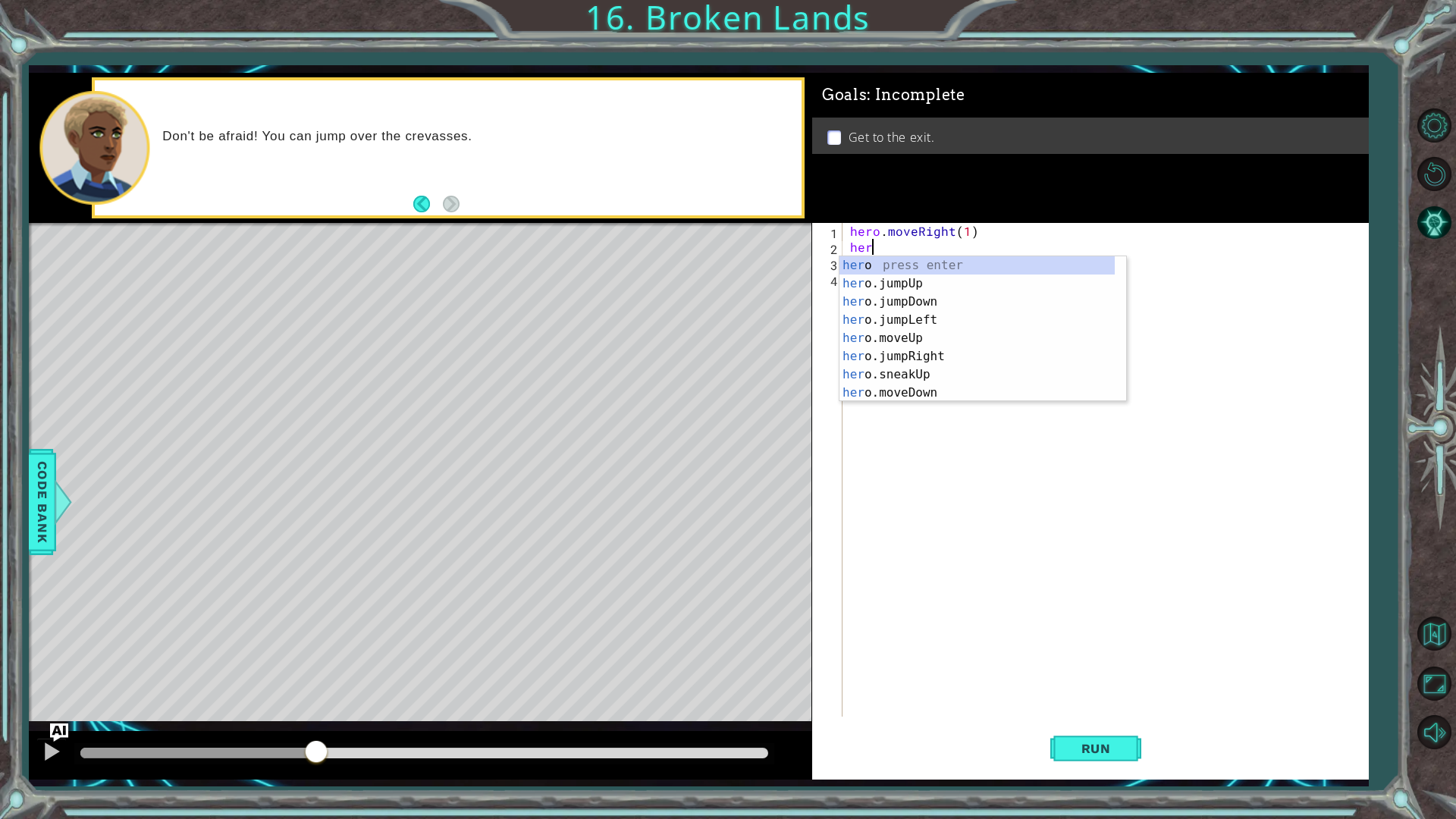
scroll to position [0, 0]
type textarea "h"
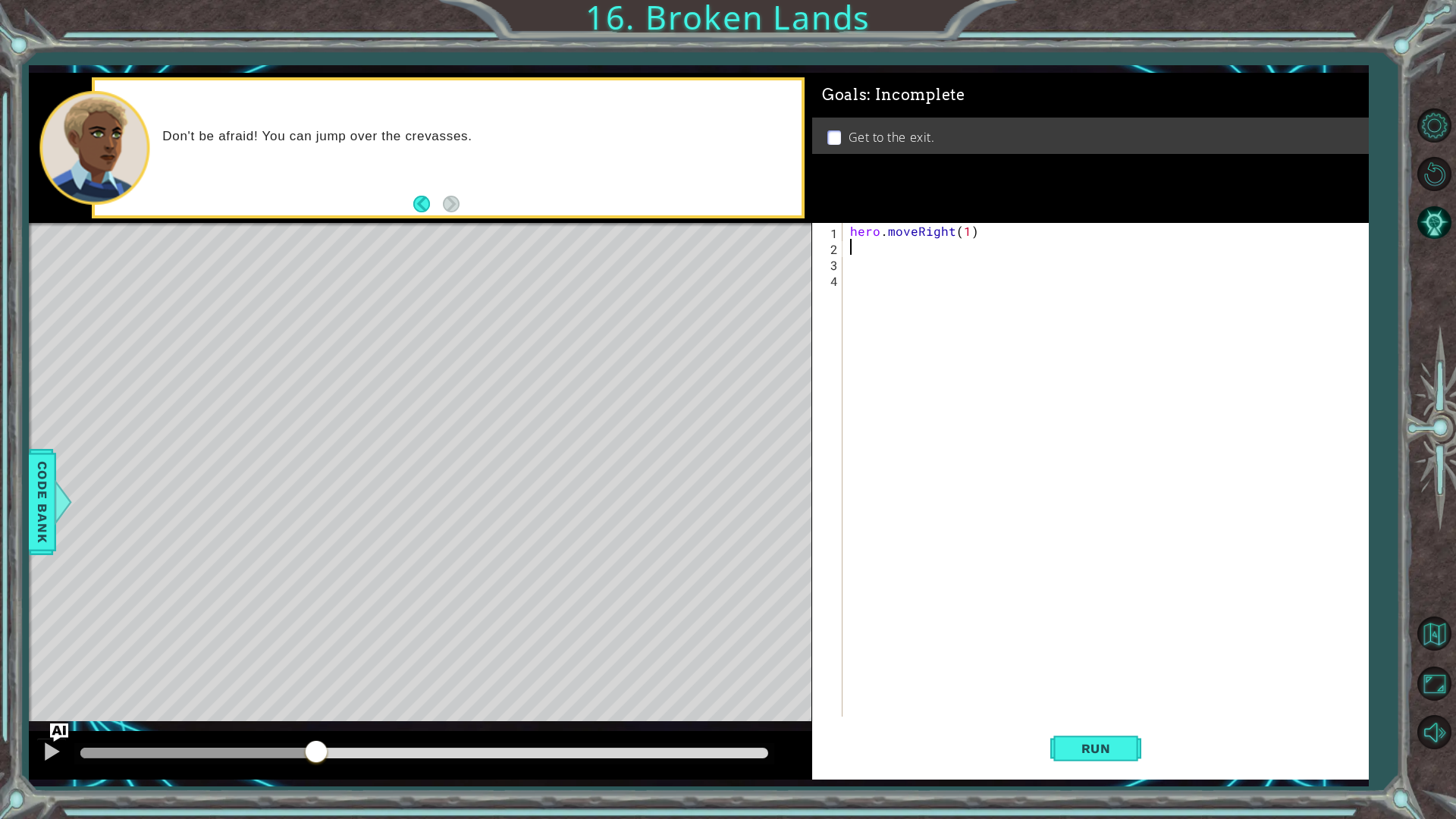
type textarea "hero.moveRight(1)"
click at [885, 259] on div "hero . moveRight ( 1 )" at bounding box center [1109, 485] width 524 height 525
click at [877, 247] on div "hero . moveRight ( 1 )" at bounding box center [1109, 485] width 524 height 525
type textarea "H"
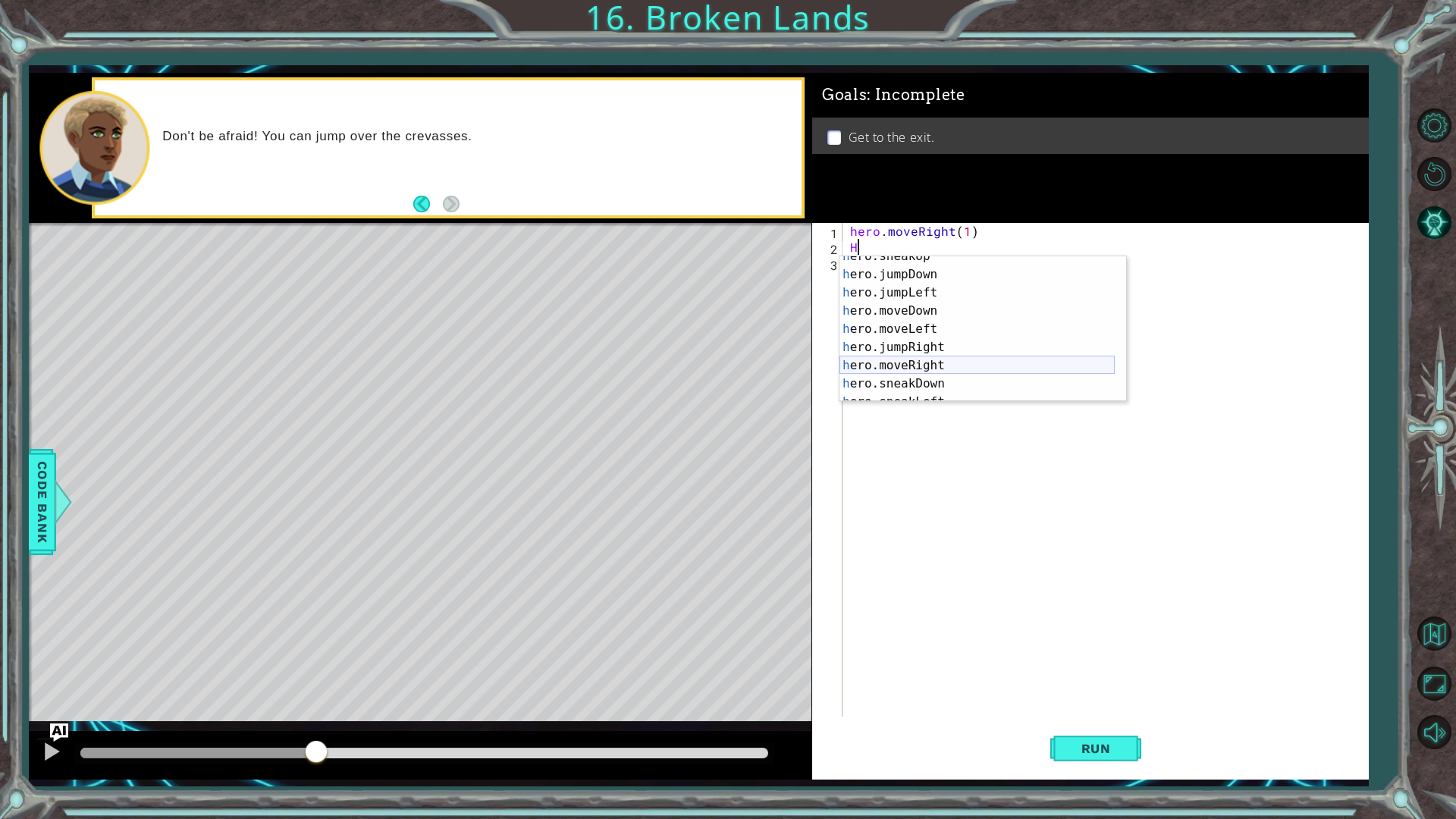
scroll to position [91, 0]
click at [928, 303] on div "h ero.moveDown press enter h ero.moveLeft press enter h ero.jumpRight press ent…" at bounding box center [977, 347] width 275 height 182
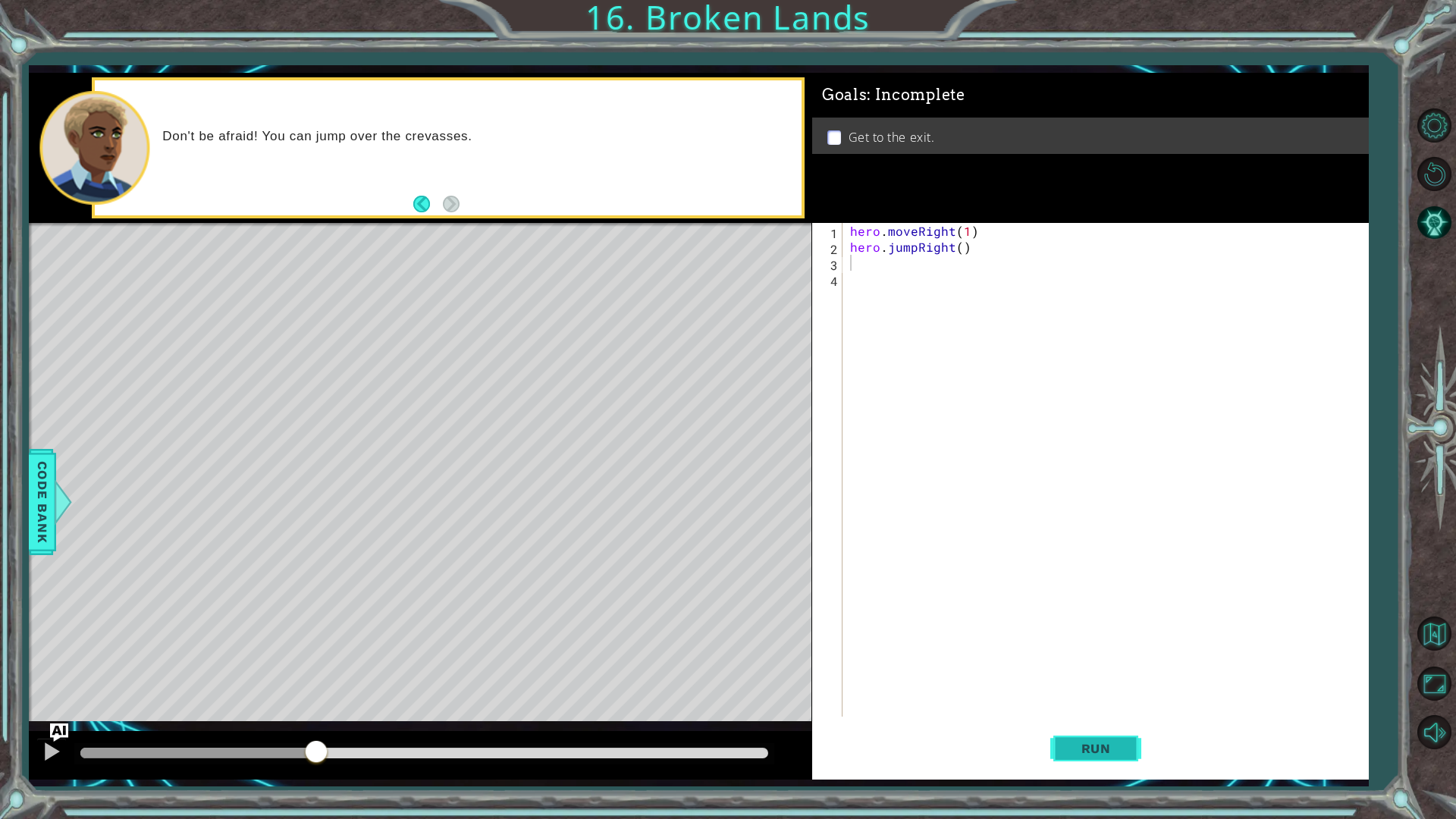
click at [1116, 650] on span "Run" at bounding box center [1096, 748] width 60 height 15
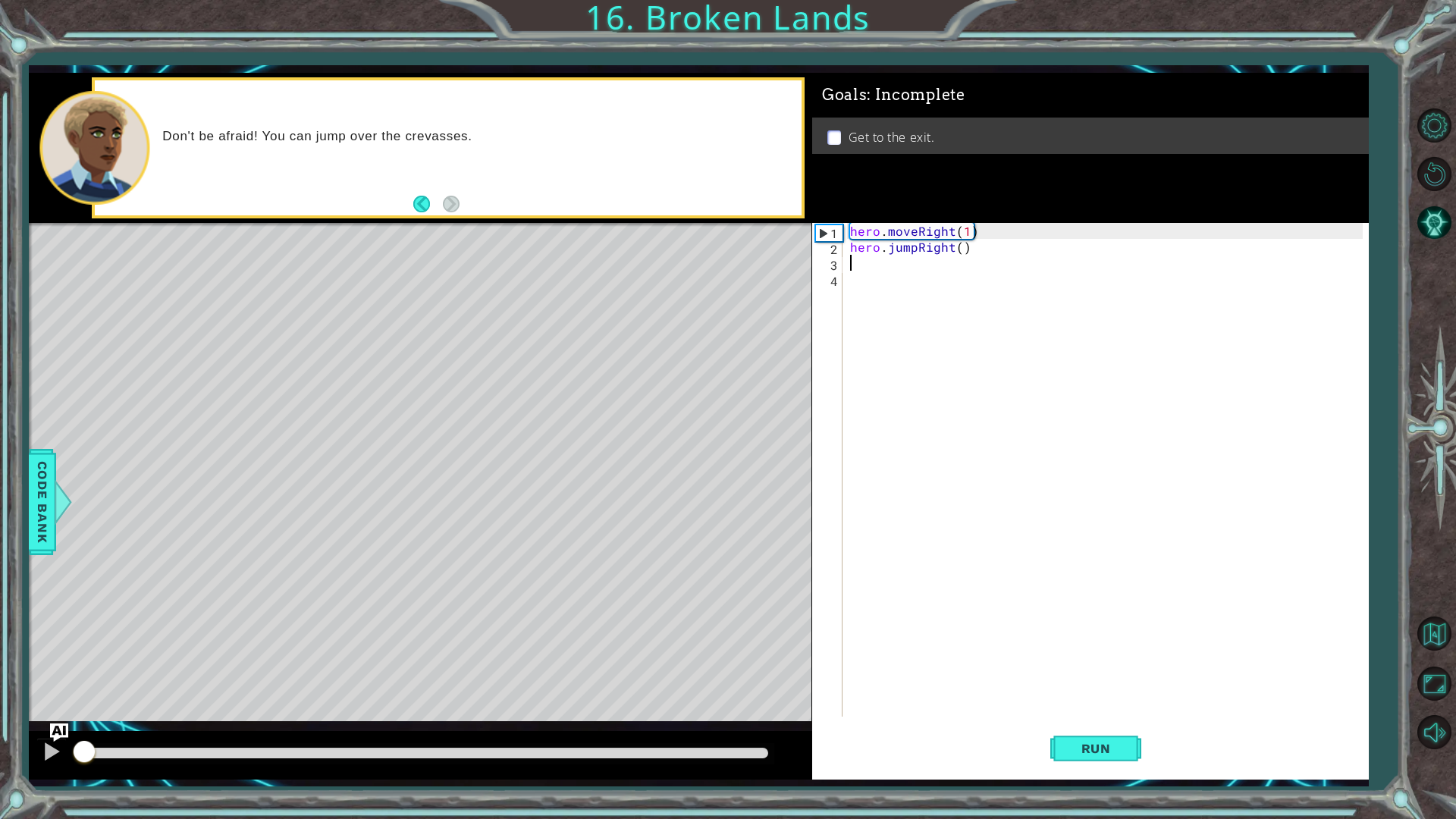
drag, startPoint x: 218, startPoint y: 750, endPoint x: 18, endPoint y: 742, distance: 200.2
click at [18, 650] on div "1 2 3 4 hero . moveRight ( 1 ) hero . jumpUp ( ) hero . jumpRight ( ) ההההההההה…" at bounding box center [728, 410] width 1456 height 819
click at [38, 650] on button at bounding box center [52, 753] width 30 height 31
drag, startPoint x: 51, startPoint y: 748, endPoint x: 46, endPoint y: 740, distance: 9.4
click at [49, 650] on div at bounding box center [51, 751] width 20 height 20
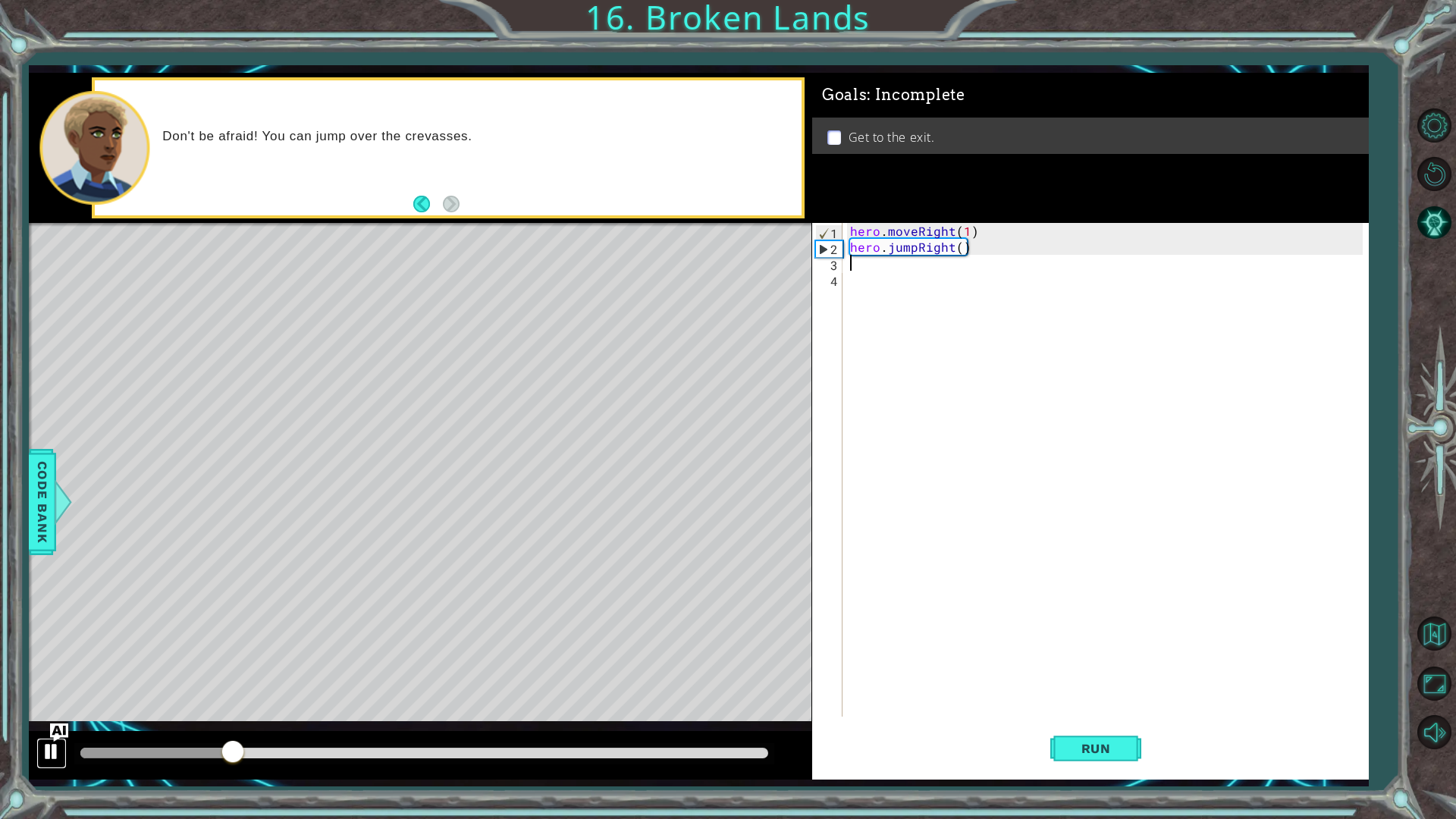
drag, startPoint x: 54, startPoint y: 749, endPoint x: 45, endPoint y: 746, distance: 9.5
click at [51, 650] on div at bounding box center [51, 751] width 20 height 20
click at [88, 650] on div at bounding box center [157, 753] width 154 height 10
click at [54, 650] on div at bounding box center [51, 751] width 20 height 20
click at [58, 650] on div at bounding box center [51, 751] width 20 height 20
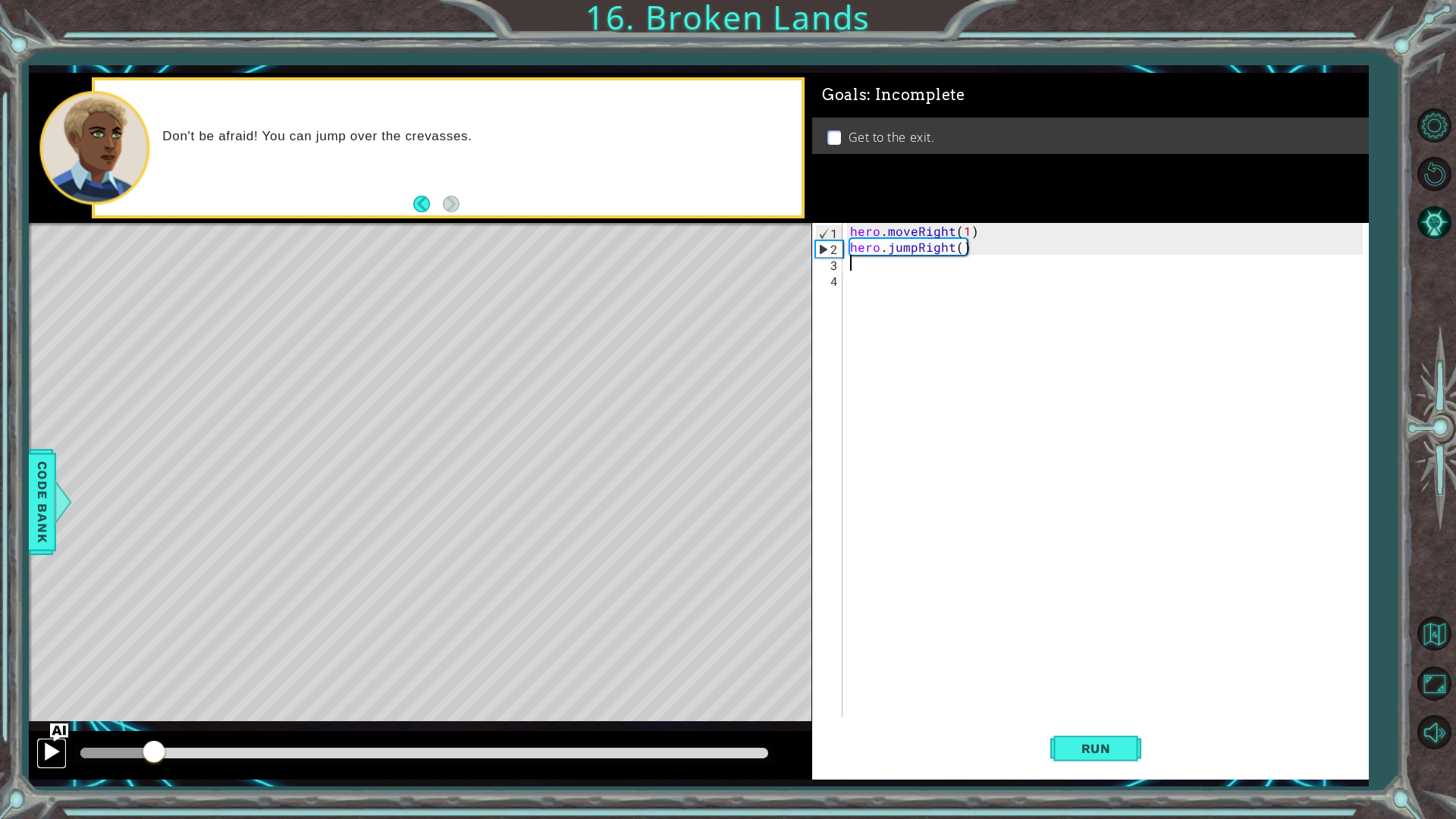
click at [55, 650] on div at bounding box center [51, 751] width 20 height 20
type textarea "H"
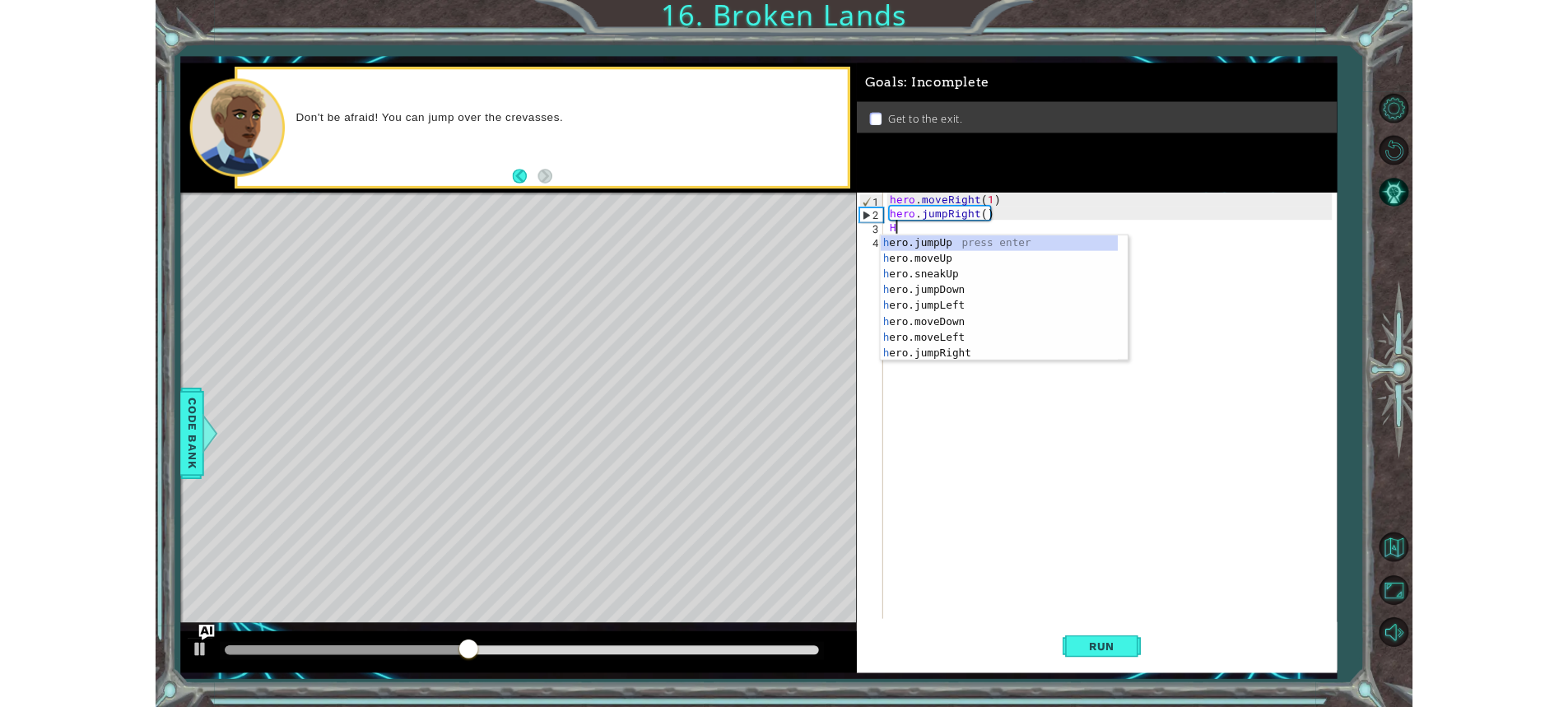
scroll to position [0, 0]
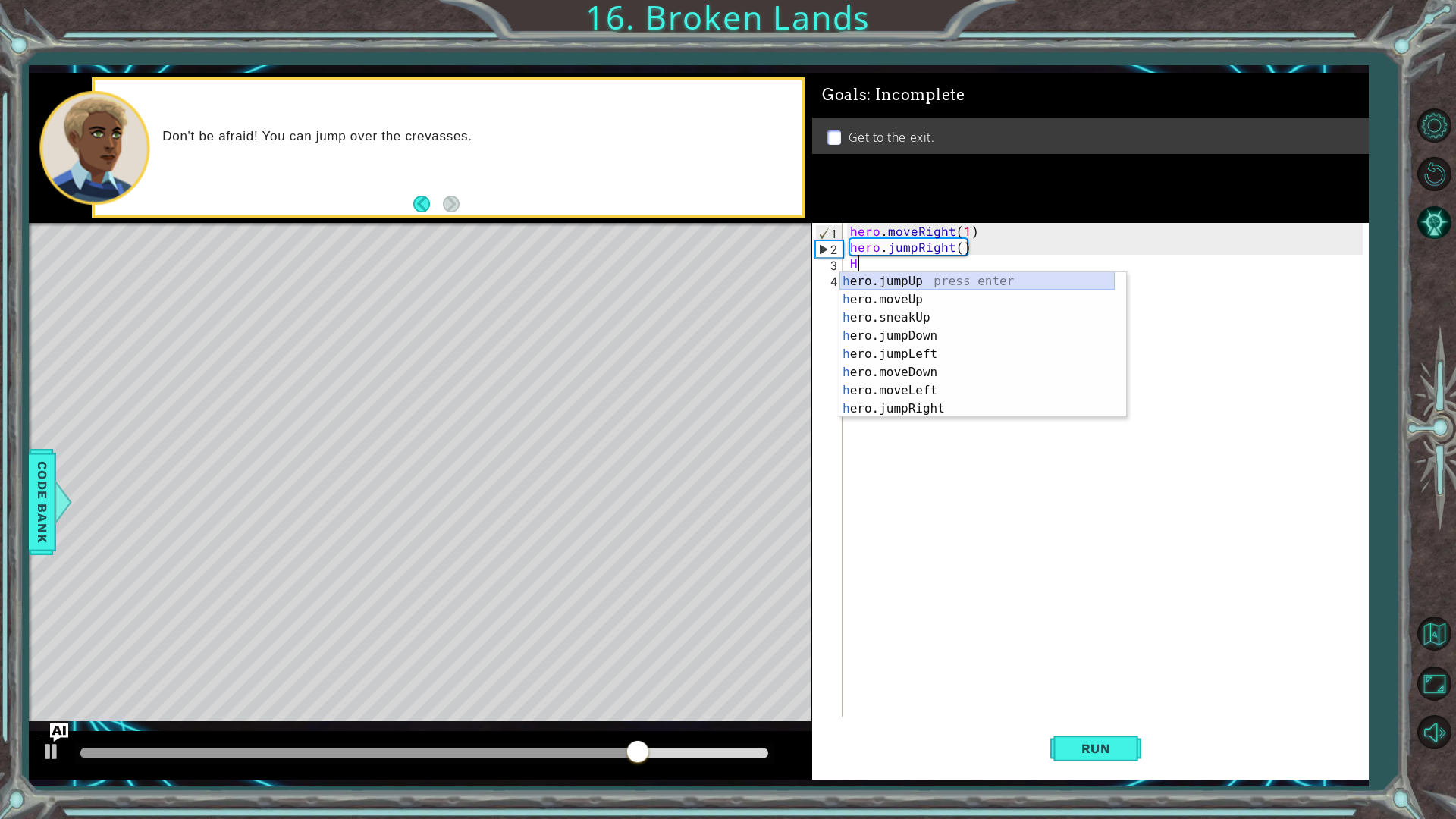
click at [922, 275] on div "h ero.jumpUp press enter h ero.moveUp press enter h ero.sneakUp press enter h e…" at bounding box center [977, 363] width 275 height 182
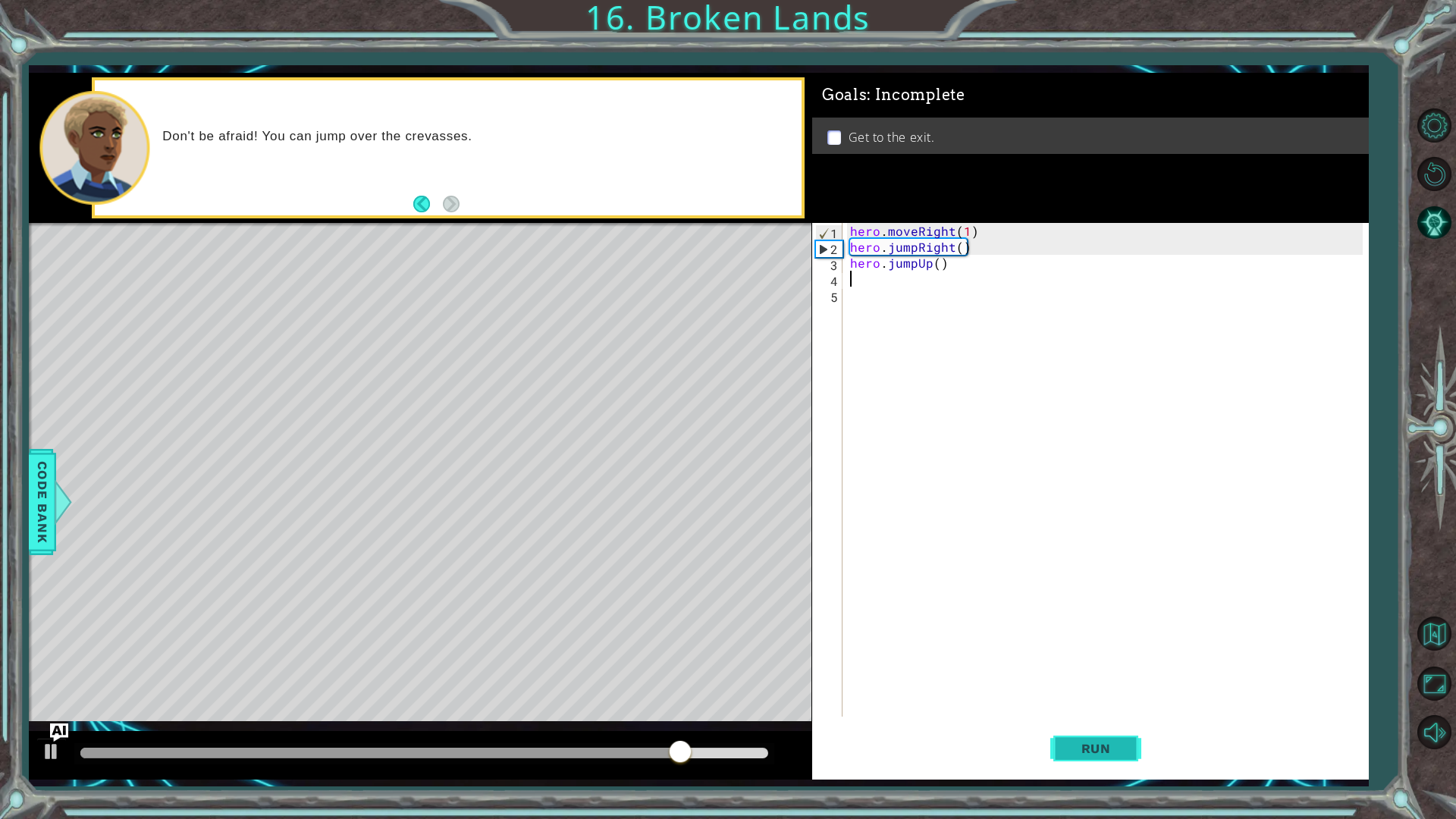
click at [1078, 650] on span "Run" at bounding box center [1096, 748] width 60 height 15
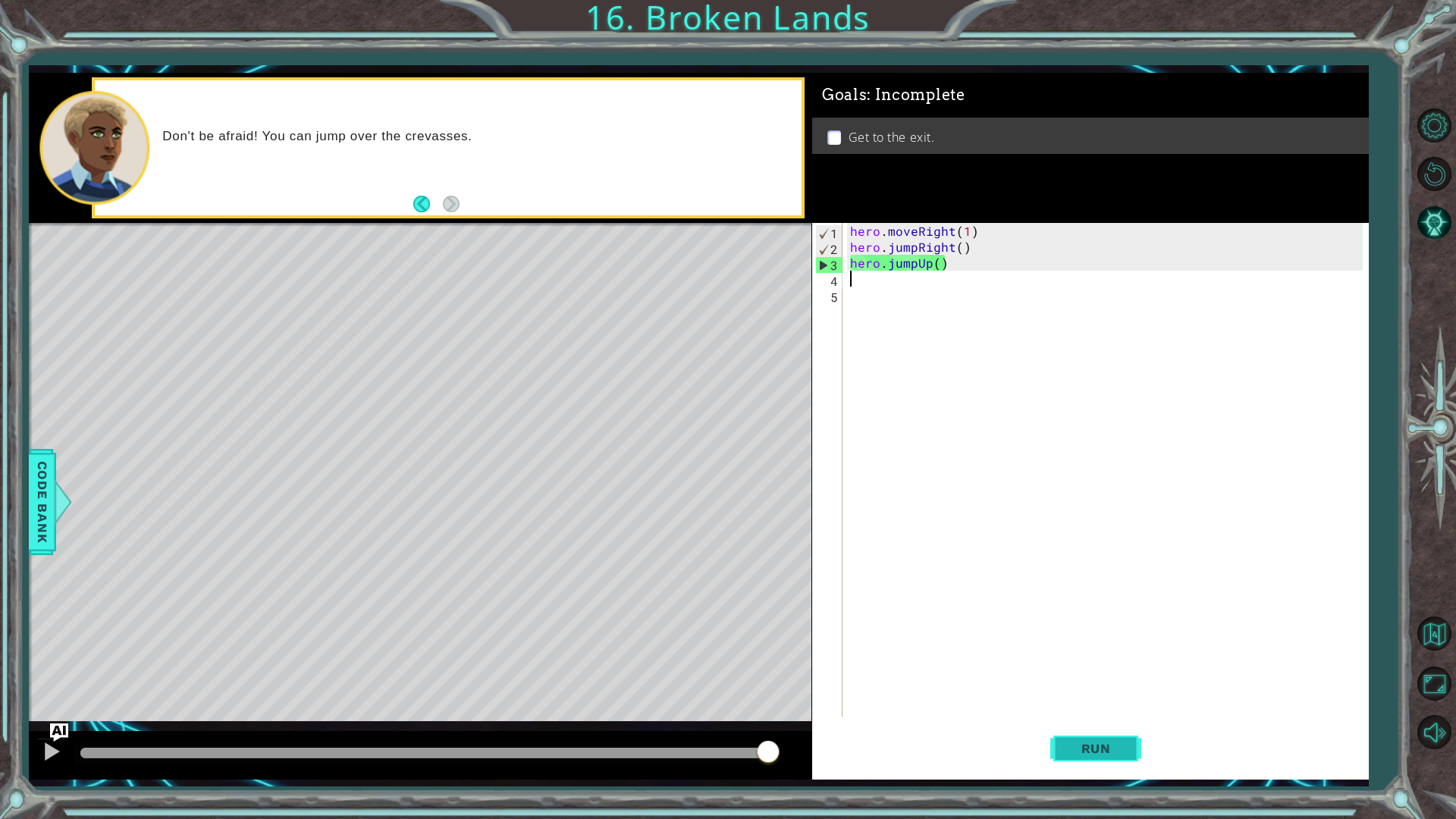
click at [1090, 650] on button "Run" at bounding box center [1096, 748] width 91 height 55
click at [1107, 650] on button "Run" at bounding box center [1096, 748] width 91 height 55
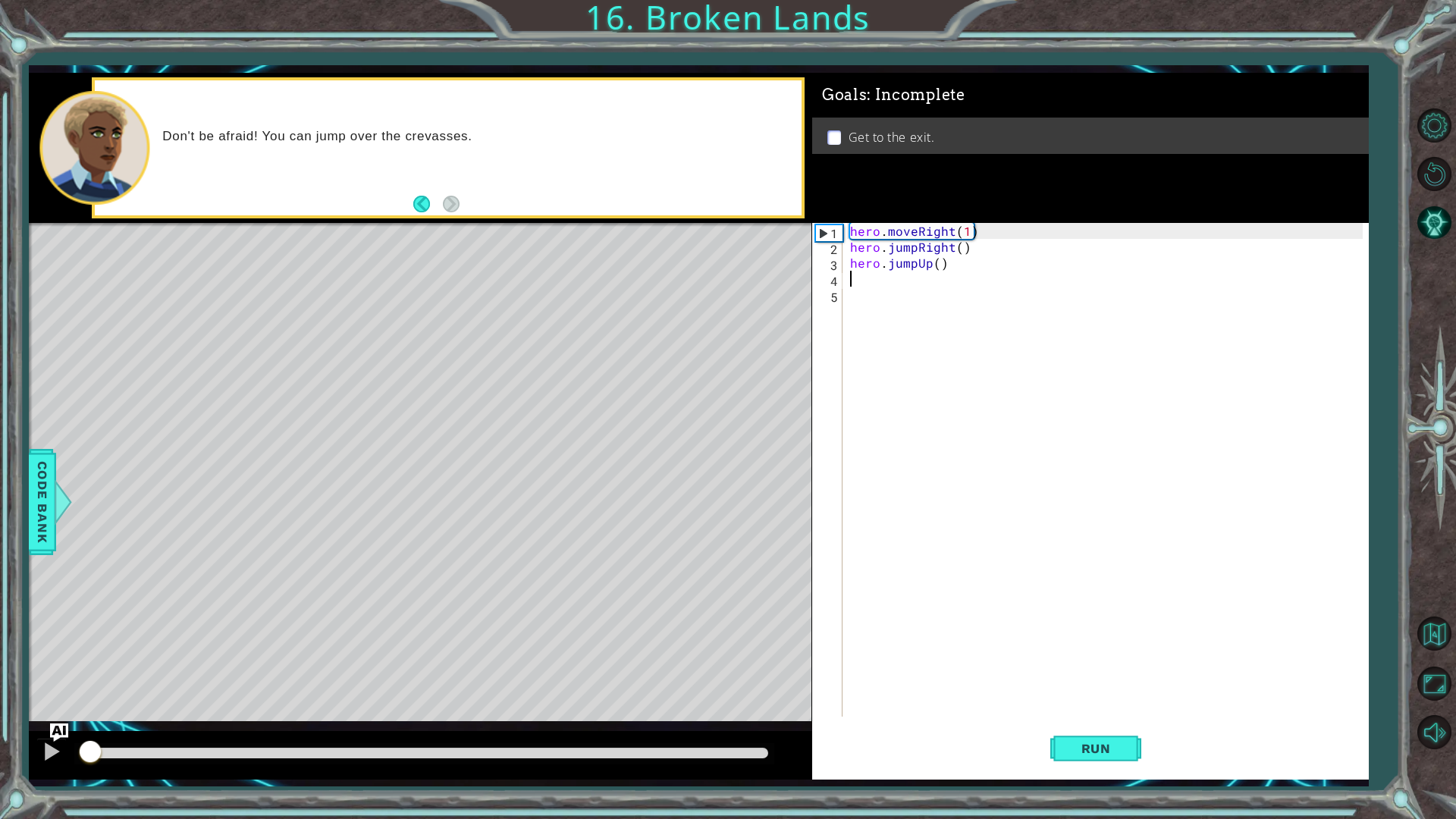
click at [85, 650] on div at bounding box center [85, 753] width 10 height 10
click at [52, 650] on div at bounding box center [51, 751] width 20 height 20
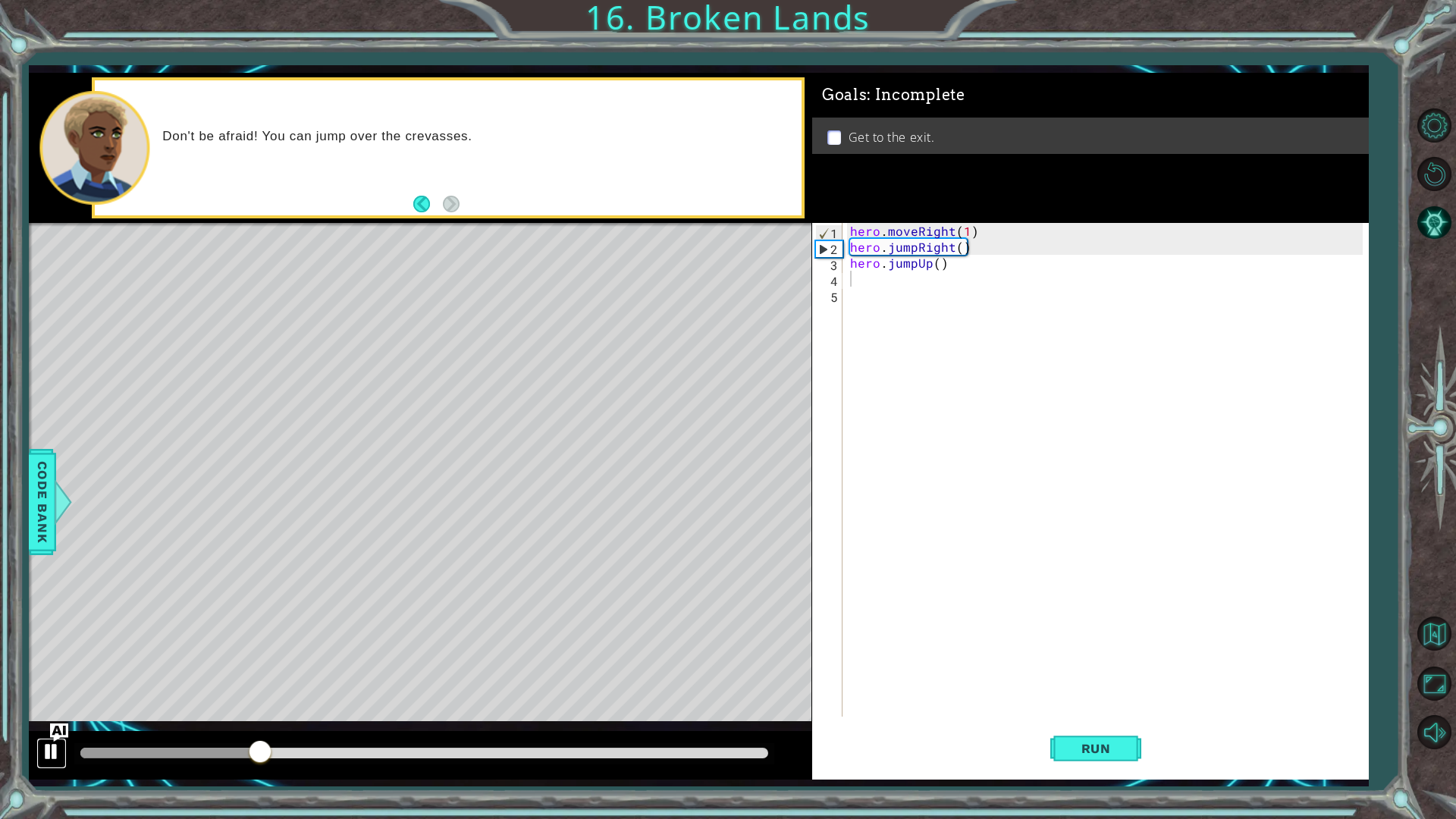
click at [51, 650] on div at bounding box center [51, 751] width 20 height 20
click at [46, 650] on div at bounding box center [420, 755] width 782 height 49
click at [39, 650] on button at bounding box center [52, 753] width 30 height 31
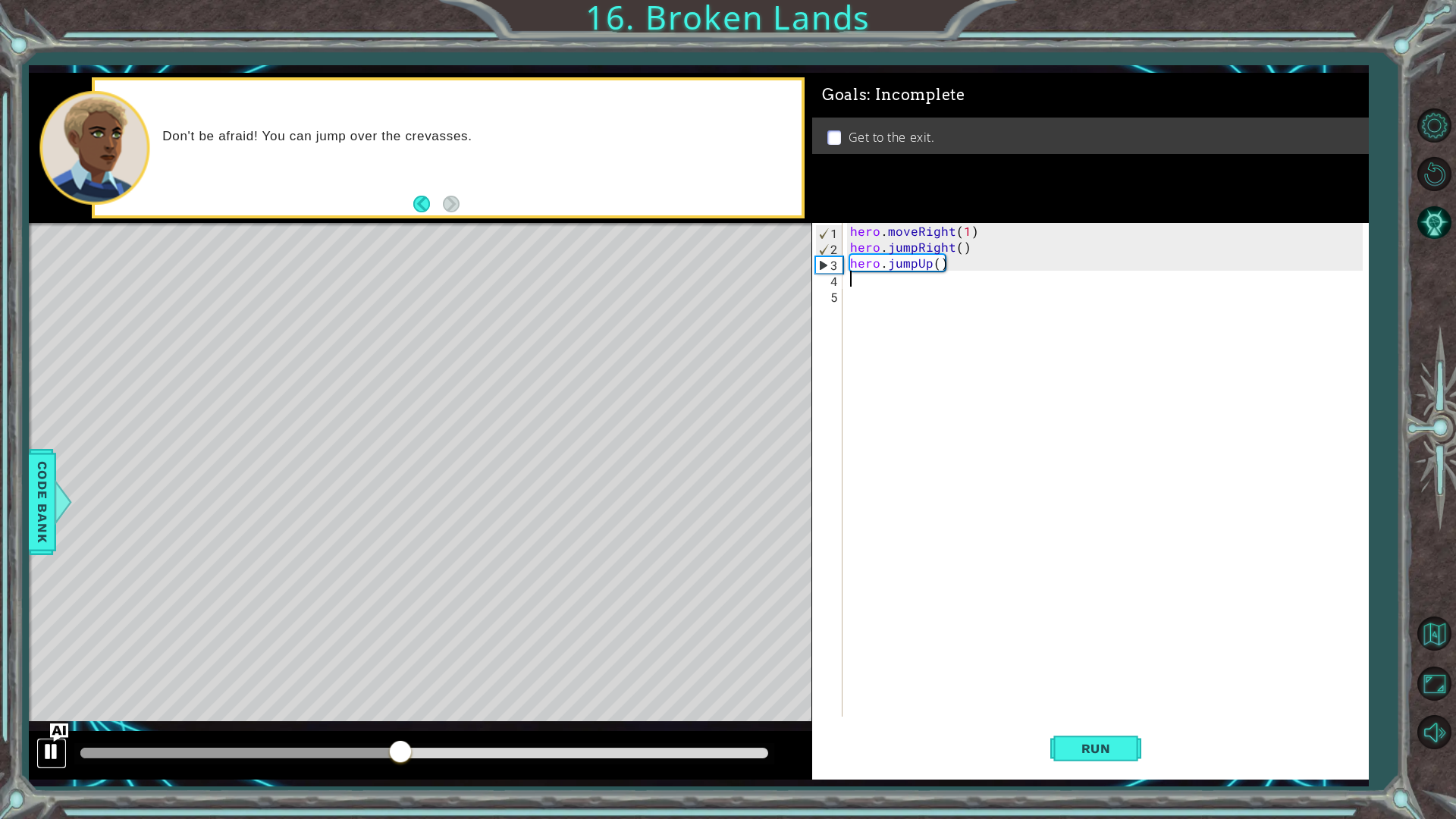
click at [42, 650] on div at bounding box center [51, 751] width 20 height 20
click at [39, 650] on button at bounding box center [52, 753] width 30 height 31
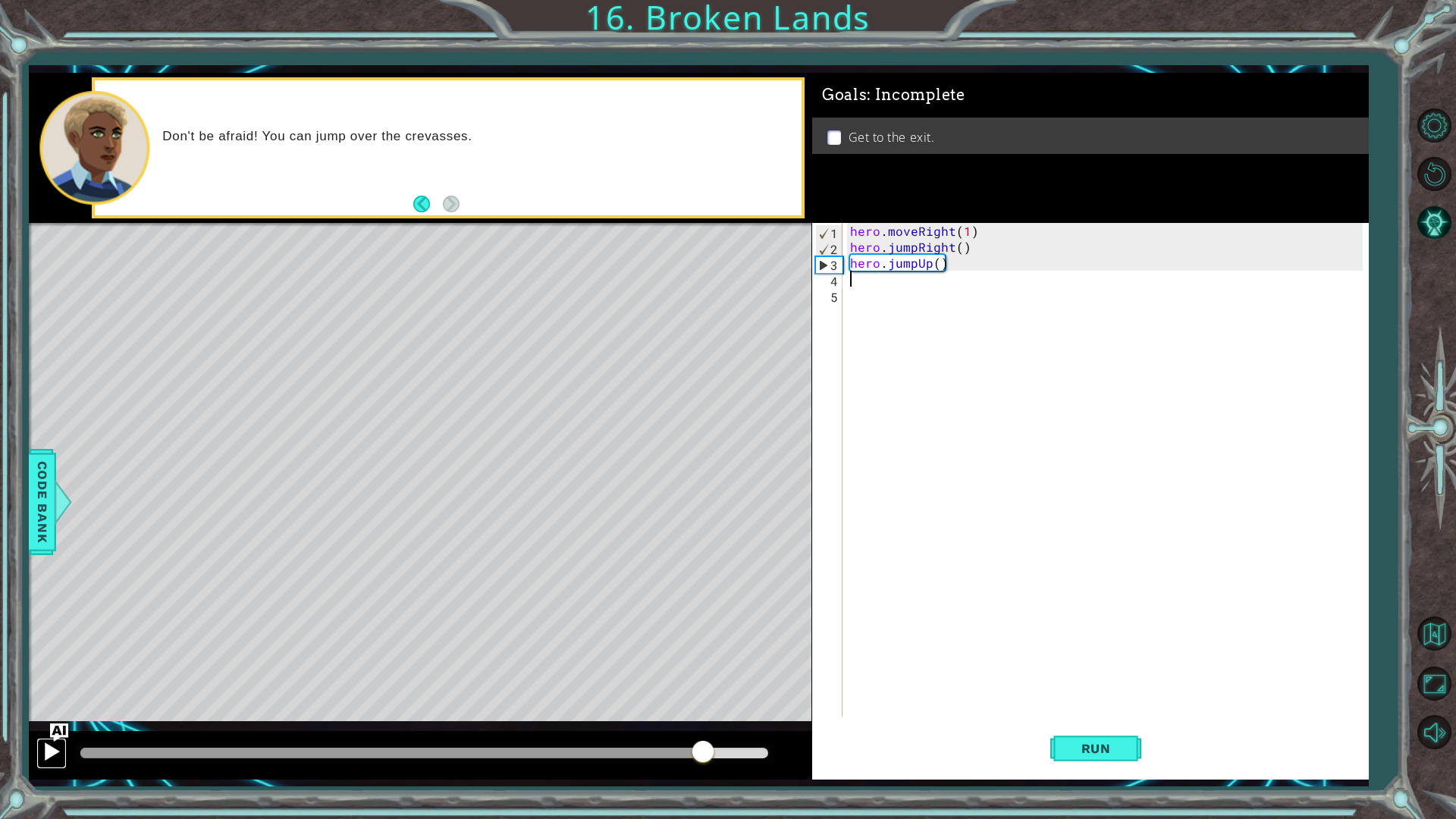
click at [39, 650] on button at bounding box center [52, 753] width 30 height 31
drag, startPoint x: 769, startPoint y: 746, endPoint x: 570, endPoint y: 762, distance: 199.6
click at [570, 650] on div at bounding box center [567, 753] width 27 height 27
click at [40, 650] on button at bounding box center [52, 753] width 30 height 31
click at [42, 650] on div at bounding box center [51, 751] width 20 height 20
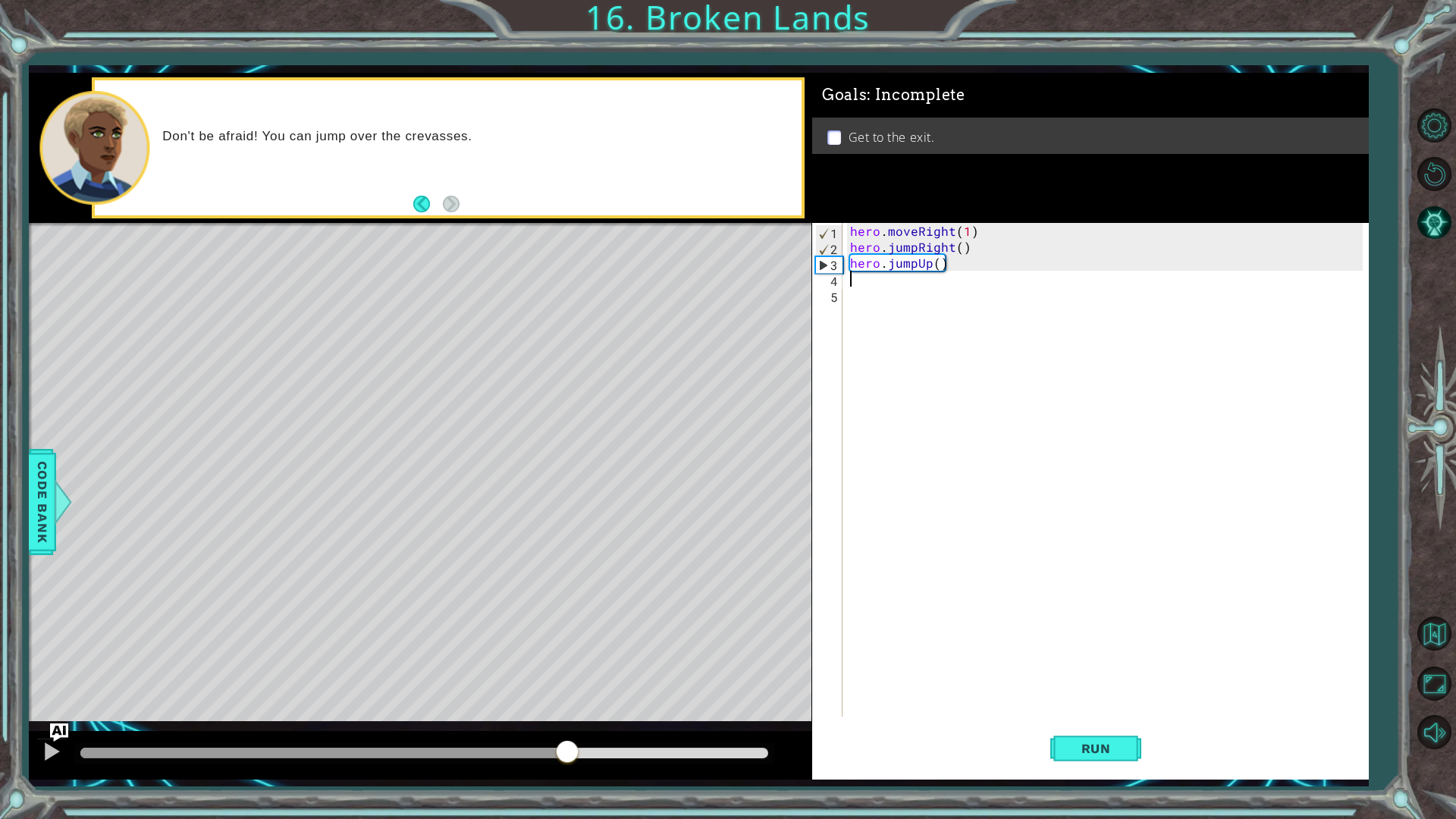
drag, startPoint x: 591, startPoint y: 744, endPoint x: 570, endPoint y: 762, distance: 27.7
click at [570, 650] on div at bounding box center [567, 753] width 27 height 27
click at [42, 650] on div at bounding box center [51, 751] width 20 height 20
click at [0, 0] on div at bounding box center [0, 0] width 0 height 0
click at [44, 650] on div at bounding box center [51, 751] width 20 height 20
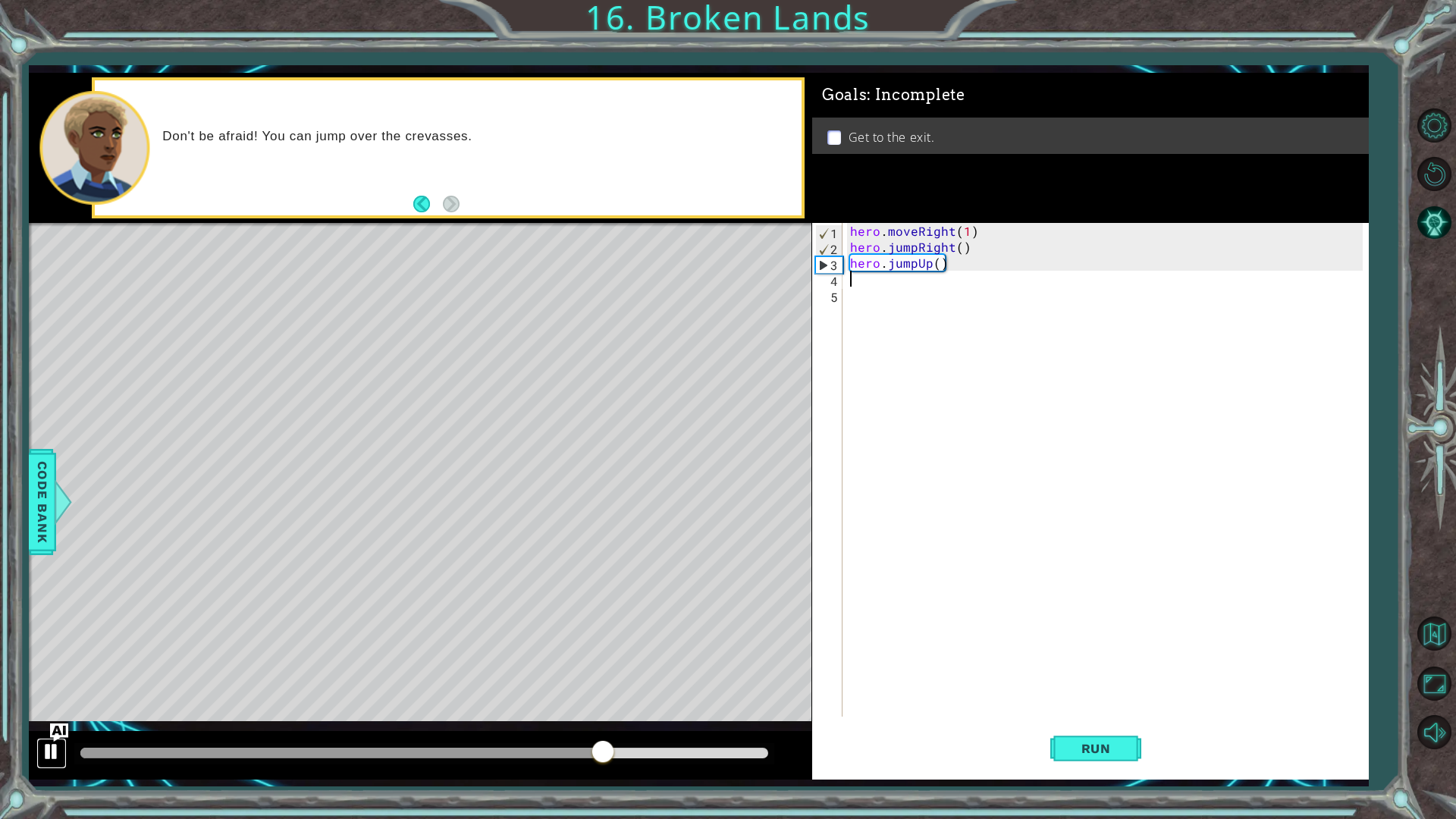
click at [47, 650] on div at bounding box center [51, 751] width 20 height 20
click at [46, 650] on div at bounding box center [51, 751] width 20 height 20
click at [1102, 650] on span "Run" at bounding box center [1096, 748] width 60 height 15
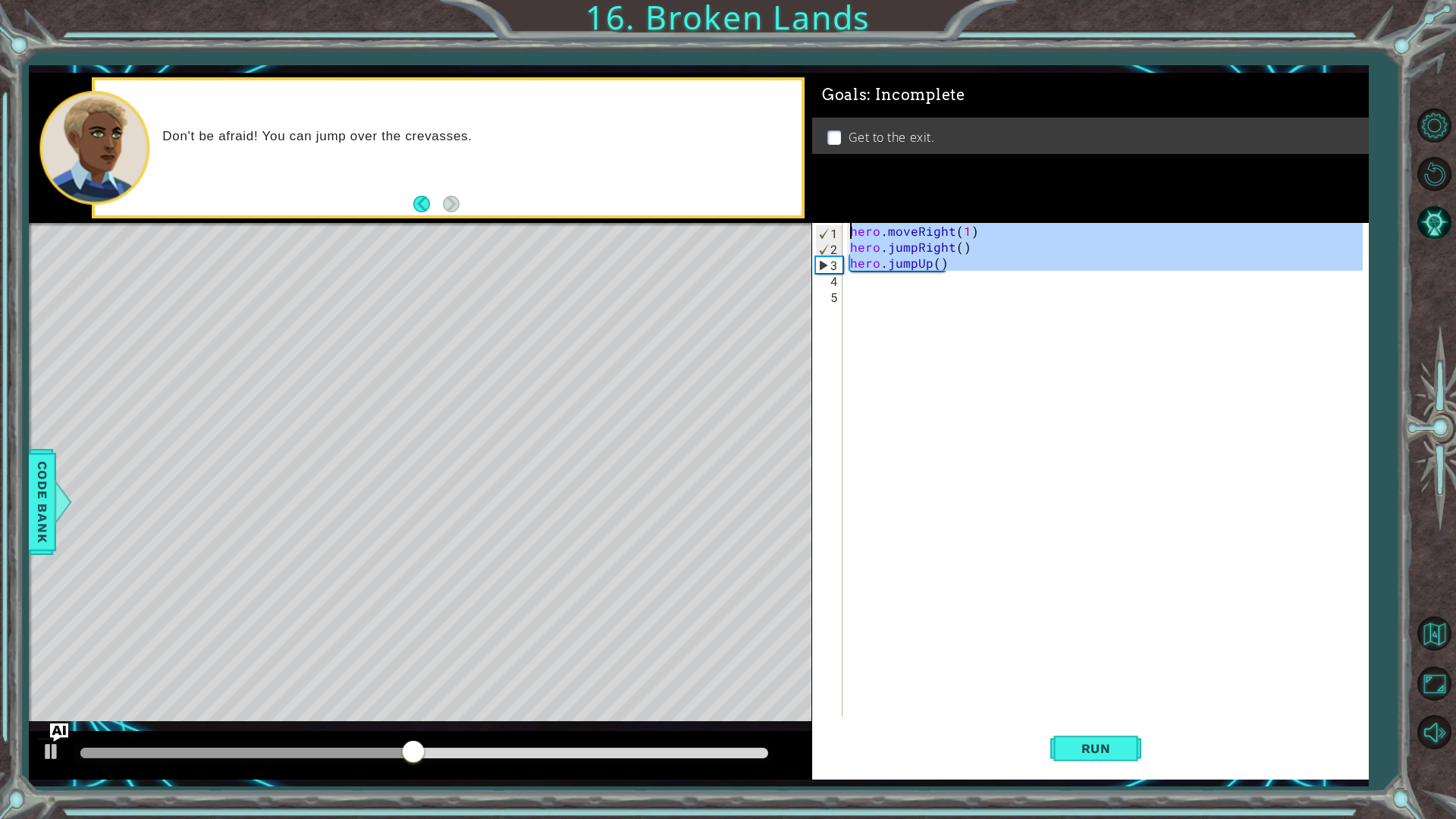
drag, startPoint x: 986, startPoint y: 274, endPoint x: 381, endPoint y: 218, distance: 607.6
click at [381, 218] on div "1 2 3 4 hero . moveRight ( 1 ) hero . jumpUp ( ) hero . jumpRight ( ) ההההההההה…" at bounding box center [698, 426] width 1339 height 707
type textarea "hero.moveRight(1)"
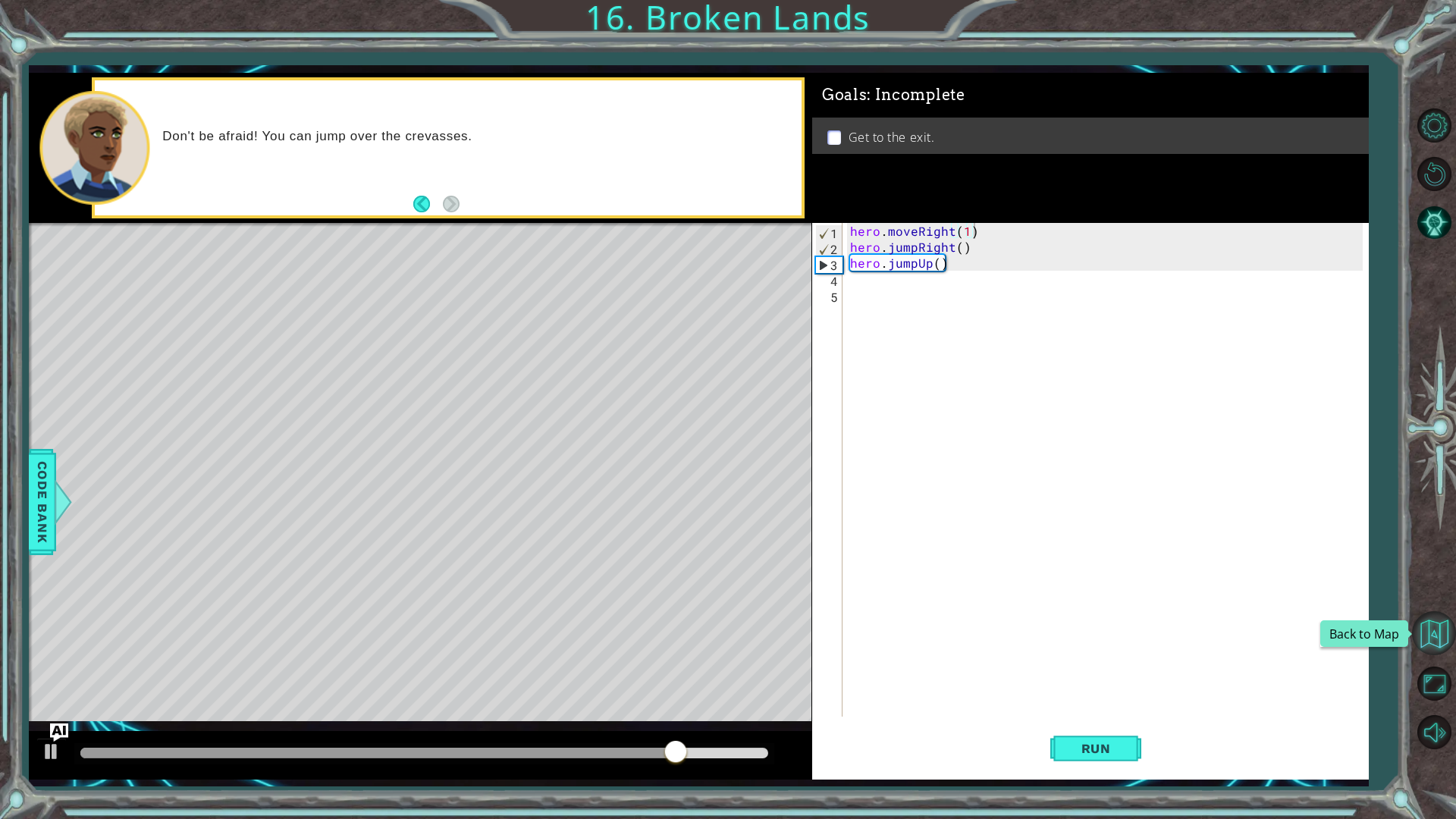
click at [1427, 625] on button "Back to Map" at bounding box center [1434, 633] width 44 height 44
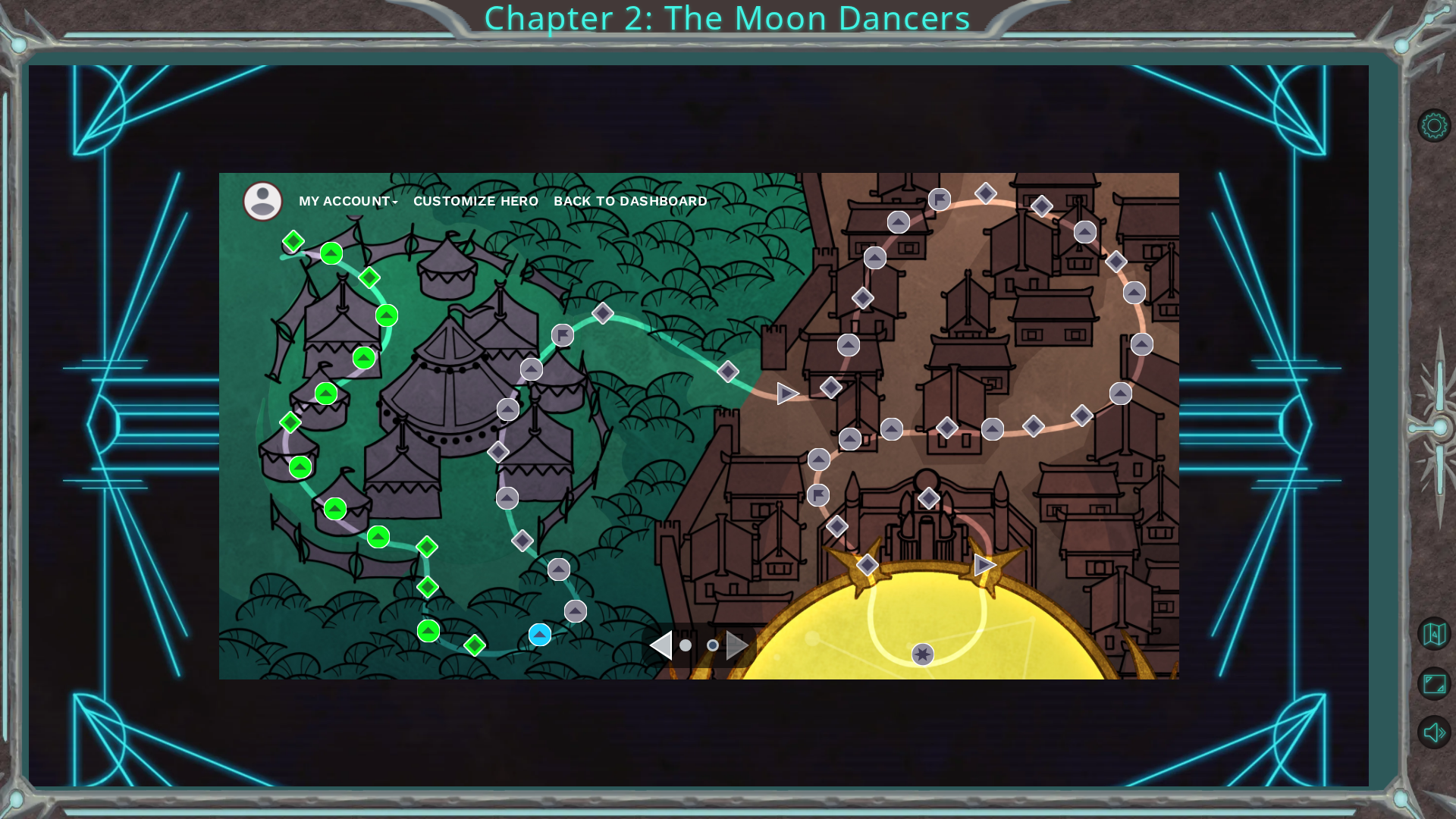
click at [666, 641] on div "Navigate to the previous page" at bounding box center [660, 645] width 22 height 30
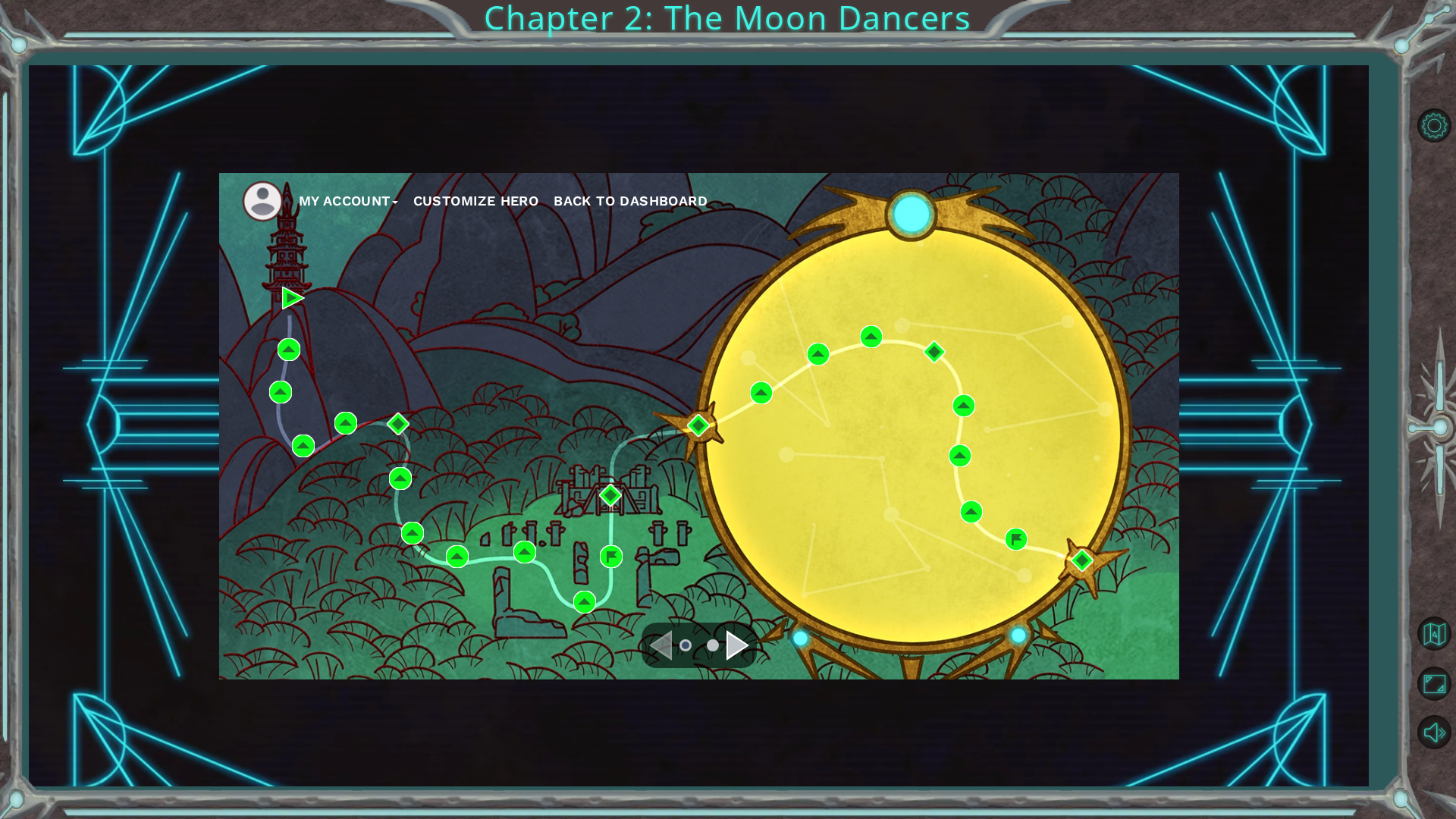
click at [663, 641] on div "Navigate to the previous page" at bounding box center [660, 645] width 22 height 30
click at [733, 638] on div "Navigate to the next page" at bounding box center [738, 645] width 22 height 30
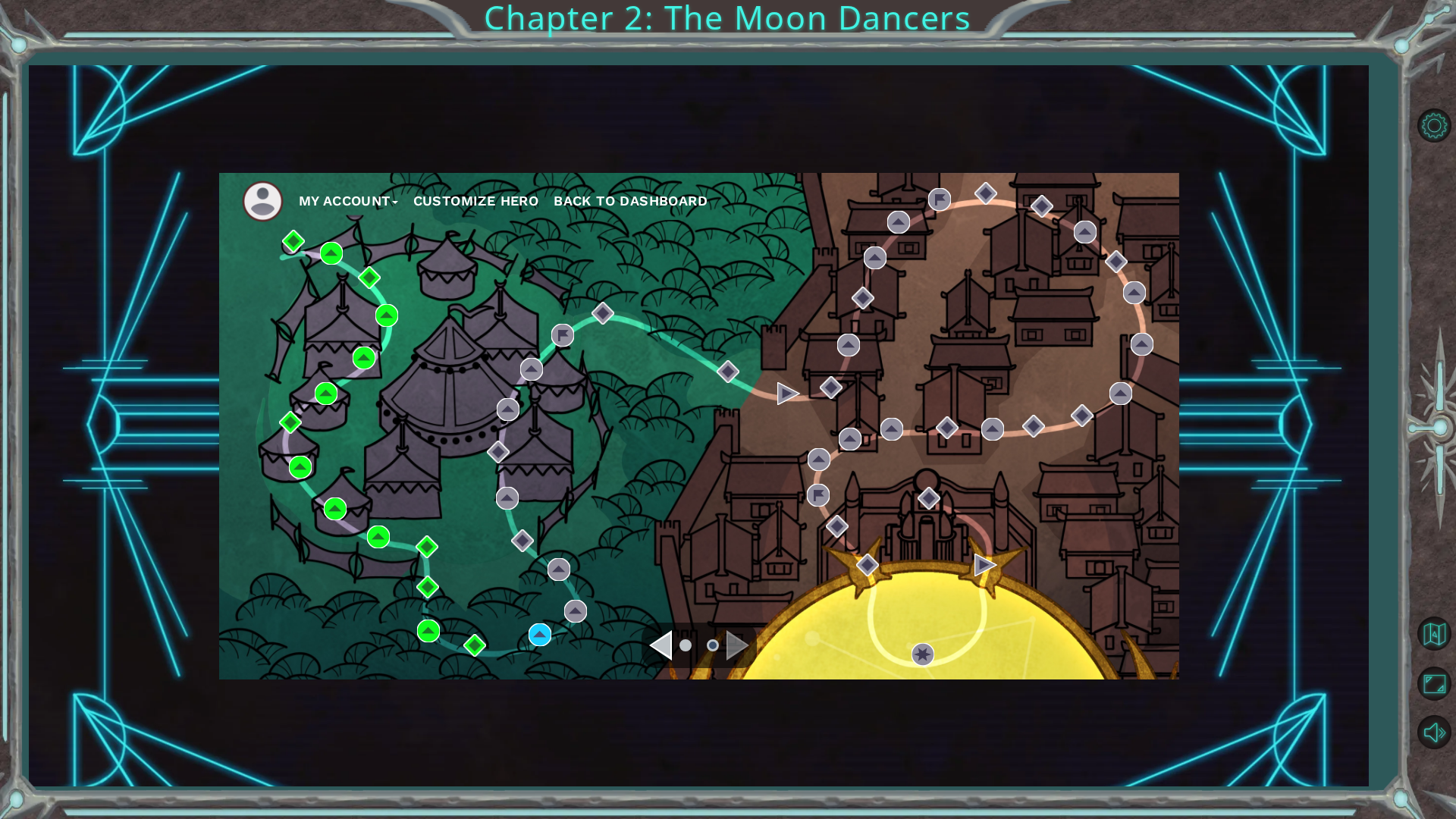
click at [670, 638] on div "Navigate to the previous page" at bounding box center [660, 645] width 22 height 30
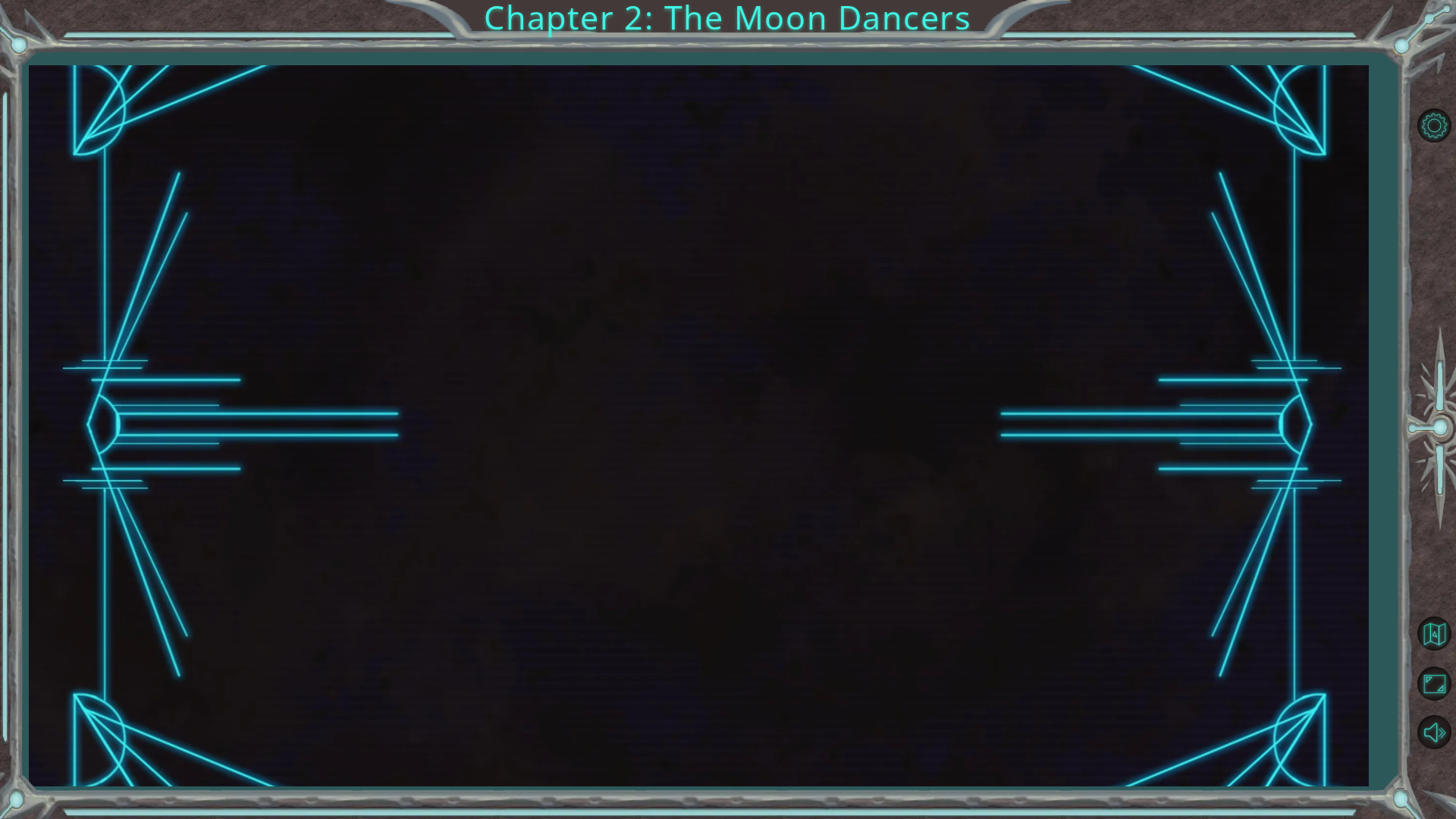
click at [667, 639] on div at bounding box center [698, 425] width 1339 height 721
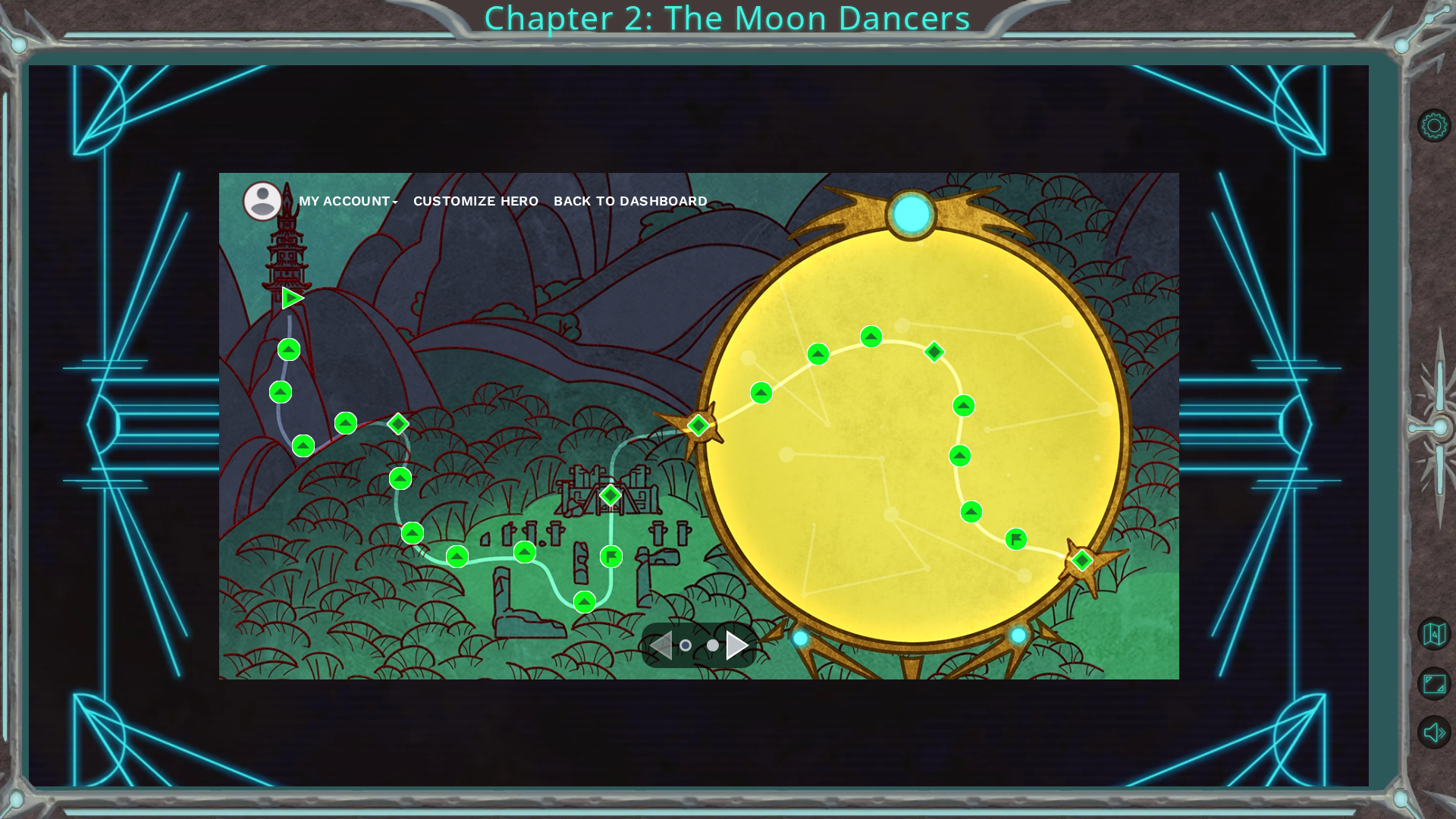
click at [667, 639] on div "Navigate to the previous page" at bounding box center [660, 645] width 22 height 30
click at [665, 633] on div "Navigate to the previous page" at bounding box center [660, 645] width 22 height 30
click at [734, 634] on div "Navigate to the next page" at bounding box center [738, 645] width 22 height 30
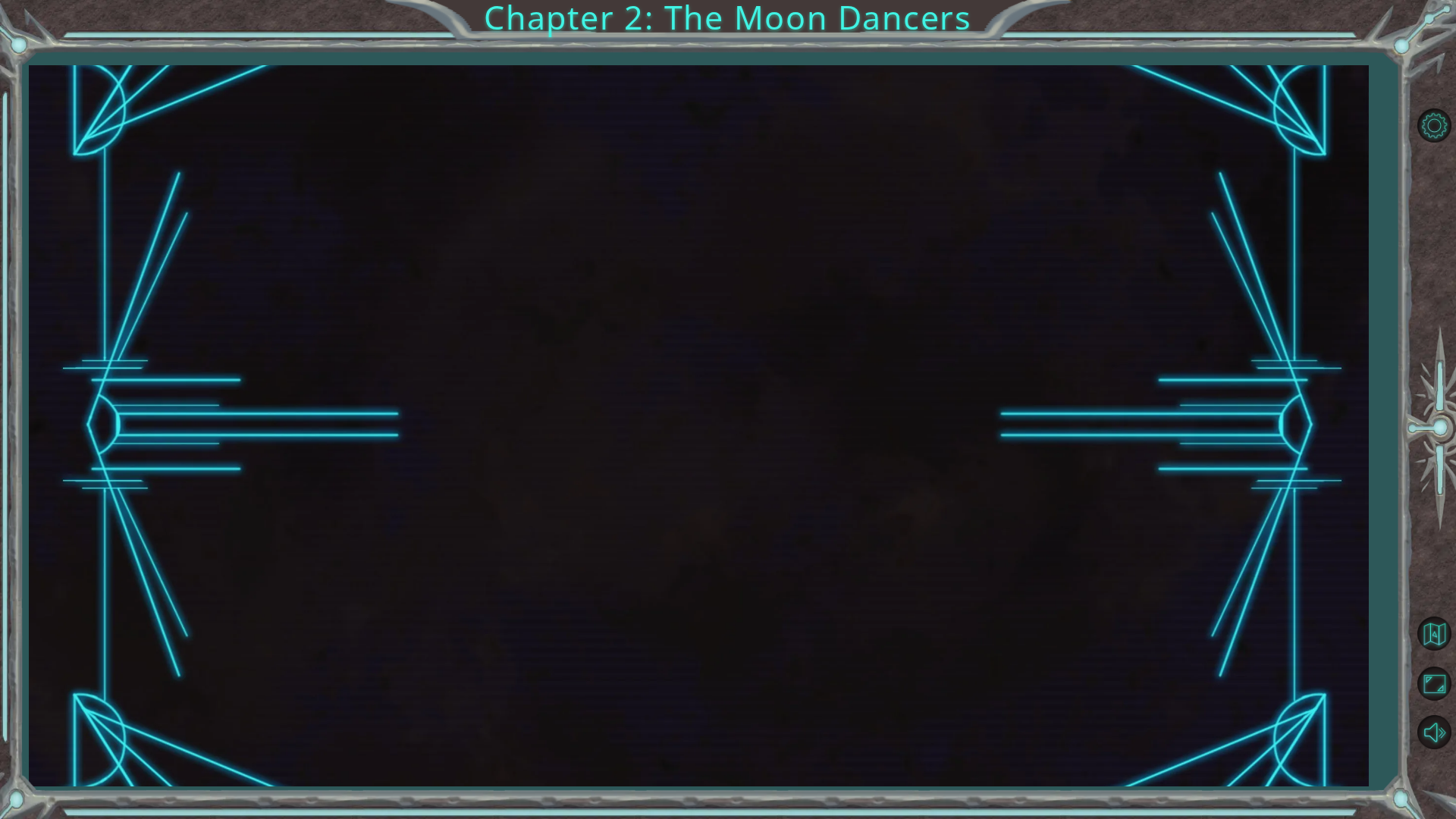
click at [734, 634] on div at bounding box center [698, 425] width 1339 height 721
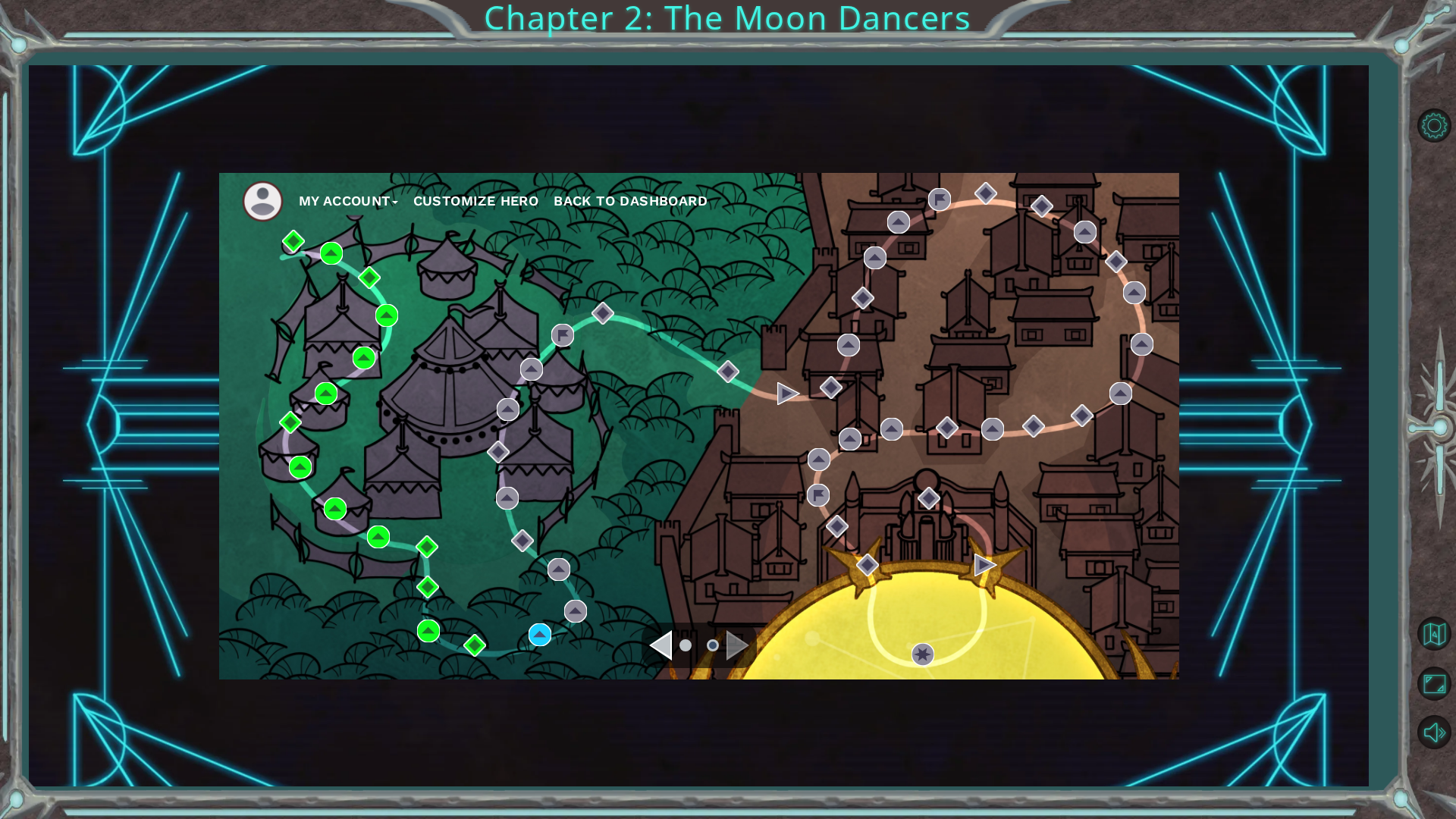
click at [654, 641] on div "Navigate to the previous page" at bounding box center [660, 645] width 22 height 30
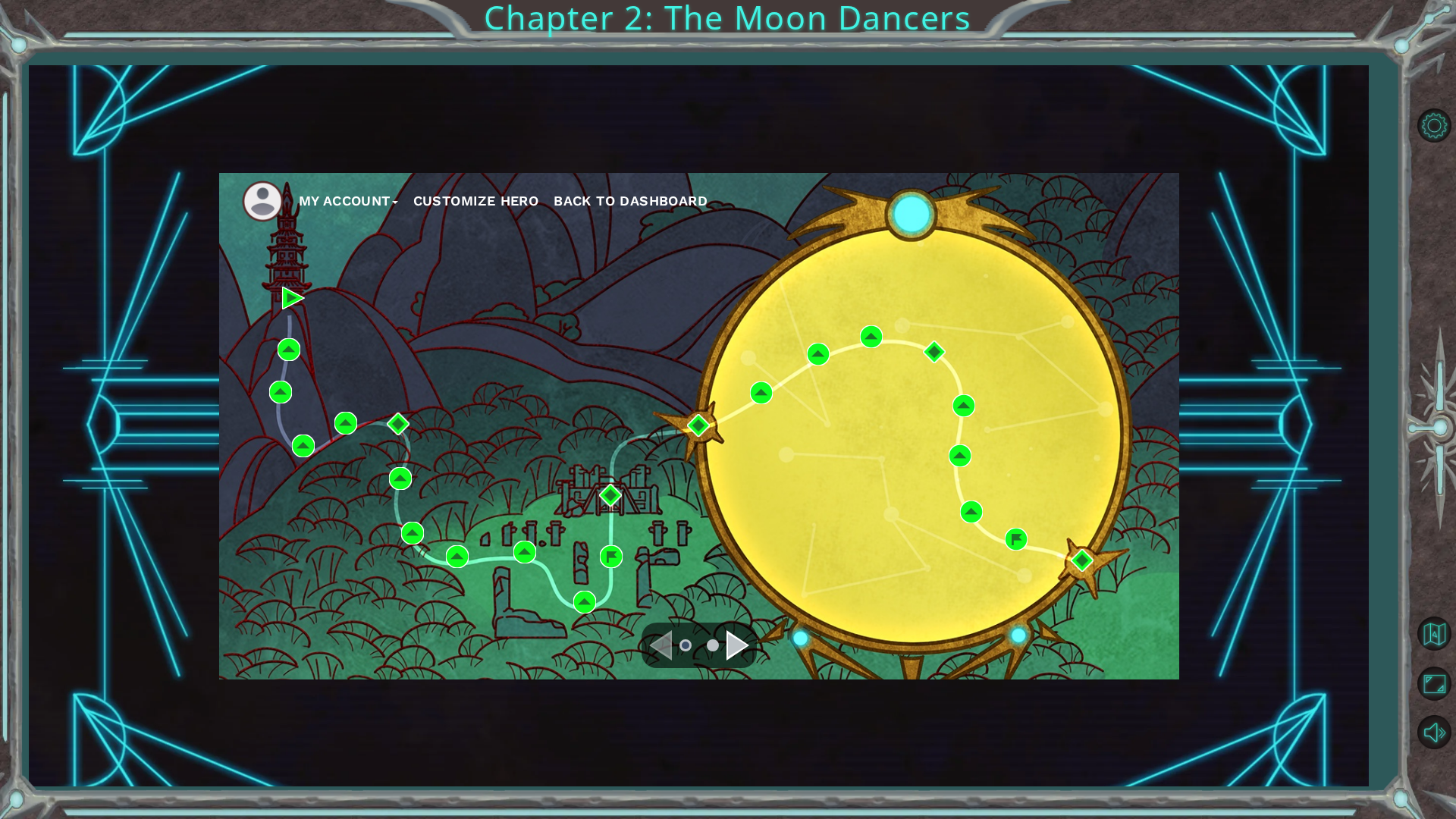
click at [521, 620] on div "My Account Customize Hero Back to Dashboard" at bounding box center [699, 425] width 960 height 506
click at [540, 630] on div "My Account Customize Hero Back to Dashboard" at bounding box center [699, 425] width 960 height 506
click at [671, 638] on div "Navigate to the previous page" at bounding box center [660, 645] width 22 height 30
click at [667, 638] on div "Navigate to the previous page" at bounding box center [660, 645] width 22 height 30
click at [657, 638] on div "Navigate to the previous page" at bounding box center [660, 645] width 22 height 30
